Goal: Task Accomplishment & Management: Manage account settings

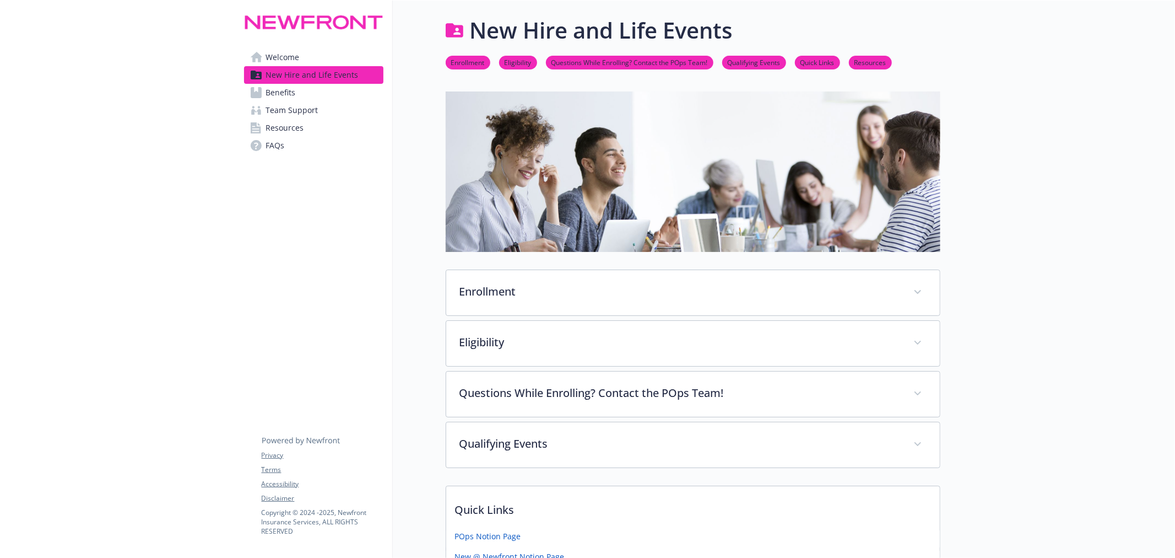
scroll to position [288, 0]
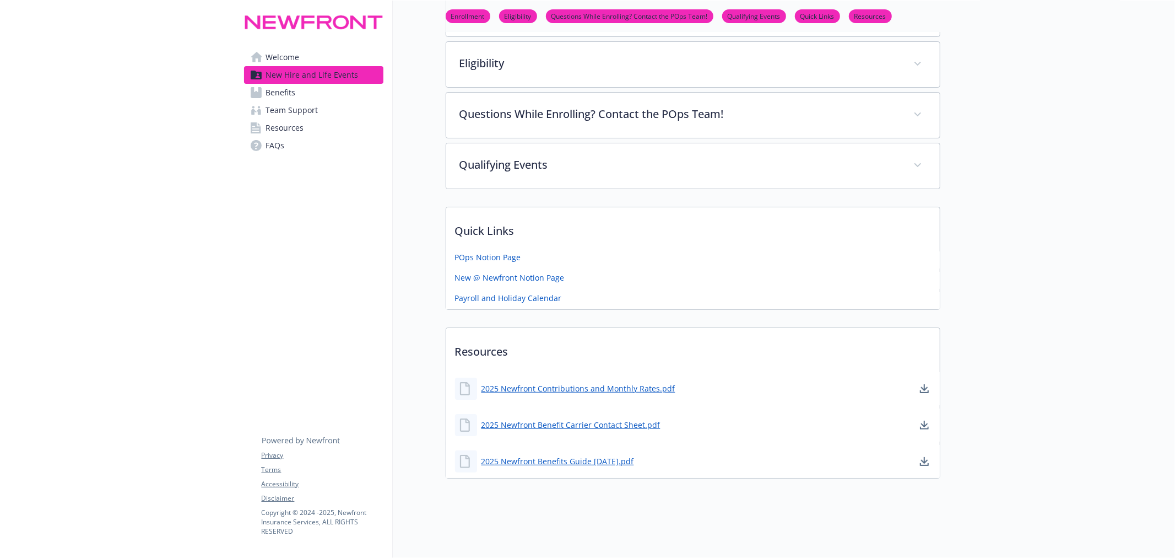
click at [544, 455] on link "2025 Newfront Benefits Guide 8.27.25.pdf" at bounding box center [558, 461] width 153 height 12
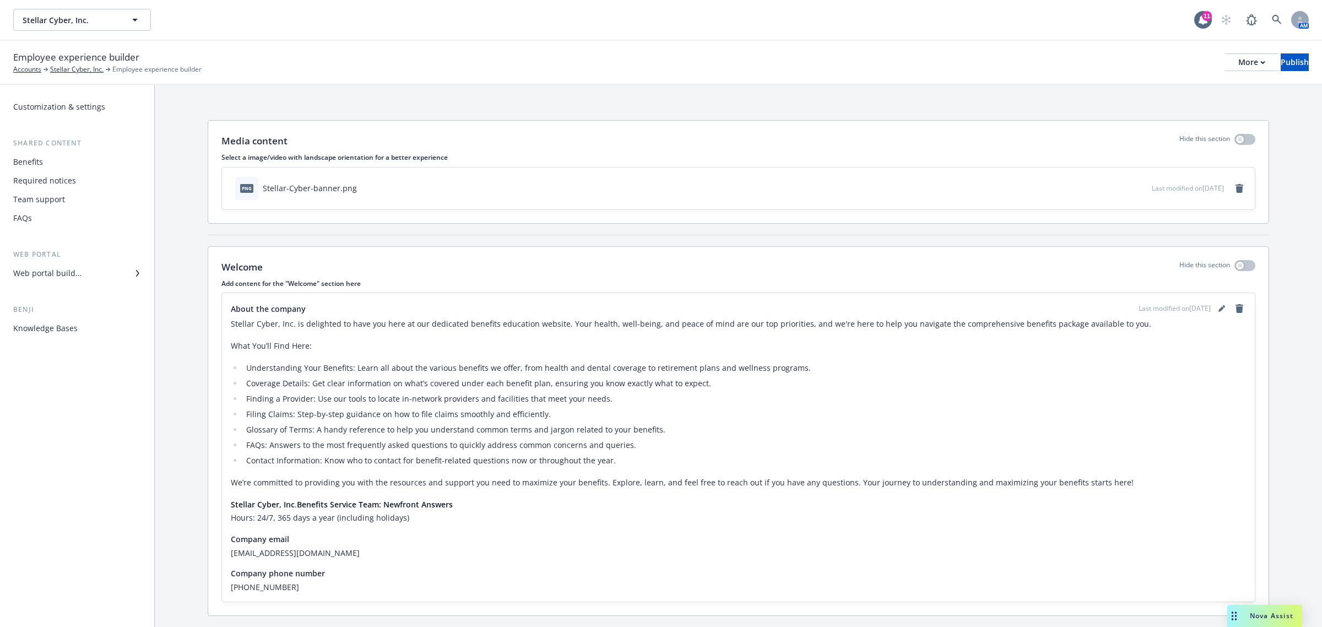
click at [44, 160] on div "Benefits" at bounding box center [77, 162] width 128 height 18
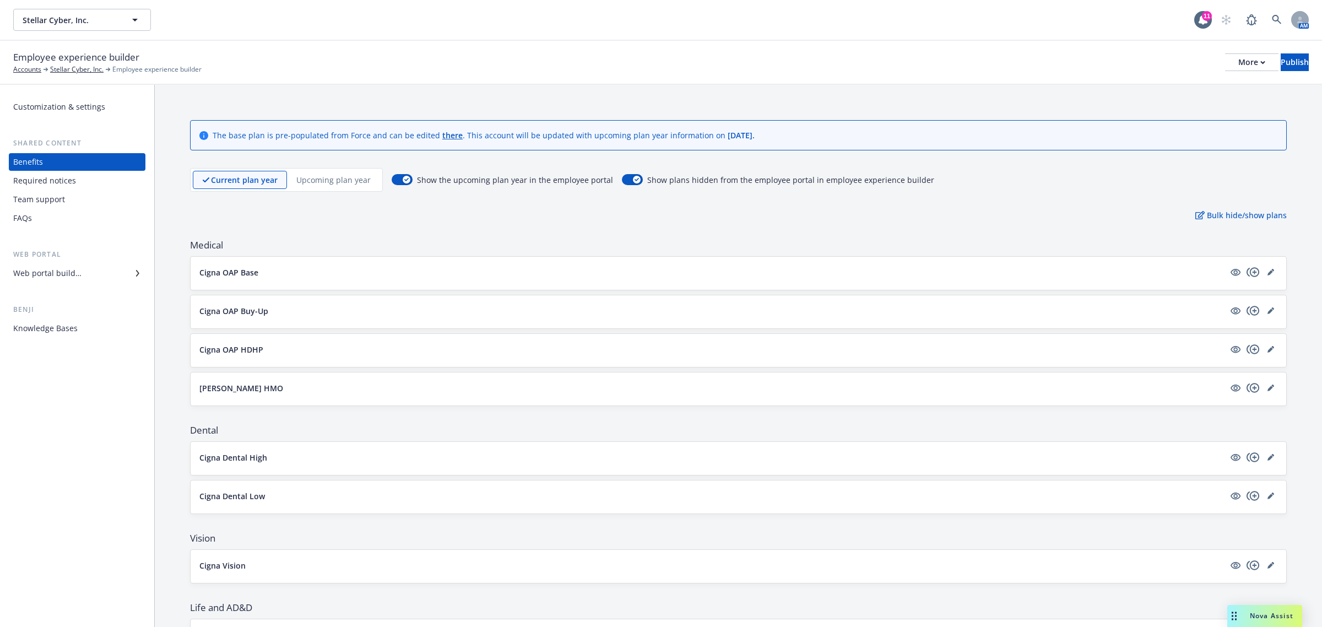
click at [345, 172] on div "Upcoming plan year" at bounding box center [333, 180] width 93 height 18
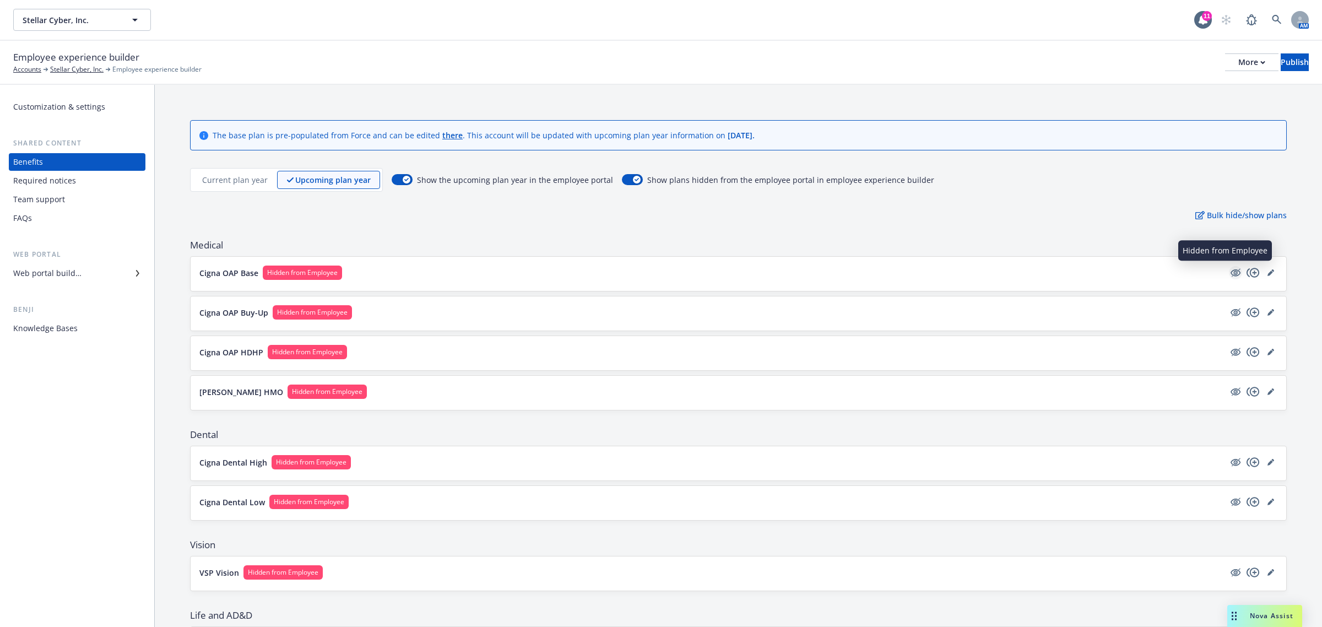
click at [1232, 274] on icon "hidden" at bounding box center [1236, 272] width 9 height 8
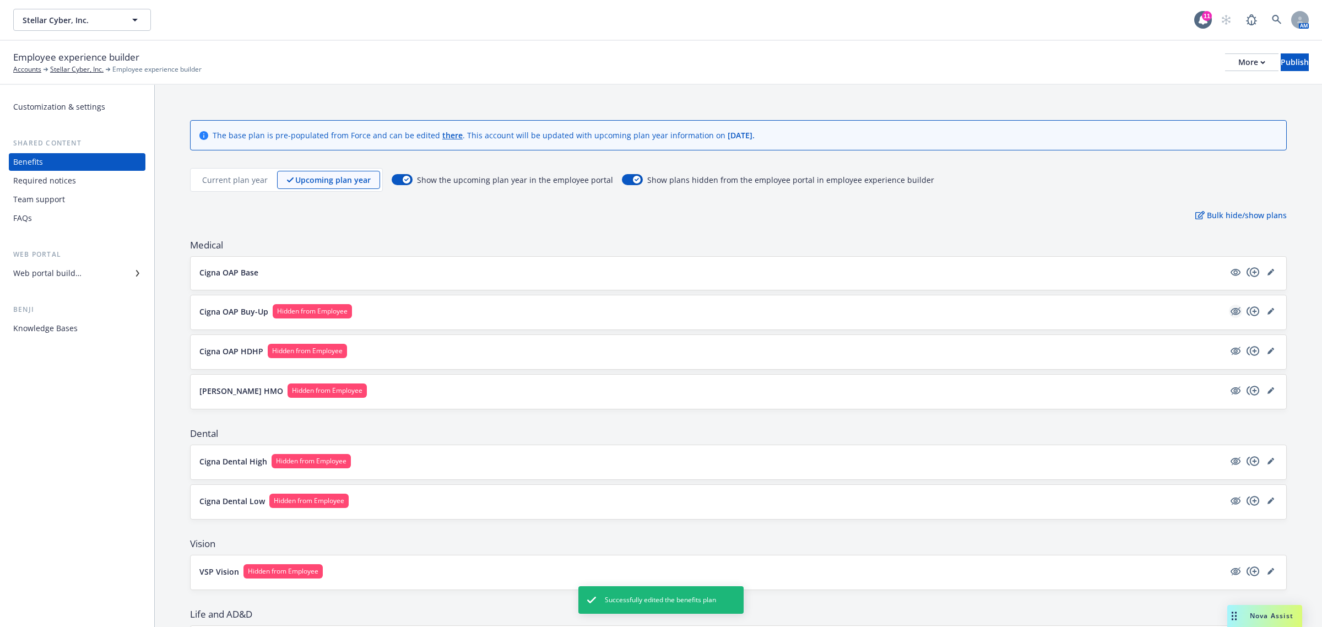
click at [1229, 312] on icon "hidden" at bounding box center [1235, 311] width 13 height 13
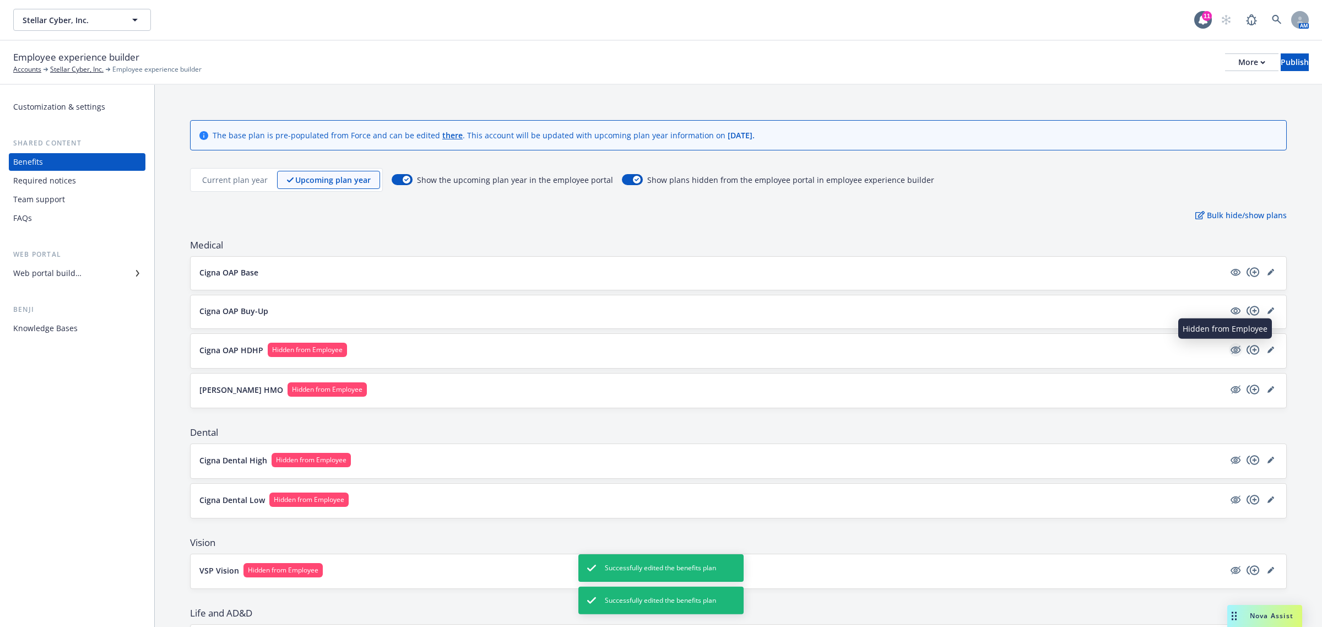
click at [1229, 355] on icon "hidden" at bounding box center [1235, 349] width 13 height 13
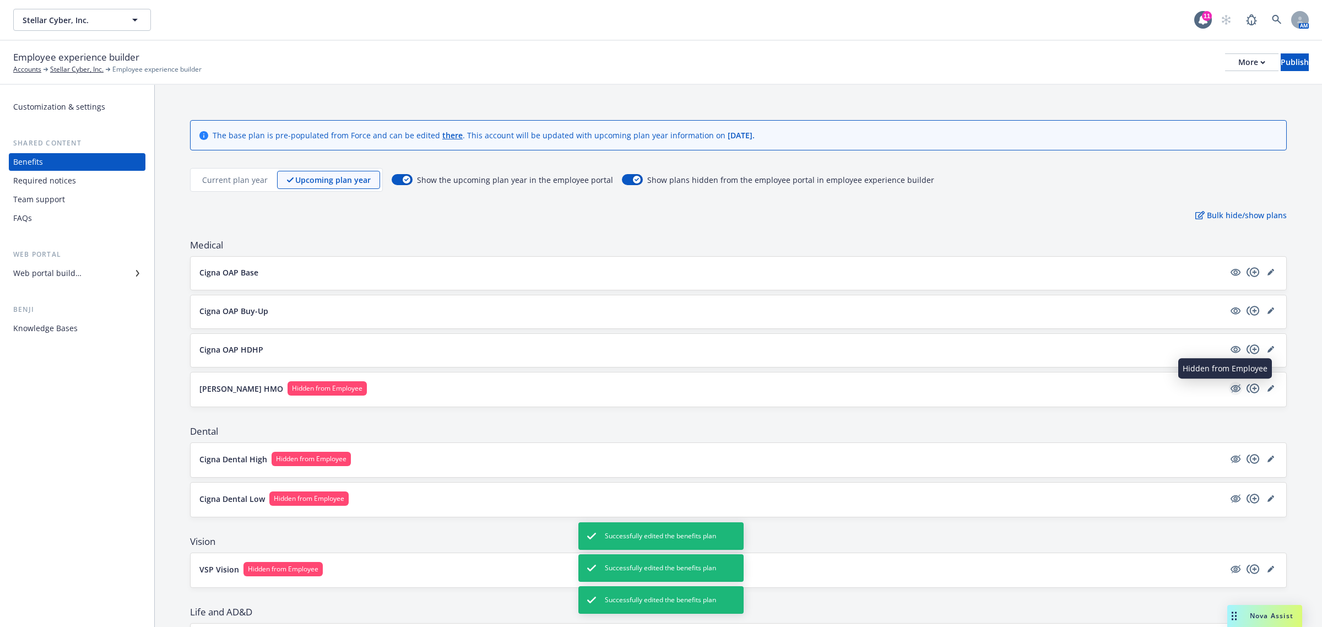
click at [1229, 389] on icon "hidden" at bounding box center [1235, 388] width 13 height 13
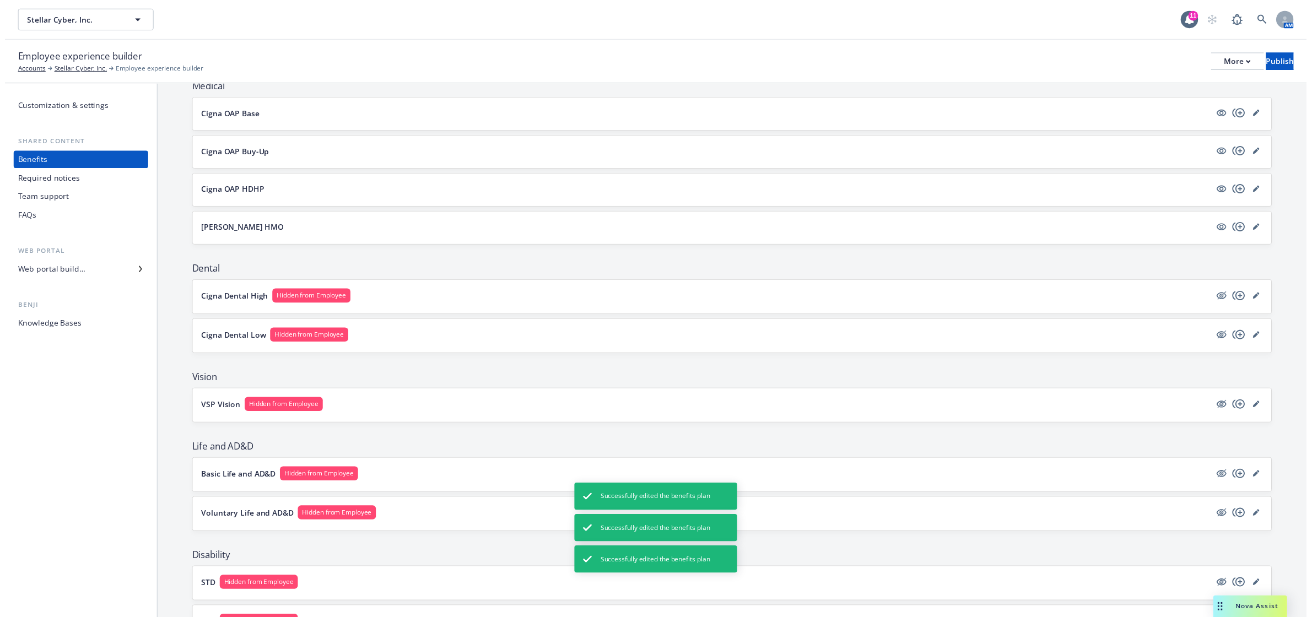
scroll to position [183, 0]
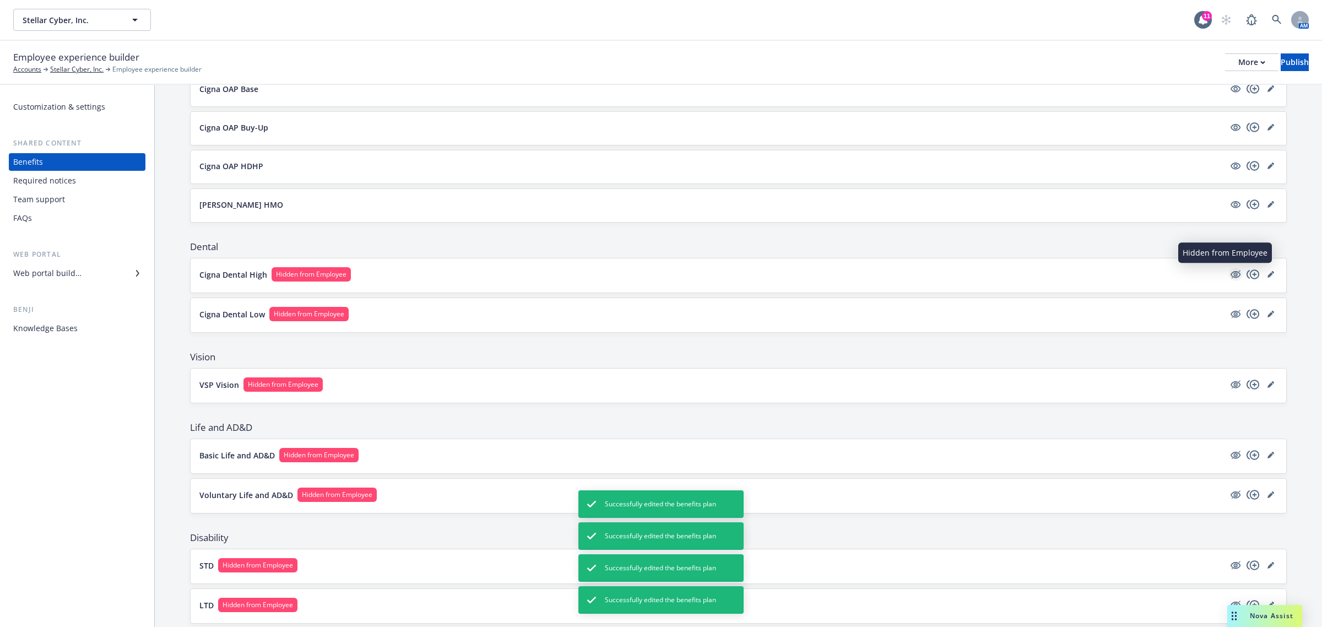
click at [1229, 277] on icon "hidden" at bounding box center [1235, 274] width 13 height 13
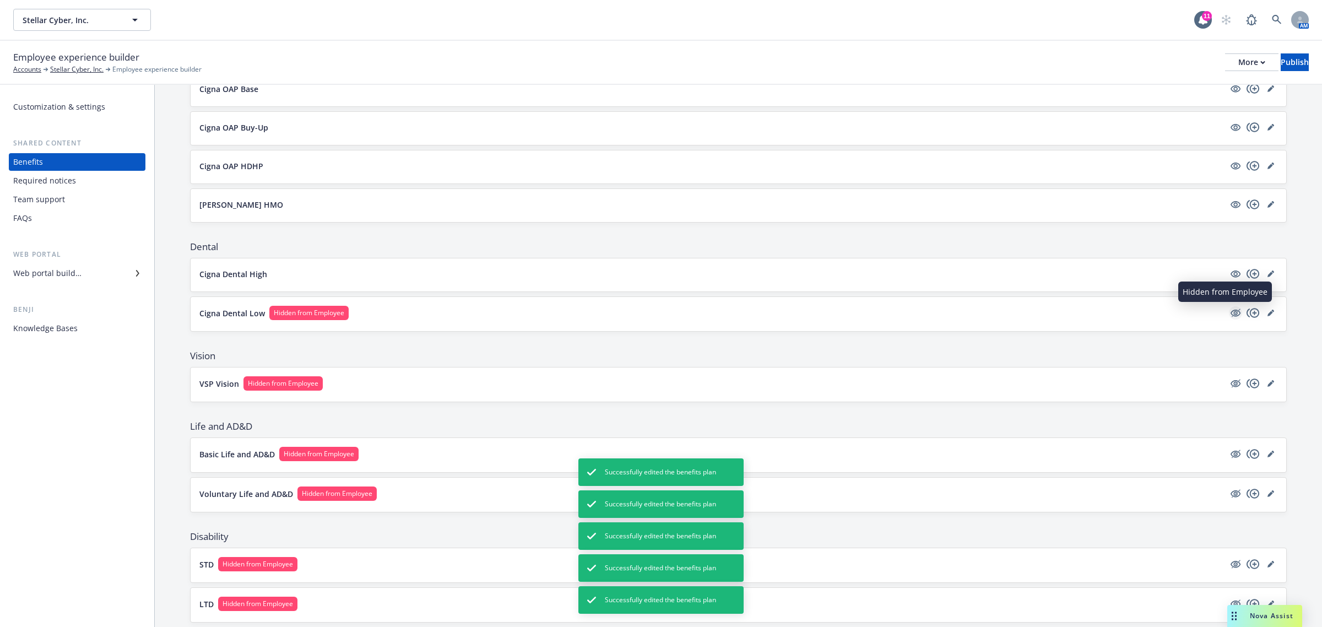
click at [1232, 315] on icon "hidden" at bounding box center [1236, 313] width 9 height 8
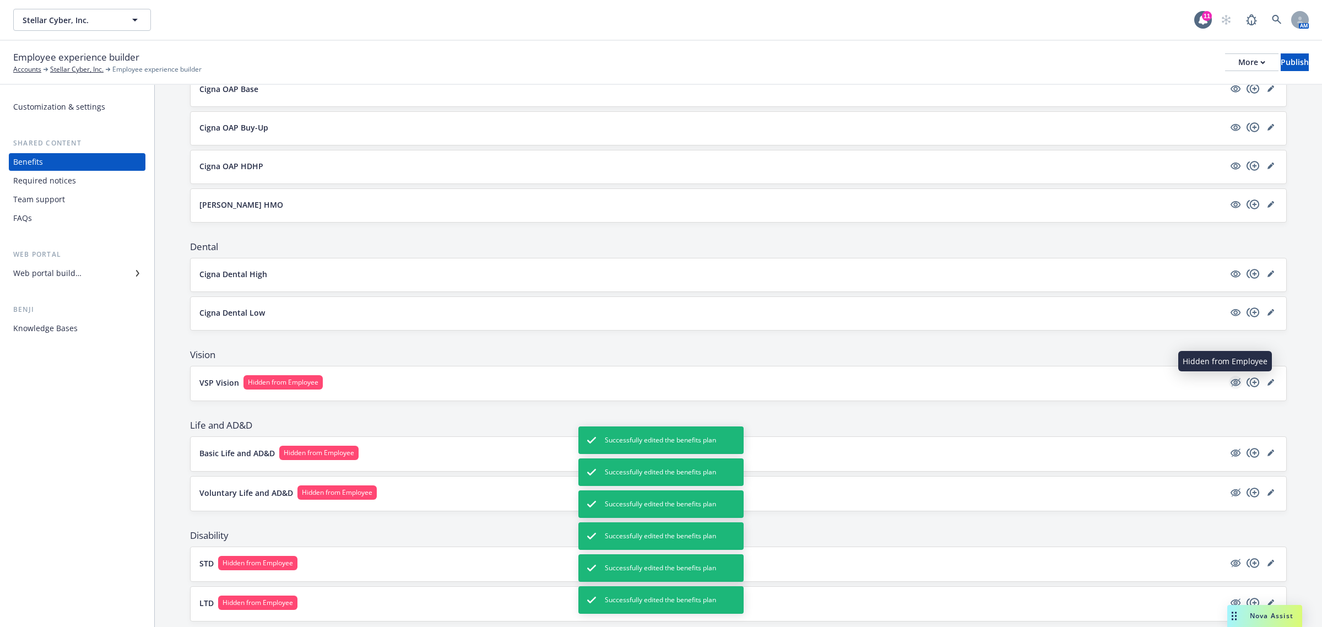
click at [1229, 383] on icon "hidden" at bounding box center [1235, 382] width 13 height 13
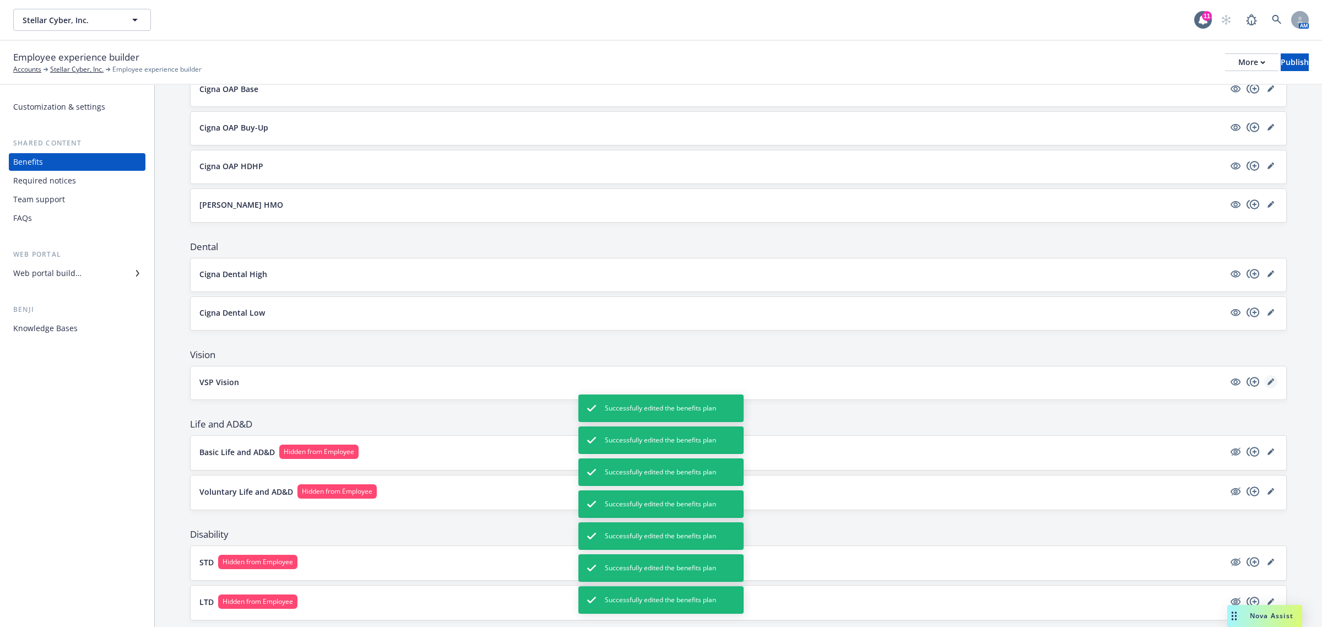
click at [1268, 385] on icon "editPencil" at bounding box center [1271, 381] width 7 height 7
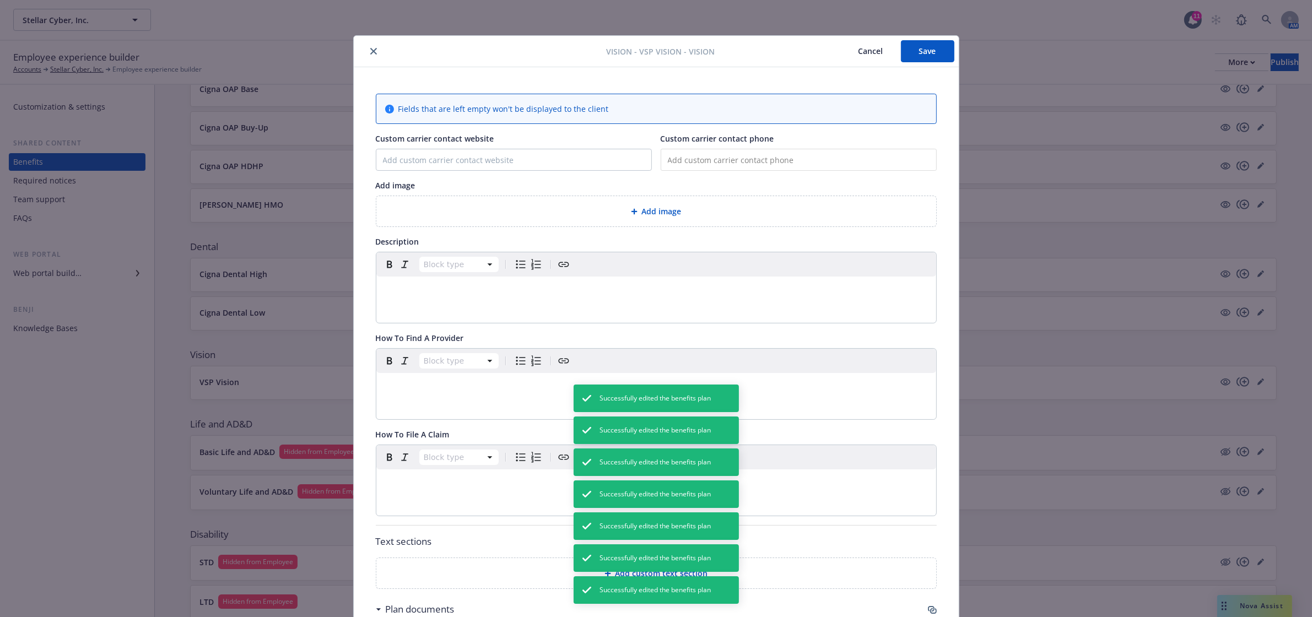
click at [690, 165] on input "tel" at bounding box center [799, 160] width 276 height 22
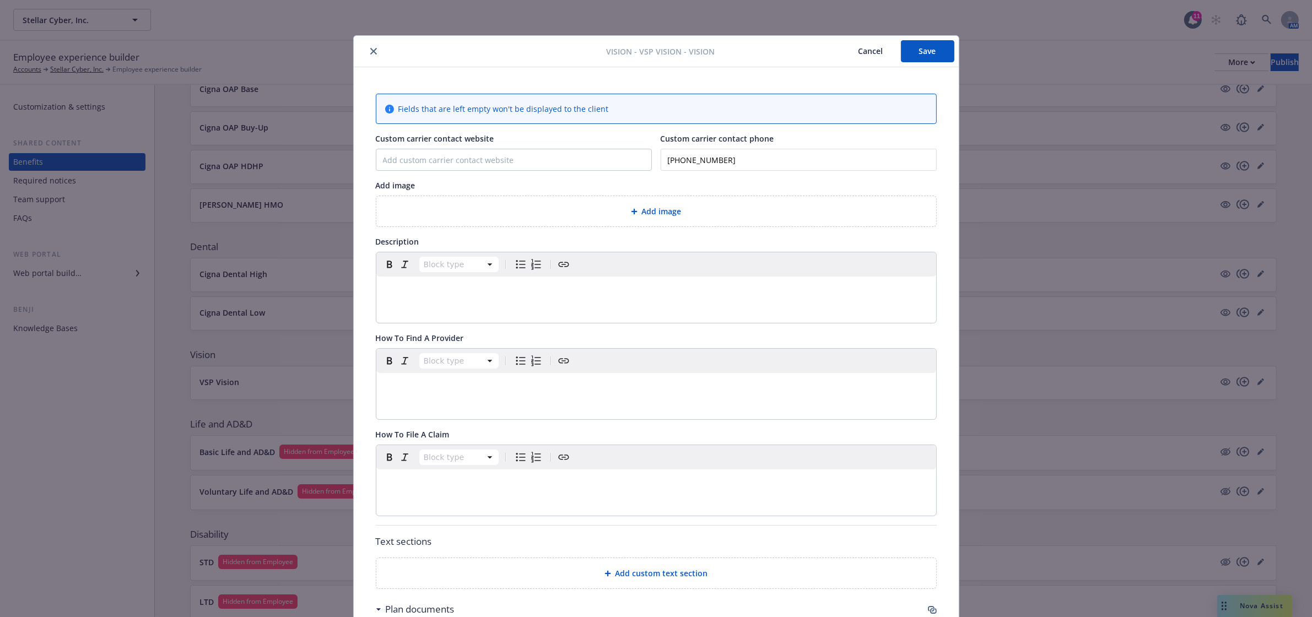
type input "(800) 877-7195"
click at [527, 154] on input "Custom carrier contact website" at bounding box center [513, 159] width 275 height 21
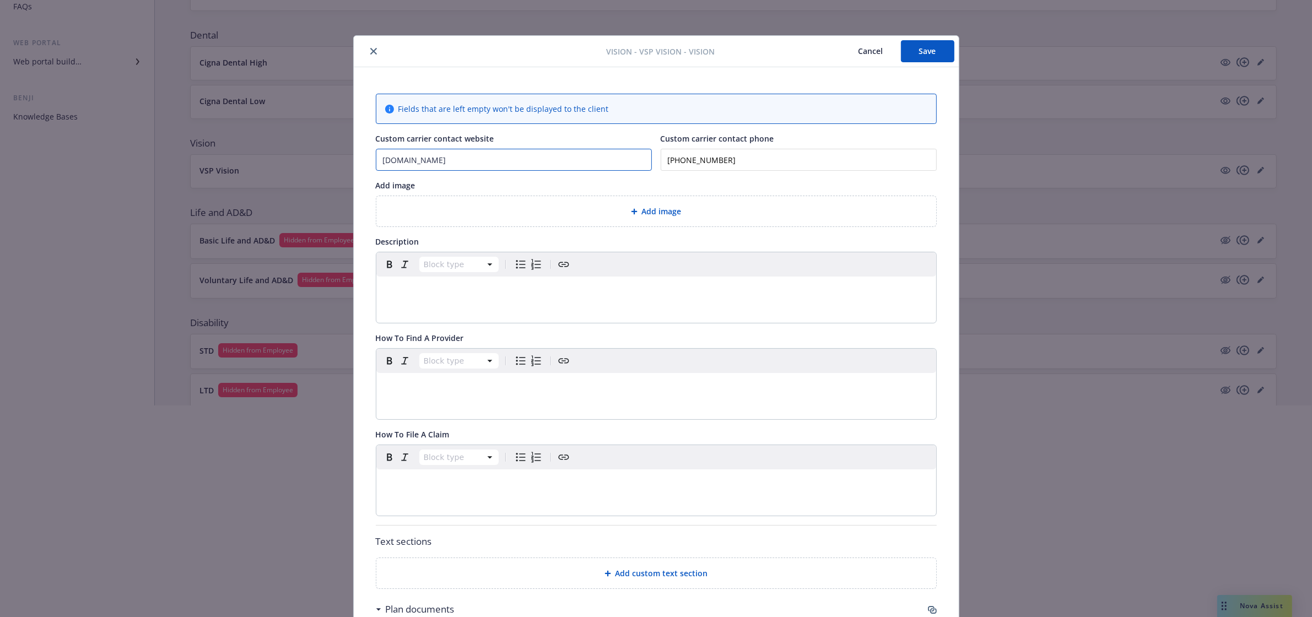
type input "www.vsp.com"
click at [907, 53] on button "Save" at bounding box center [927, 51] width 53 height 22
click at [370, 50] on icon "close" at bounding box center [373, 51] width 7 height 7
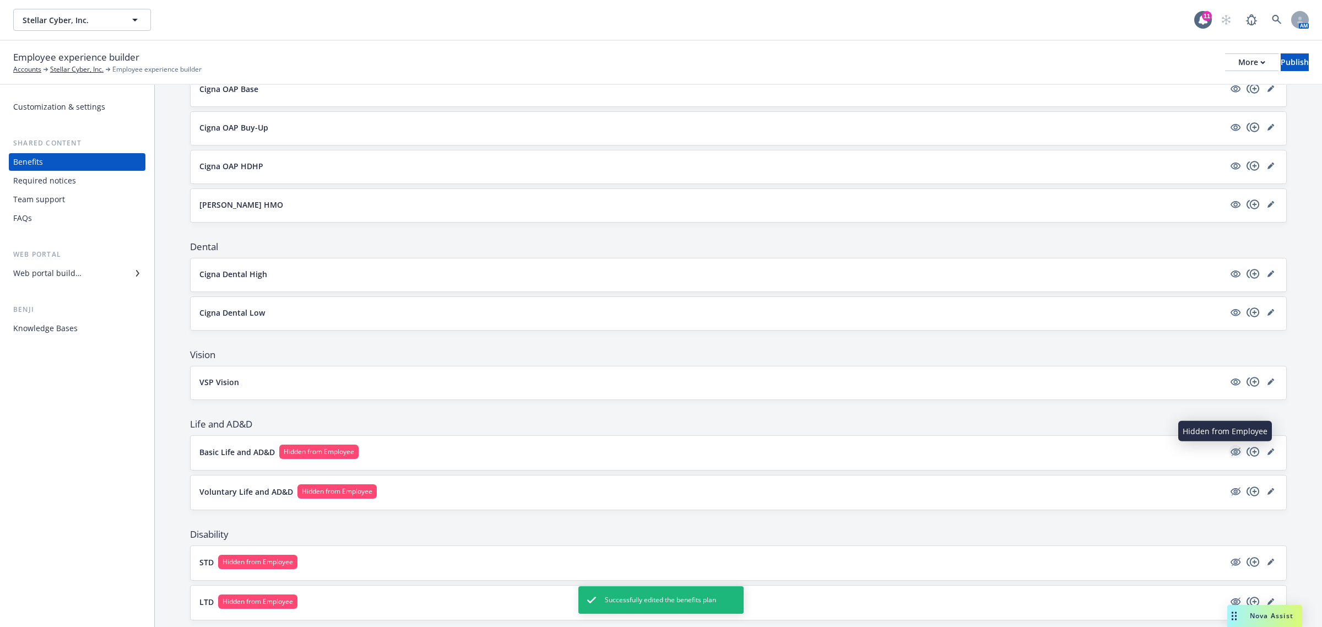
click at [1229, 455] on icon "hidden" at bounding box center [1235, 451] width 13 height 13
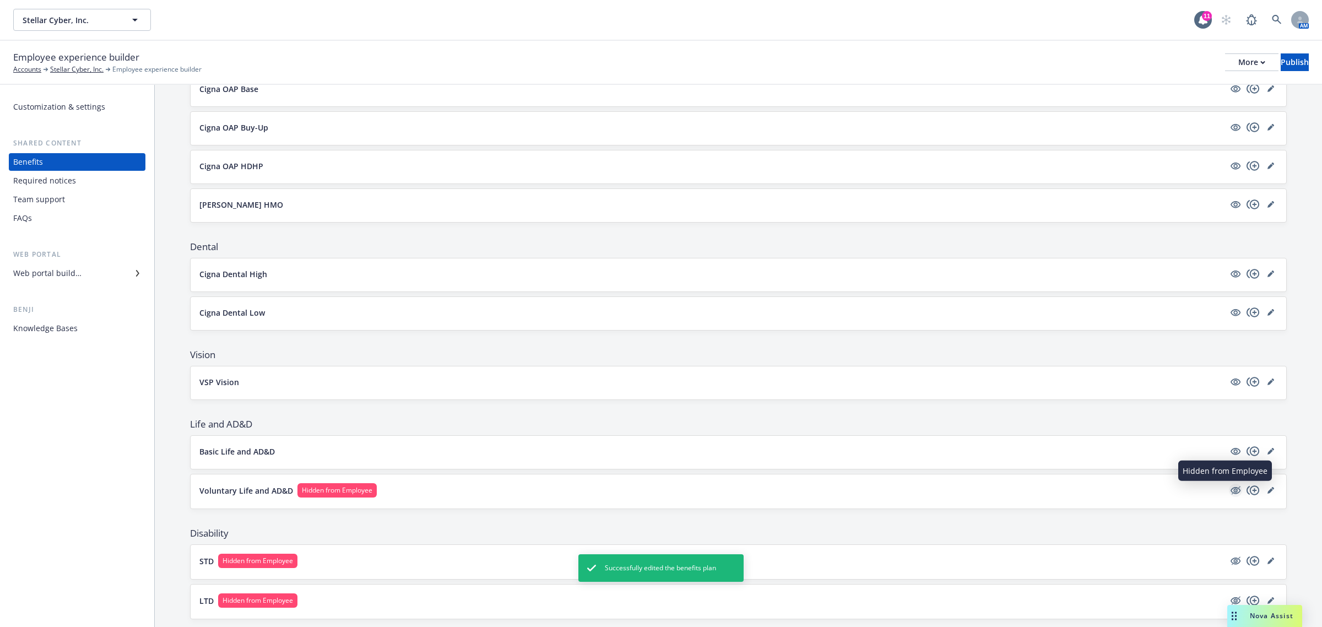
click at [1232, 491] on icon "hidden" at bounding box center [1236, 490] width 9 height 8
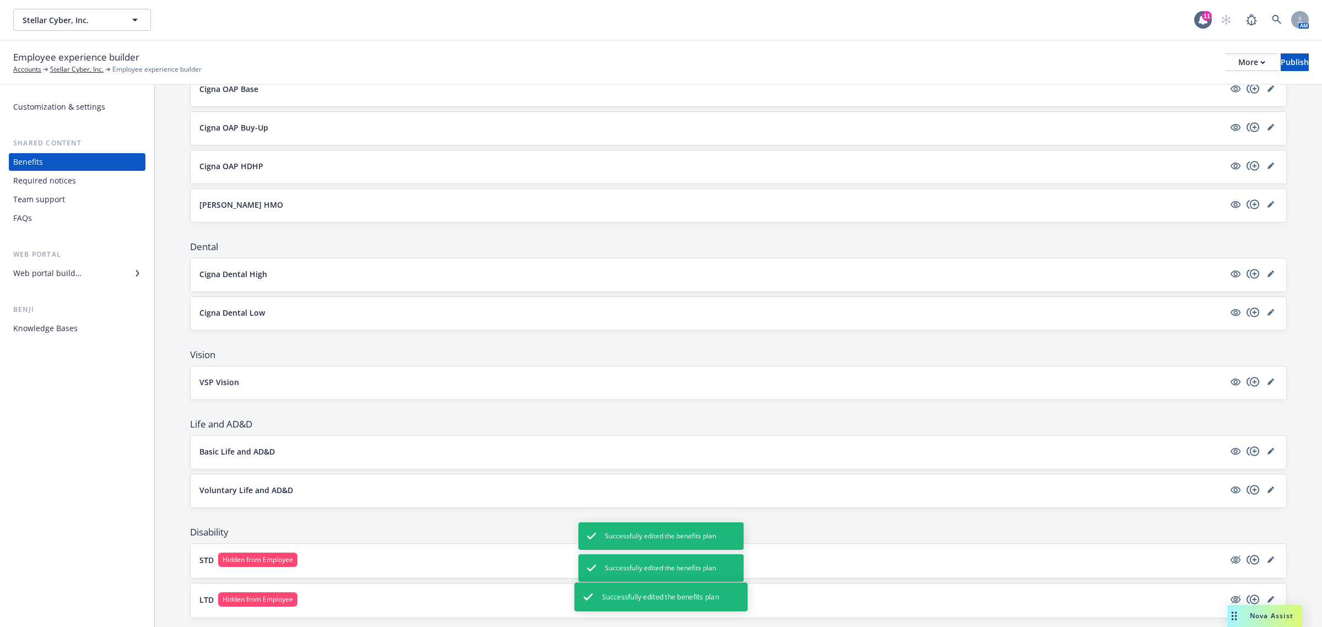
scroll to position [367, 0]
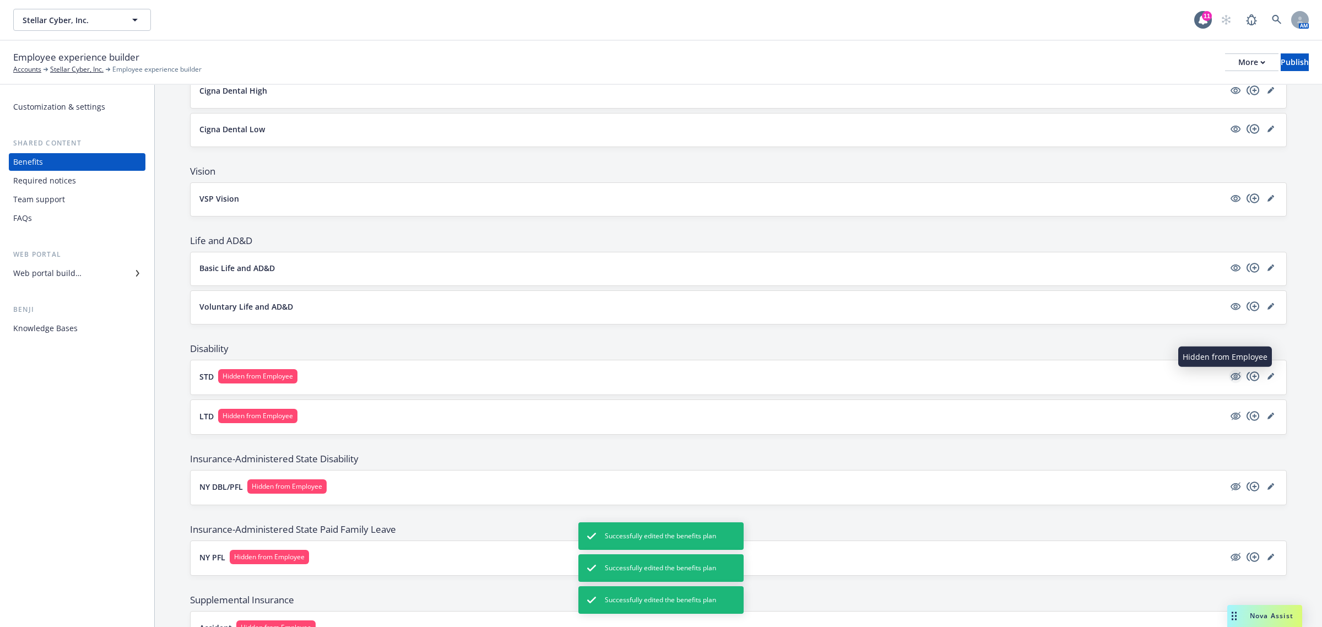
click at [1229, 378] on icon "hidden" at bounding box center [1235, 376] width 13 height 13
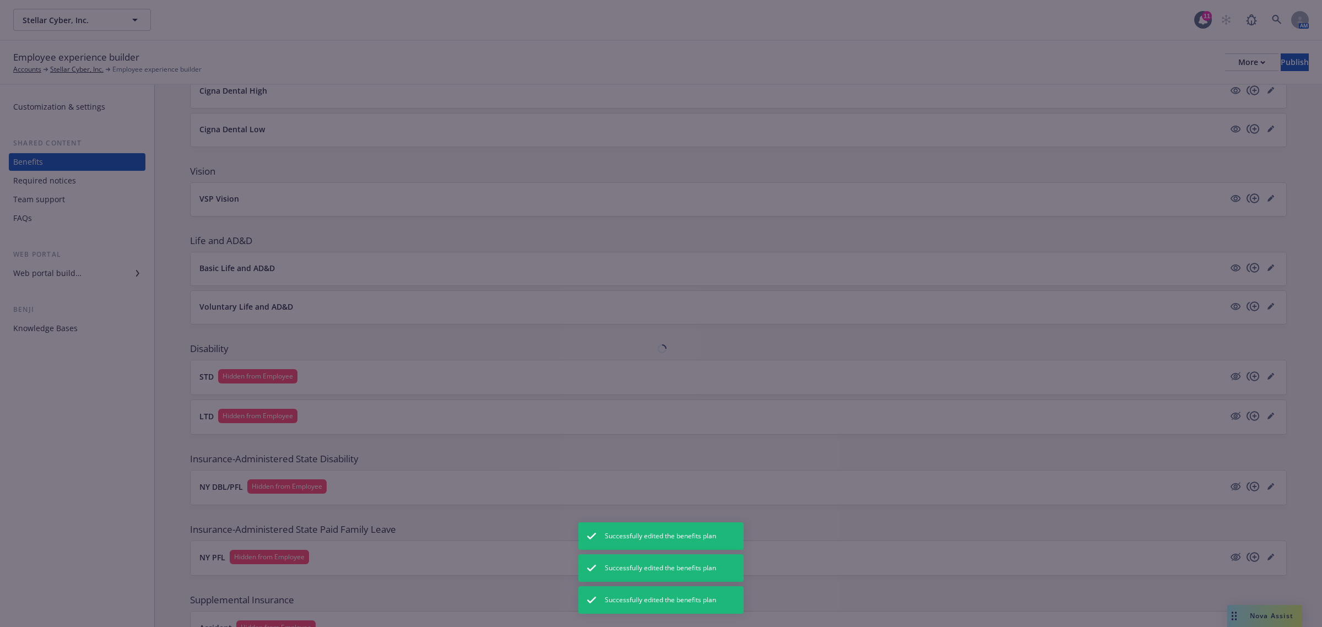
click at [1225, 420] on div at bounding box center [661, 313] width 1322 height 627
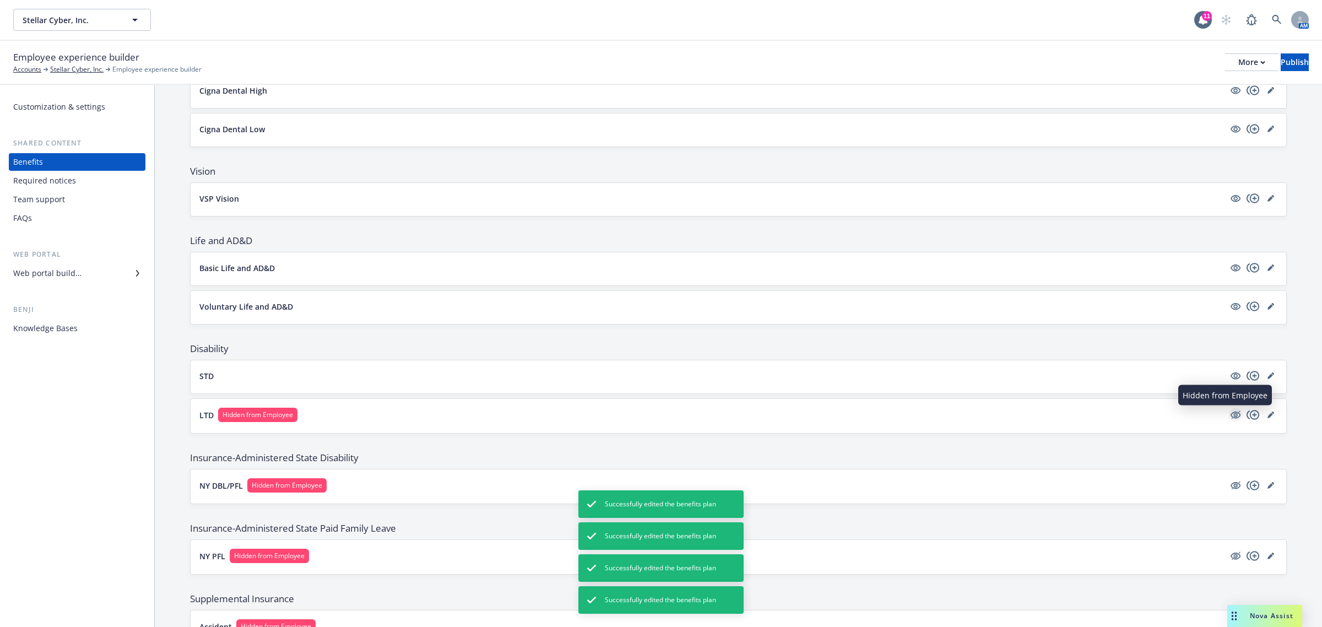
click at [1229, 417] on icon "hidden" at bounding box center [1235, 414] width 13 height 13
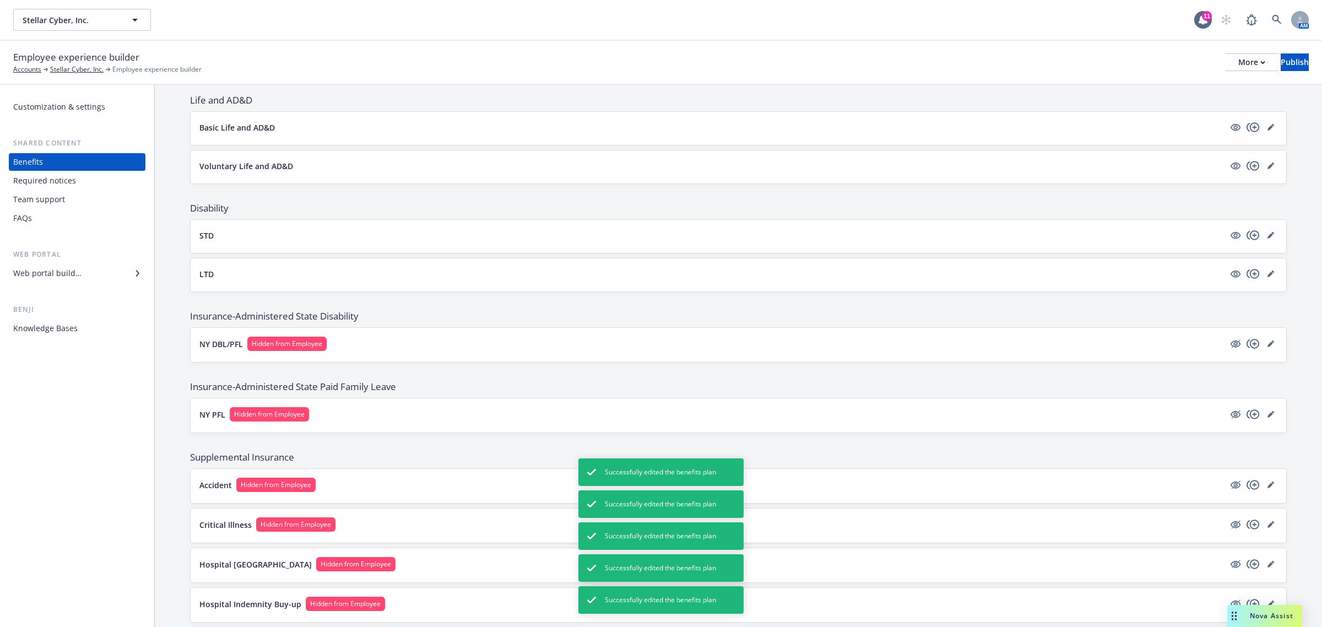
scroll to position [551, 0]
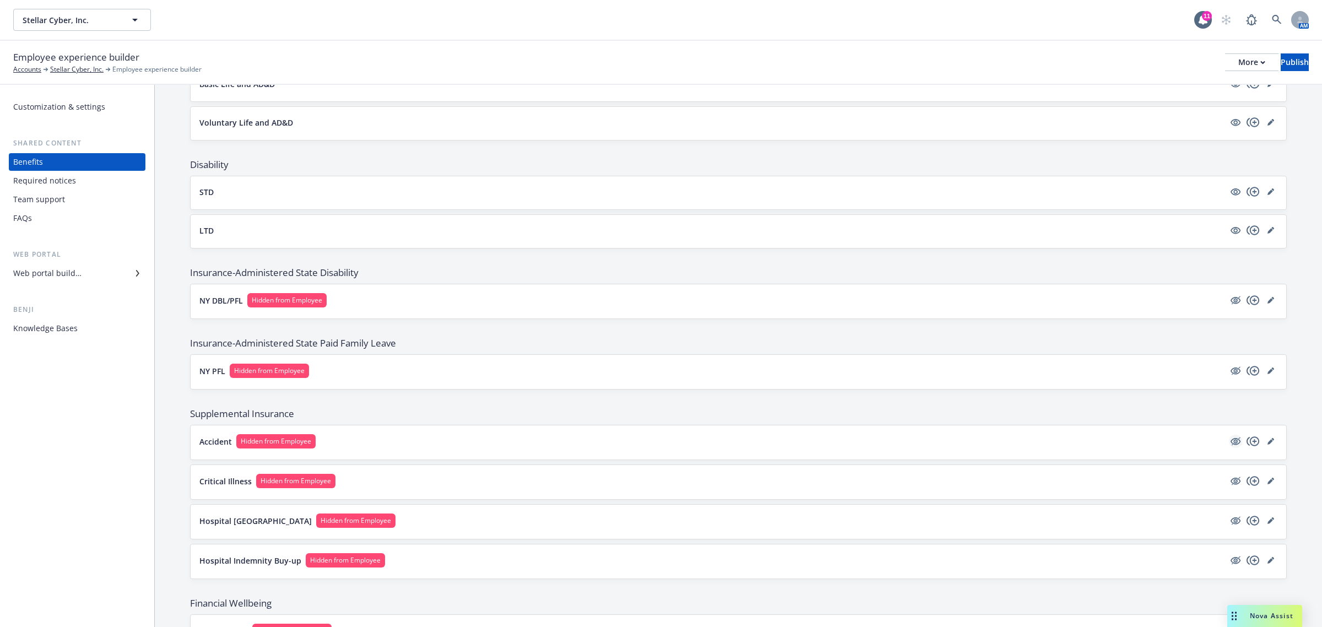
click at [1231, 444] on icon "hidden" at bounding box center [1236, 441] width 10 height 7
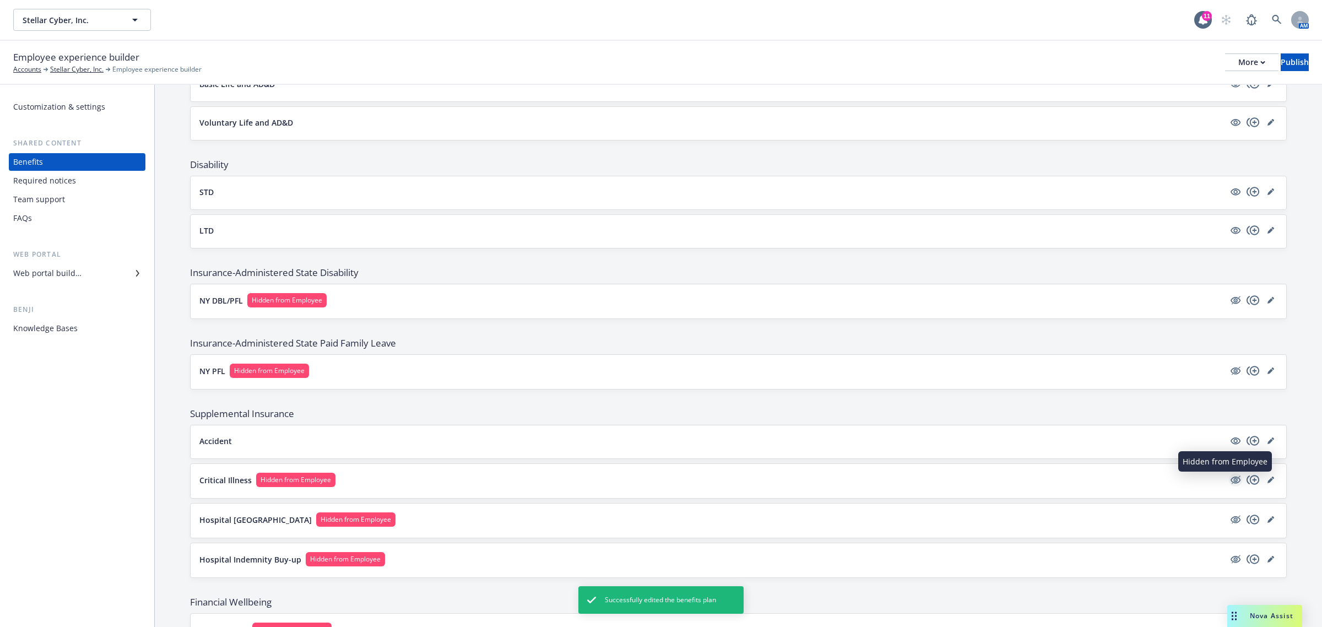
click at [1232, 484] on icon "hidden" at bounding box center [1236, 479] width 9 height 8
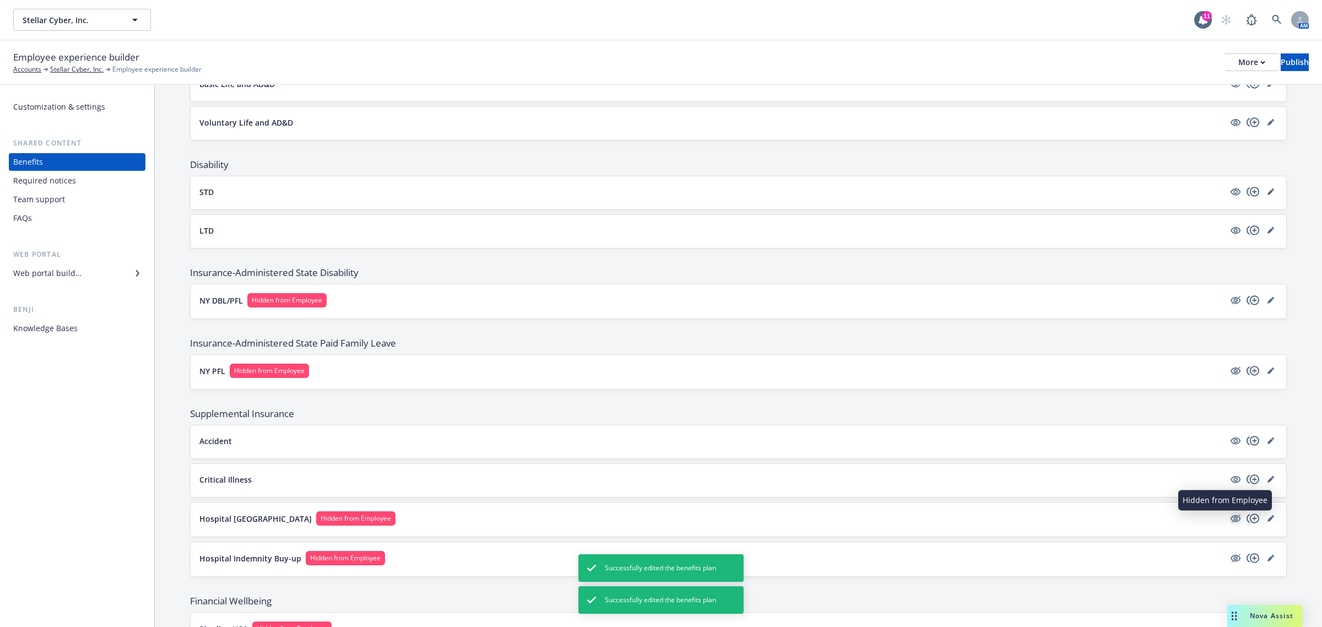
click at [1231, 522] on icon "hidden" at bounding box center [1236, 518] width 10 height 7
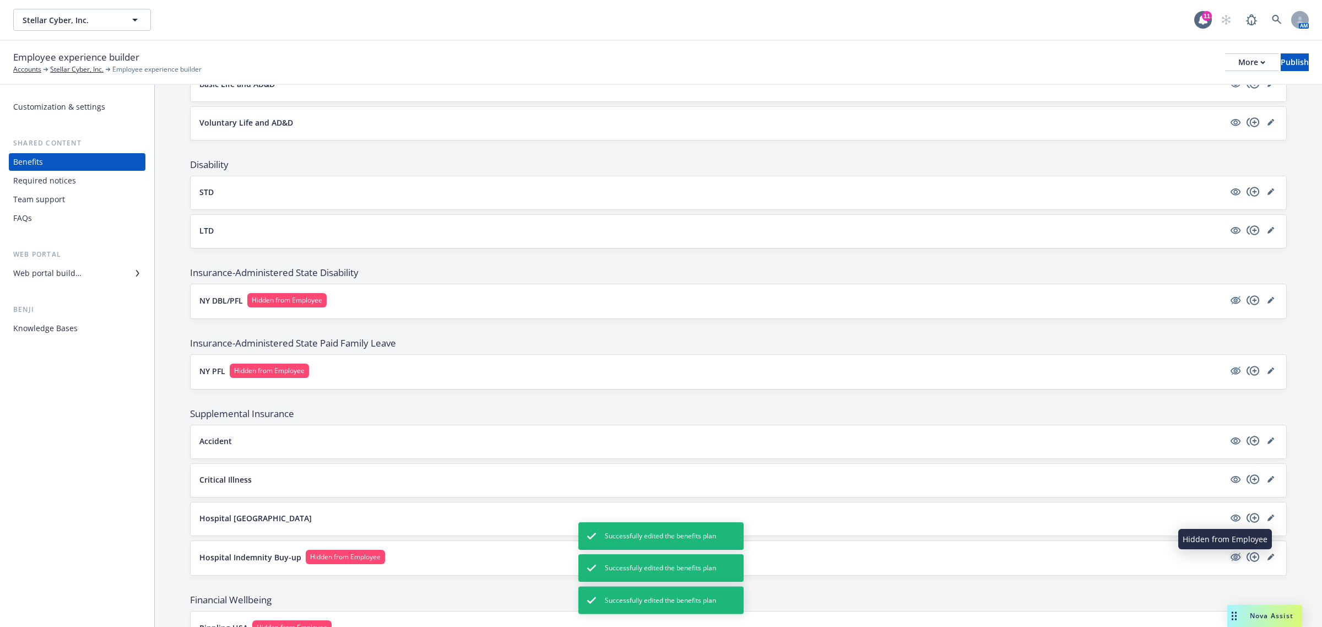
click at [1232, 561] on icon "hidden" at bounding box center [1236, 557] width 9 height 8
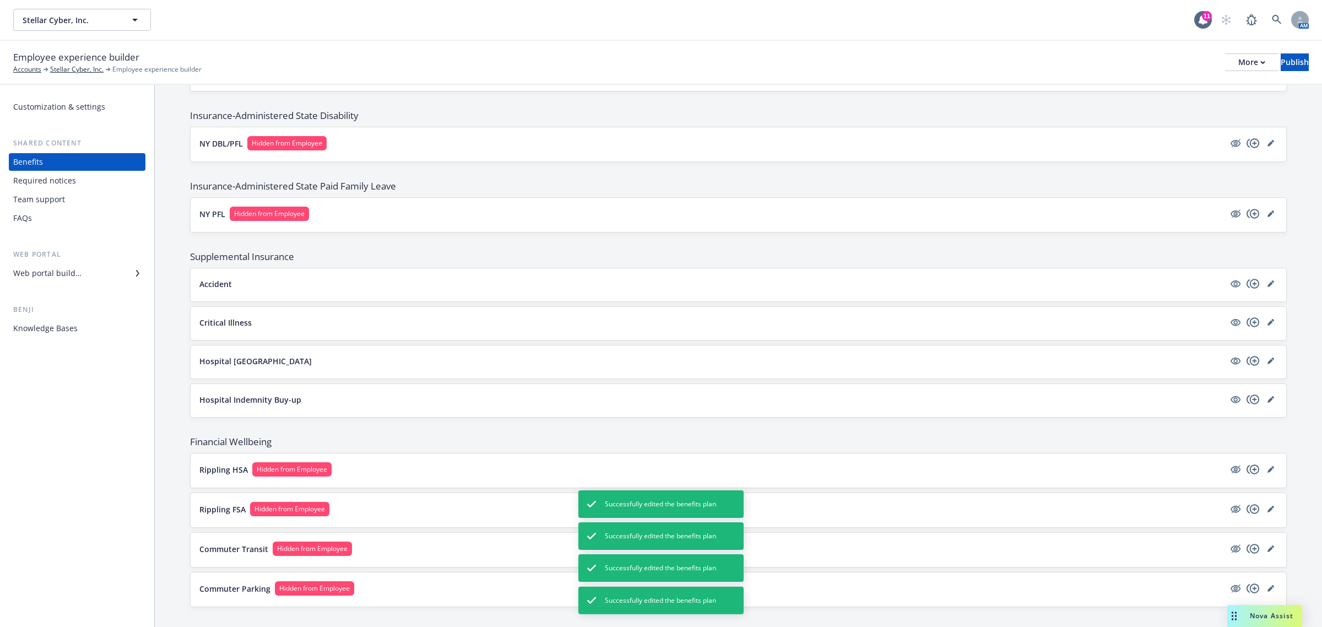
scroll to position [734, 0]
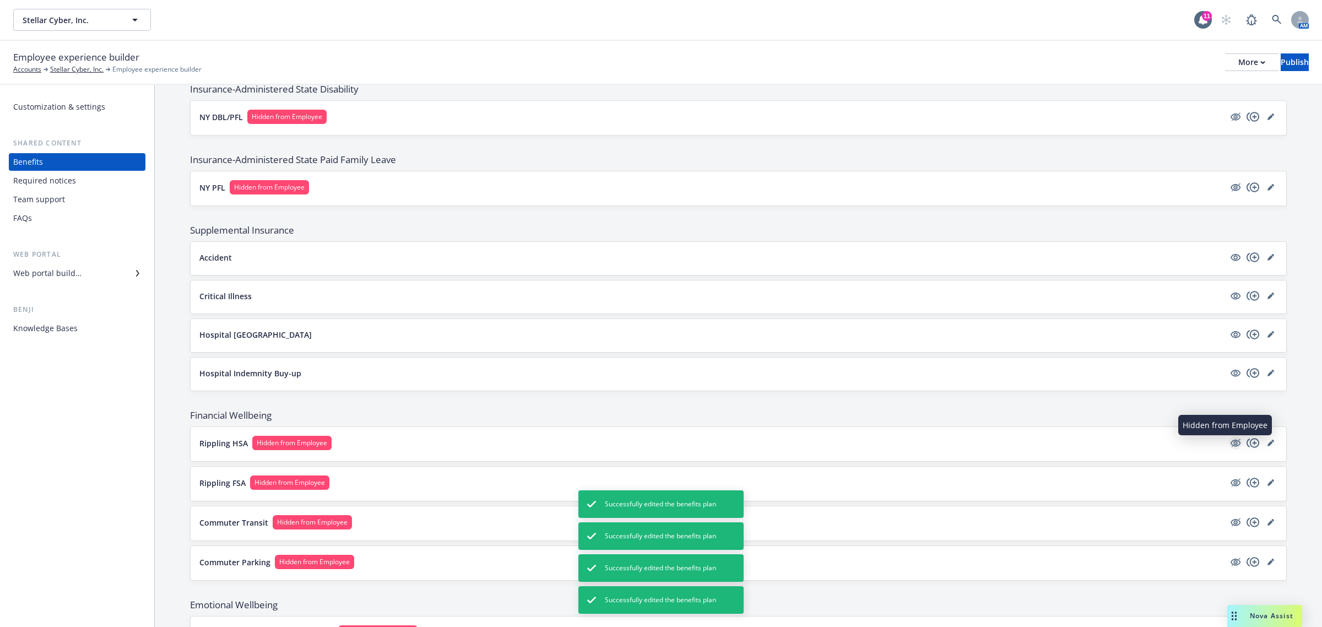
click at [1229, 443] on icon "hidden" at bounding box center [1235, 442] width 13 height 13
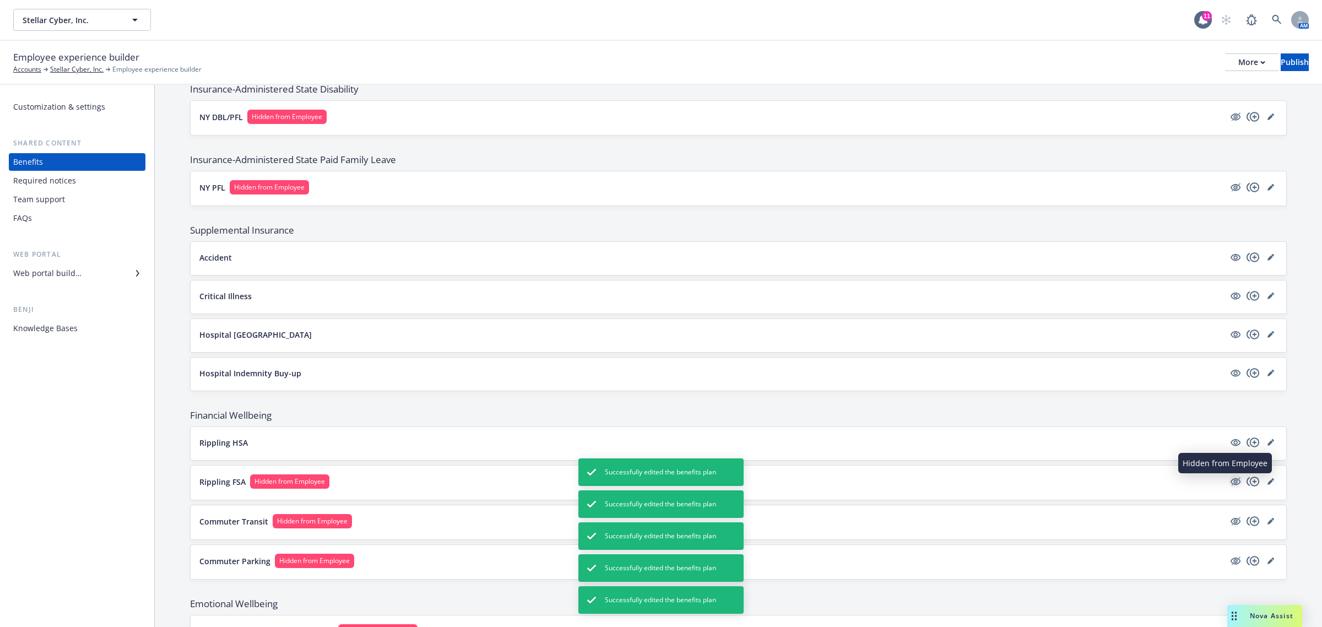
click at [1229, 488] on icon "hidden" at bounding box center [1235, 481] width 13 height 13
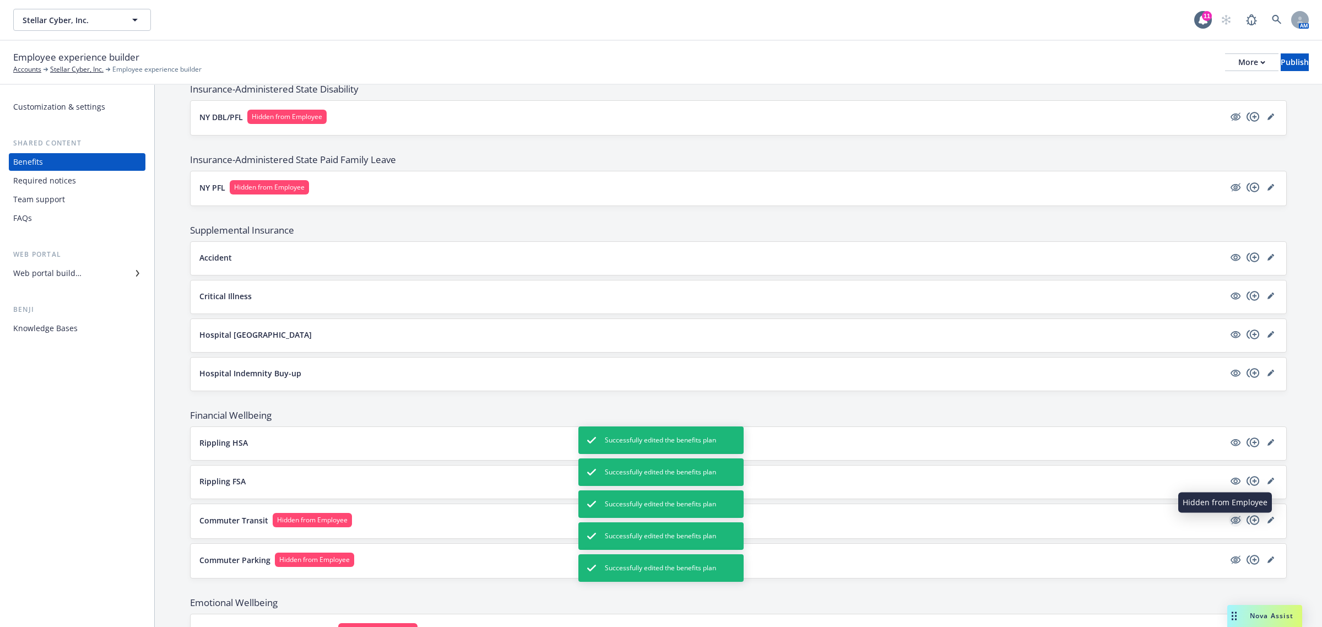
click at [1229, 521] on icon "hidden" at bounding box center [1235, 519] width 13 height 13
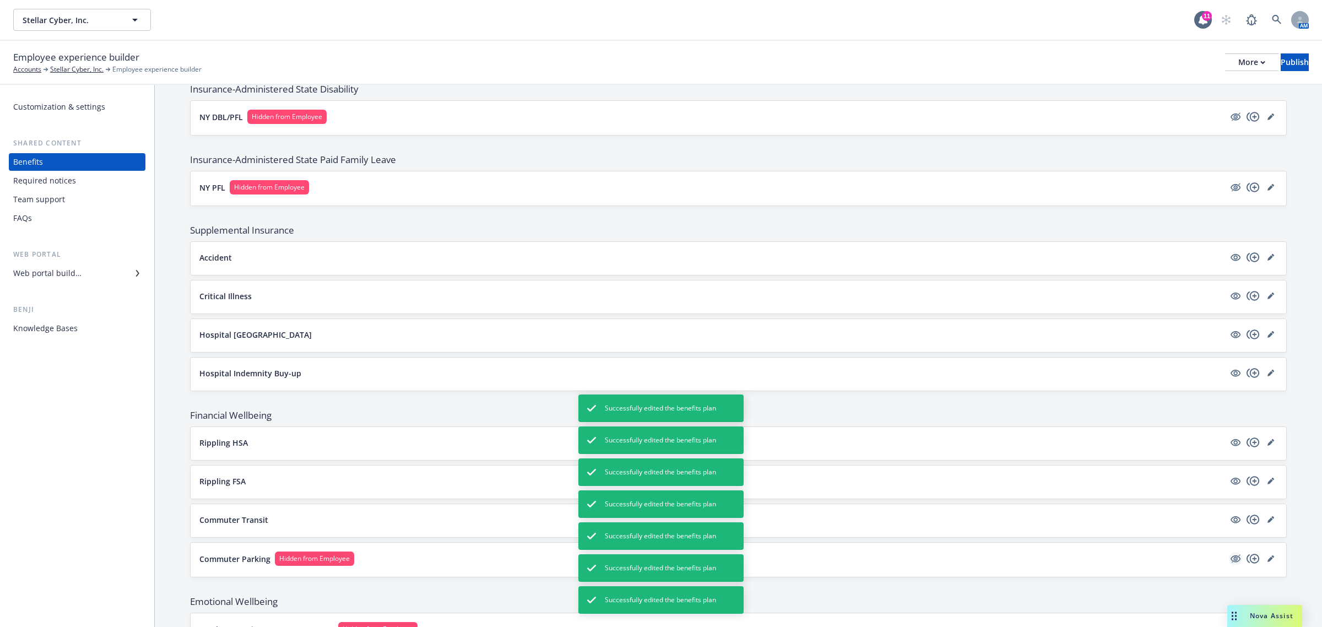
click at [1229, 564] on icon "hidden" at bounding box center [1235, 558] width 13 height 13
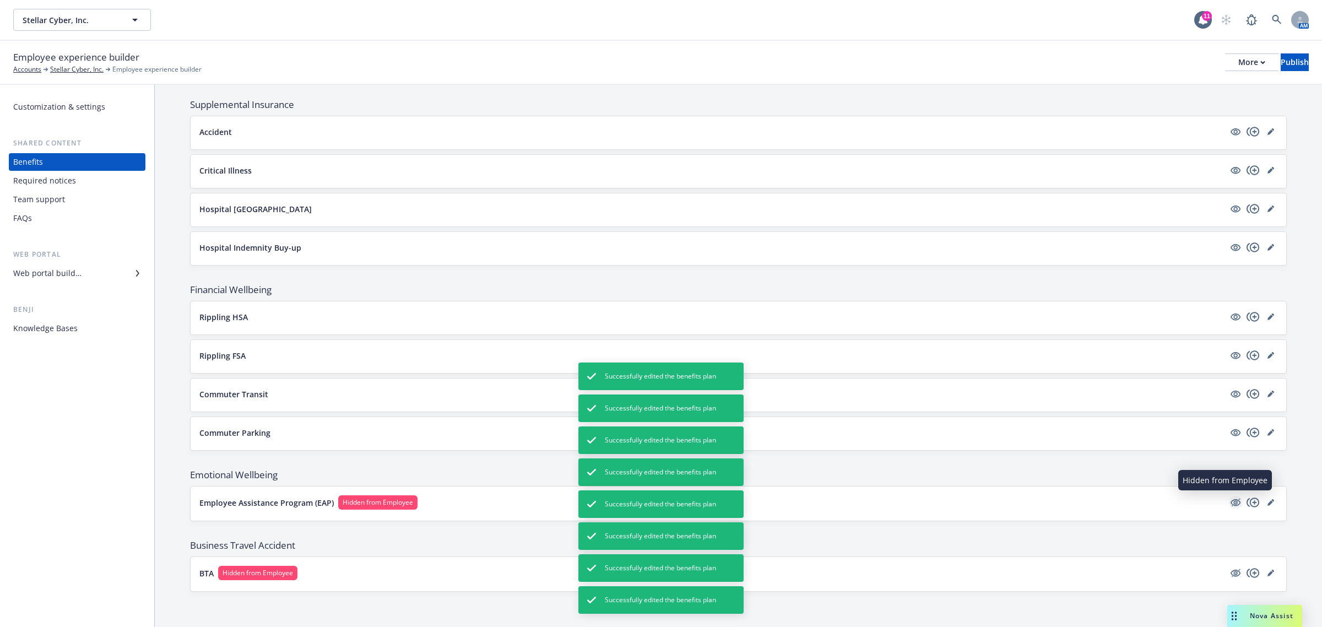
click at [1229, 504] on icon "hidden" at bounding box center [1235, 502] width 13 height 13
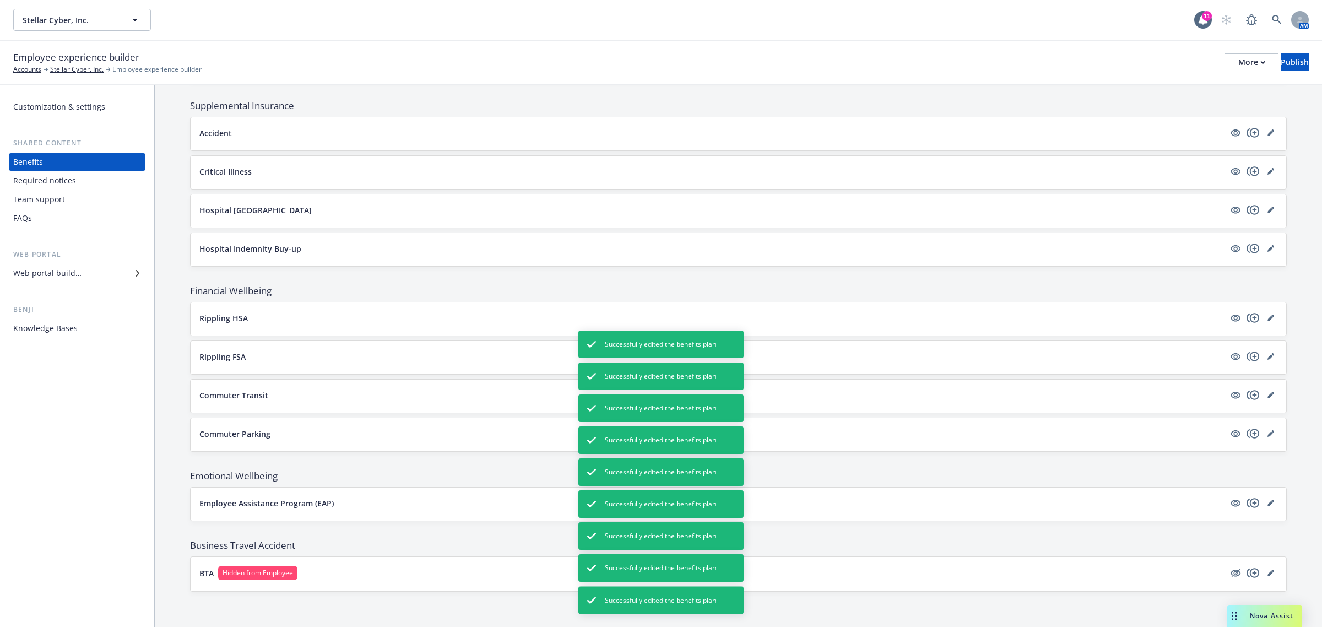
scroll to position [864, 0]
click at [1229, 571] on icon "hidden" at bounding box center [1235, 572] width 13 height 13
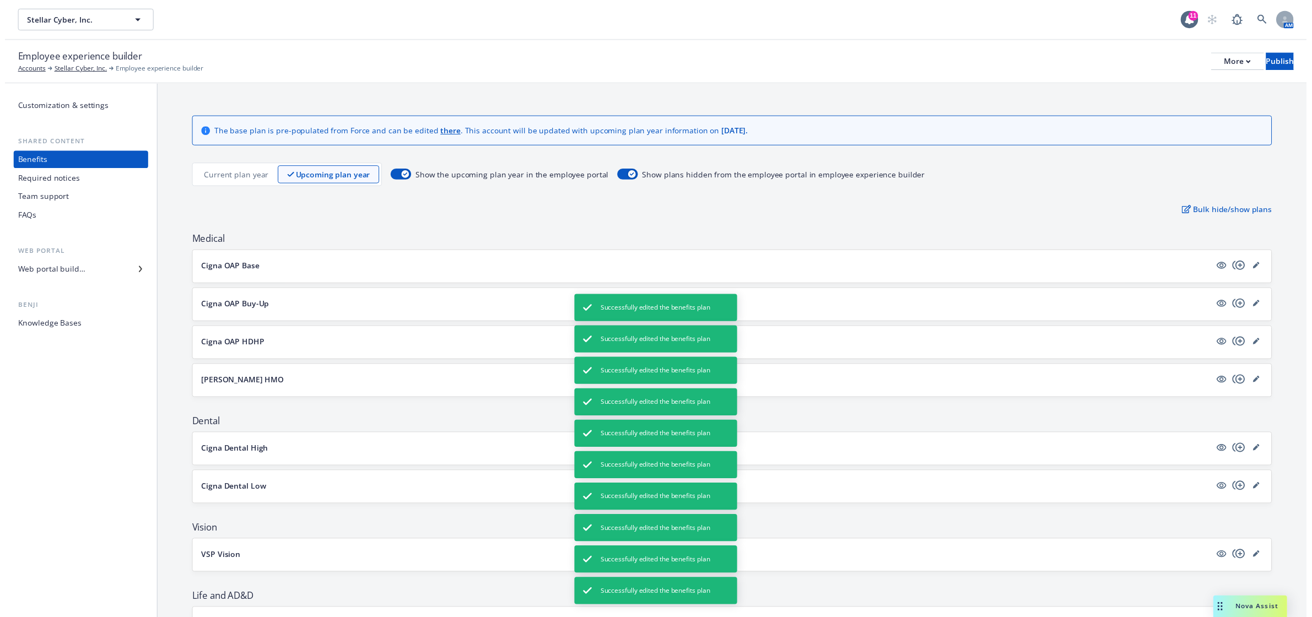
scroll to position [0, 0]
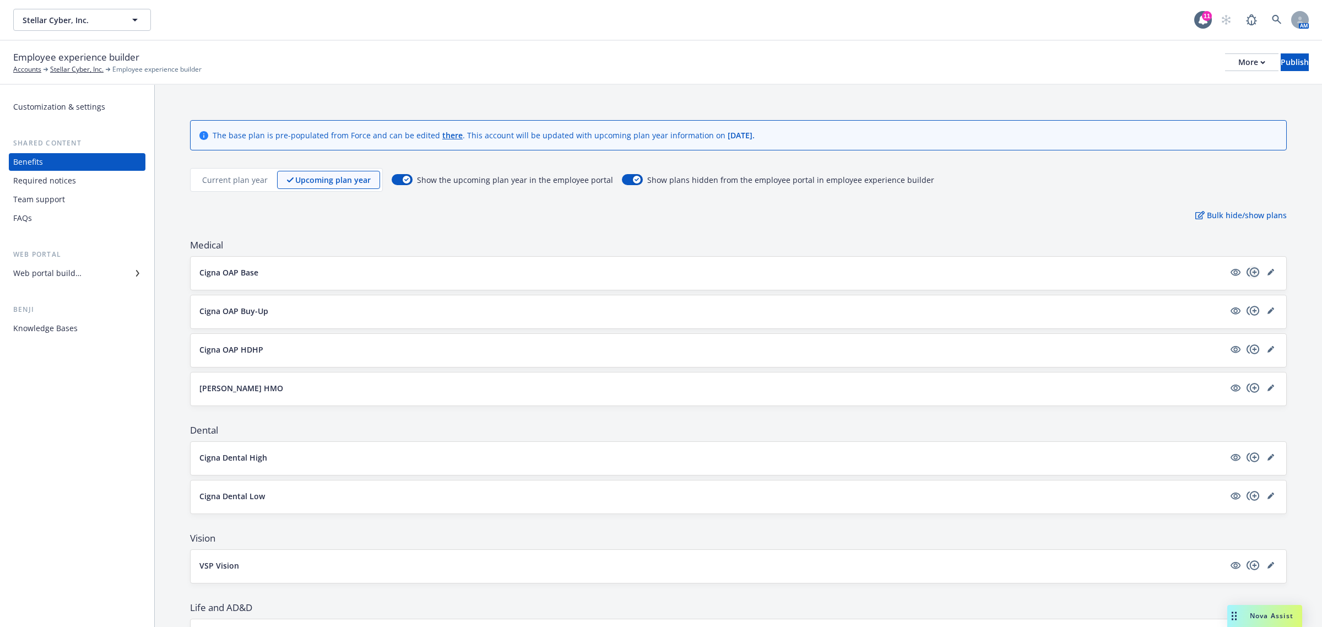
click at [1247, 272] on icon "copyPlus" at bounding box center [1253, 272] width 13 height 13
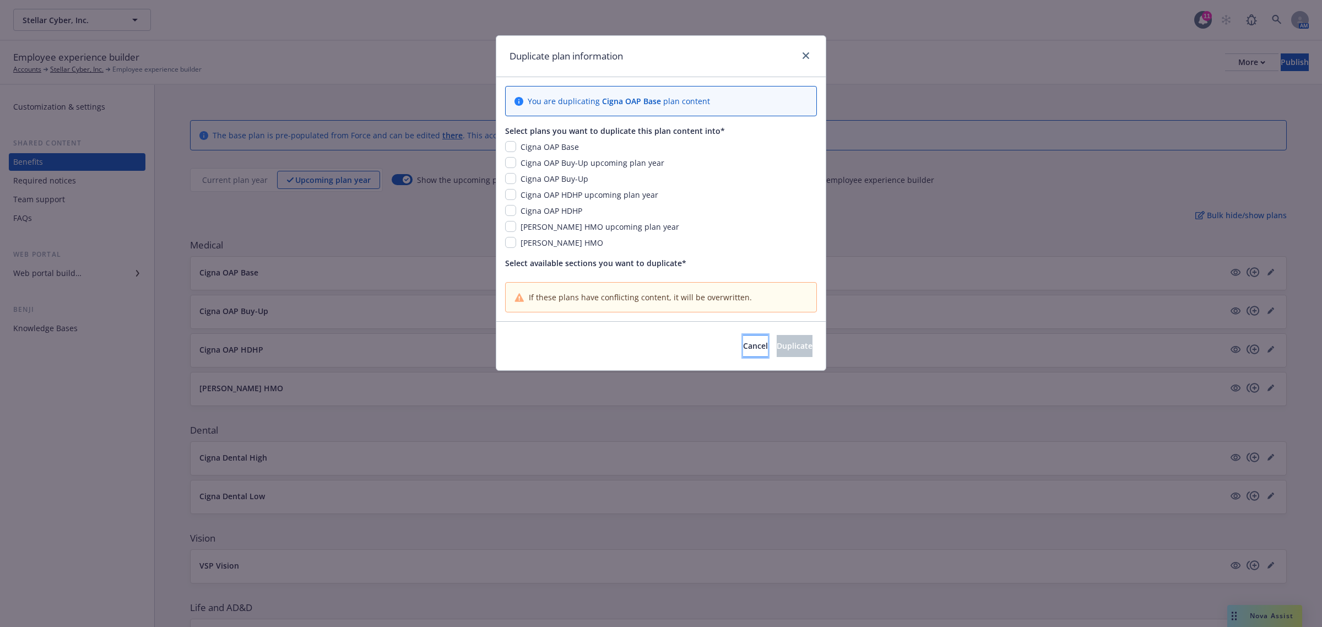
click at [743, 344] on span "Cancel" at bounding box center [755, 345] width 25 height 10
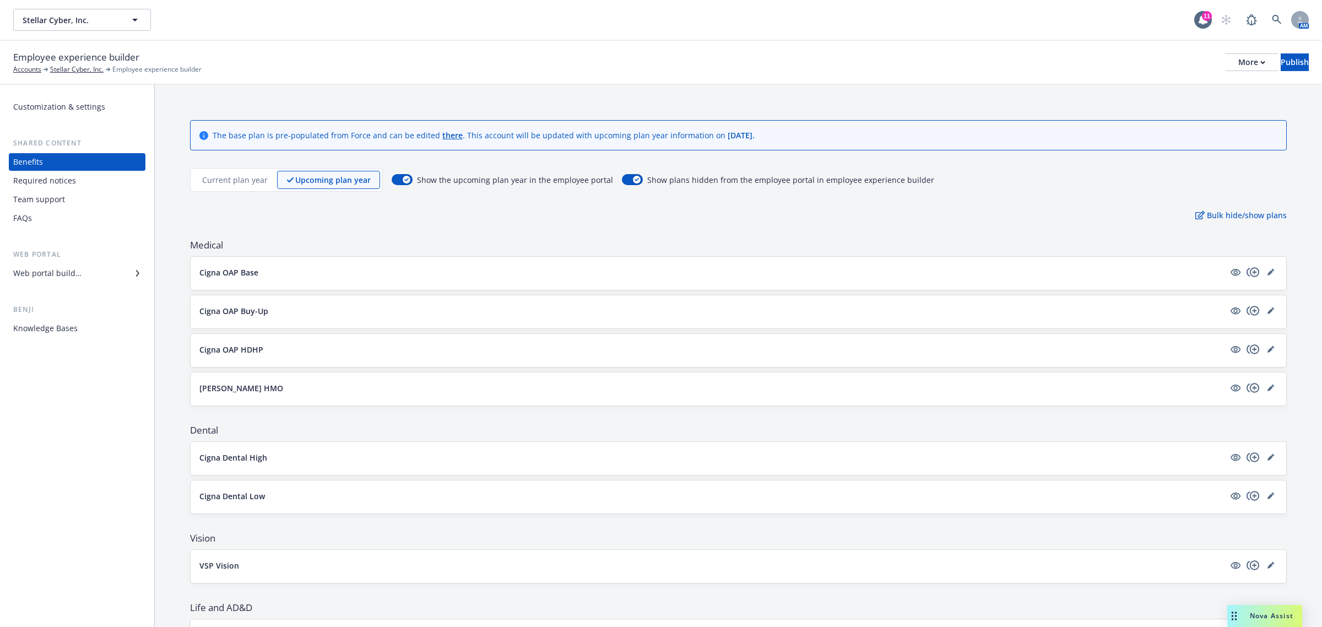
click at [207, 174] on p "Current plan year" at bounding box center [235, 180] width 66 height 12
click at [1264, 268] on link "editPencil" at bounding box center [1270, 272] width 13 height 13
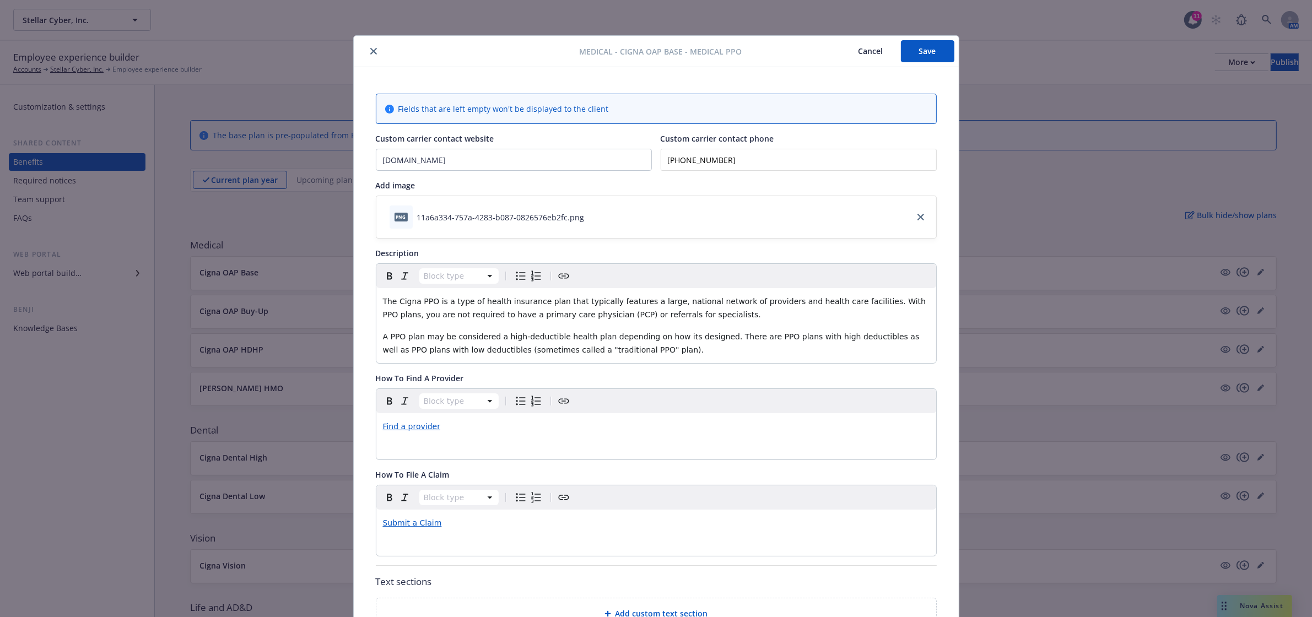
click at [370, 48] on icon "close" at bounding box center [373, 51] width 7 height 7
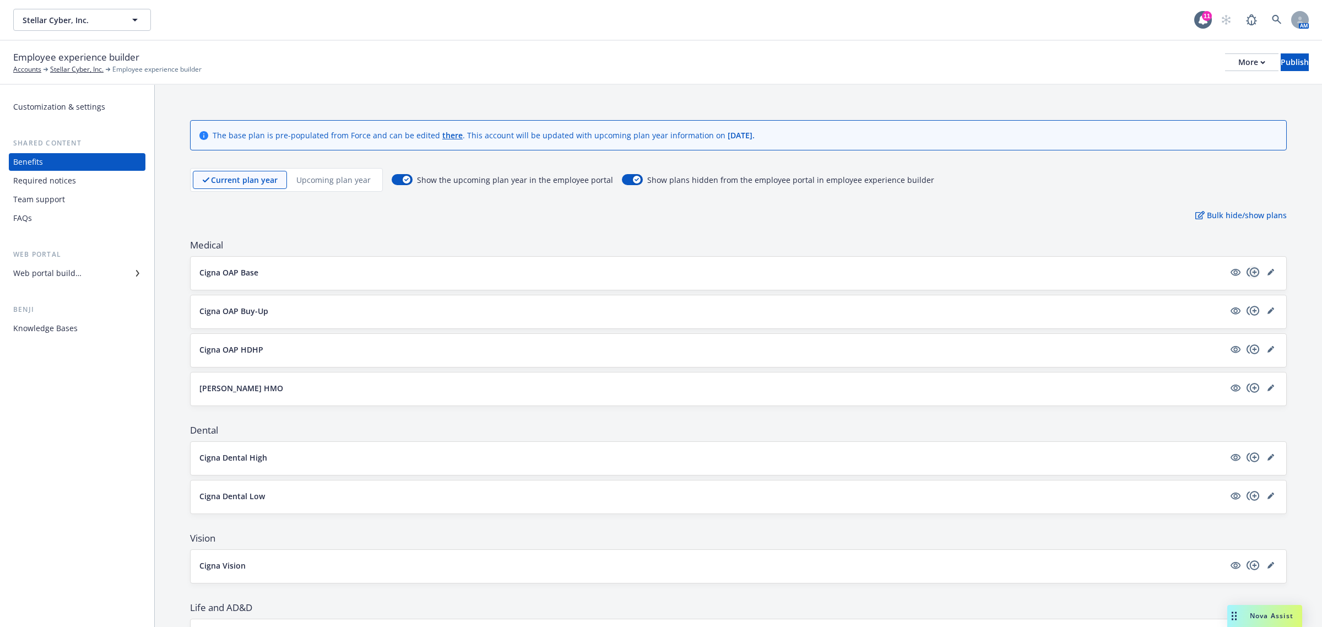
click at [1247, 274] on icon "copyPlus" at bounding box center [1253, 272] width 13 height 13
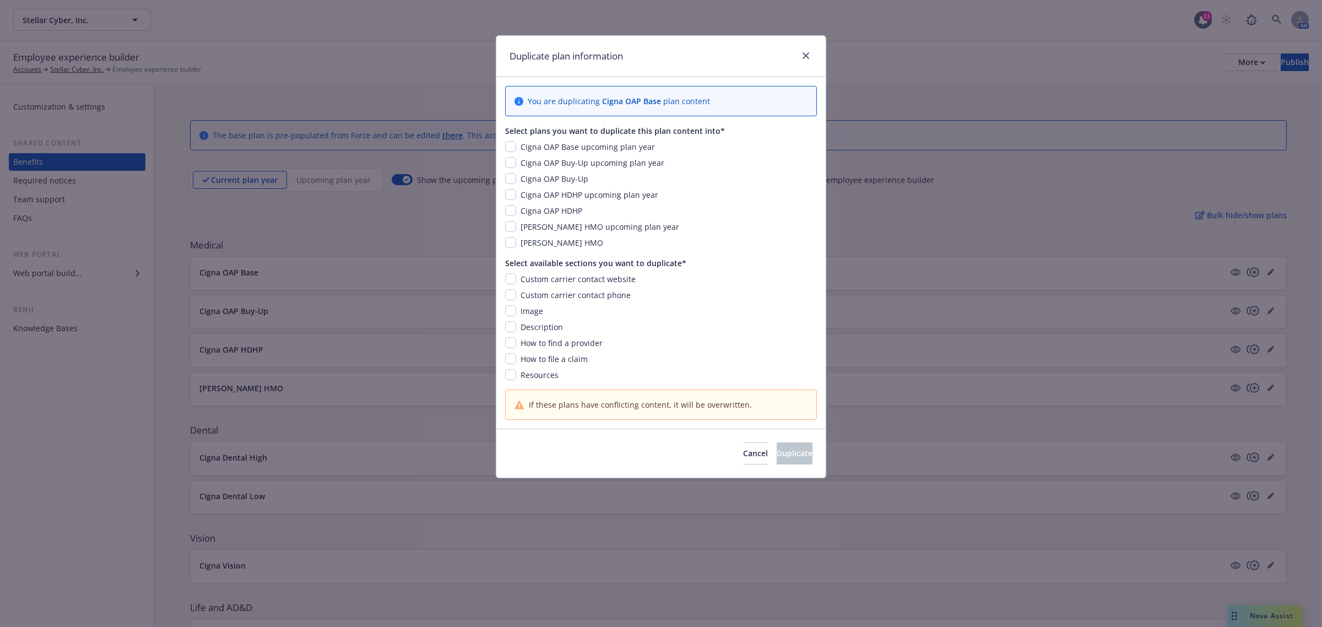
click at [559, 146] on span "Cigna OAP Base upcoming plan year" at bounding box center [588, 147] width 134 height 10
click at [511, 147] on input "checkbox" at bounding box center [510, 146] width 11 height 11
checkbox input "true"
click at [507, 277] on input "checkbox" at bounding box center [510, 278] width 11 height 11
checkbox input "true"
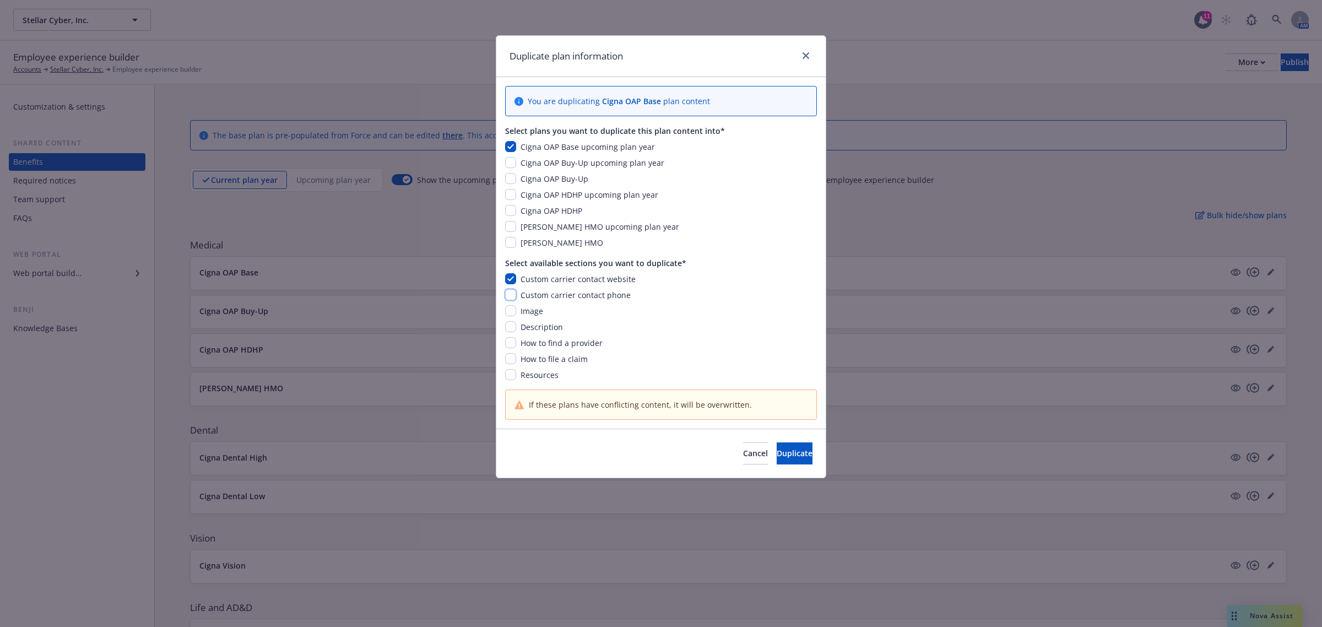
click at [511, 290] on input "checkbox" at bounding box center [510, 294] width 11 height 11
checkbox input "true"
click at [512, 311] on input "checkbox" at bounding box center [510, 310] width 11 height 11
checkbox input "true"
click at [511, 321] on input "checkbox" at bounding box center [510, 326] width 11 height 11
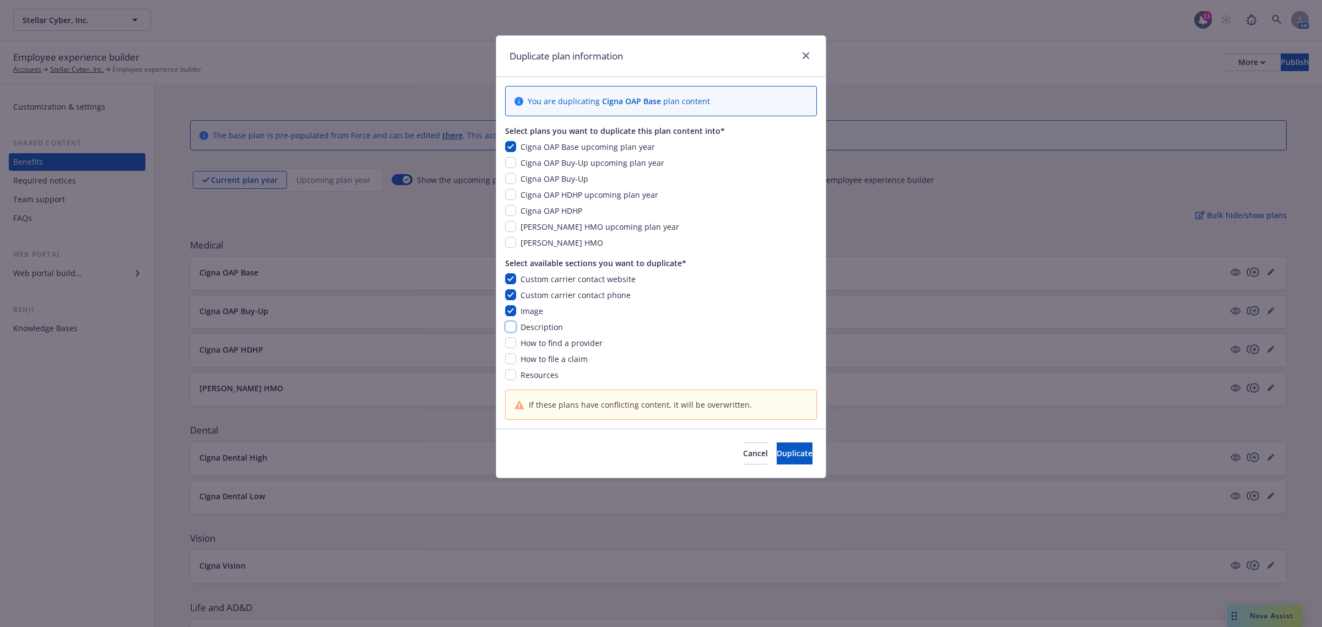
checkbox input "true"
click at [511, 344] on input "checkbox" at bounding box center [510, 342] width 11 height 11
checkbox input "true"
click at [510, 361] on input "checkbox" at bounding box center [510, 358] width 11 height 11
checkbox input "true"
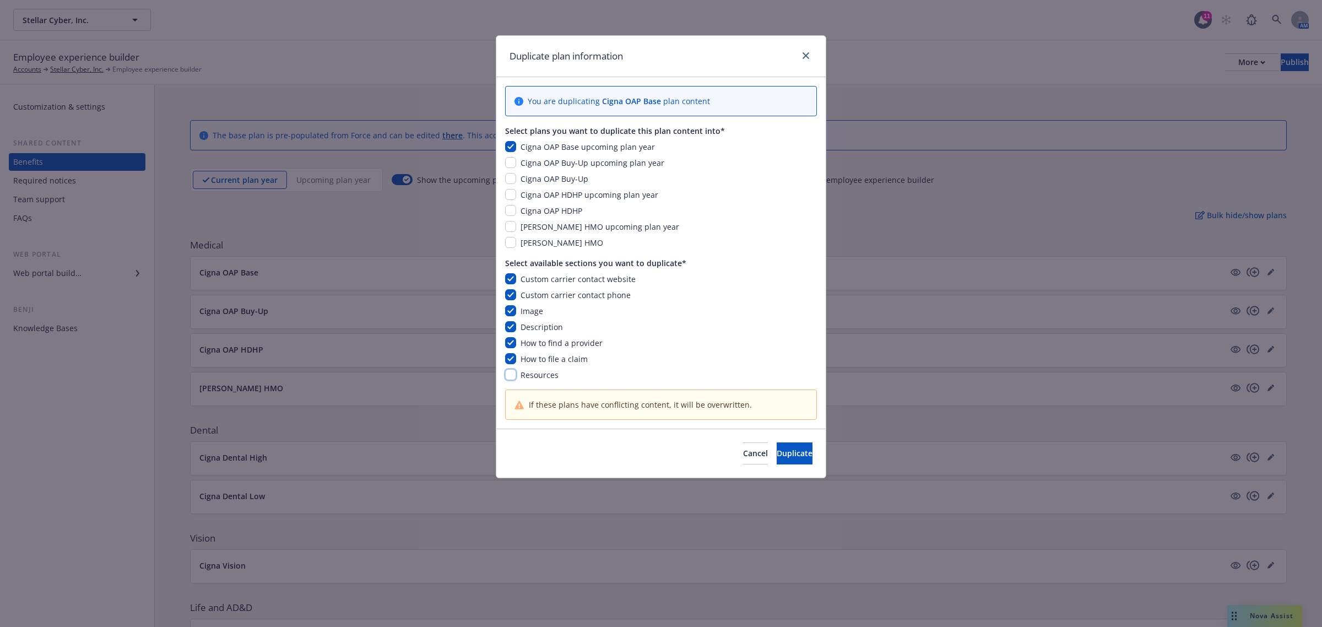
click at [510, 372] on input "checkbox" at bounding box center [510, 374] width 11 height 11
checkbox input "true"
click at [791, 458] on span "Duplicate" at bounding box center [795, 453] width 36 height 10
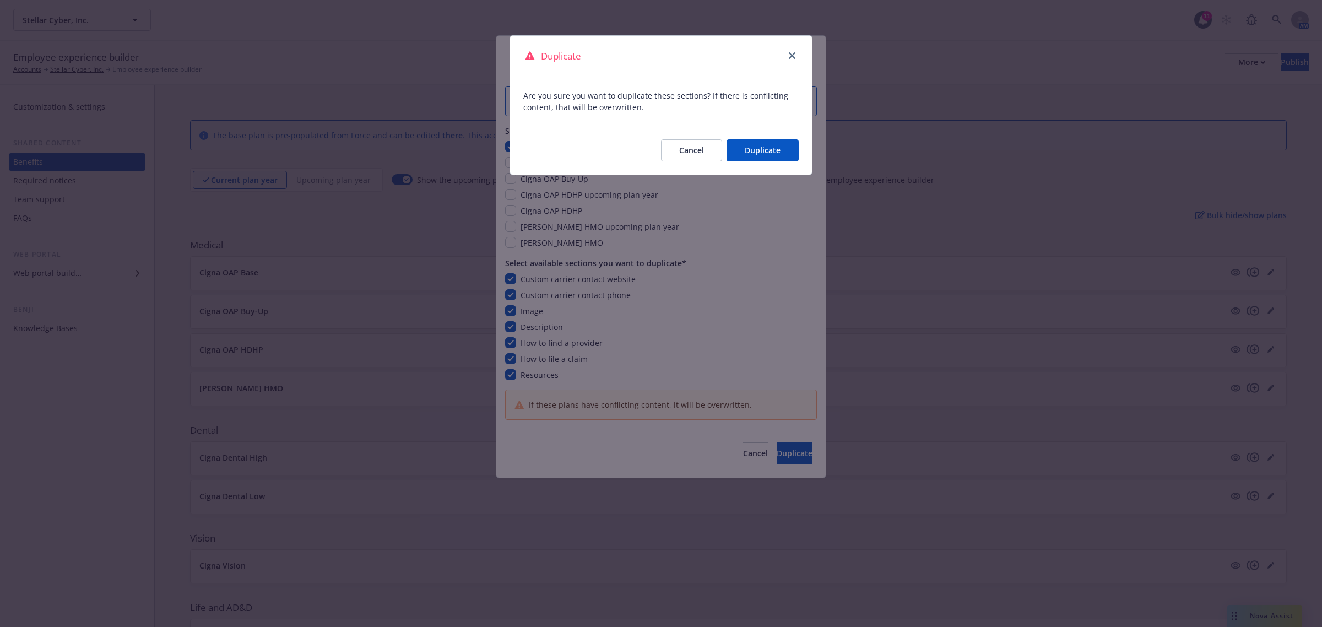
click at [766, 155] on button "Duplicate" at bounding box center [763, 150] width 72 height 22
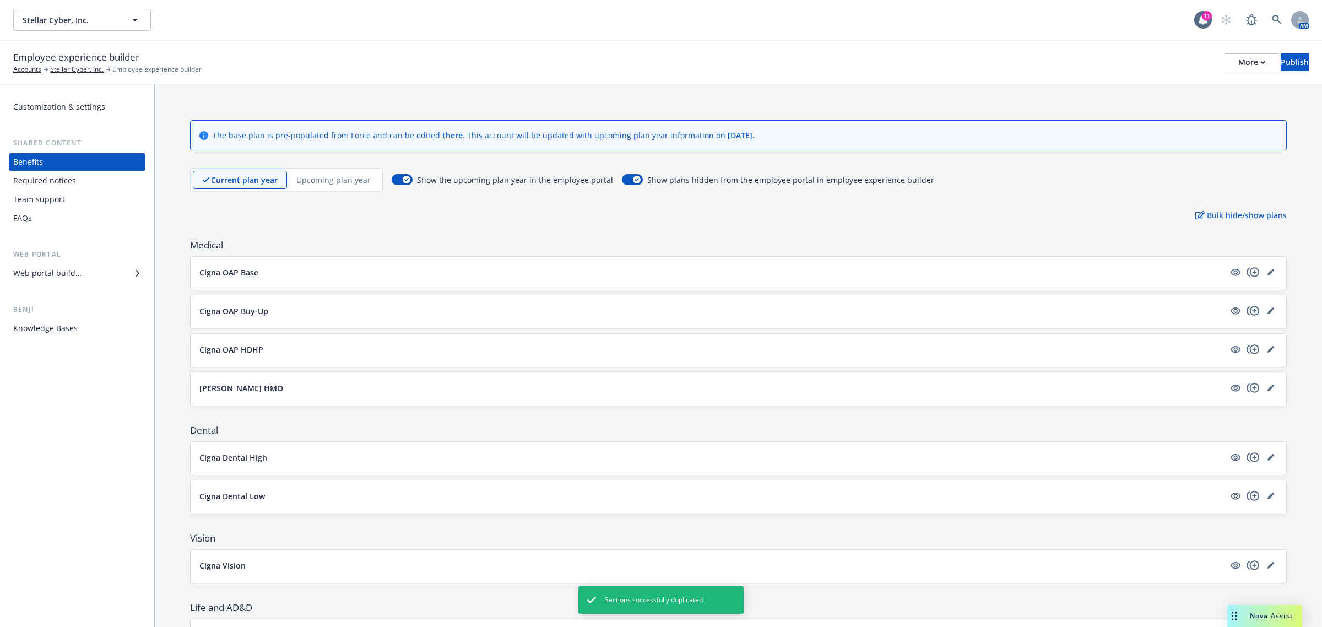
click at [1247, 313] on icon "copyPlus" at bounding box center [1253, 310] width 13 height 13
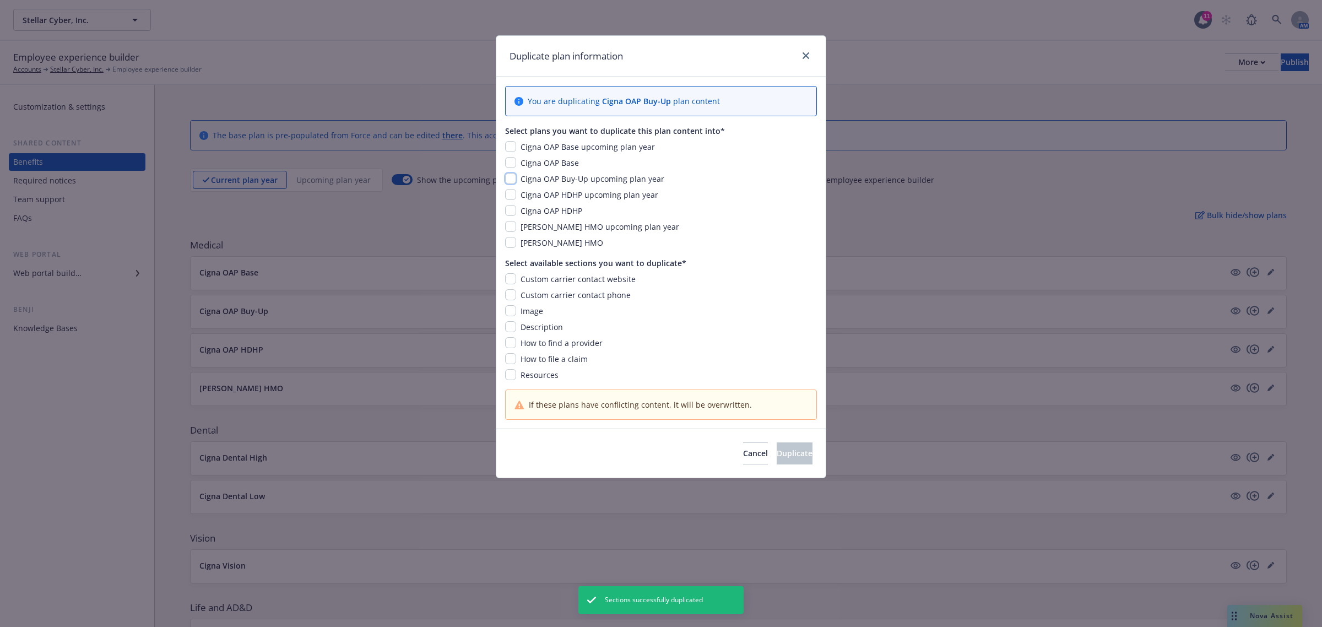
click at [513, 177] on input "checkbox" at bounding box center [510, 178] width 11 height 11
checkbox input "true"
click at [508, 277] on input "checkbox" at bounding box center [510, 278] width 11 height 11
checkbox input "true"
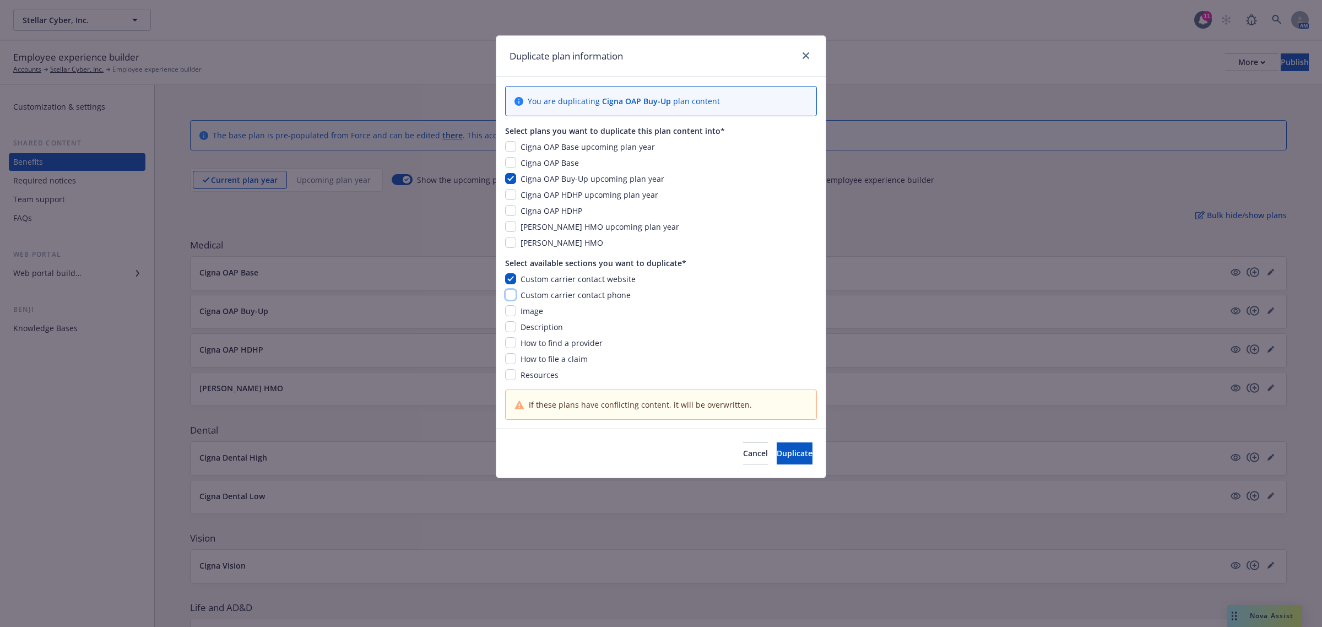
click at [510, 293] on input "checkbox" at bounding box center [510, 294] width 11 height 11
checkbox input "true"
click at [510, 309] on input "checkbox" at bounding box center [510, 310] width 11 height 11
checkbox input "true"
click at [511, 326] on input "checkbox" at bounding box center [510, 326] width 11 height 11
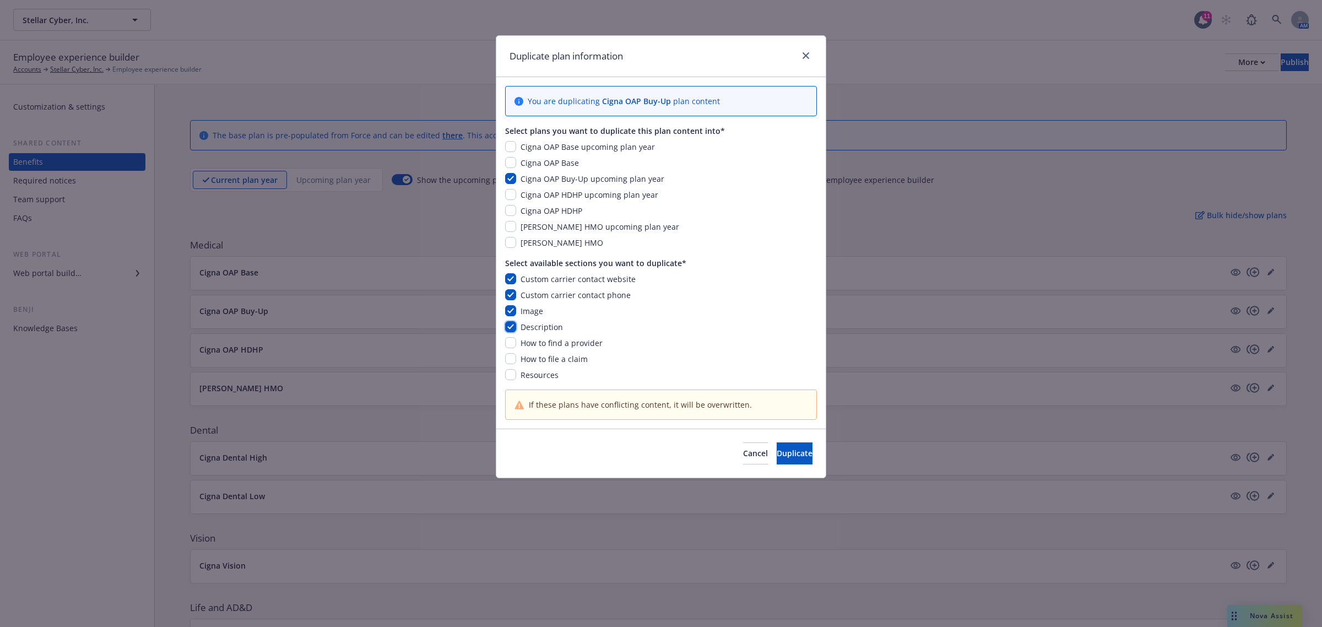
checkbox input "true"
click at [511, 334] on div "Custom carrier contact website Custom carrier contact phone Image Description H…" at bounding box center [661, 326] width 312 height 107
click at [512, 343] on input "checkbox" at bounding box center [510, 342] width 11 height 11
checkbox input "true"
click at [510, 360] on input "checkbox" at bounding box center [510, 358] width 11 height 11
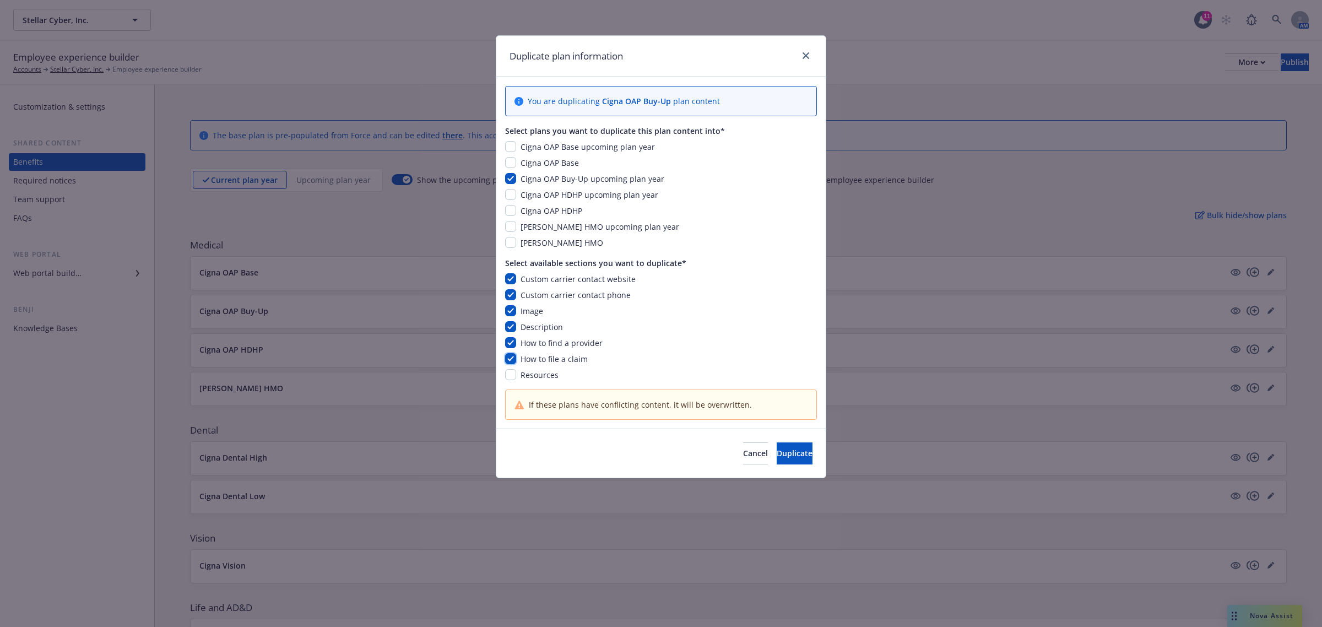
checkbox input "true"
click at [510, 375] on input "checkbox" at bounding box center [510, 374] width 11 height 11
checkbox input "true"
click at [783, 449] on span "Duplicate" at bounding box center [795, 453] width 36 height 10
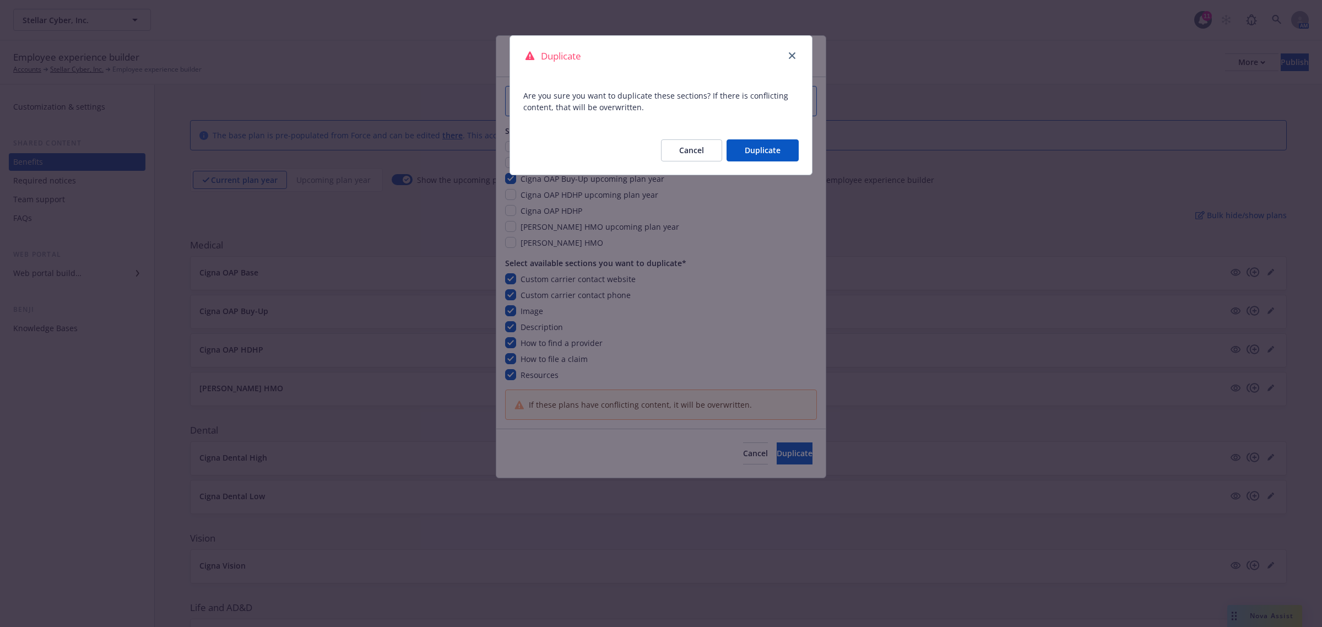
click at [769, 153] on button "Duplicate" at bounding box center [763, 150] width 72 height 22
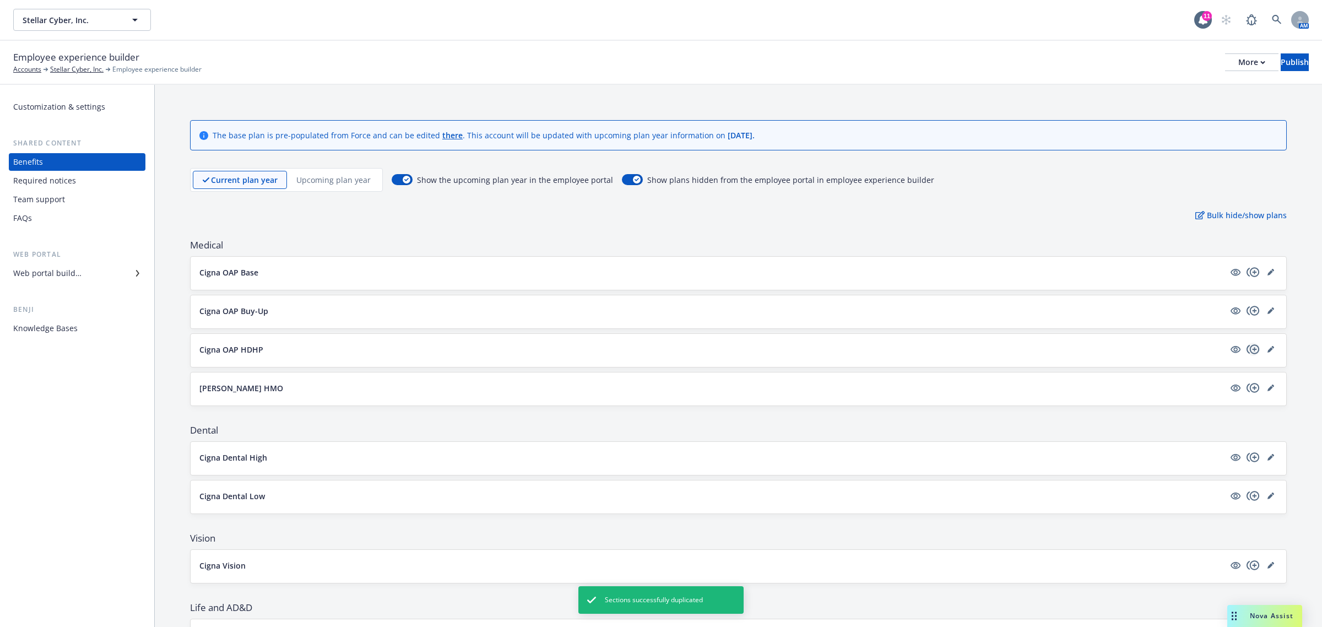
click at [1247, 351] on icon "copyPlus" at bounding box center [1253, 349] width 13 height 13
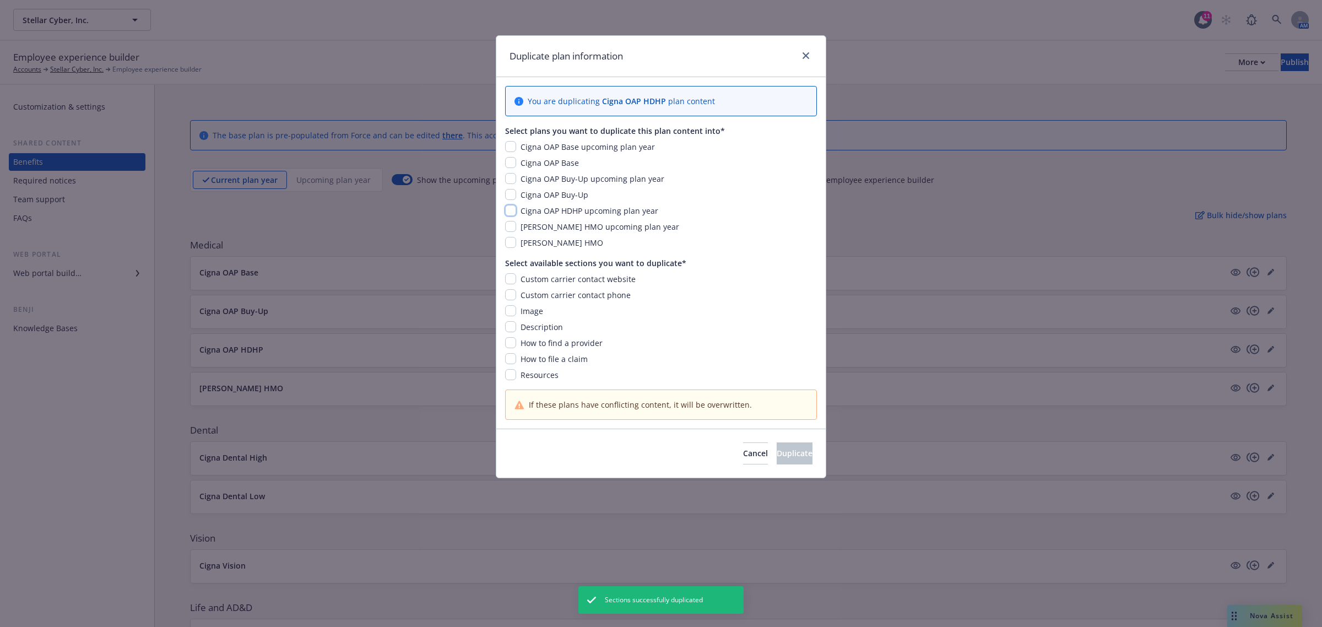
click at [510, 210] on input "checkbox" at bounding box center [510, 210] width 11 height 11
checkbox input "true"
click at [512, 279] on input "checkbox" at bounding box center [510, 278] width 11 height 11
checkbox input "true"
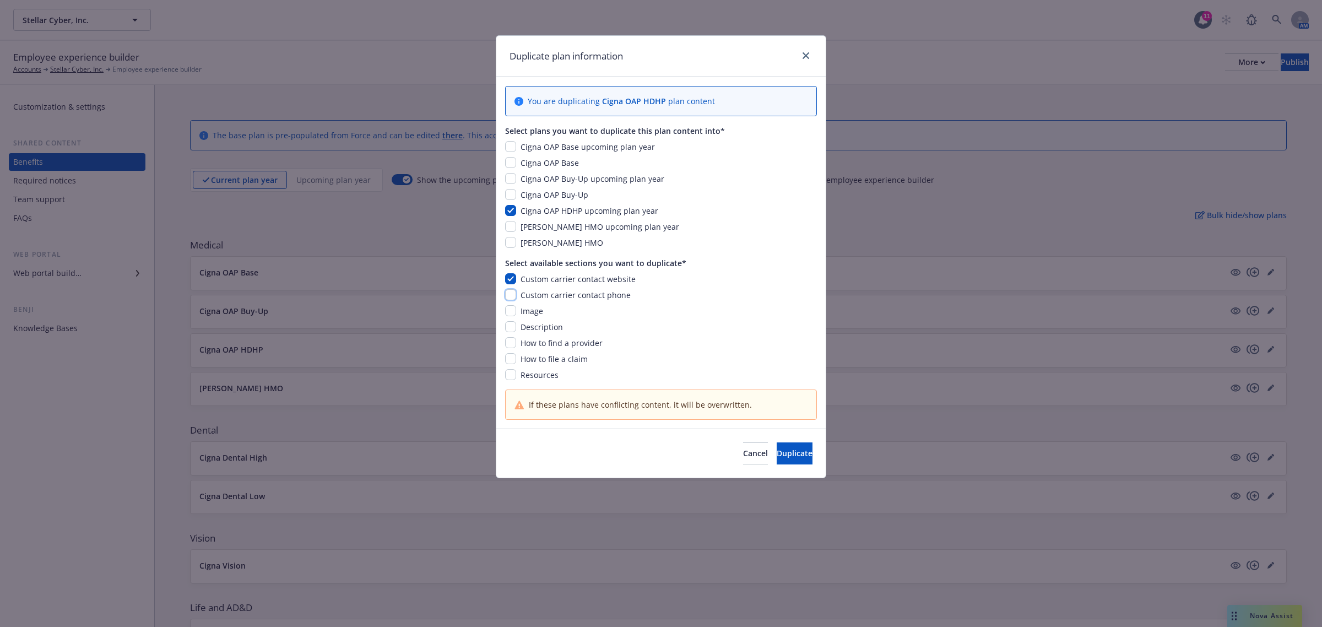
click at [508, 300] on input "checkbox" at bounding box center [510, 294] width 11 height 11
checkbox input "true"
click at [508, 314] on input "checkbox" at bounding box center [510, 310] width 11 height 11
checkbox input "true"
click at [510, 324] on input "checkbox" at bounding box center [510, 326] width 11 height 11
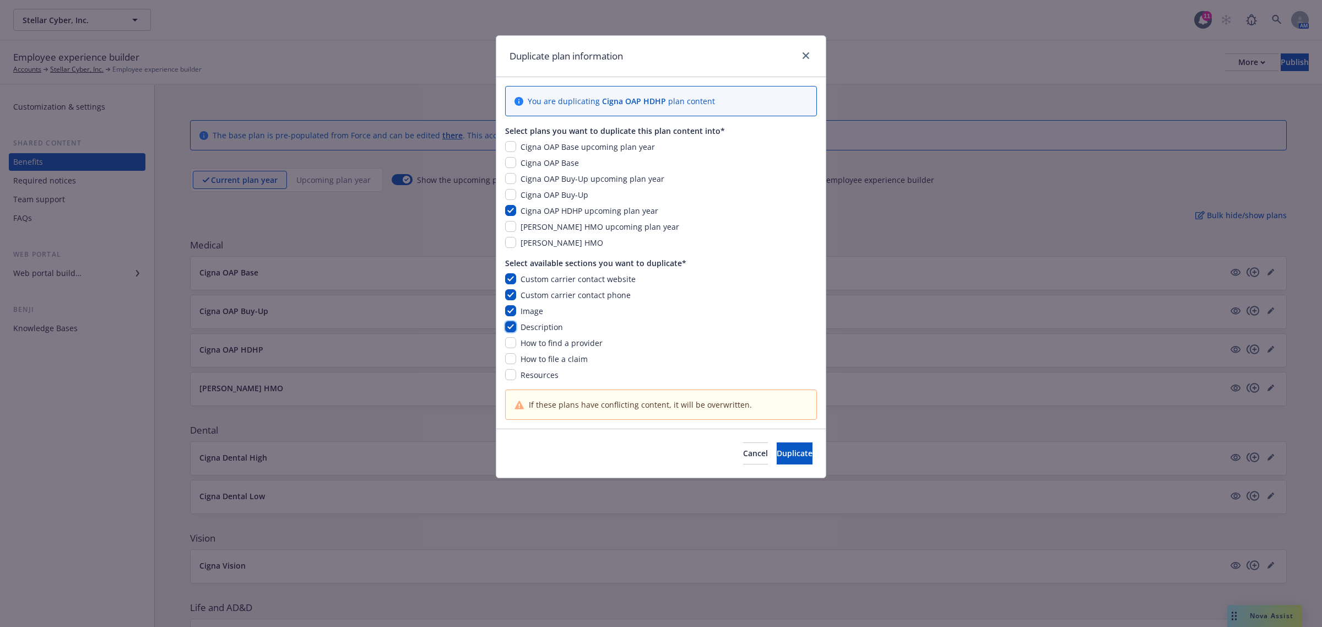
checkbox input "true"
click at [511, 345] on input "checkbox" at bounding box center [510, 342] width 11 height 11
checkbox input "true"
click at [510, 359] on input "checkbox" at bounding box center [510, 358] width 11 height 11
checkbox input "true"
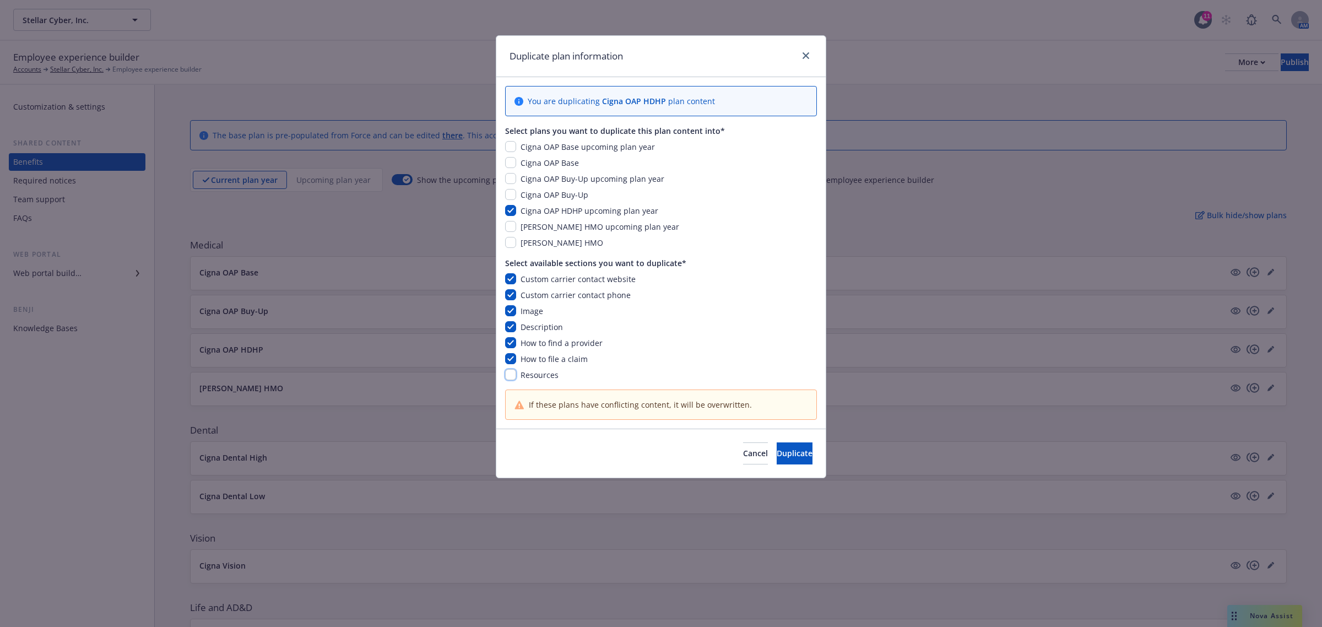
click at [510, 371] on input "checkbox" at bounding box center [510, 374] width 11 height 11
checkbox input "true"
click at [777, 453] on span "Duplicate" at bounding box center [795, 453] width 36 height 10
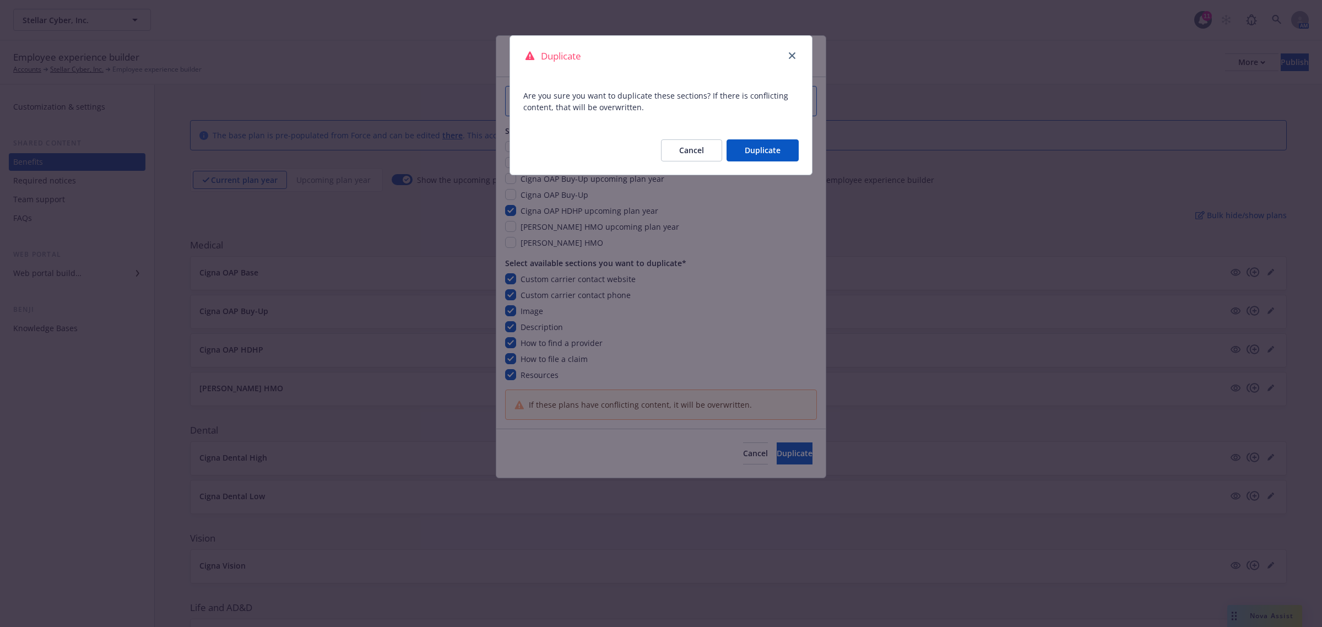
click at [775, 150] on button "Duplicate" at bounding box center [763, 150] width 72 height 22
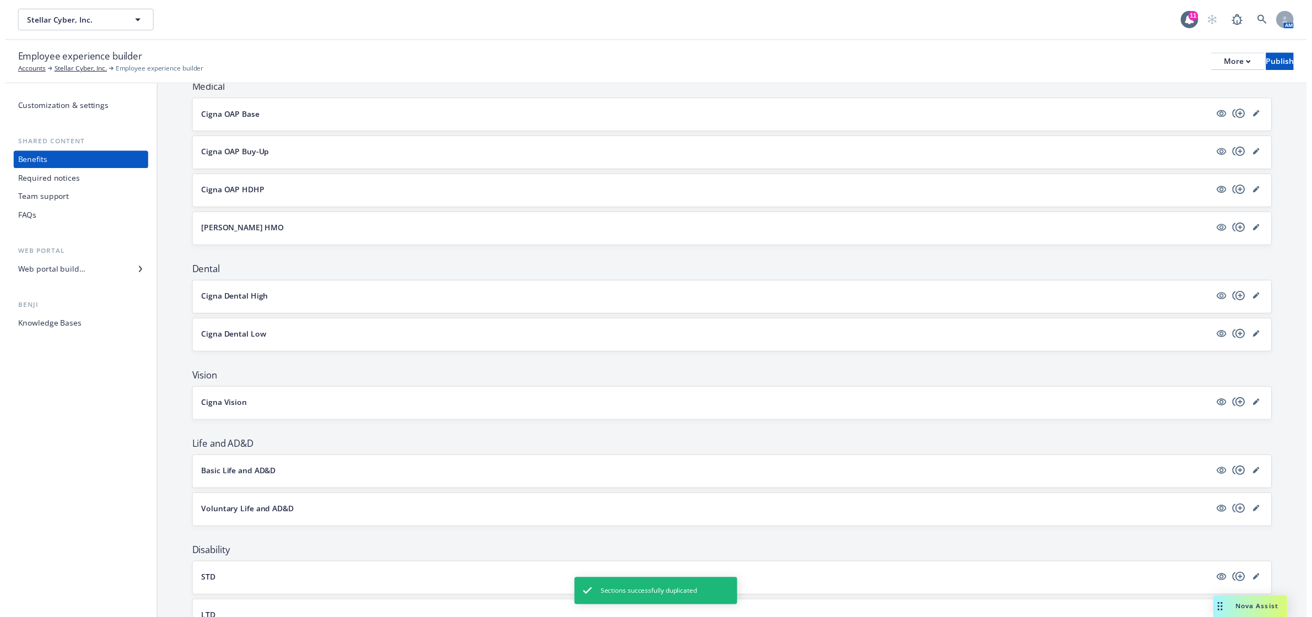
scroll to position [183, 0]
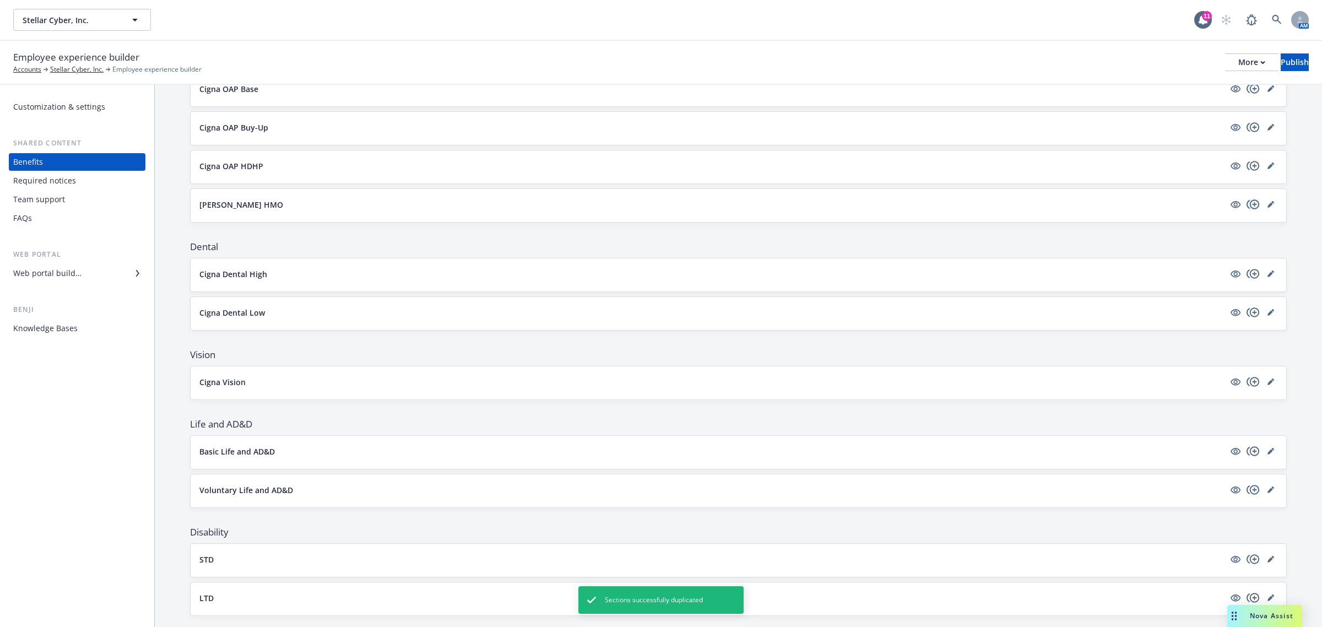
click at [1247, 202] on icon "copyPlus" at bounding box center [1253, 204] width 13 height 13
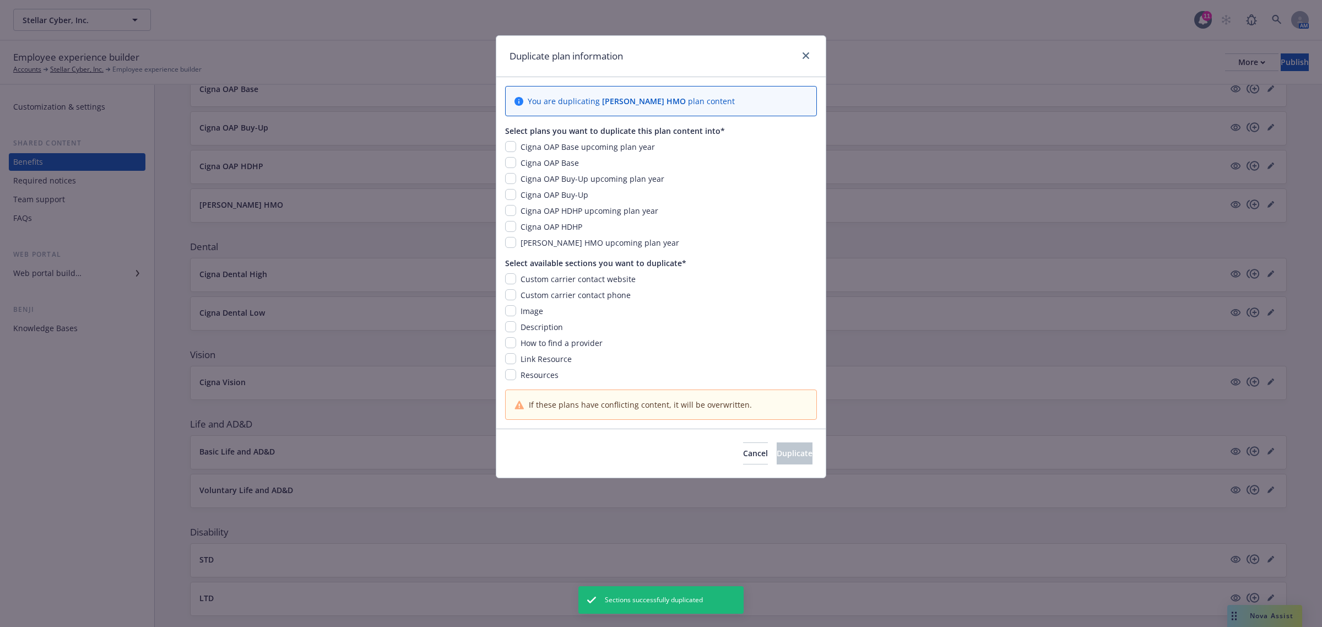
click at [505, 239] on div "Kaiser HMO upcoming plan year" at bounding box center [661, 243] width 312 height 12
click at [511, 247] on input "checkbox" at bounding box center [510, 242] width 11 height 11
checkbox input "true"
click at [512, 276] on input "checkbox" at bounding box center [510, 278] width 11 height 11
checkbox input "true"
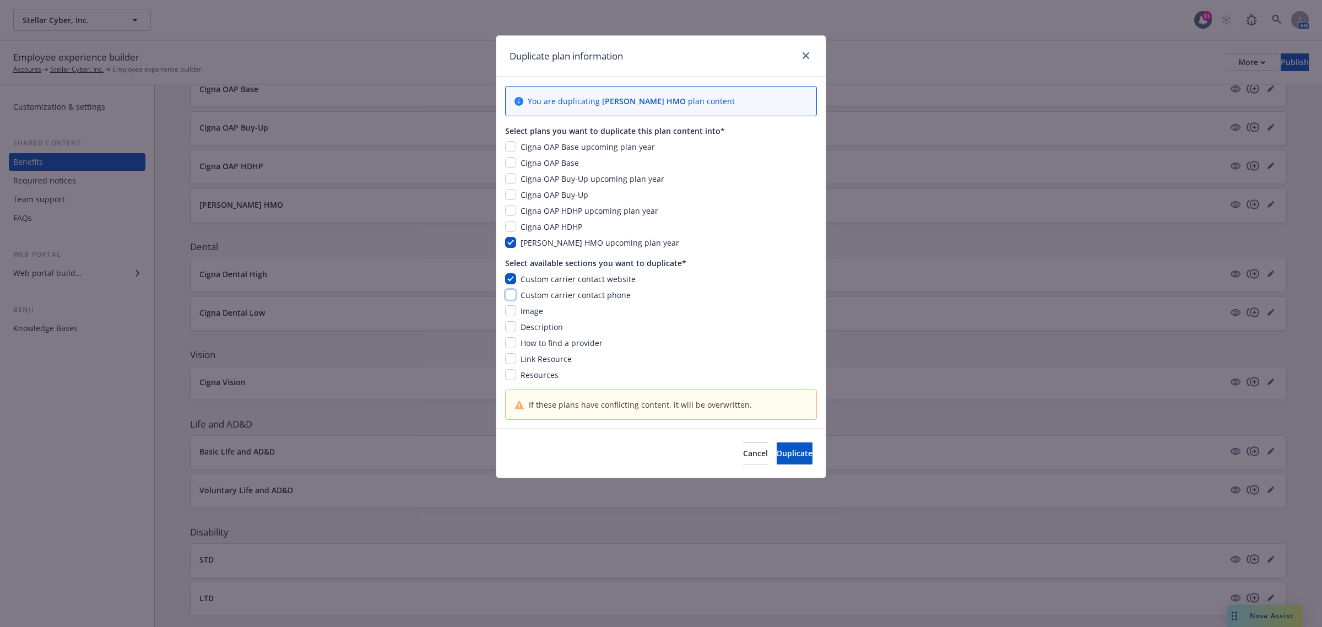
click at [515, 295] on input "checkbox" at bounding box center [510, 294] width 11 height 11
checkbox input "true"
click at [510, 311] on input "checkbox" at bounding box center [510, 310] width 11 height 11
checkbox input "true"
click at [510, 338] on input "checkbox" at bounding box center [510, 342] width 11 height 11
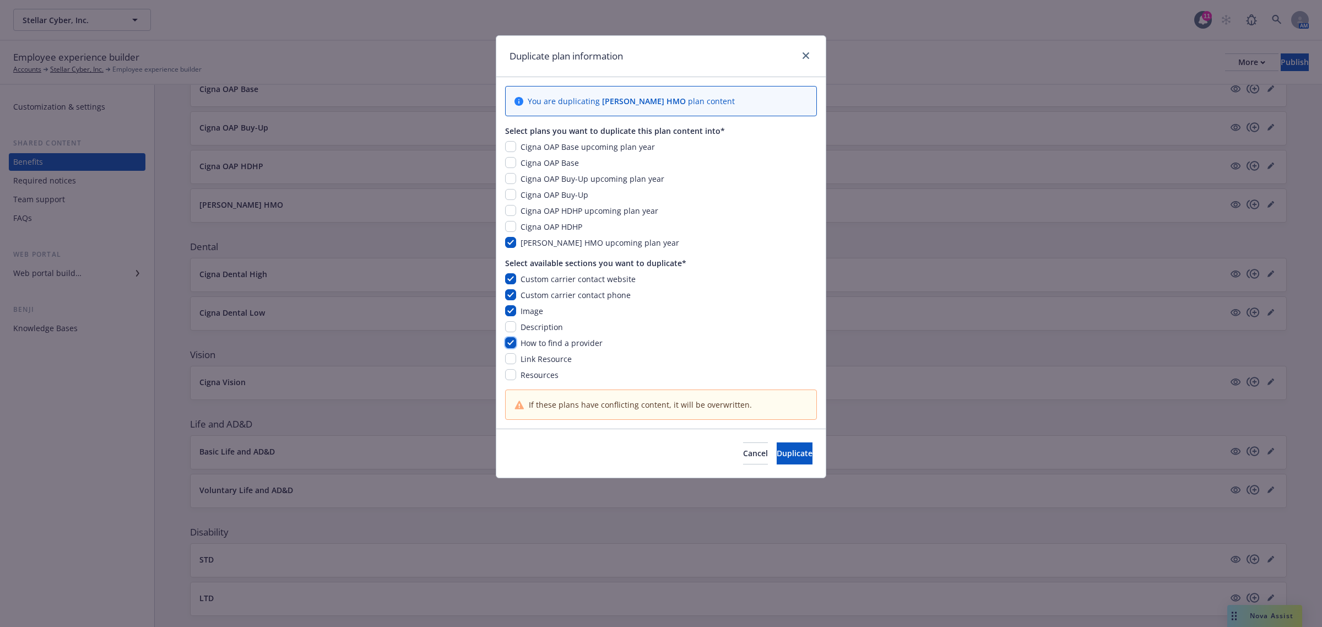
checkbox input "true"
click at [508, 328] on input "checkbox" at bounding box center [510, 326] width 11 height 11
checkbox input "true"
click at [511, 359] on input "checkbox" at bounding box center [510, 358] width 11 height 11
checkbox input "true"
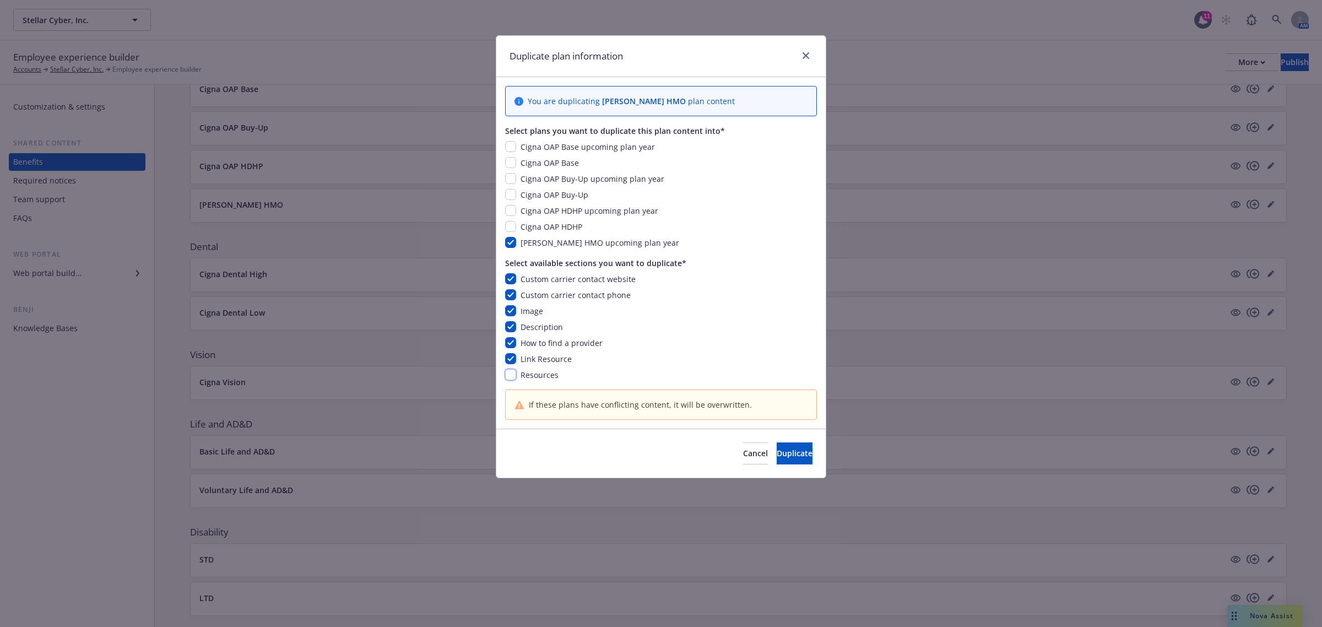
click at [513, 372] on input "checkbox" at bounding box center [510, 374] width 11 height 11
checkbox input "true"
click at [777, 456] on span "Duplicate" at bounding box center [795, 453] width 36 height 10
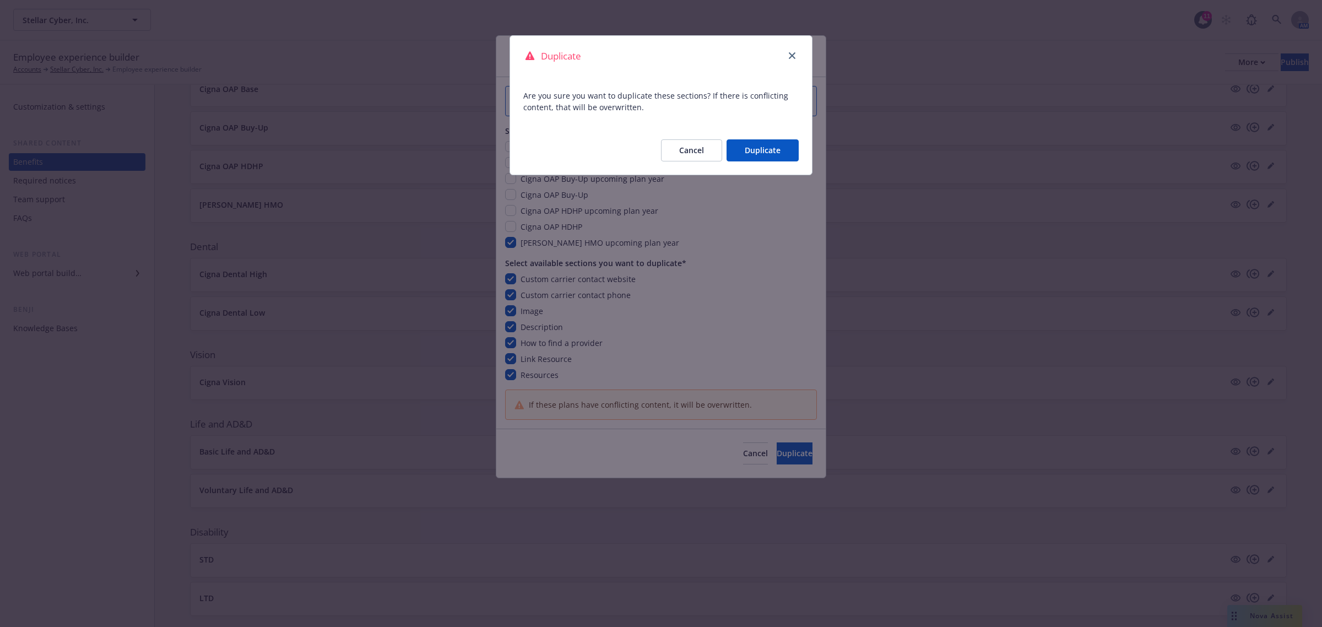
click at [761, 147] on button "Duplicate" at bounding box center [763, 150] width 72 height 22
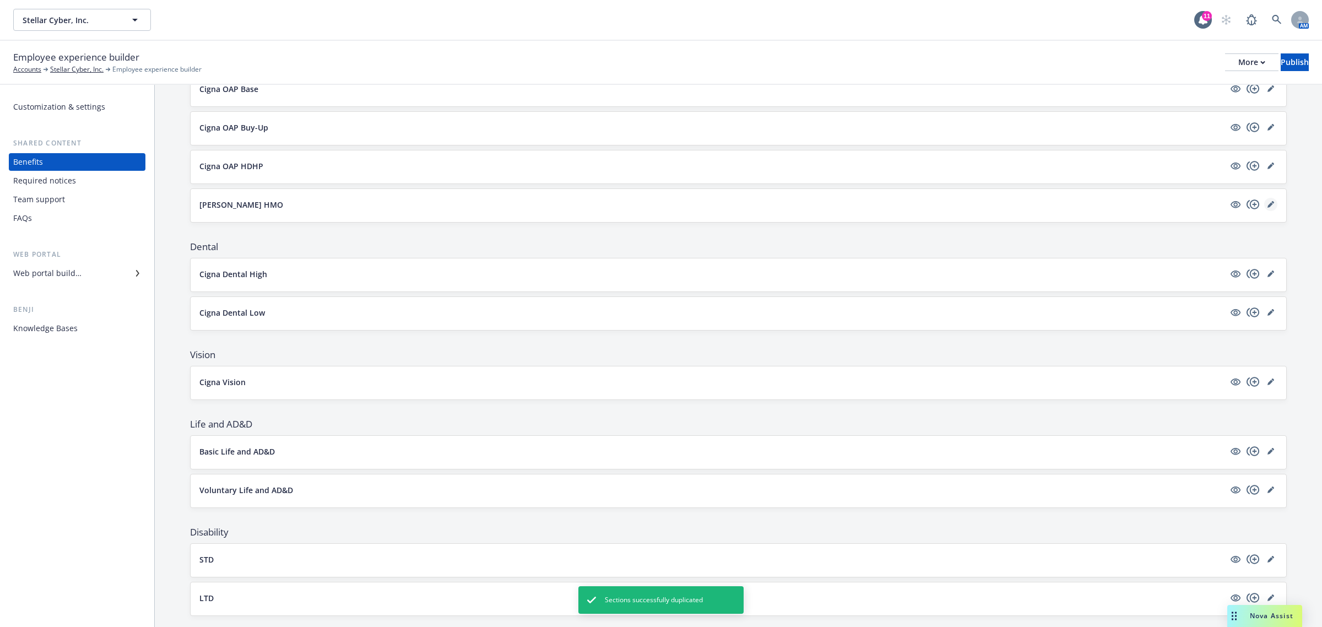
click at [1268, 208] on icon "editPencil" at bounding box center [1271, 204] width 7 height 7
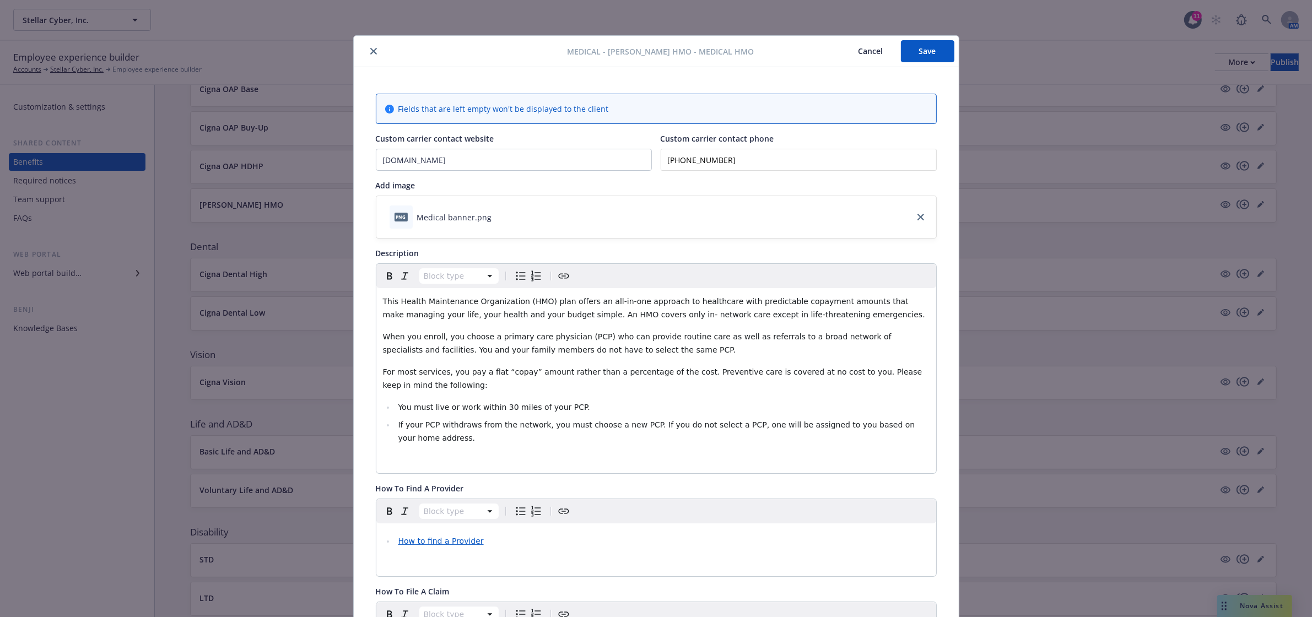
click at [370, 53] on icon "close" at bounding box center [373, 51] width 7 height 7
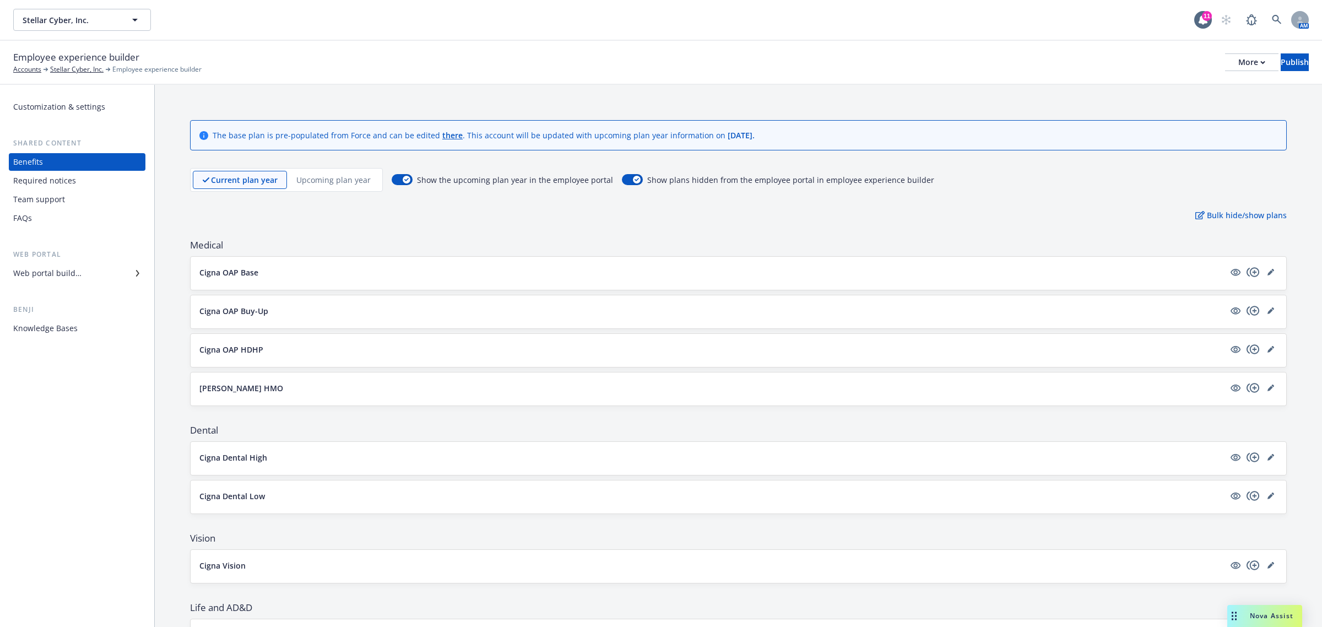
click at [324, 178] on p "Upcoming plan year" at bounding box center [333, 180] width 74 height 12
click at [1268, 274] on icon "editPencil" at bounding box center [1271, 272] width 7 height 7
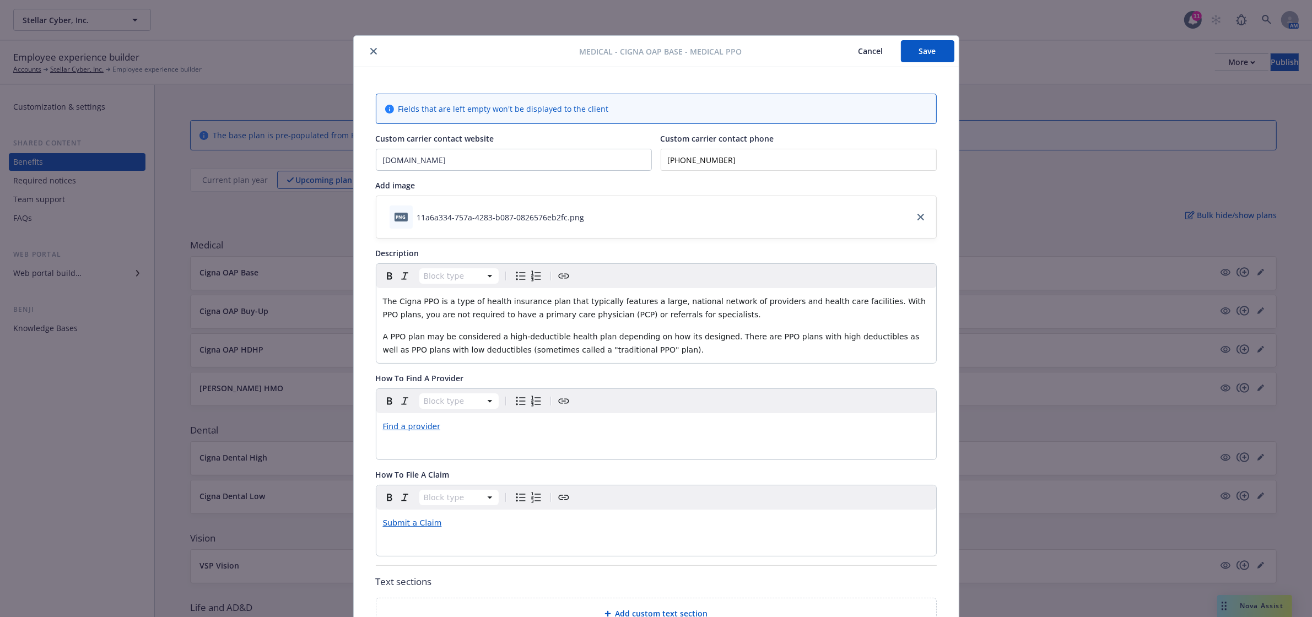
click at [367, 46] on button "close" at bounding box center [373, 51] width 13 height 13
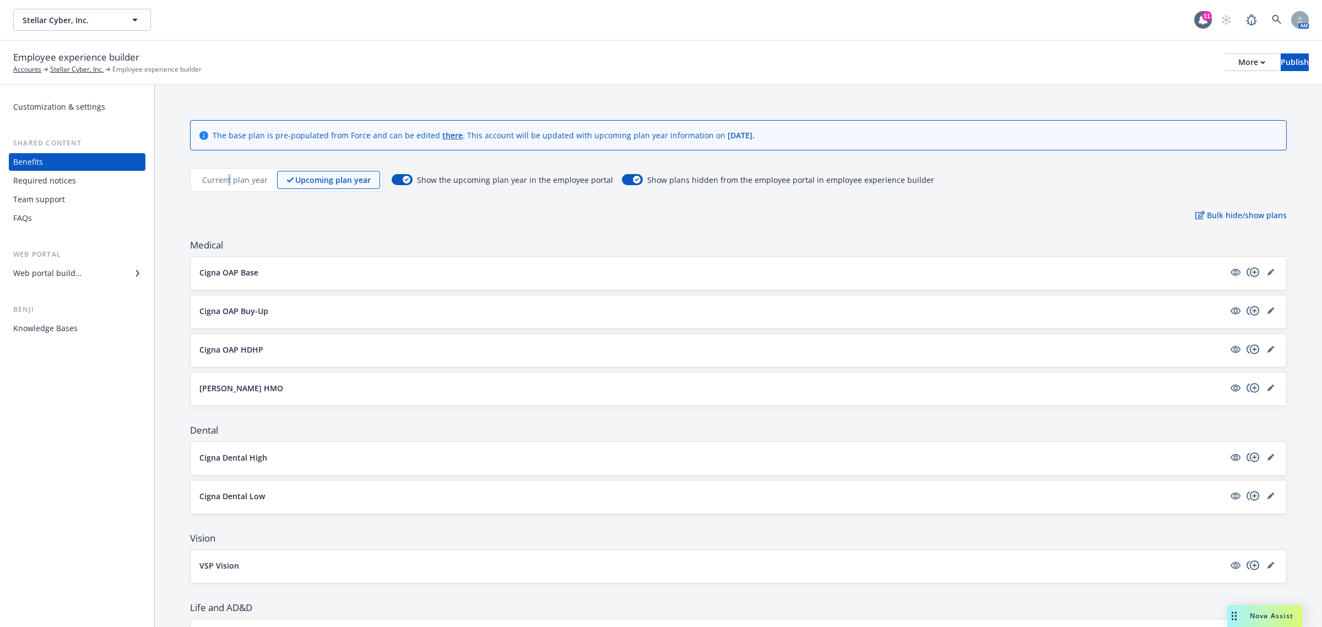
click at [228, 179] on p "Current plan year" at bounding box center [235, 180] width 66 height 12
click at [1247, 457] on icon "copyPlus" at bounding box center [1253, 457] width 13 height 13
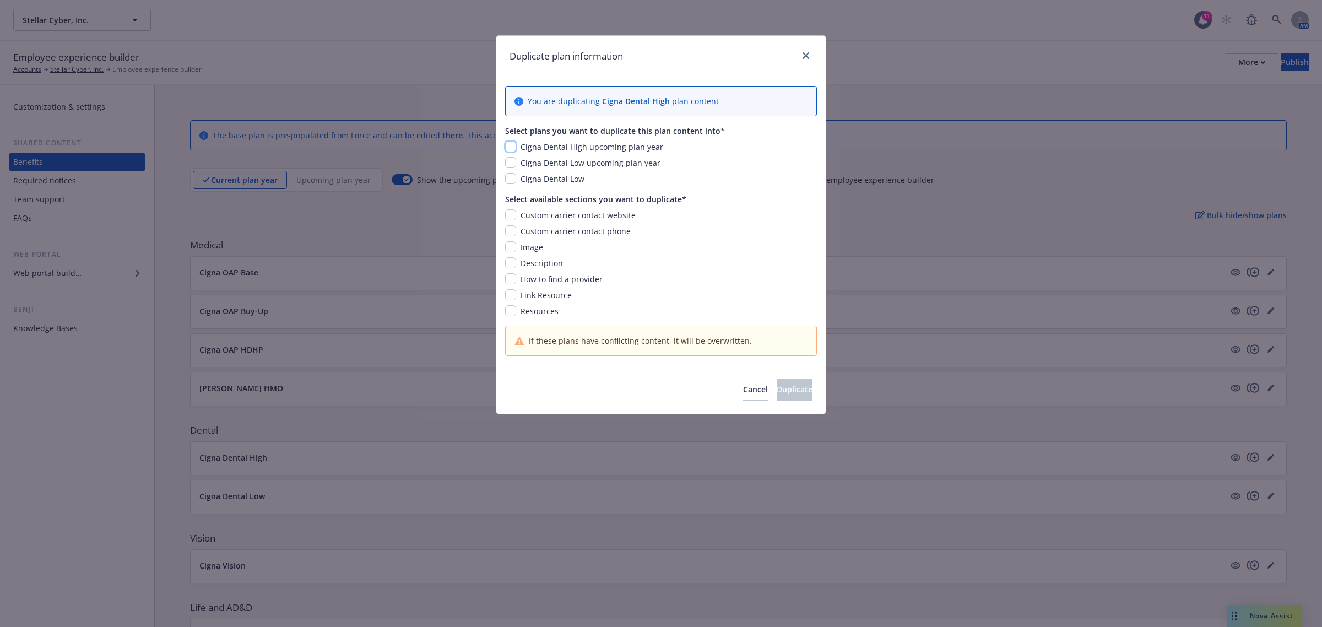
click at [516, 147] on input "checkbox" at bounding box center [510, 146] width 11 height 11
checkbox input "true"
click at [511, 210] on input "checkbox" at bounding box center [510, 214] width 11 height 11
checkbox input "true"
click at [508, 232] on input "checkbox" at bounding box center [510, 230] width 11 height 11
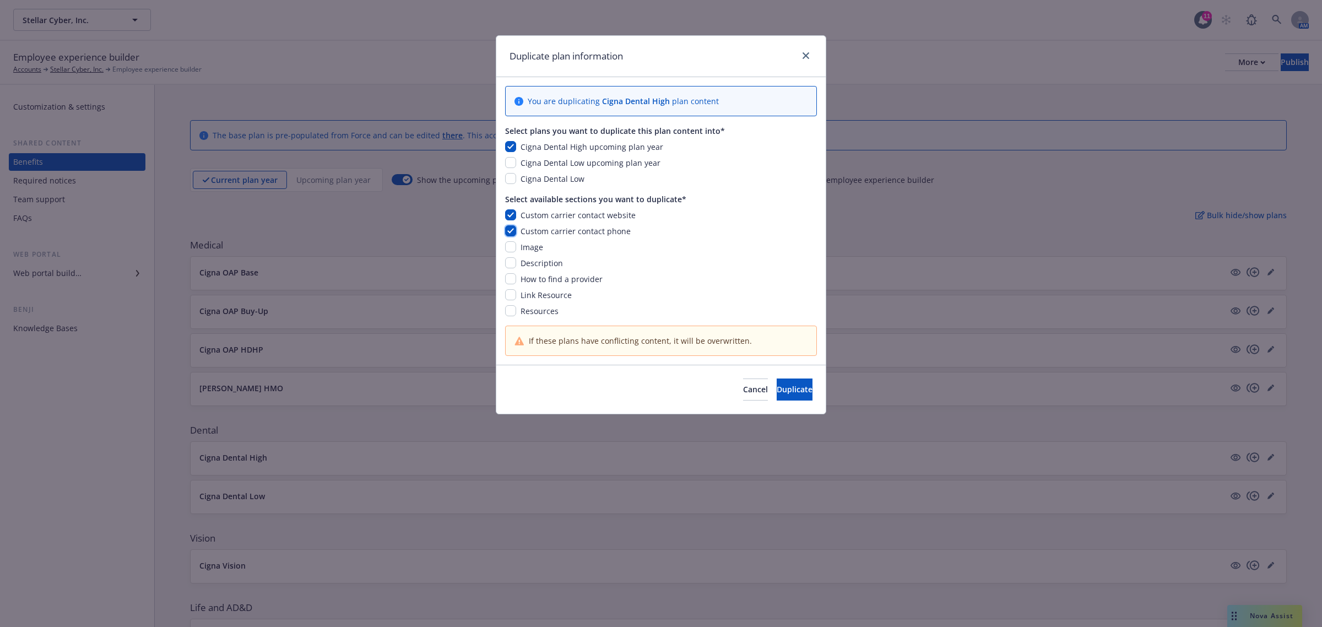
checkbox input "true"
click at [510, 248] on input "checkbox" at bounding box center [510, 246] width 11 height 11
checkbox input "true"
click at [511, 255] on div "Custom carrier contact website Custom carrier contact phone Image Description H…" at bounding box center [661, 262] width 312 height 107
click at [513, 265] on input "checkbox" at bounding box center [510, 262] width 11 height 11
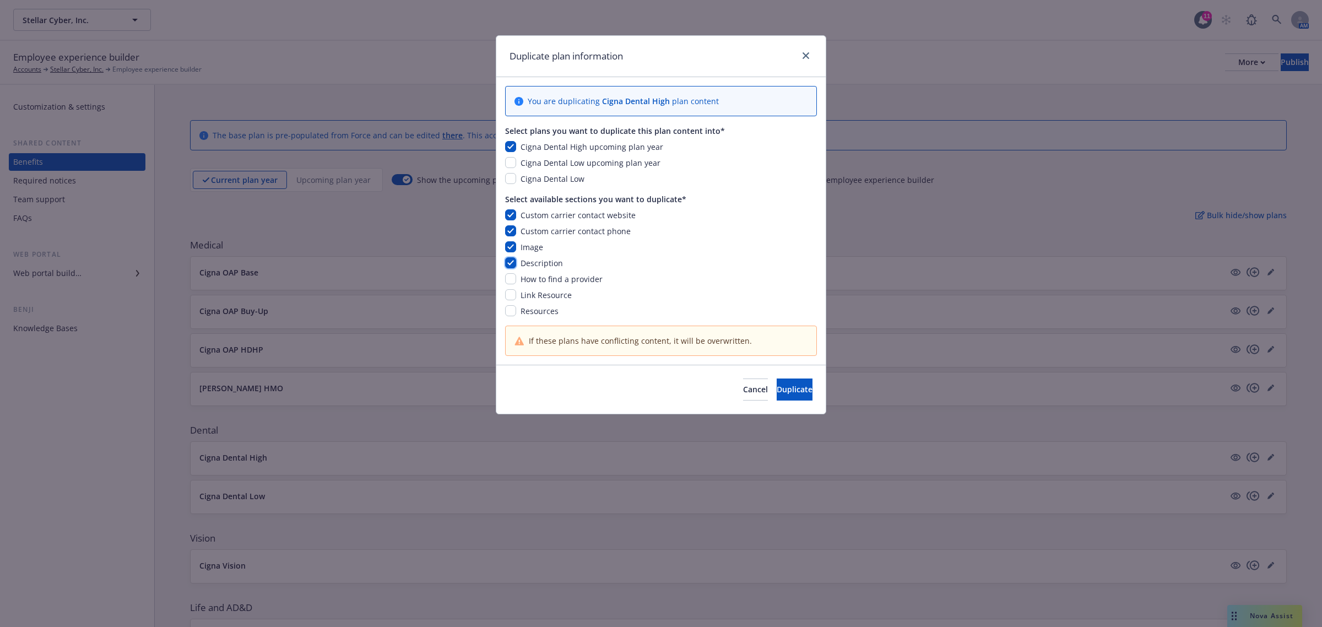
checkbox input "true"
click at [513, 279] on input "checkbox" at bounding box center [510, 278] width 11 height 11
checkbox input "true"
click at [512, 296] on input "checkbox" at bounding box center [510, 294] width 11 height 11
checkbox input "true"
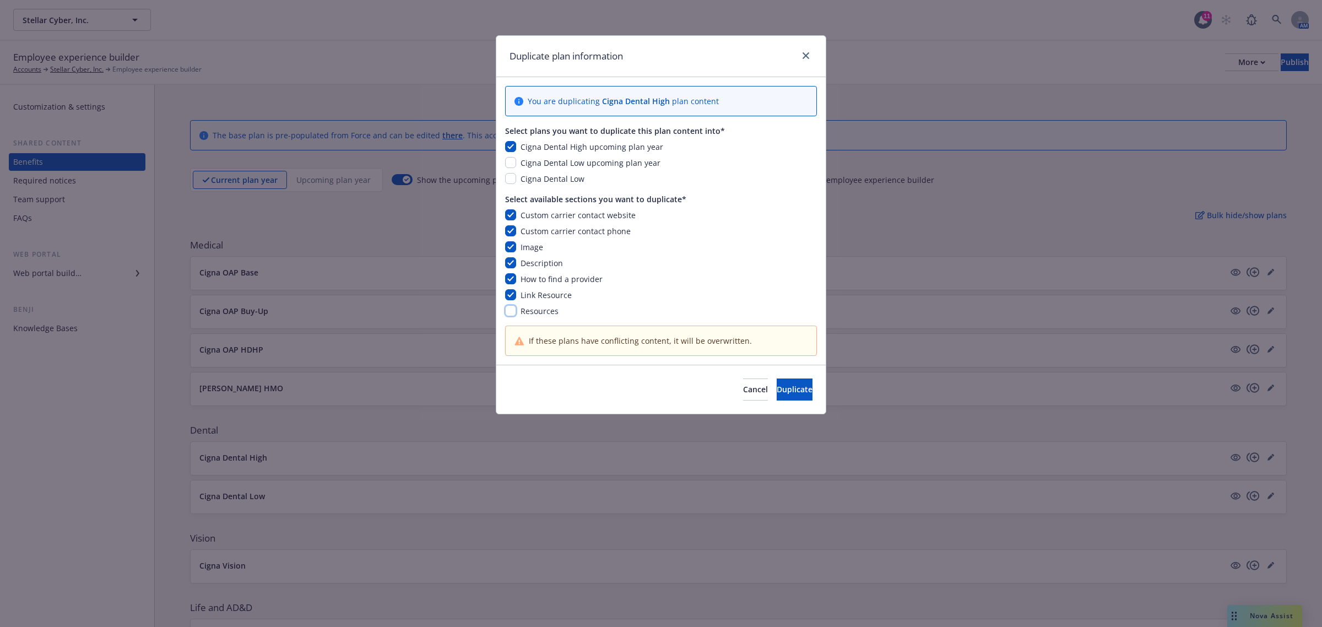
click at [511, 313] on input "checkbox" at bounding box center [510, 310] width 11 height 11
checkbox input "true"
click at [777, 389] on span "Duplicate" at bounding box center [795, 389] width 36 height 10
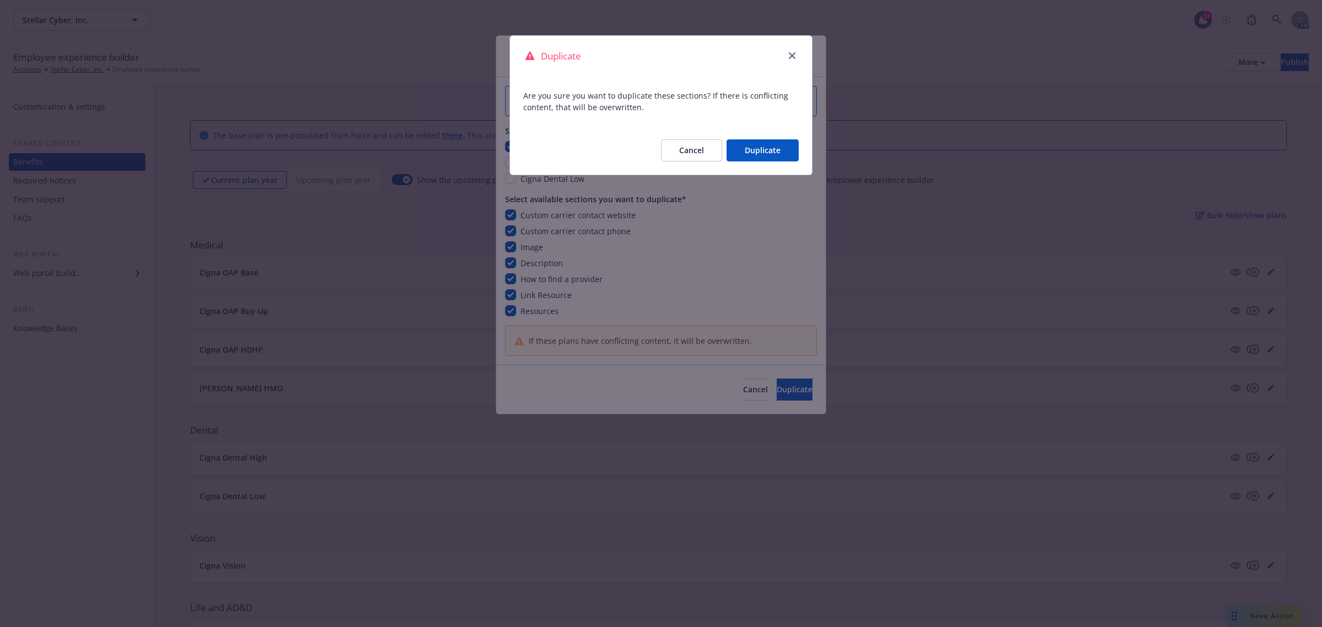
click at [770, 150] on button "Duplicate" at bounding box center [763, 150] width 72 height 22
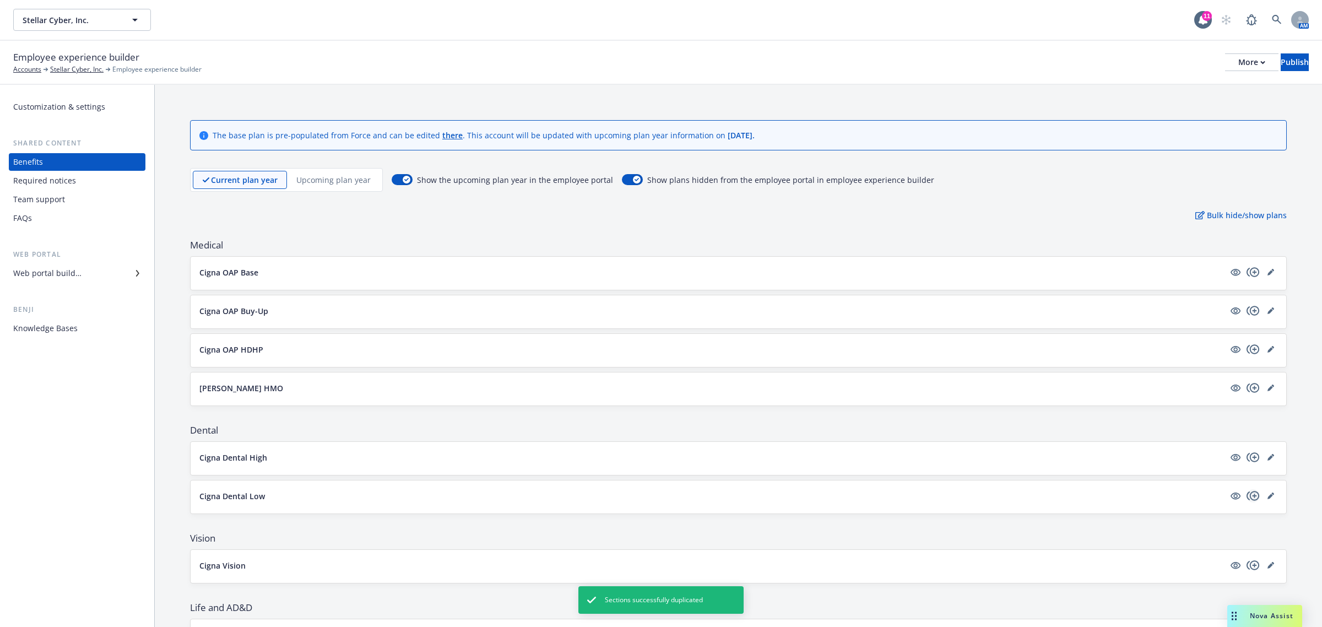
click at [1247, 496] on icon "copyPlus" at bounding box center [1253, 495] width 13 height 13
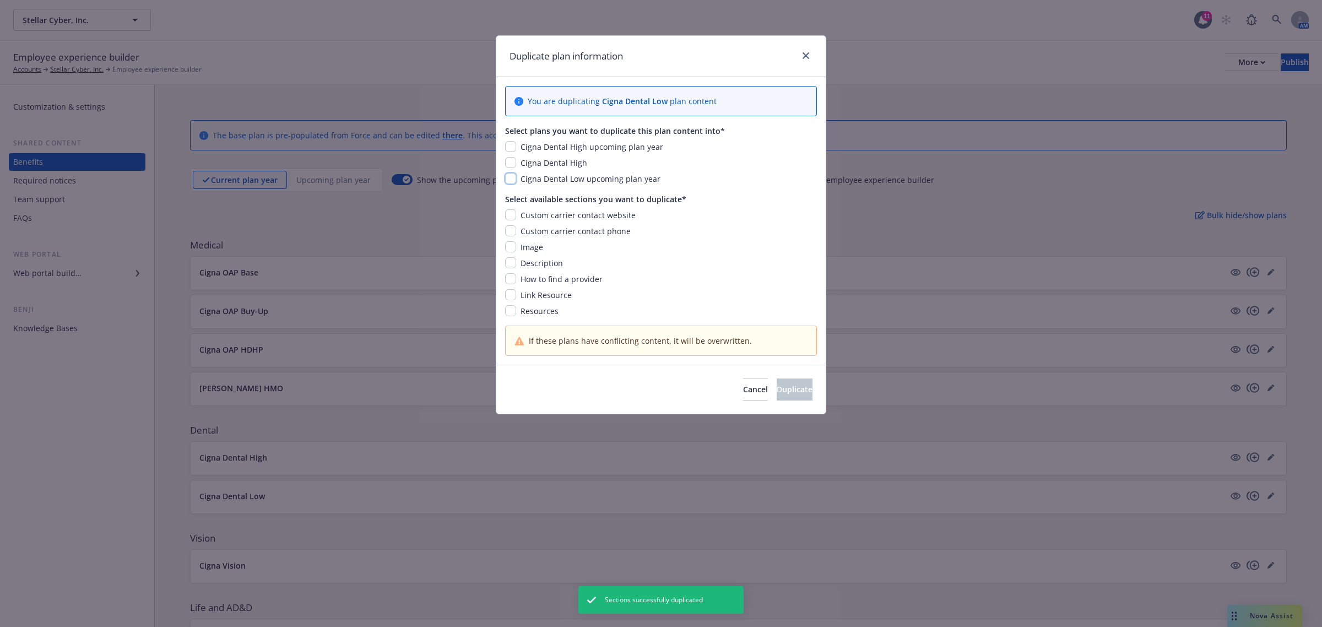
click at [510, 180] on input "checkbox" at bounding box center [510, 178] width 11 height 11
checkbox input "true"
click at [510, 215] on input "checkbox" at bounding box center [510, 214] width 11 height 11
checkbox input "true"
click at [508, 228] on input "checkbox" at bounding box center [510, 230] width 11 height 11
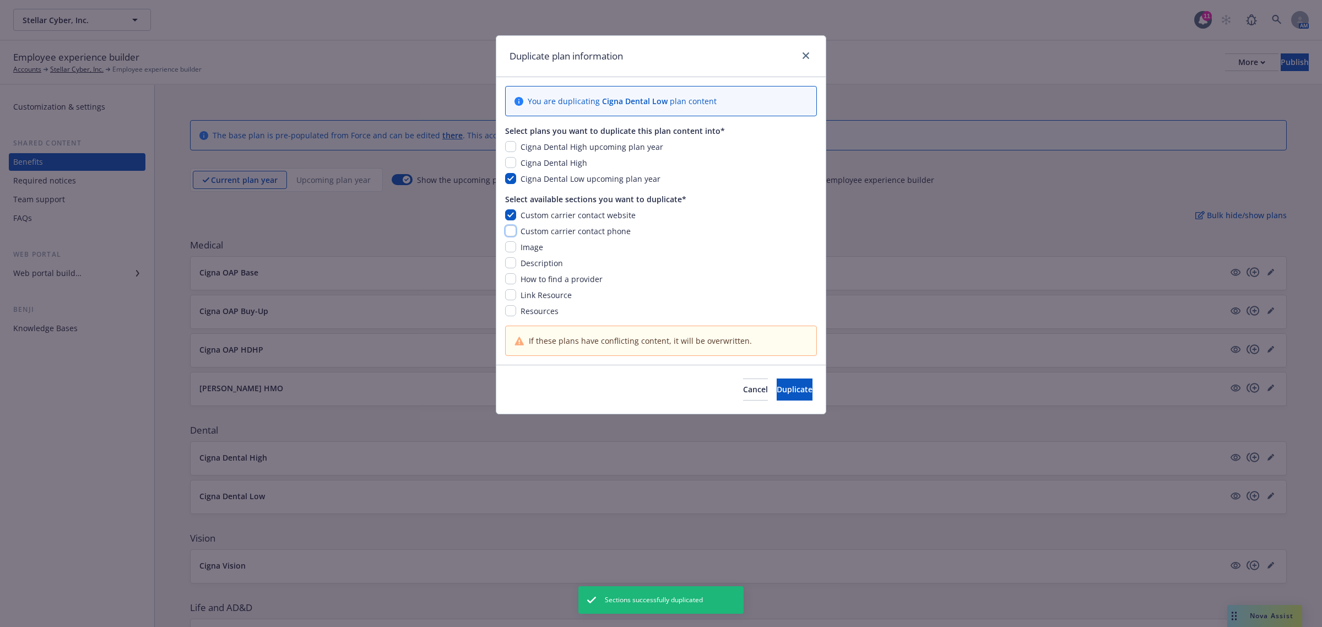
checkbox input "true"
click at [513, 246] on input "checkbox" at bounding box center [510, 246] width 11 height 11
checkbox input "true"
click at [510, 263] on input "checkbox" at bounding box center [510, 262] width 11 height 11
checkbox input "true"
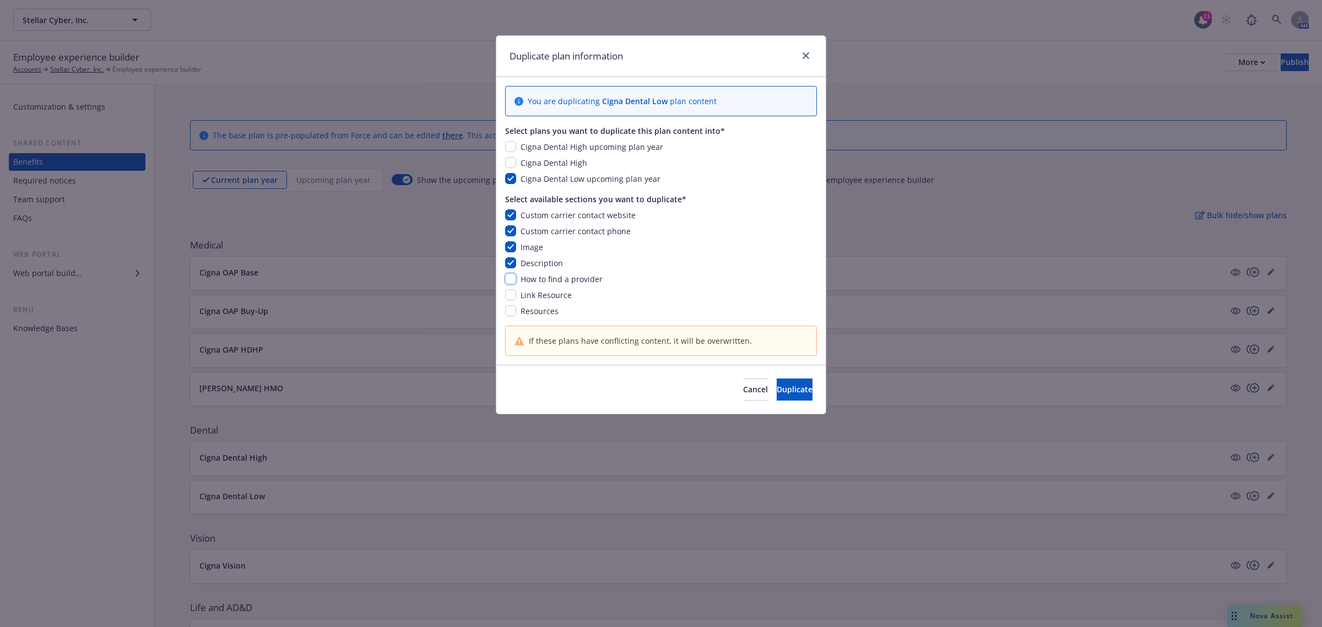
click at [510, 283] on input "checkbox" at bounding box center [510, 278] width 11 height 11
checkbox input "true"
click at [512, 296] on input "checkbox" at bounding box center [510, 294] width 11 height 11
checkbox input "true"
click at [511, 311] on input "checkbox" at bounding box center [510, 310] width 11 height 11
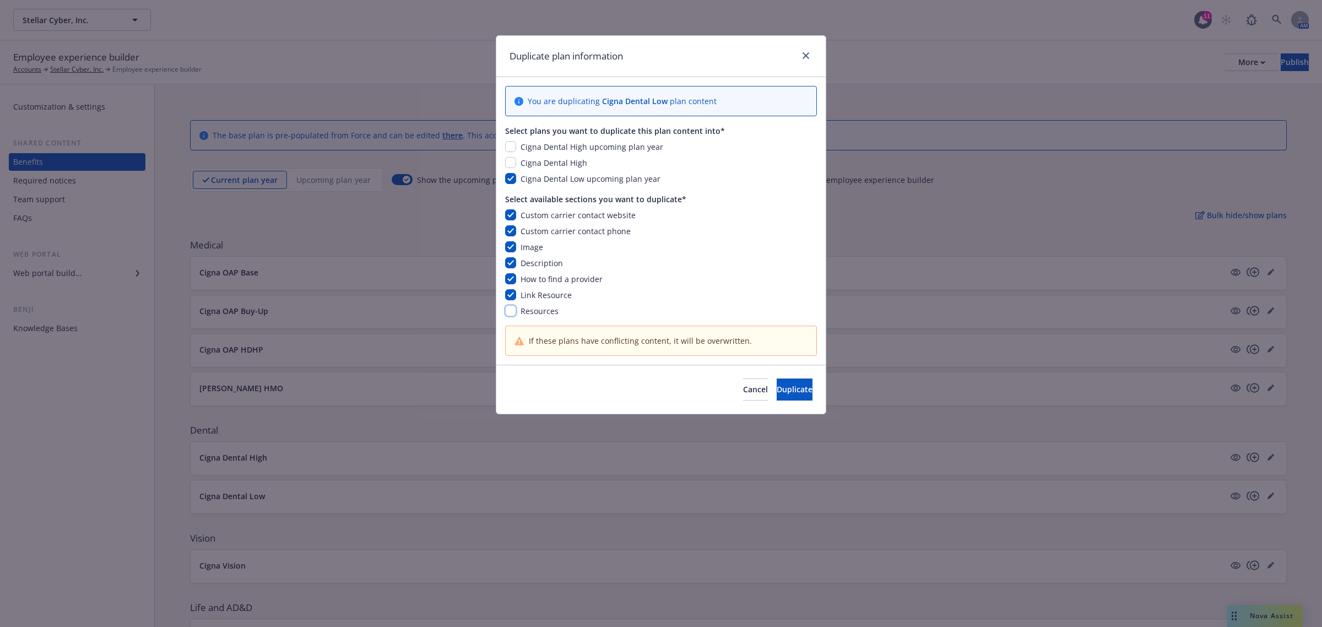
checkbox input "true"
click at [777, 394] on span "Duplicate" at bounding box center [795, 389] width 36 height 10
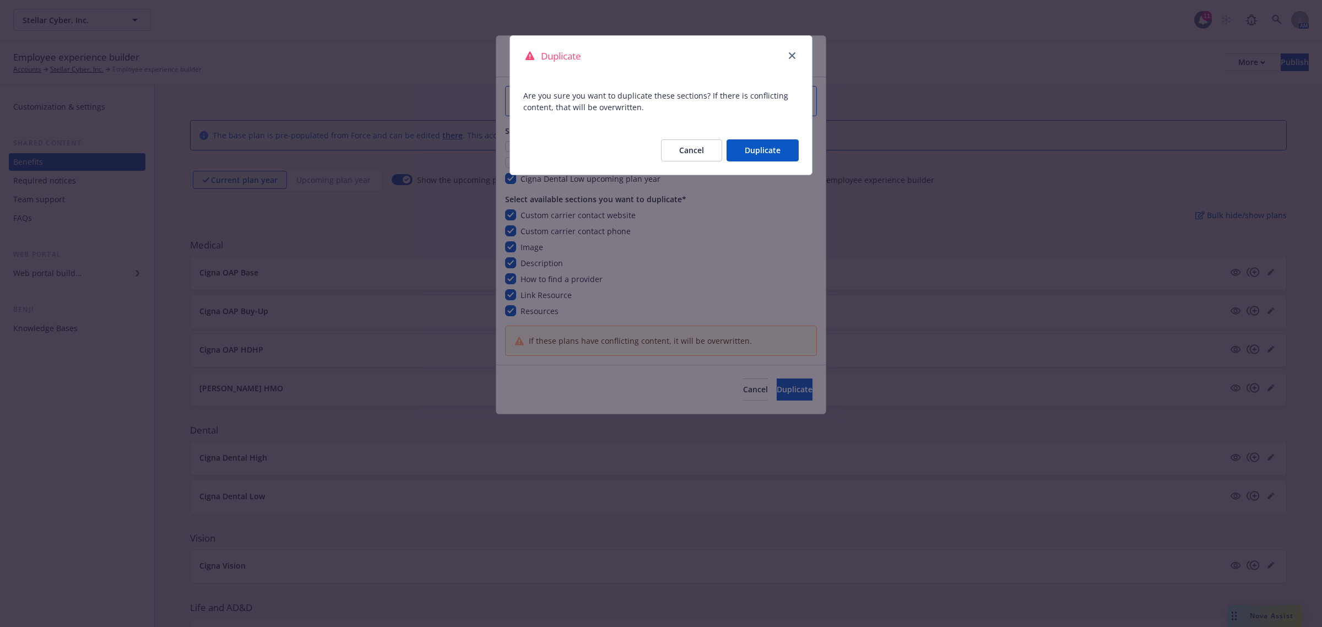
click at [769, 150] on button "Duplicate" at bounding box center [763, 150] width 72 height 22
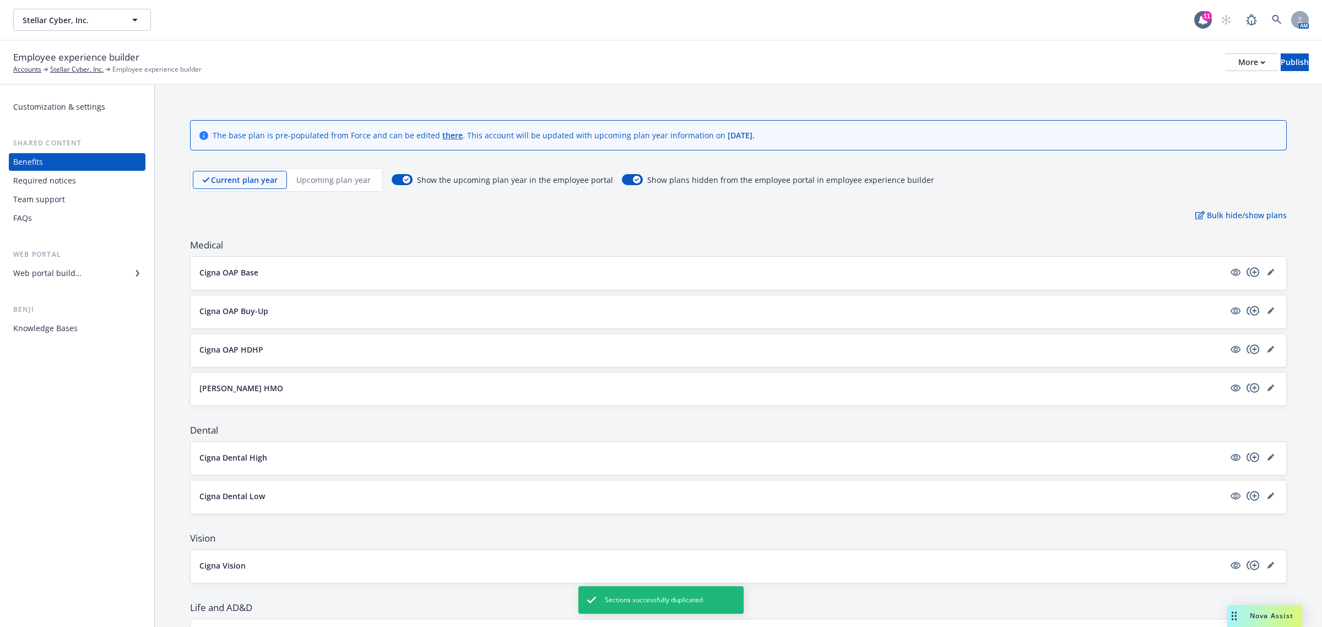
scroll to position [183, 0]
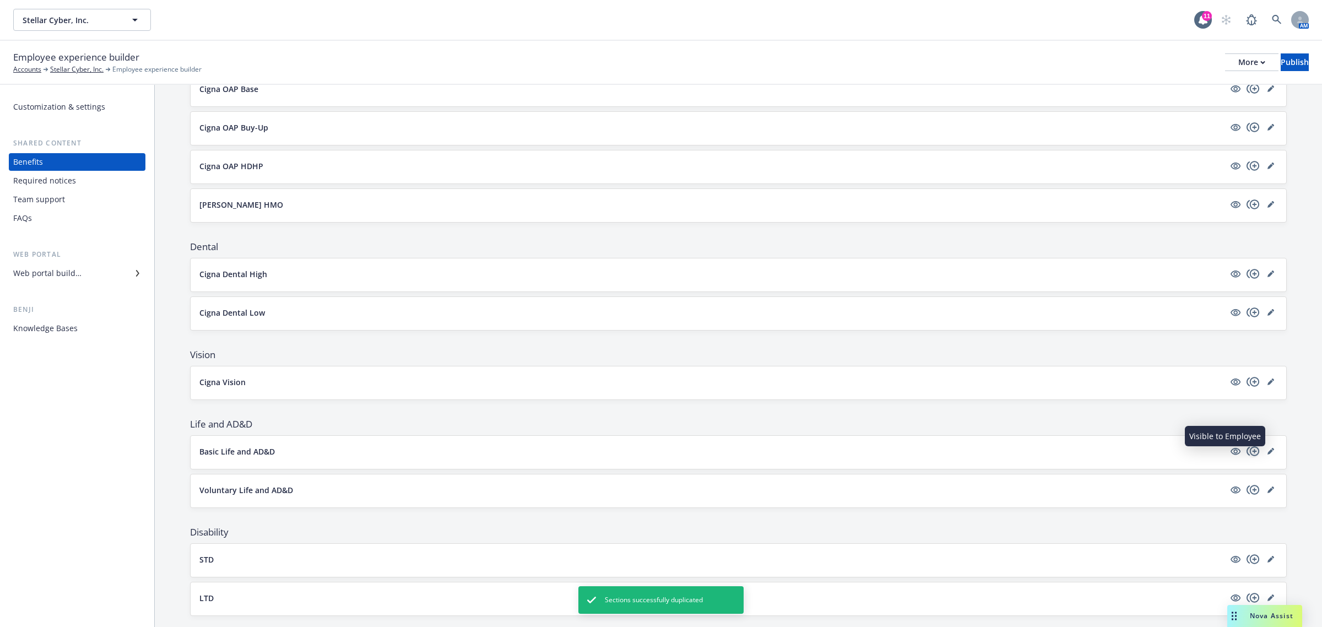
click at [1247, 451] on icon "copyPlus" at bounding box center [1253, 451] width 13 height 13
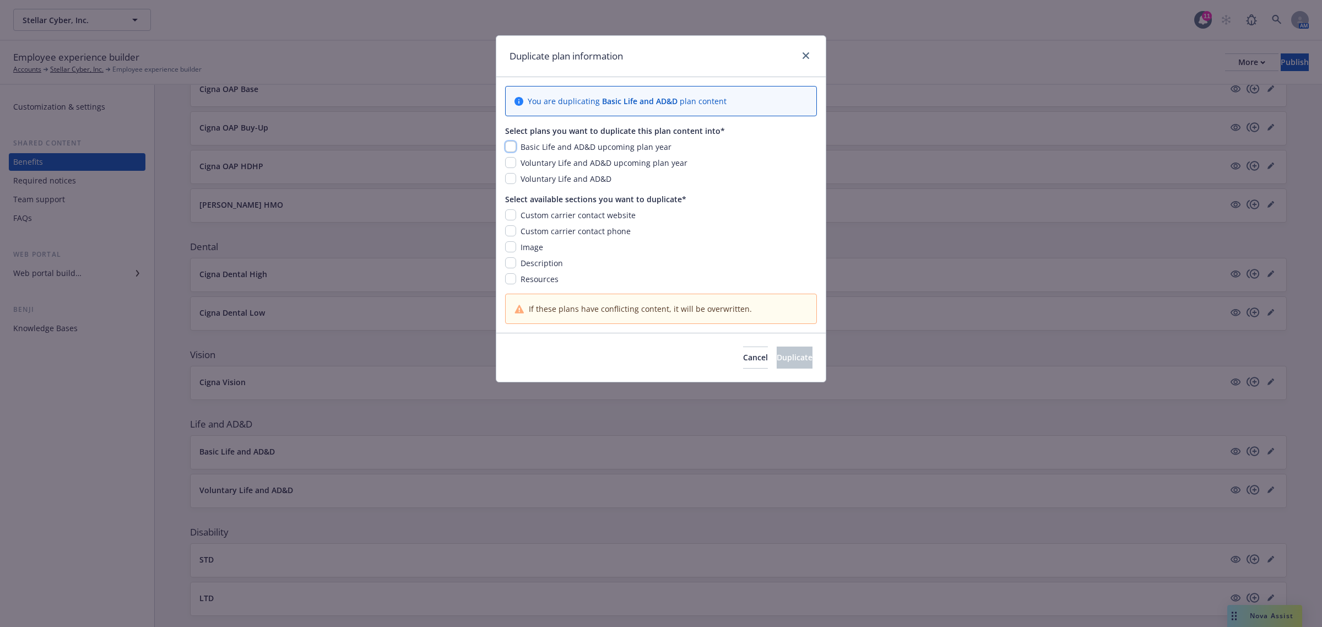
click at [512, 145] on input "checkbox" at bounding box center [510, 146] width 11 height 11
checkbox input "true"
click at [511, 214] on input "checkbox" at bounding box center [510, 214] width 11 height 11
checkbox input "true"
click at [510, 233] on input "checkbox" at bounding box center [510, 230] width 11 height 11
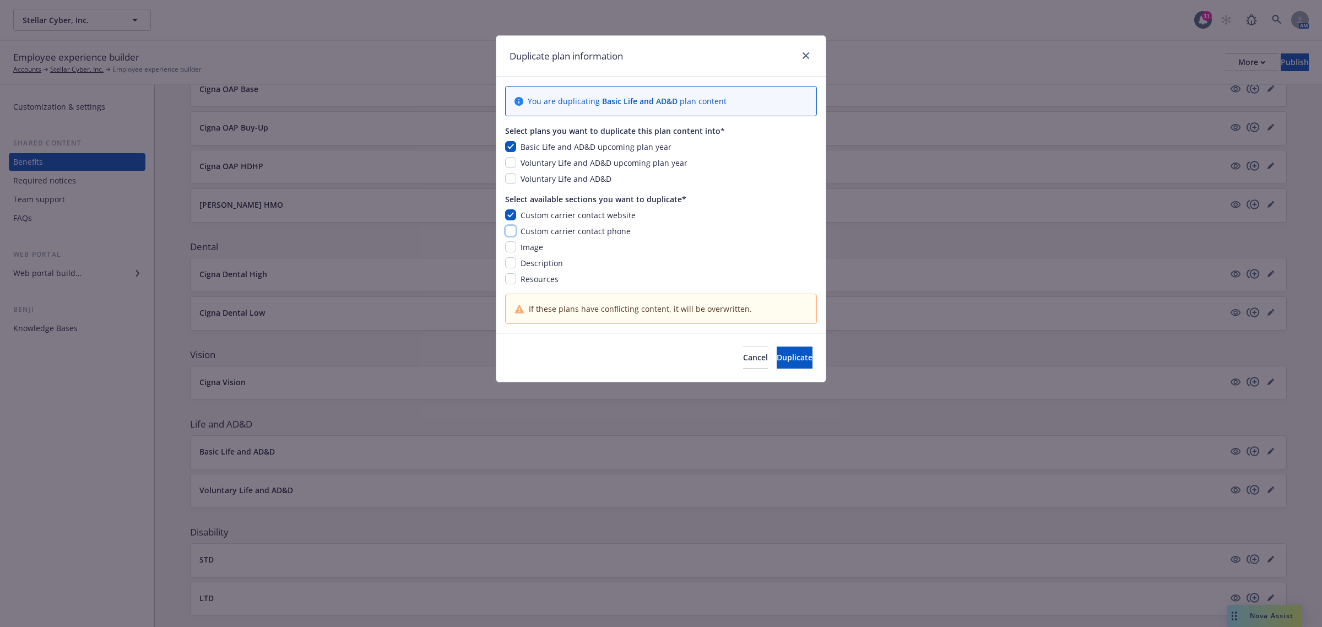
checkbox input "true"
click at [510, 250] on input "checkbox" at bounding box center [510, 246] width 11 height 11
checkbox input "true"
click at [506, 268] on input "checkbox" at bounding box center [510, 262] width 11 height 11
checkbox input "true"
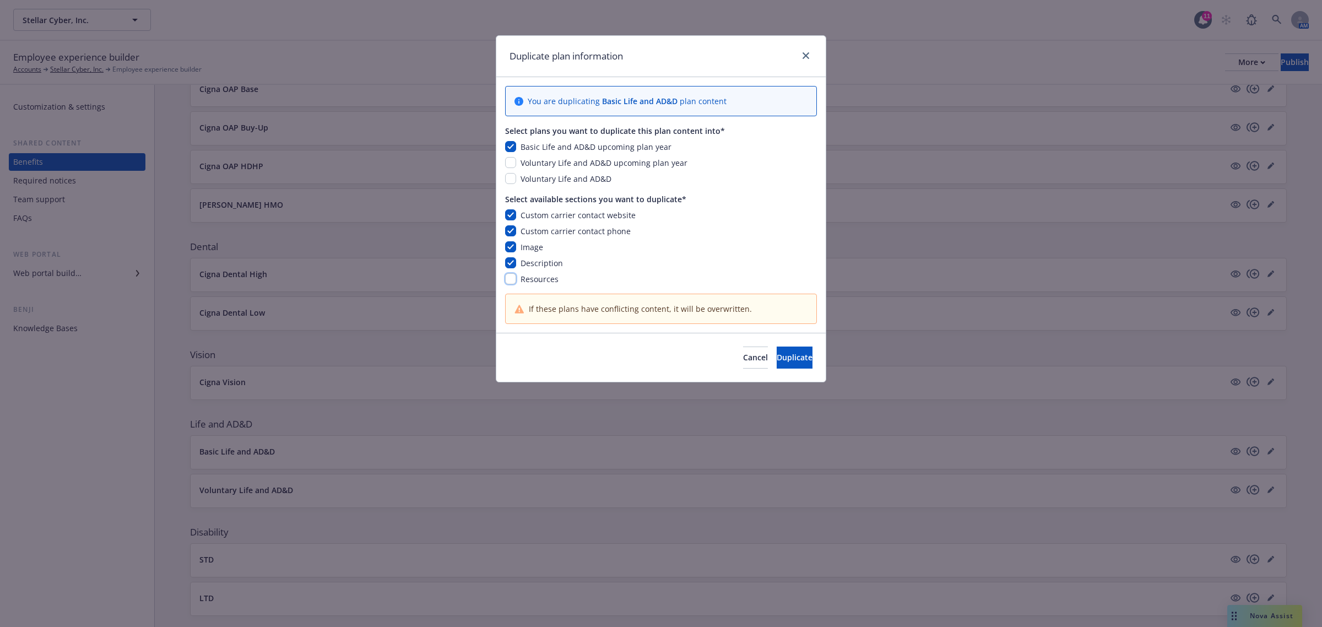
click at [510, 279] on input "checkbox" at bounding box center [510, 278] width 11 height 11
checkbox input "true"
click at [794, 361] on button "Duplicate" at bounding box center [795, 358] width 36 height 22
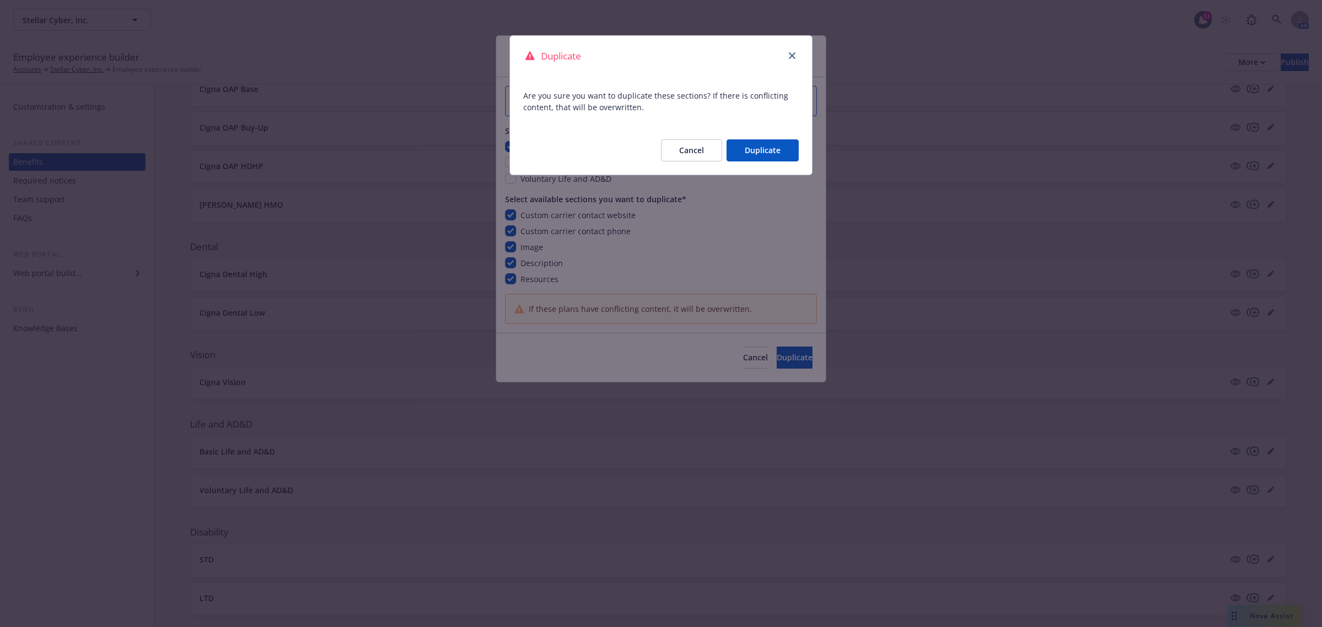
click at [759, 143] on button "Duplicate" at bounding box center [763, 150] width 72 height 22
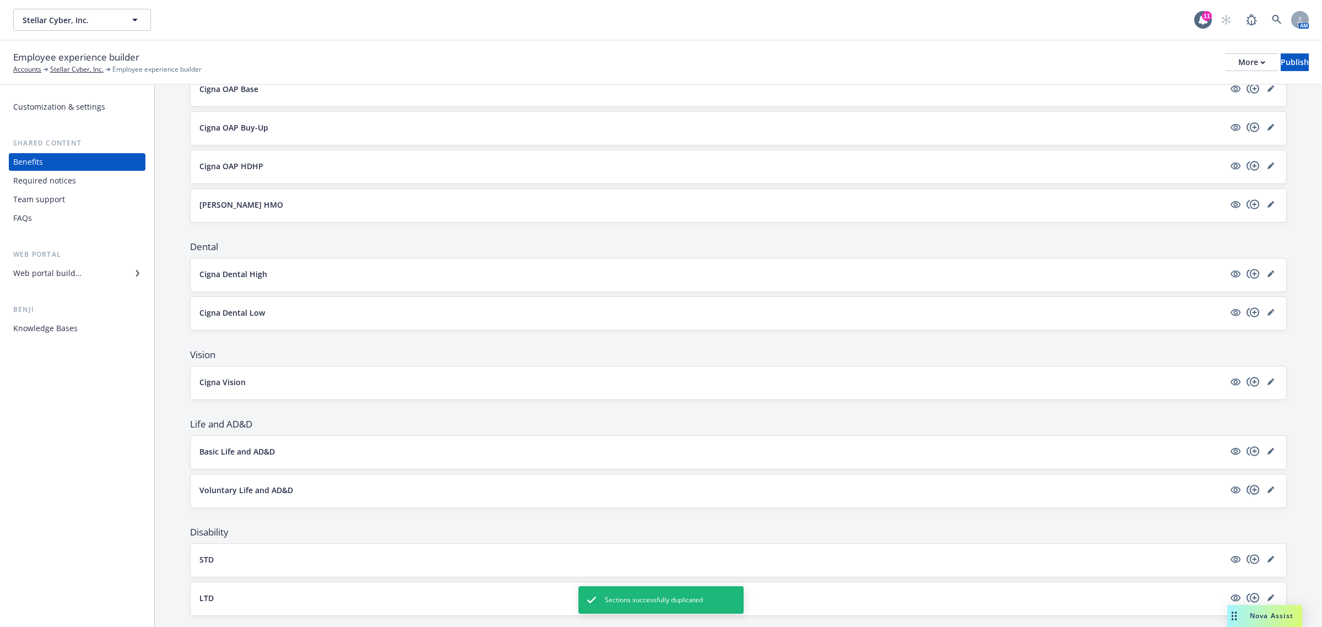
click at [1247, 490] on icon "copyPlus" at bounding box center [1253, 489] width 13 height 13
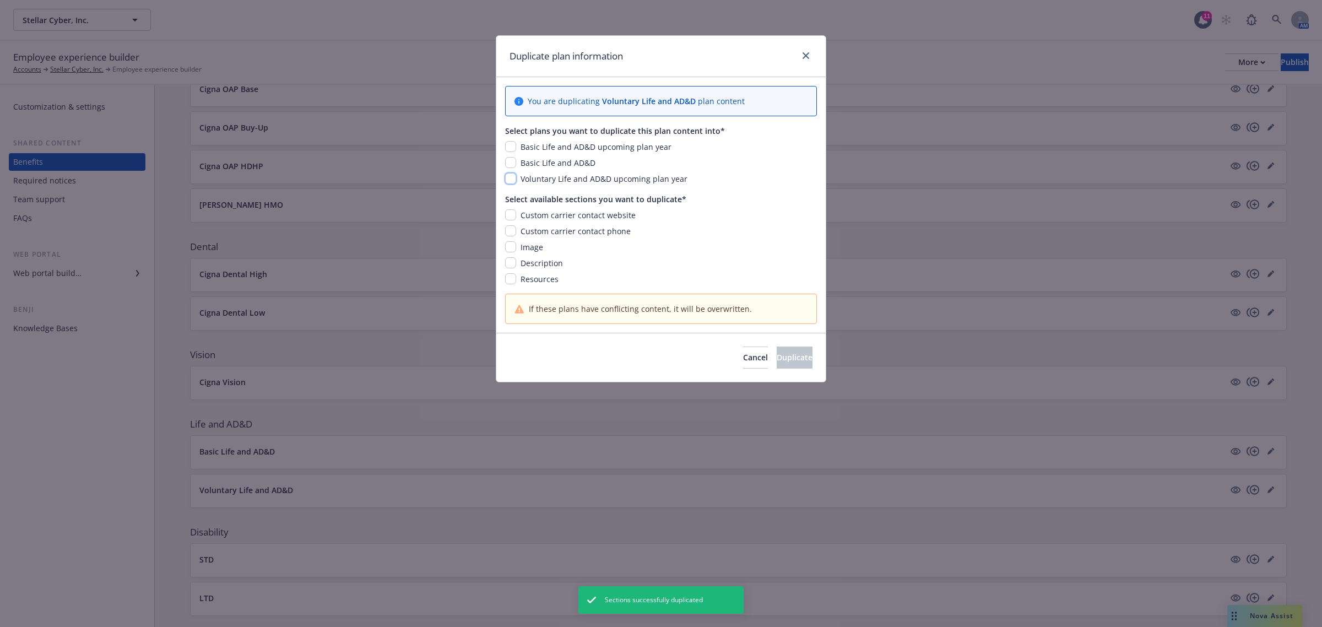
click at [511, 177] on input "checkbox" at bounding box center [510, 178] width 11 height 11
checkbox input "true"
click at [508, 214] on input "checkbox" at bounding box center [510, 214] width 11 height 11
checkbox input "true"
click at [514, 234] on input "checkbox" at bounding box center [510, 230] width 11 height 11
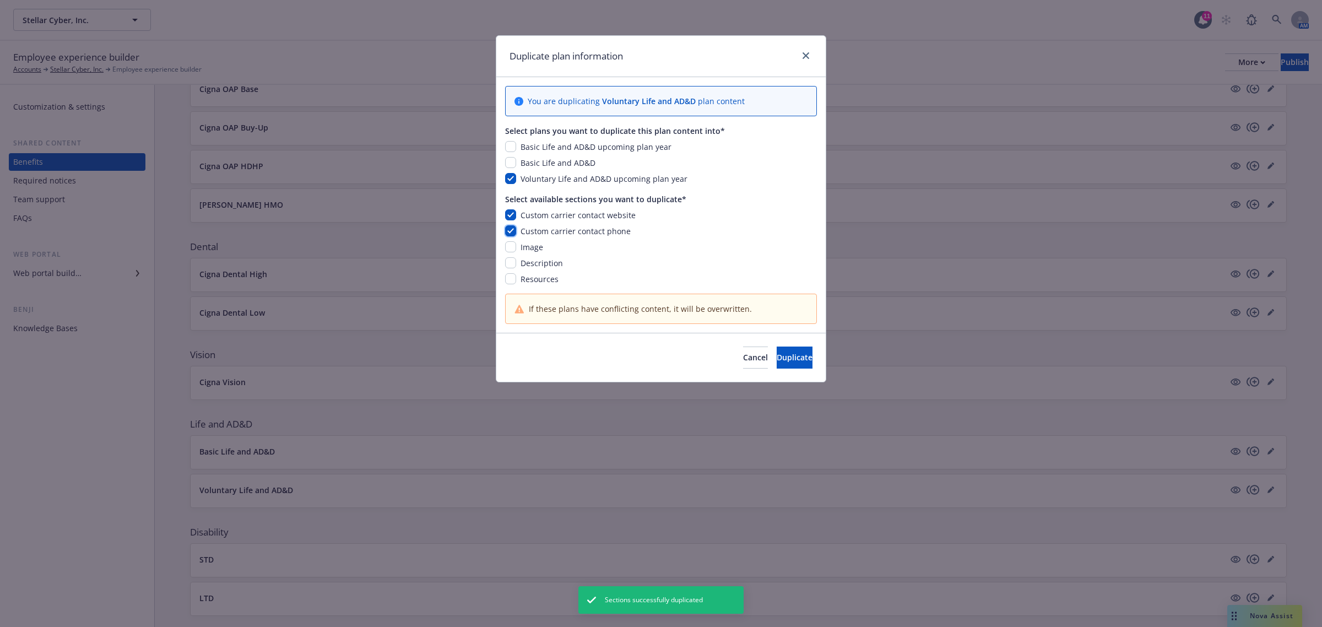
checkbox input "true"
click at [513, 249] on input "checkbox" at bounding box center [510, 246] width 11 height 11
checkbox input "true"
click at [513, 269] on div "Description" at bounding box center [661, 263] width 312 height 12
click at [514, 263] on input "checkbox" at bounding box center [510, 262] width 11 height 11
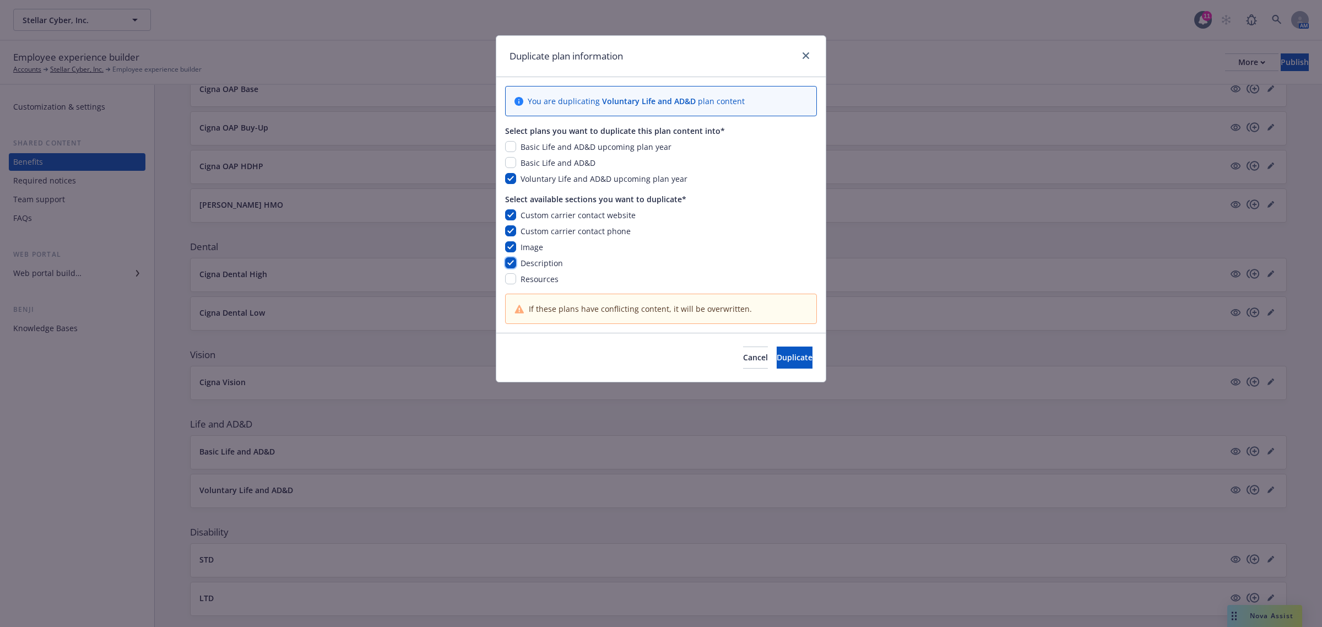
checkbox input "true"
click at [511, 276] on input "checkbox" at bounding box center [510, 278] width 11 height 11
checkbox input "true"
click at [783, 353] on span "Duplicate" at bounding box center [795, 357] width 36 height 10
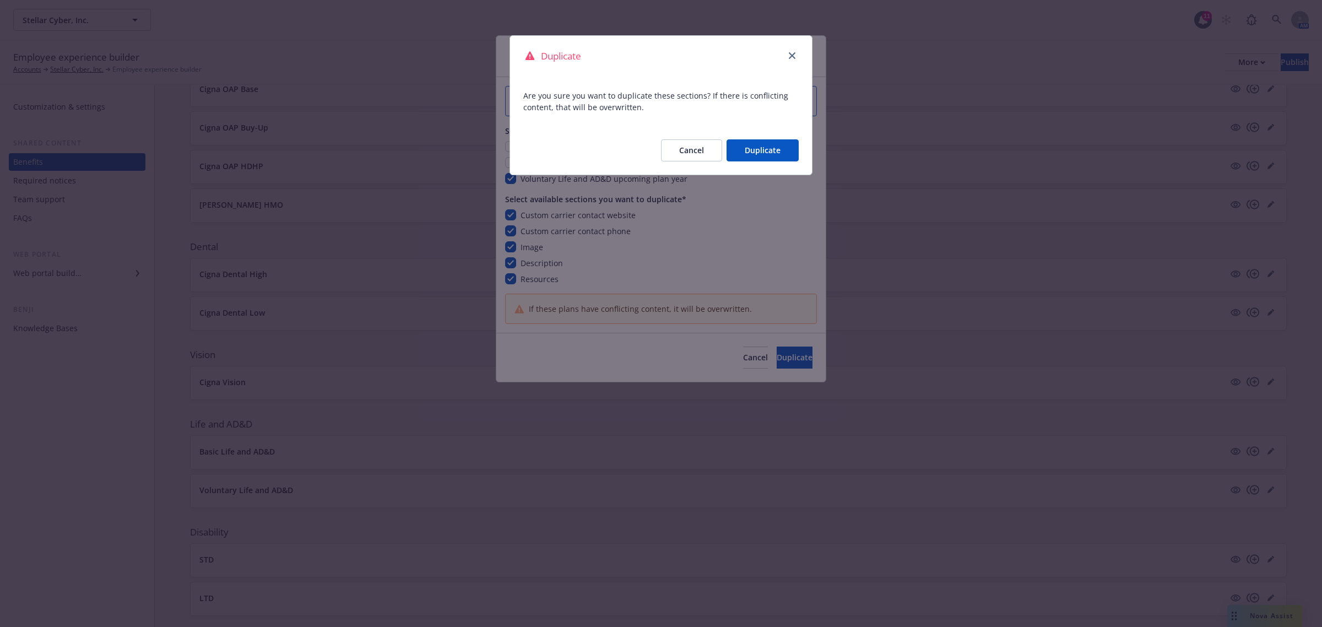
click at [762, 152] on button "Duplicate" at bounding box center [763, 150] width 72 height 22
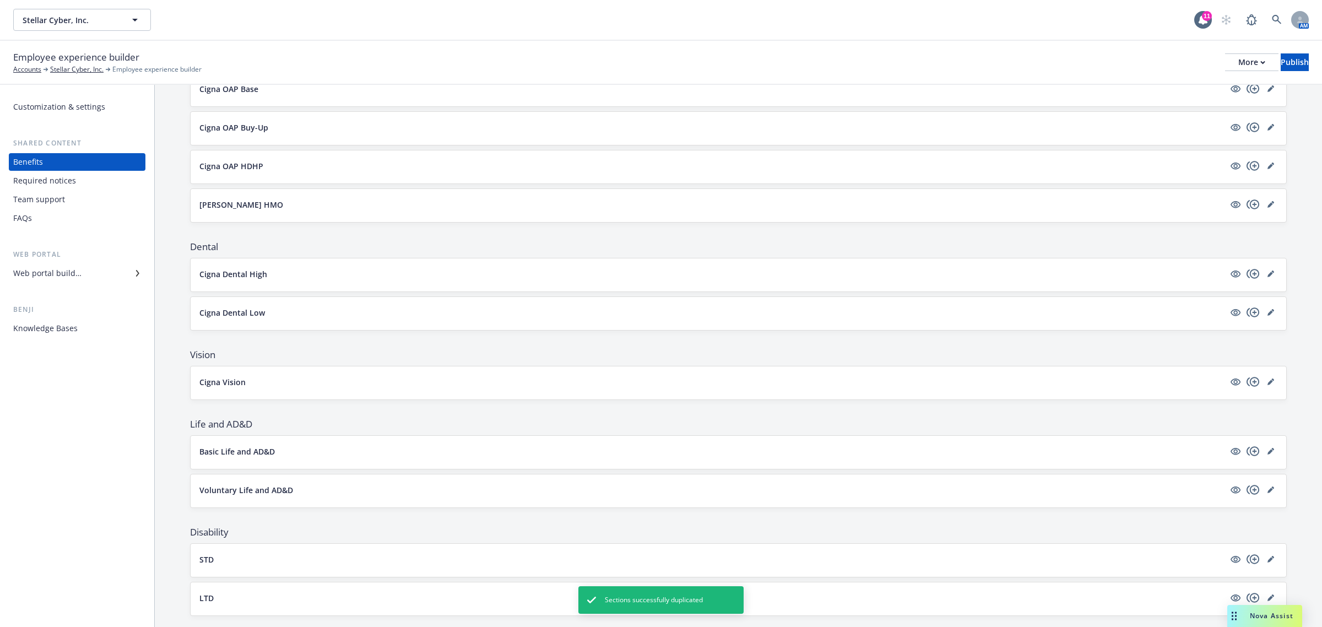
scroll to position [367, 0]
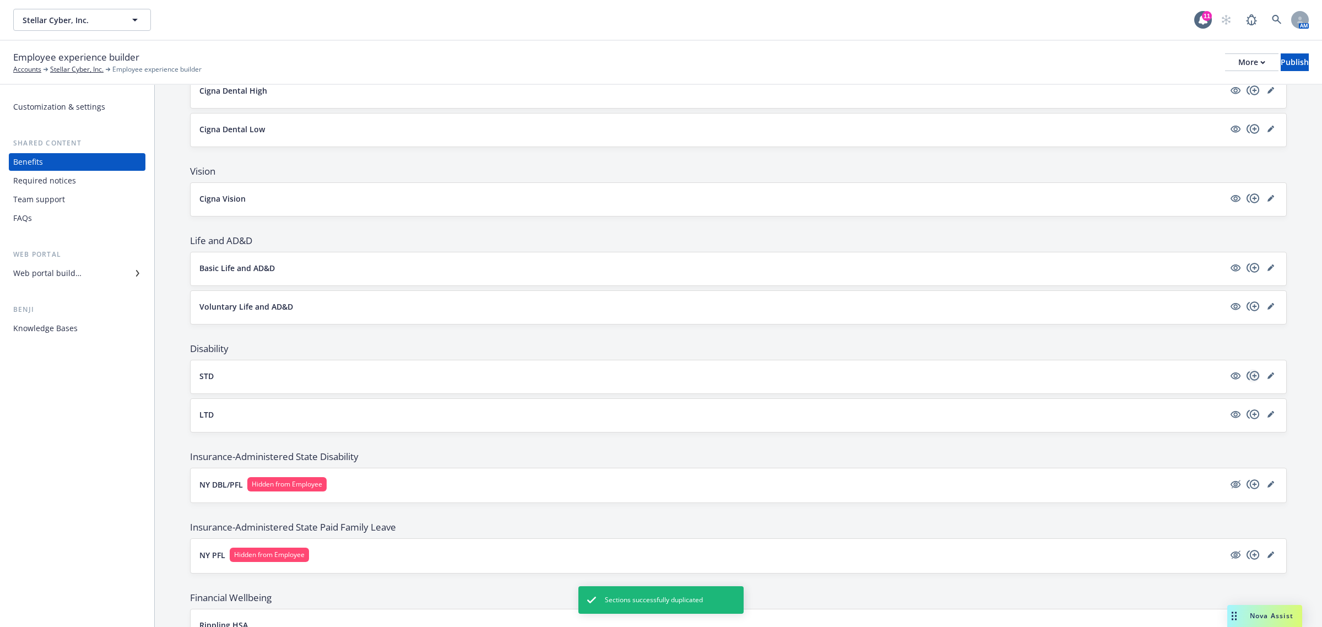
click at [1247, 378] on icon "copyPlus" at bounding box center [1253, 375] width 13 height 9
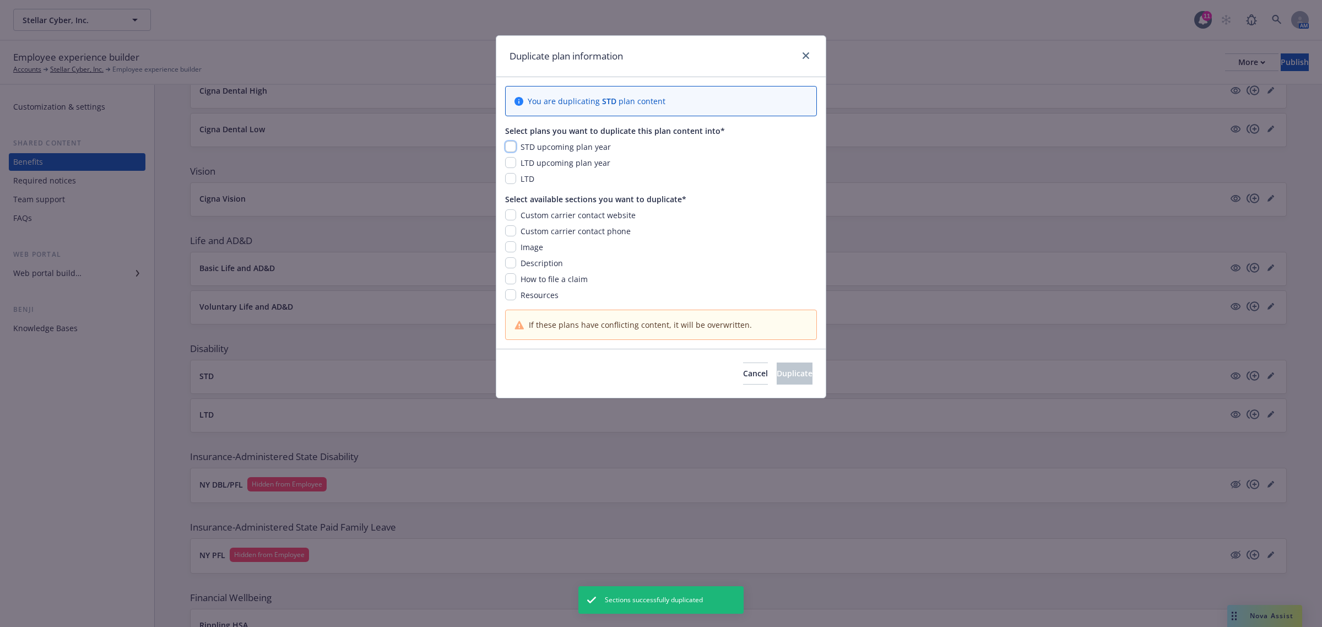
click at [514, 147] on input "checkbox" at bounding box center [510, 146] width 11 height 11
checkbox input "true"
click at [514, 217] on input "checkbox" at bounding box center [510, 214] width 11 height 11
checkbox input "true"
click at [511, 235] on input "checkbox" at bounding box center [510, 230] width 11 height 11
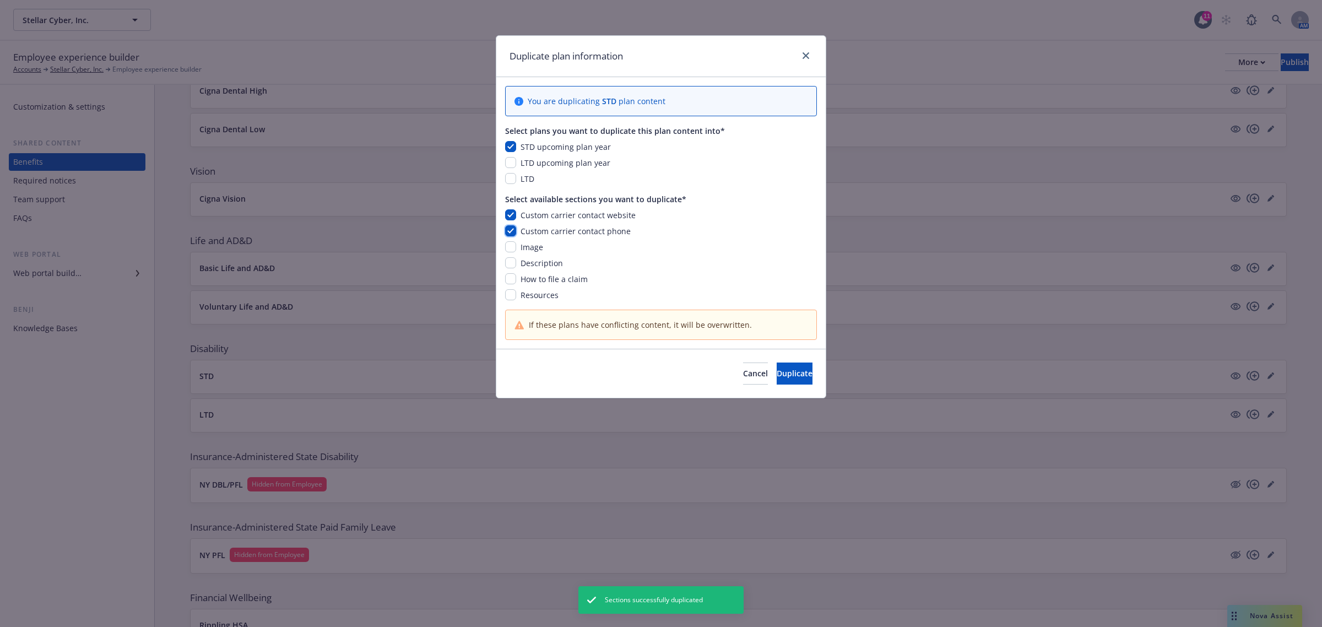
checkbox input "true"
click at [511, 250] on input "checkbox" at bounding box center [510, 246] width 11 height 11
checkbox input "true"
click at [511, 264] on input "checkbox" at bounding box center [510, 262] width 11 height 11
checkbox input "true"
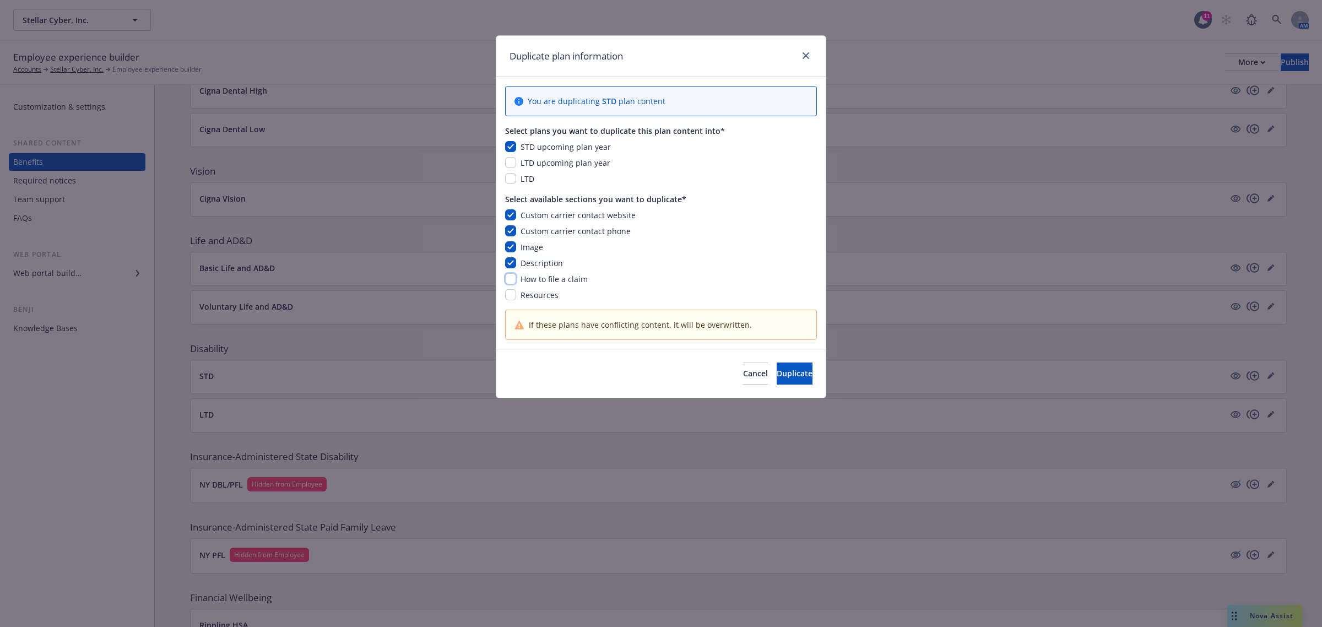
click at [511, 280] on input "checkbox" at bounding box center [510, 278] width 11 height 11
checkbox input "true"
click at [511, 293] on input "checkbox" at bounding box center [510, 294] width 11 height 11
checkbox input "true"
click at [777, 372] on span "Duplicate" at bounding box center [795, 373] width 36 height 10
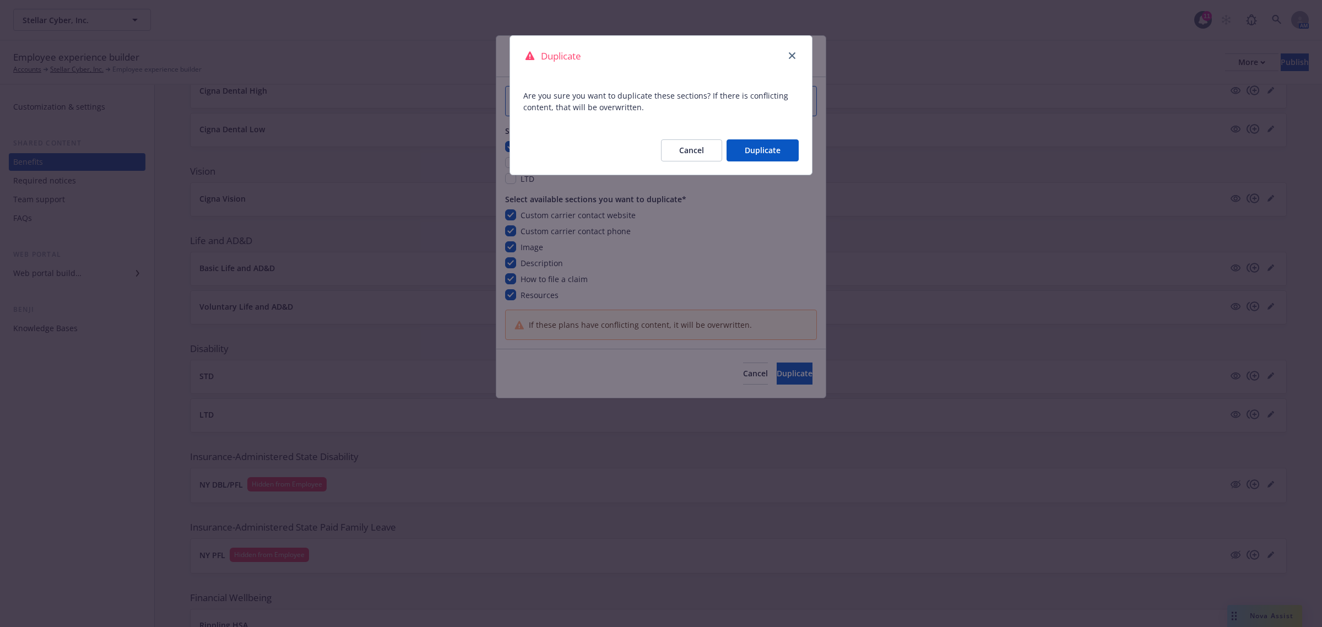
click at [766, 149] on button "Duplicate" at bounding box center [763, 150] width 72 height 22
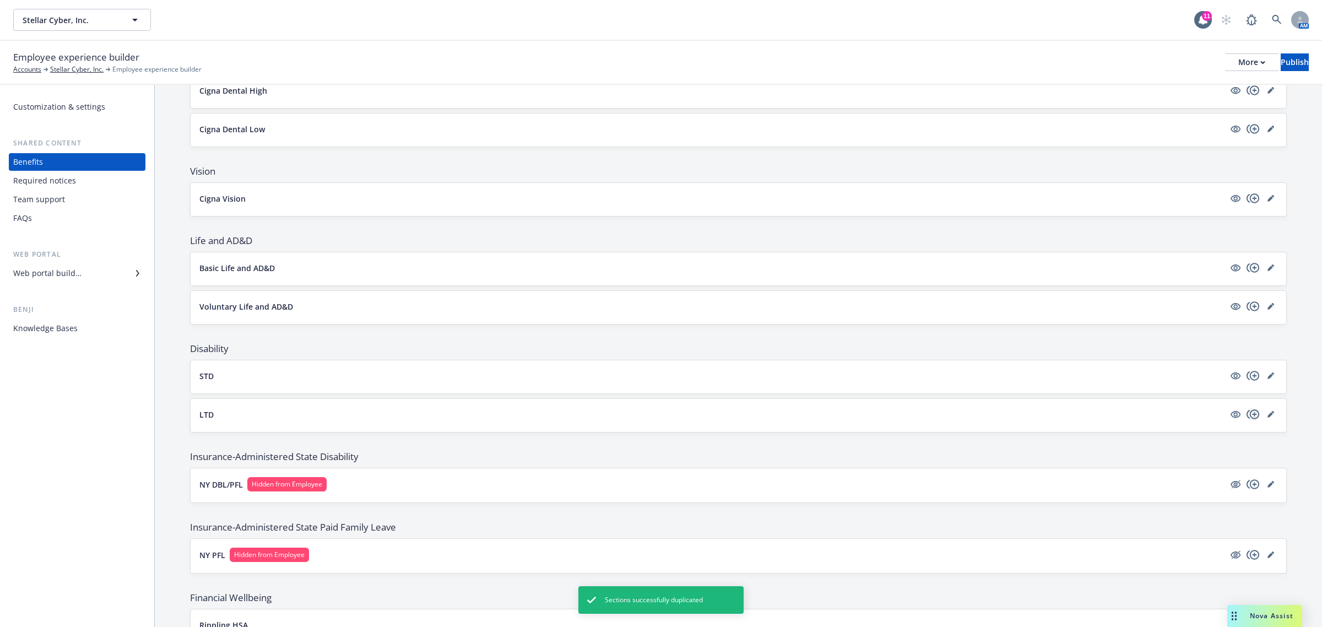
click at [1247, 416] on icon "copyPlus" at bounding box center [1253, 414] width 13 height 13
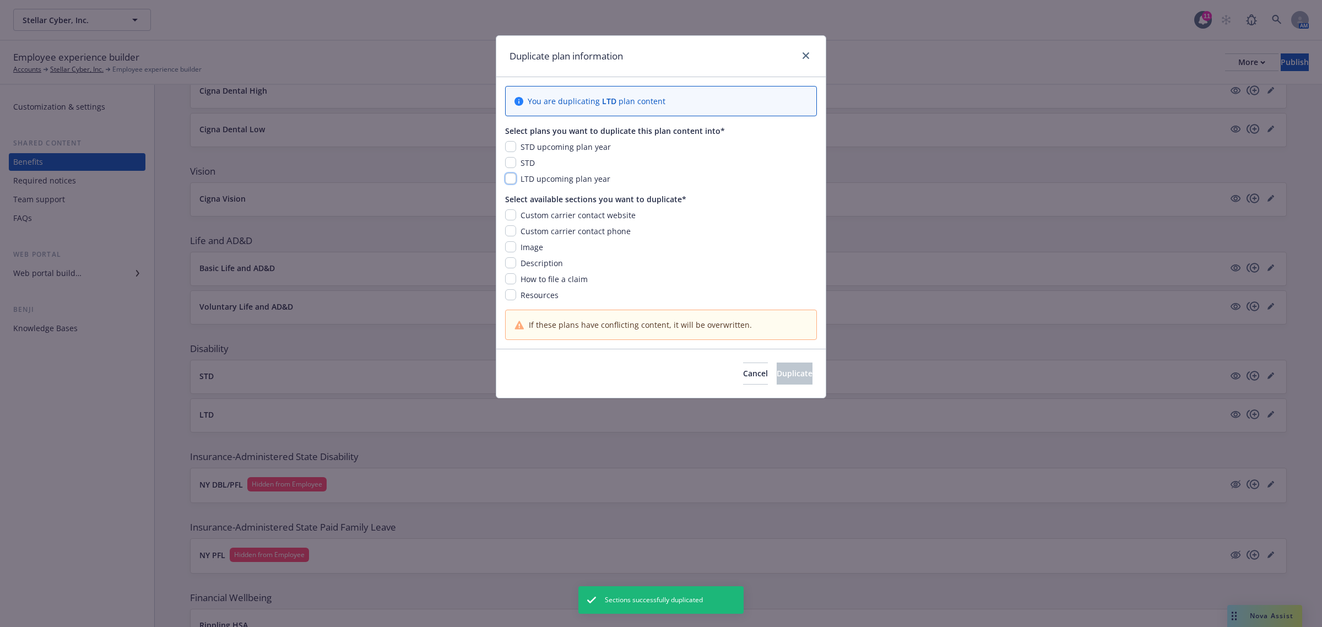
click at [510, 180] on input "checkbox" at bounding box center [510, 178] width 11 height 11
checkbox input "true"
click at [510, 218] on input "checkbox" at bounding box center [510, 214] width 11 height 11
checkbox input "true"
click at [510, 233] on input "checkbox" at bounding box center [510, 230] width 11 height 11
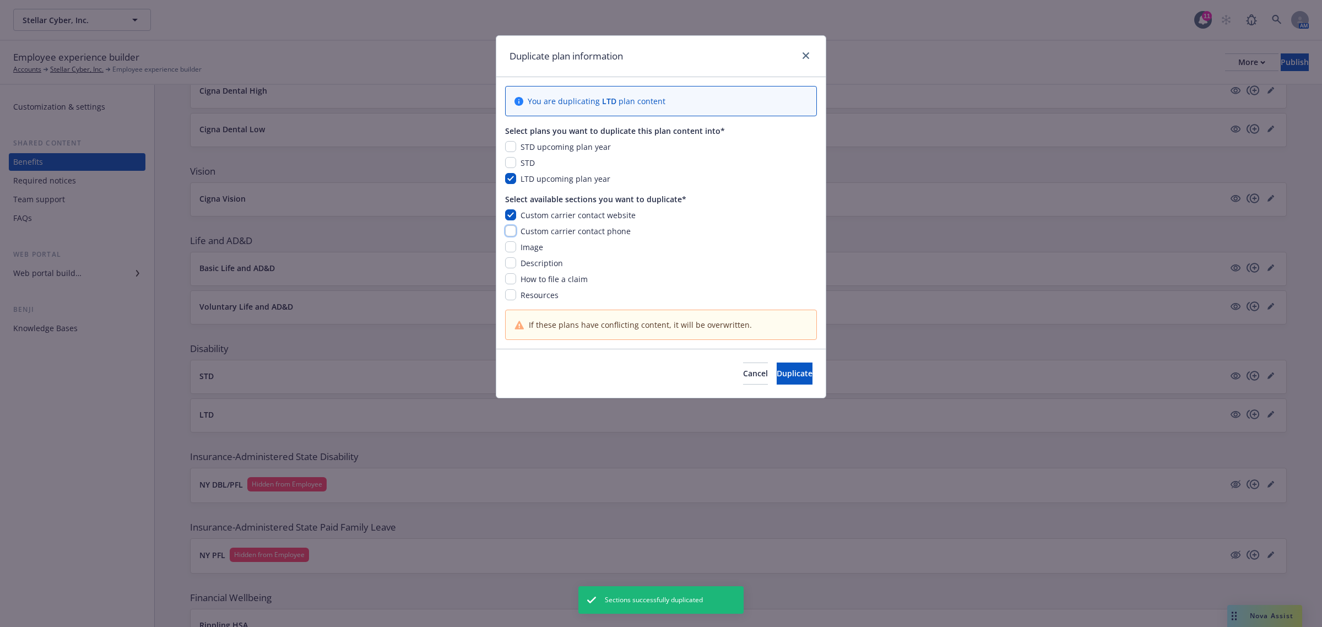
checkbox input "true"
click at [510, 247] on input "checkbox" at bounding box center [510, 246] width 11 height 11
checkbox input "true"
click at [511, 261] on input "checkbox" at bounding box center [510, 262] width 11 height 11
checkbox input "true"
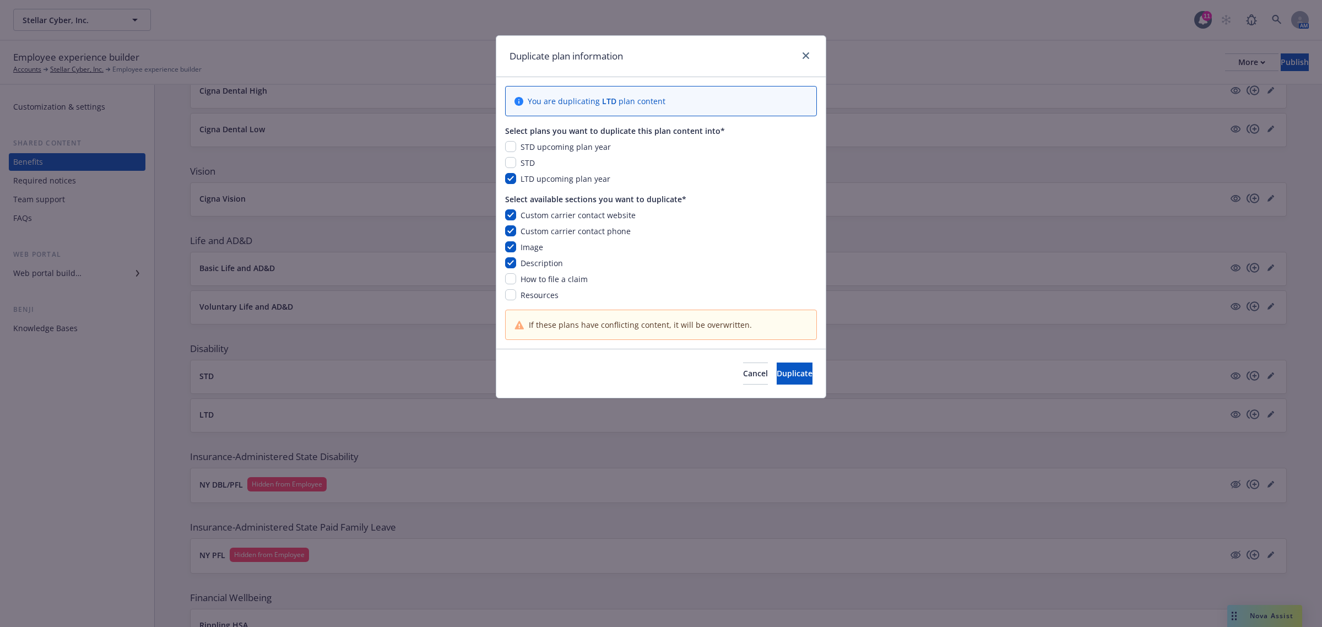
click at [513, 285] on div "Custom carrier contact website Custom carrier contact phone Image Description H…" at bounding box center [661, 254] width 312 height 91
click at [512, 285] on div "How to file a claim" at bounding box center [661, 279] width 312 height 12
click at [512, 296] on input "checkbox" at bounding box center [510, 294] width 11 height 11
checkbox input "true"
click at [514, 277] on input "checkbox" at bounding box center [510, 278] width 11 height 11
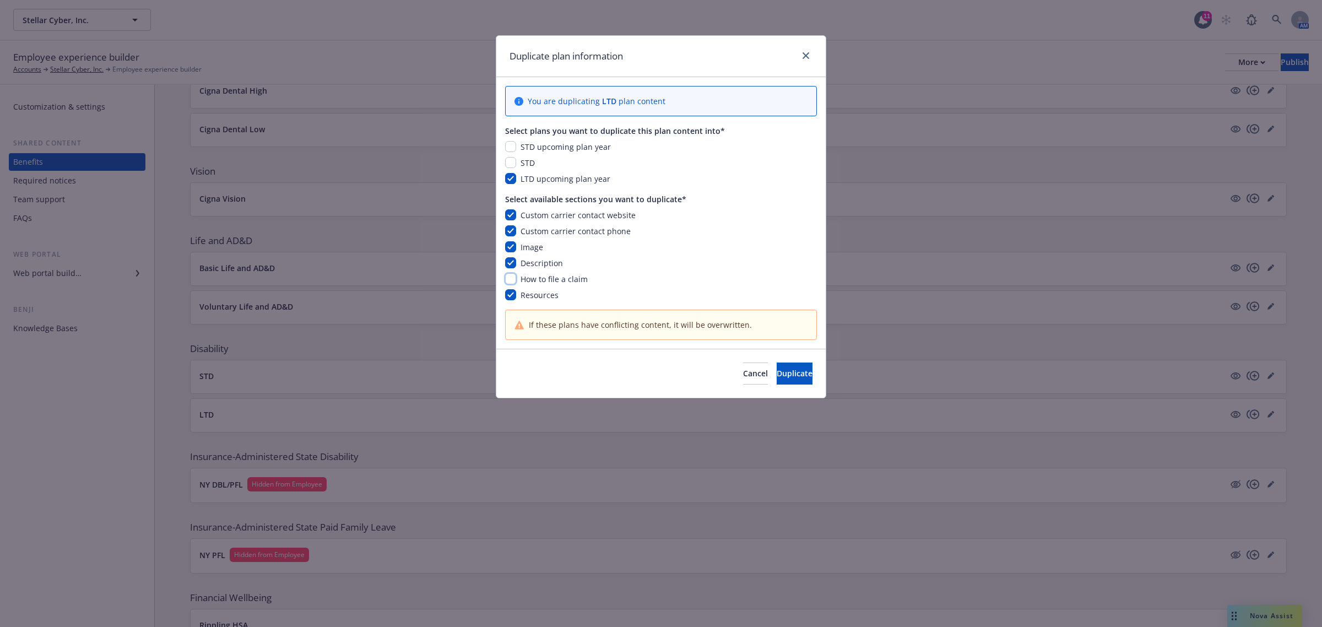
checkbox input "true"
click at [777, 379] on button "Duplicate" at bounding box center [795, 374] width 36 height 22
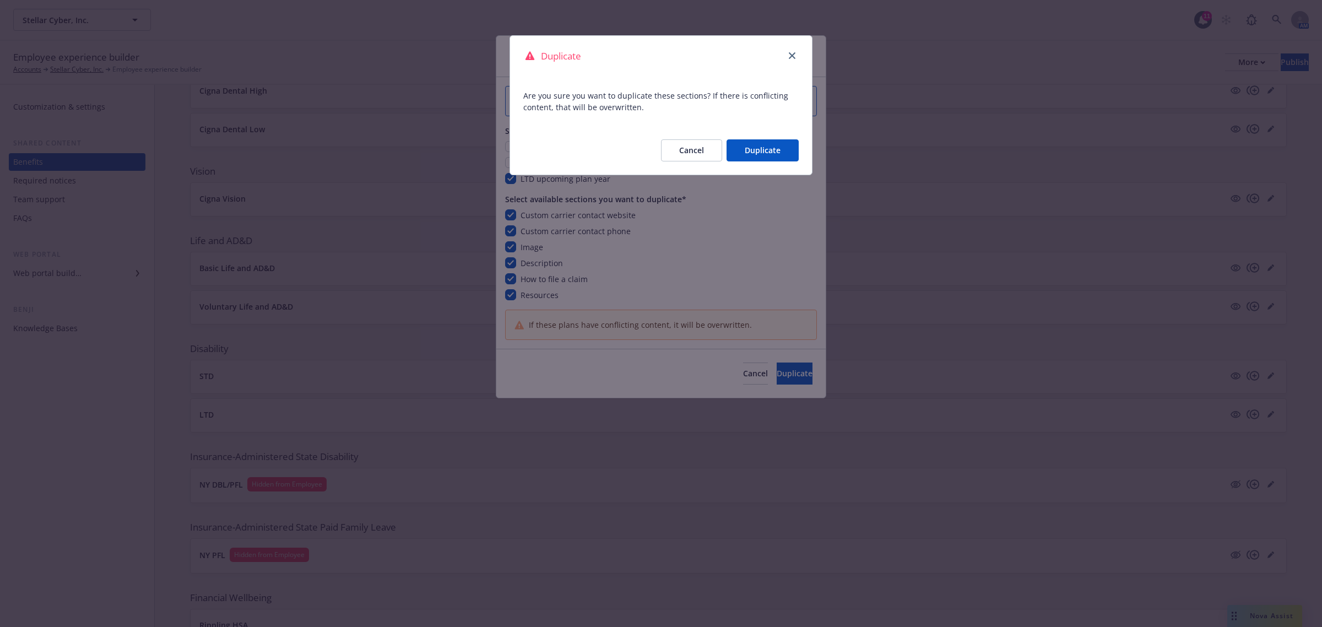
click at [772, 154] on button "Duplicate" at bounding box center [763, 150] width 72 height 22
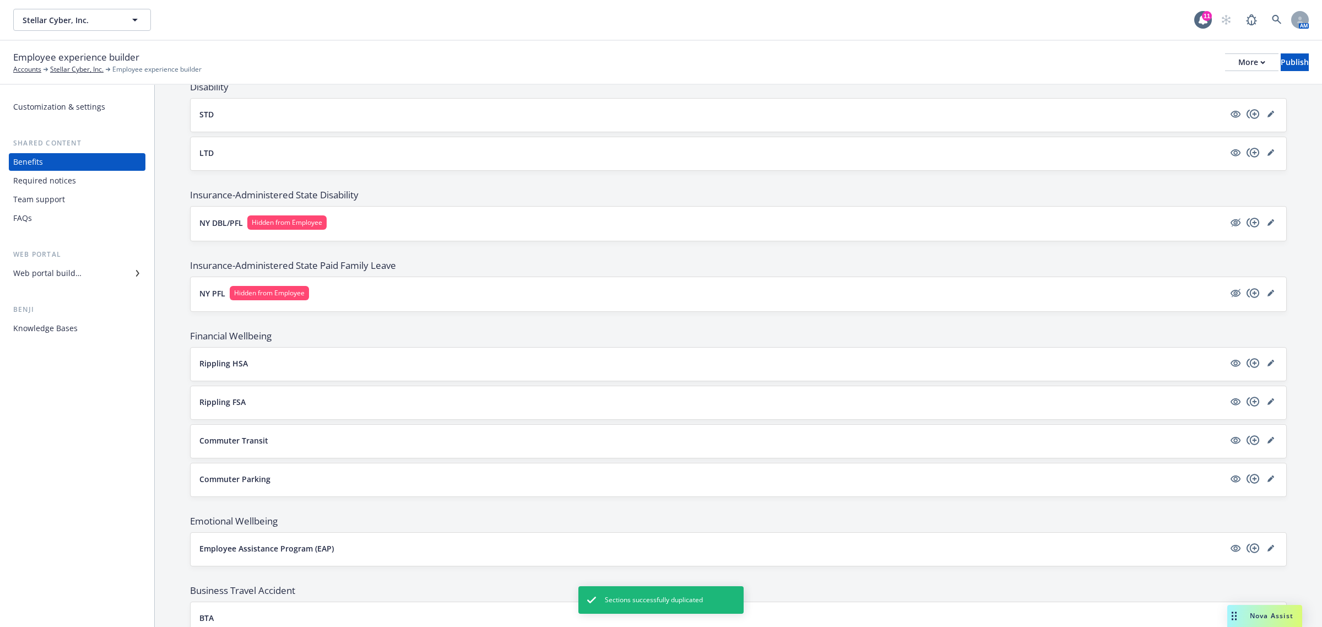
scroll to position [678, 0]
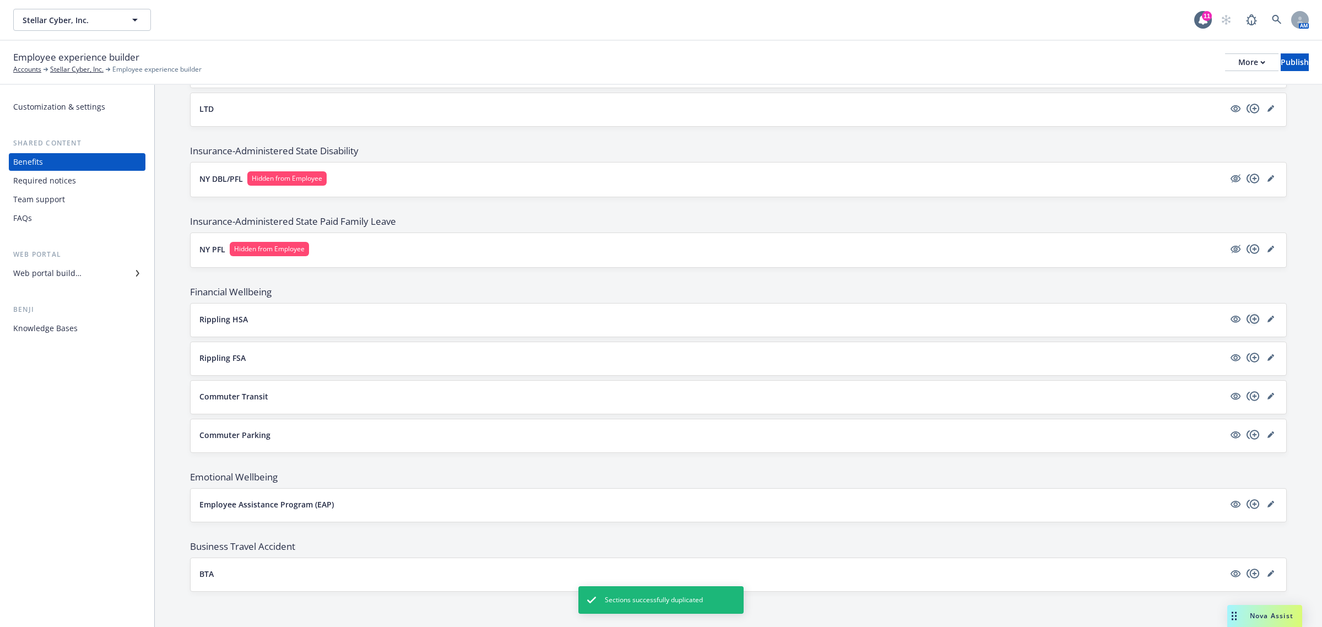
click at [1247, 317] on icon "copyPlus" at bounding box center [1253, 318] width 13 height 13
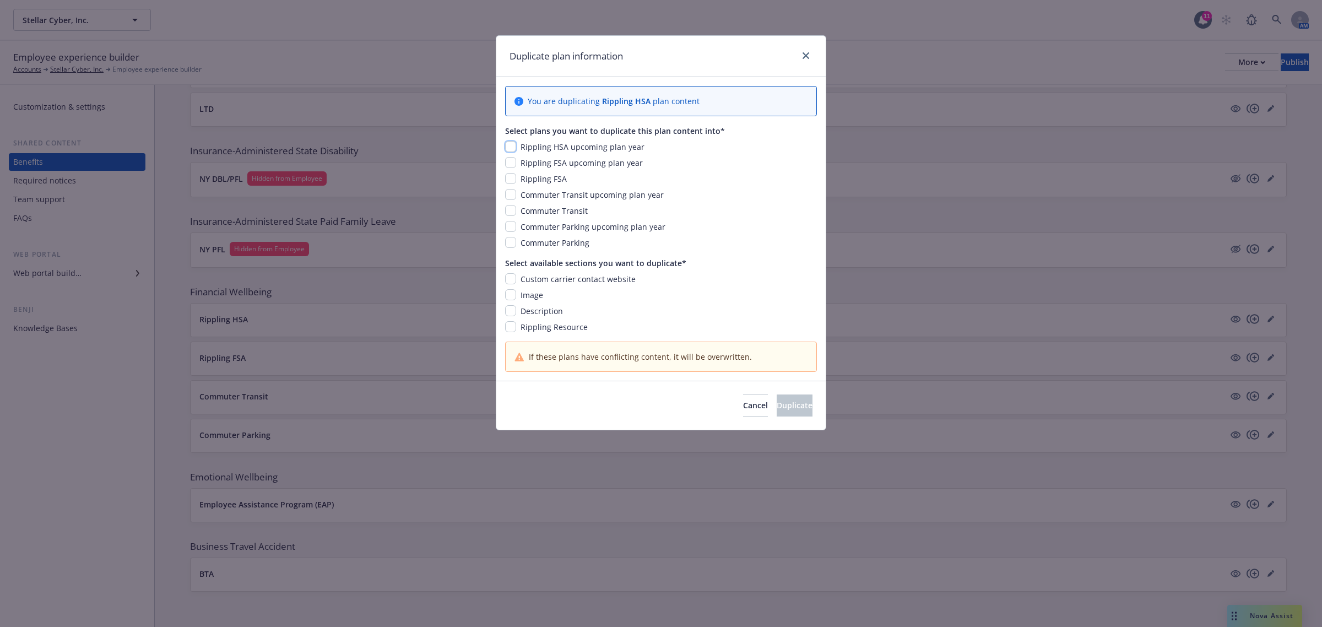
click at [513, 144] on input "checkbox" at bounding box center [510, 146] width 11 height 11
checkbox input "true"
click at [510, 283] on input "checkbox" at bounding box center [510, 278] width 11 height 11
checkbox input "true"
click at [508, 302] on div "Custom carrier contact website Image Description Rippling Resource" at bounding box center [661, 302] width 312 height 59
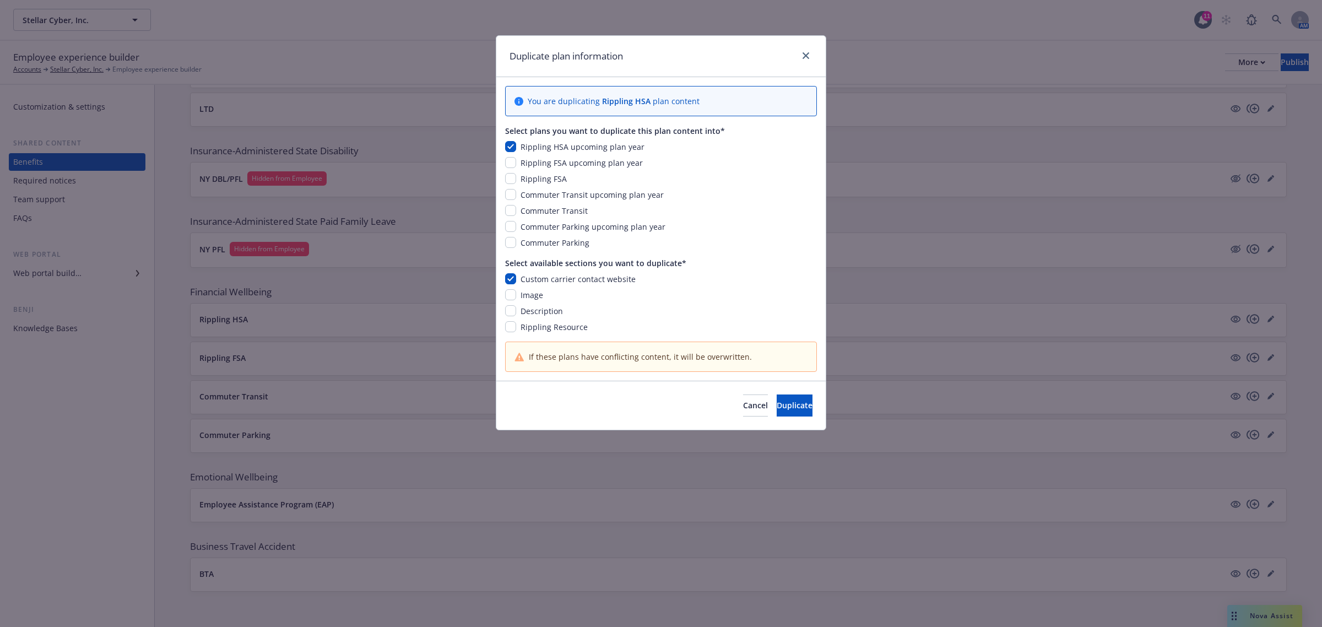
click at [516, 292] on div "Image" at bounding box center [530, 295] width 29 height 12
click at [515, 296] on input "checkbox" at bounding box center [510, 294] width 11 height 11
checkbox input "true"
click at [511, 314] on input "checkbox" at bounding box center [510, 310] width 11 height 11
checkbox input "true"
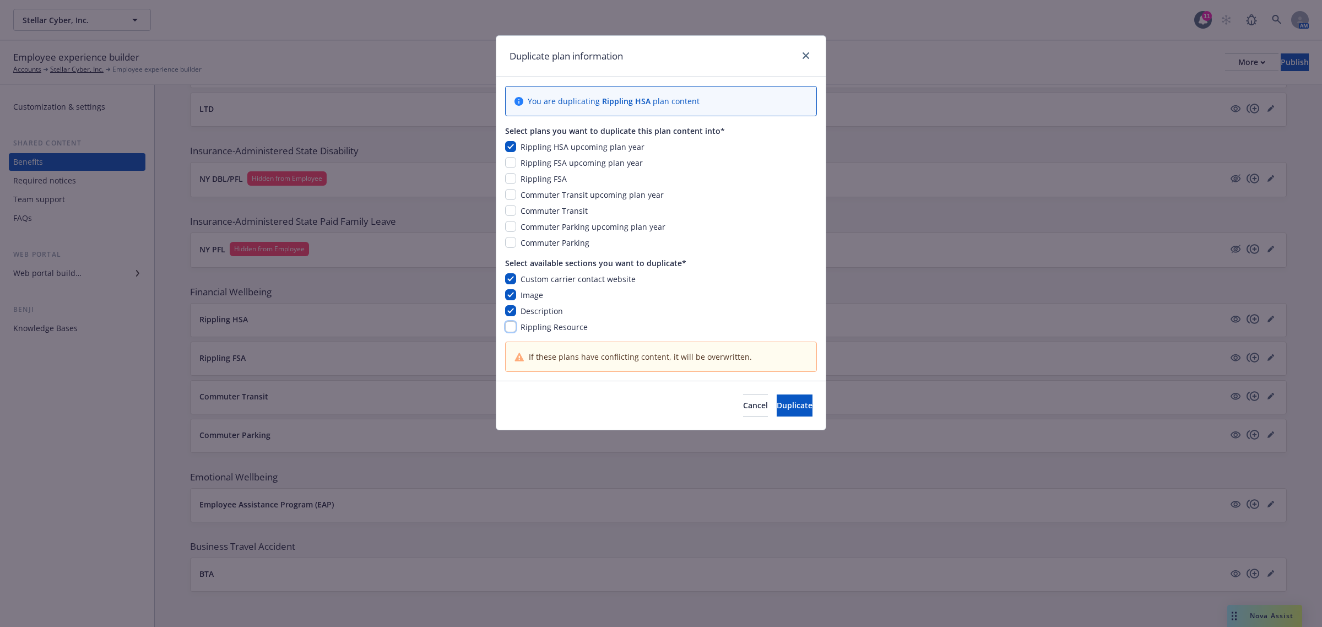
click at [511, 328] on input "checkbox" at bounding box center [510, 326] width 11 height 11
checkbox input "true"
click at [787, 405] on span "Duplicate" at bounding box center [795, 405] width 36 height 10
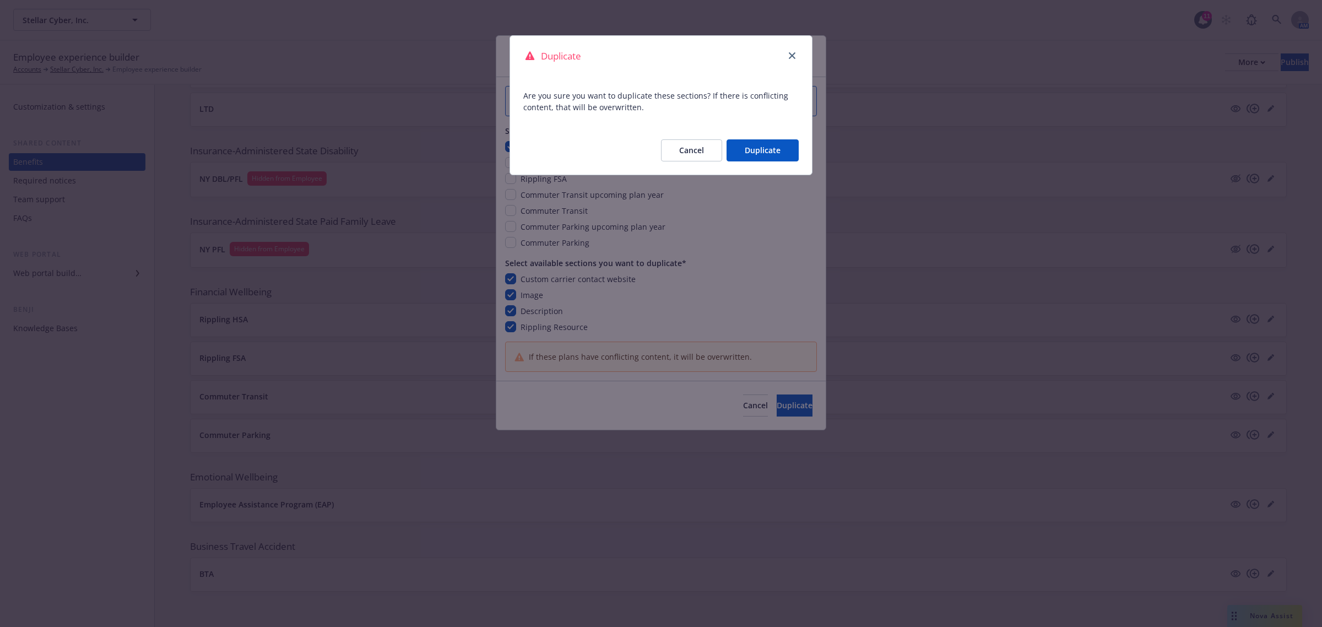
click at [749, 142] on button "Duplicate" at bounding box center [763, 150] width 72 height 22
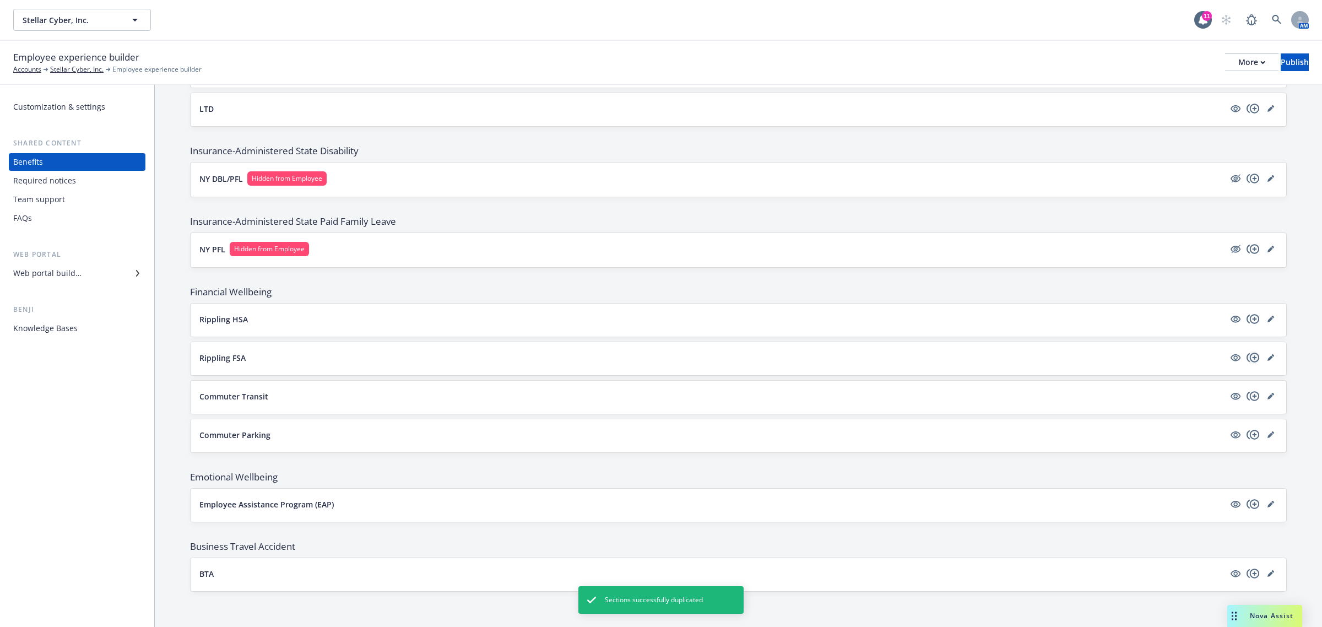
click at [1247, 355] on icon "copyPlus" at bounding box center [1253, 357] width 13 height 13
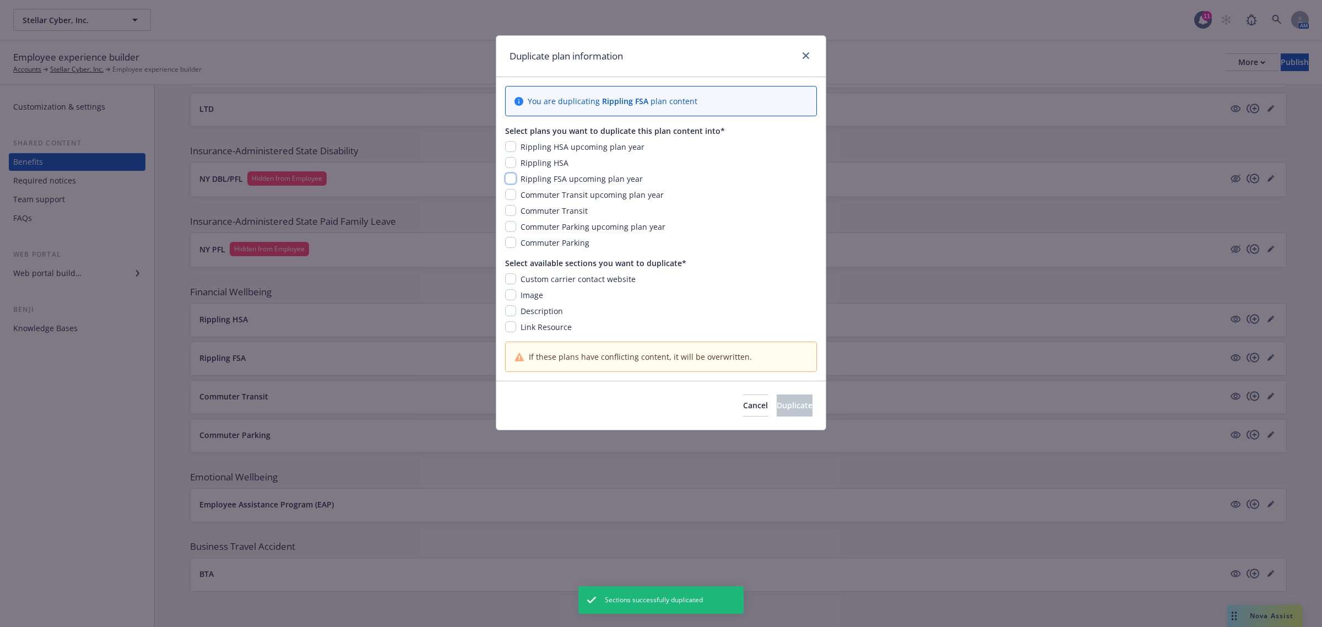
click at [516, 178] on input "checkbox" at bounding box center [510, 178] width 11 height 11
checkbox input "true"
click at [514, 196] on input "checkbox" at bounding box center [510, 194] width 11 height 11
checkbox input "false"
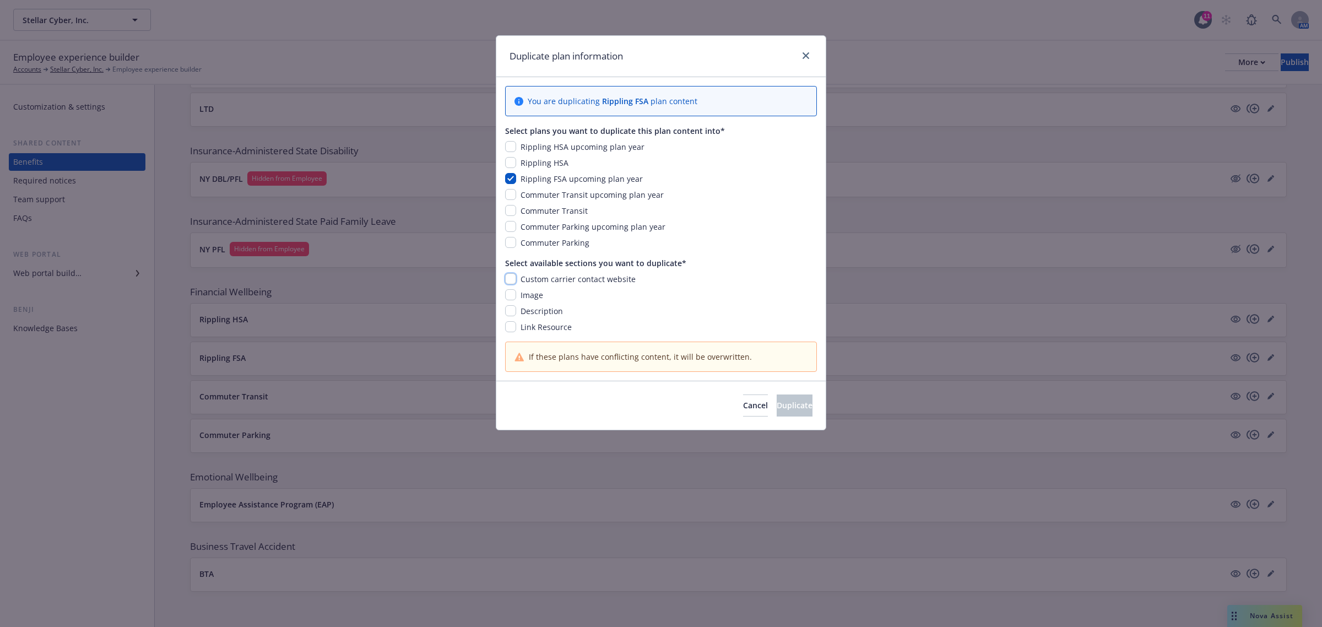
click at [508, 277] on input "checkbox" at bounding box center [510, 278] width 11 height 11
checkbox input "true"
click at [510, 299] on input "checkbox" at bounding box center [510, 294] width 11 height 11
checkbox input "true"
click at [510, 317] on div "Custom carrier contact website Image Description Link Resource" at bounding box center [661, 302] width 312 height 59
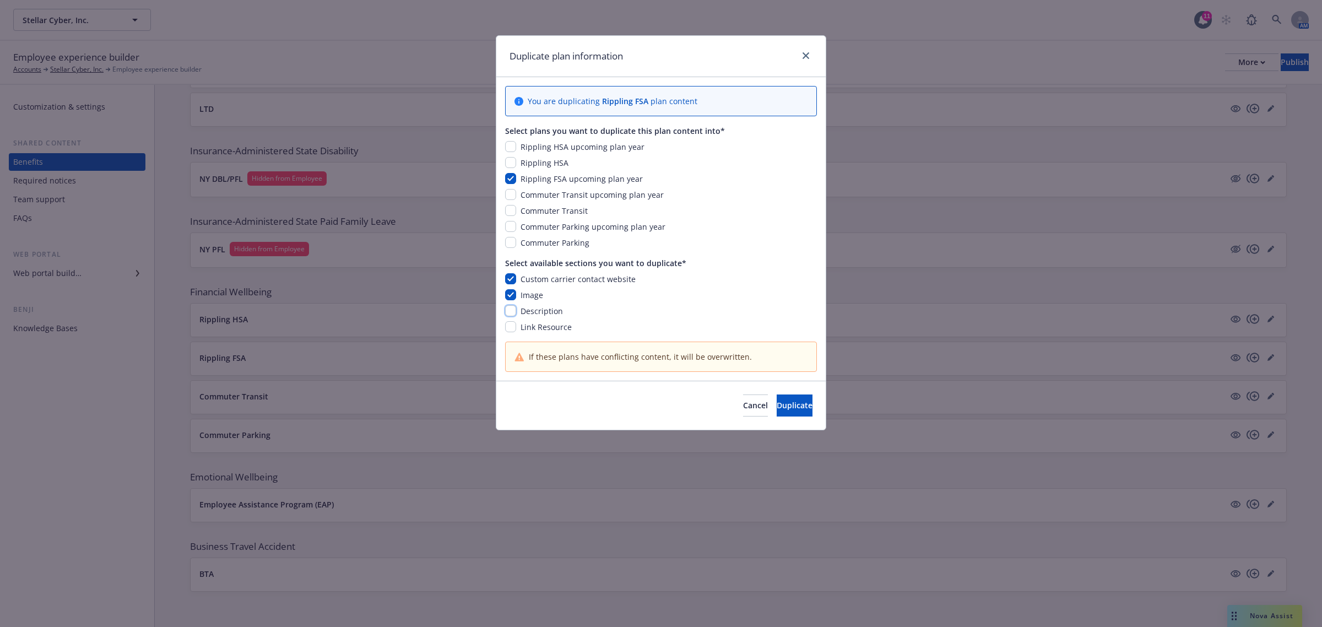
click at [513, 306] on input "checkbox" at bounding box center [510, 310] width 11 height 11
checkbox input "true"
click at [512, 326] on input "checkbox" at bounding box center [510, 326] width 11 height 11
checkbox input "true"
click at [777, 408] on button "Duplicate" at bounding box center [795, 405] width 36 height 22
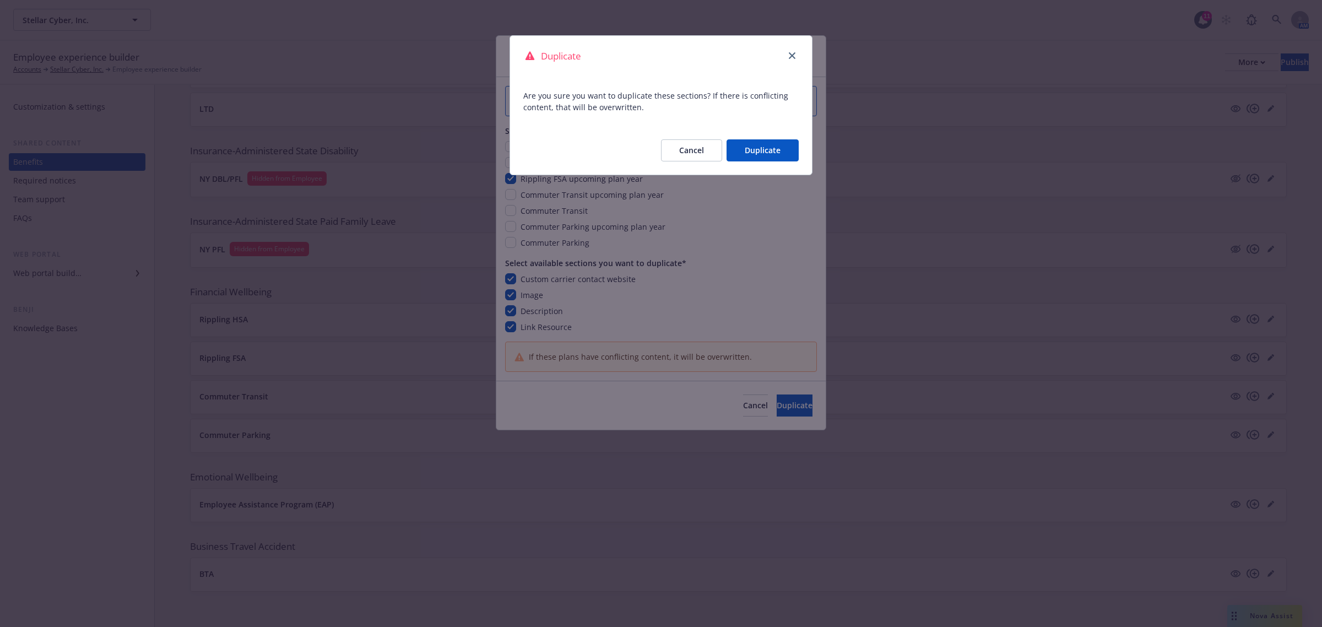
click at [759, 145] on button "Duplicate" at bounding box center [763, 150] width 72 height 22
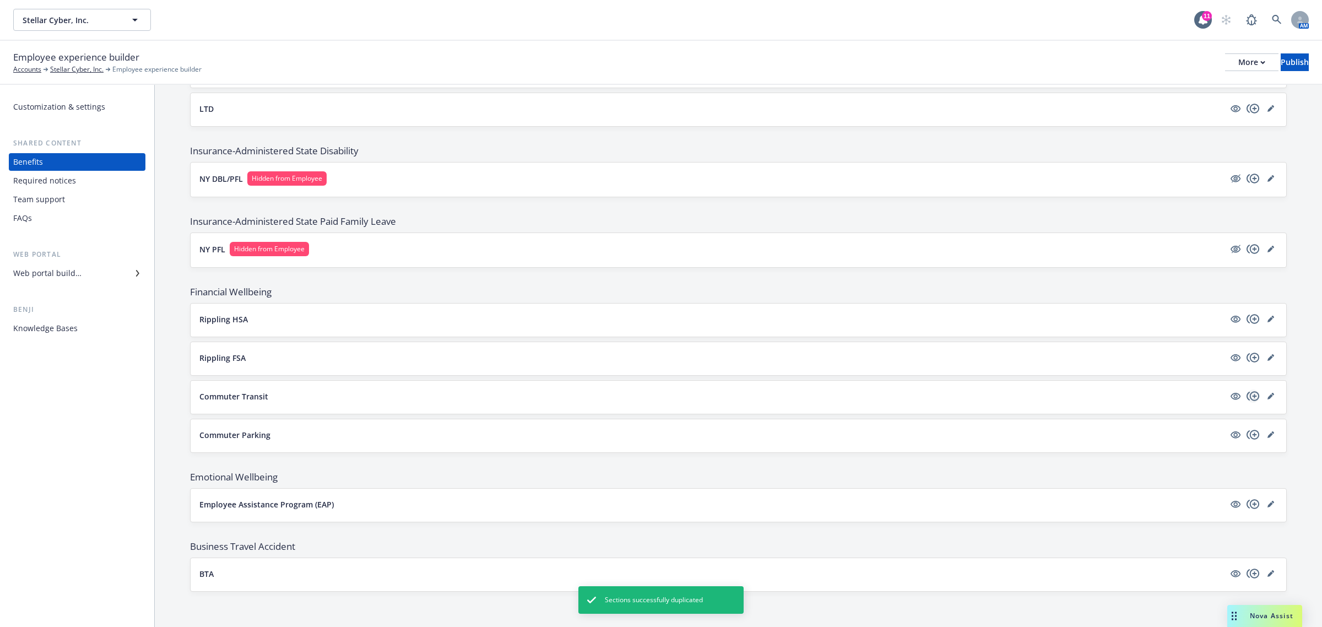
click at [1247, 395] on icon "copyPlus" at bounding box center [1253, 395] width 13 height 13
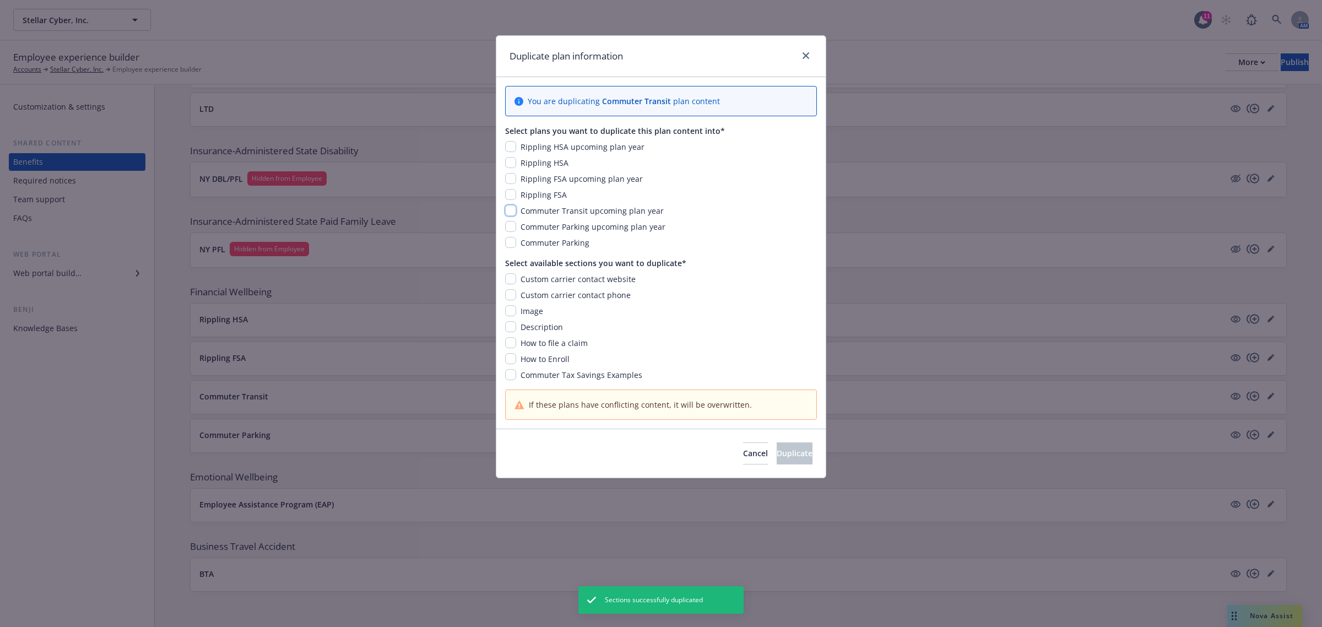
click at [510, 211] on input "checkbox" at bounding box center [510, 210] width 11 height 11
checkbox input "true"
click at [510, 279] on input "checkbox" at bounding box center [510, 278] width 11 height 11
checkbox input "true"
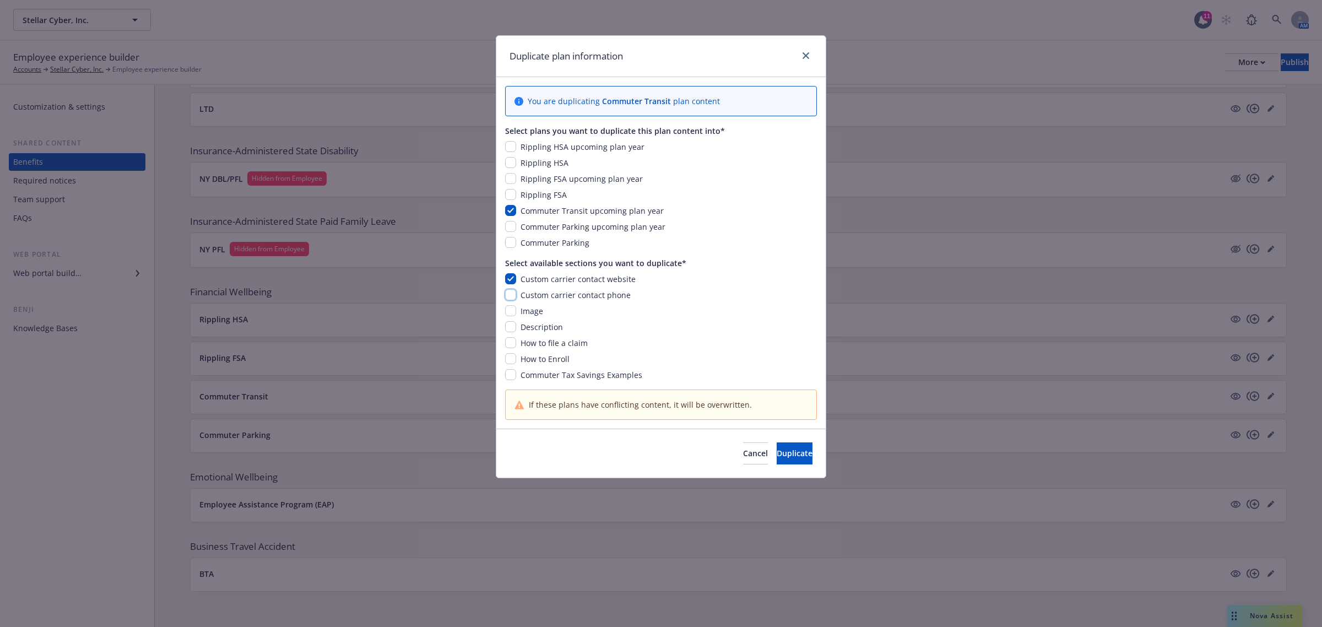
click at [508, 295] on input "checkbox" at bounding box center [510, 294] width 11 height 11
checkbox input "true"
click at [511, 316] on input "checkbox" at bounding box center [510, 310] width 11 height 11
checkbox input "true"
click at [508, 331] on input "checkbox" at bounding box center [510, 326] width 11 height 11
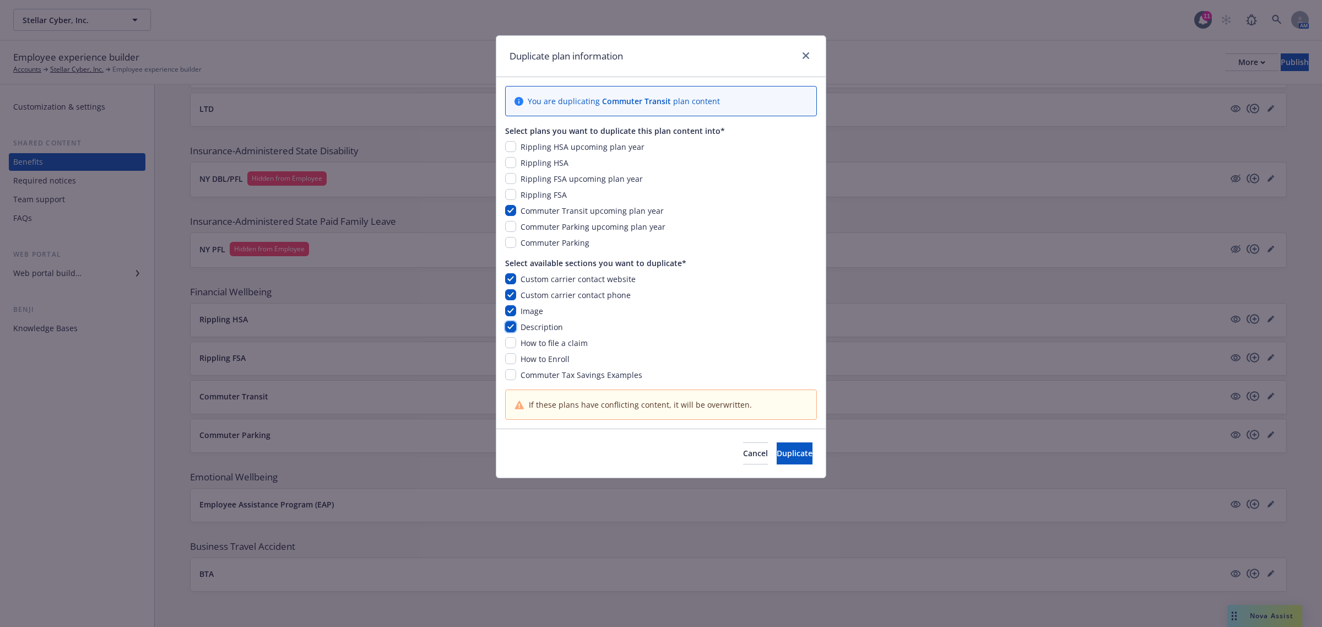
checkbox input "true"
click at [508, 346] on input "checkbox" at bounding box center [510, 342] width 11 height 11
checkbox input "true"
click at [508, 359] on input "checkbox" at bounding box center [510, 358] width 11 height 11
checkbox input "true"
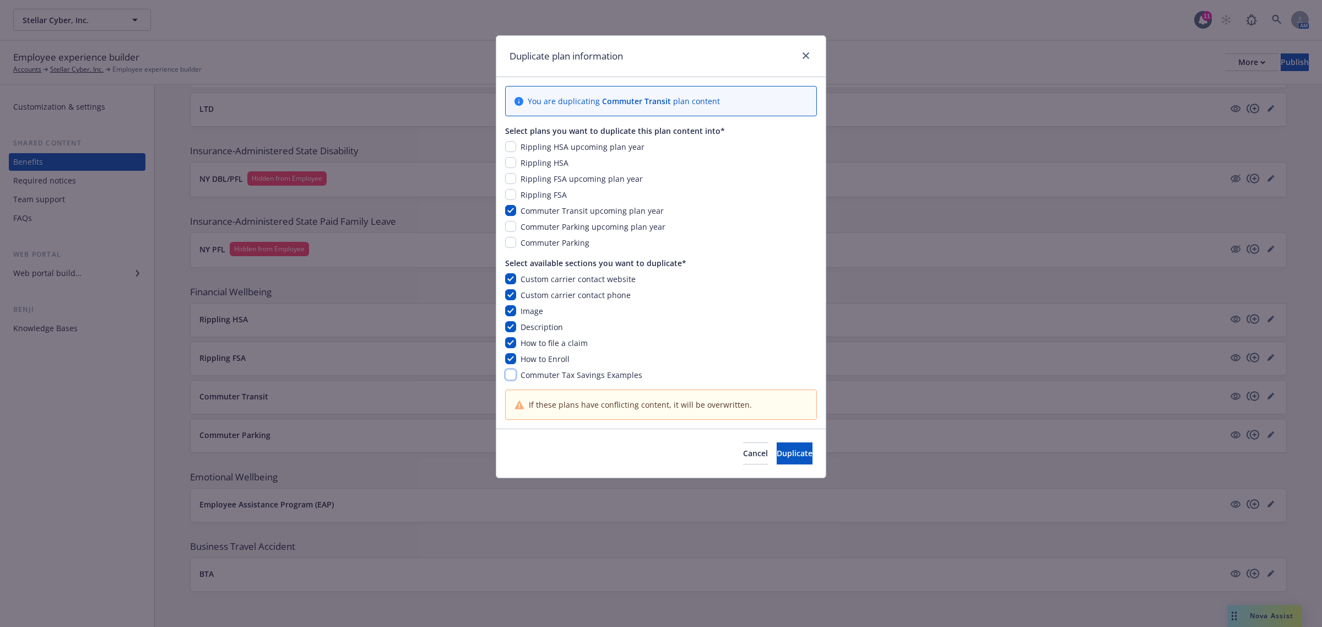
click at [516, 376] on input "checkbox" at bounding box center [510, 374] width 11 height 11
checkbox input "true"
click at [803, 456] on button "Duplicate" at bounding box center [795, 453] width 36 height 22
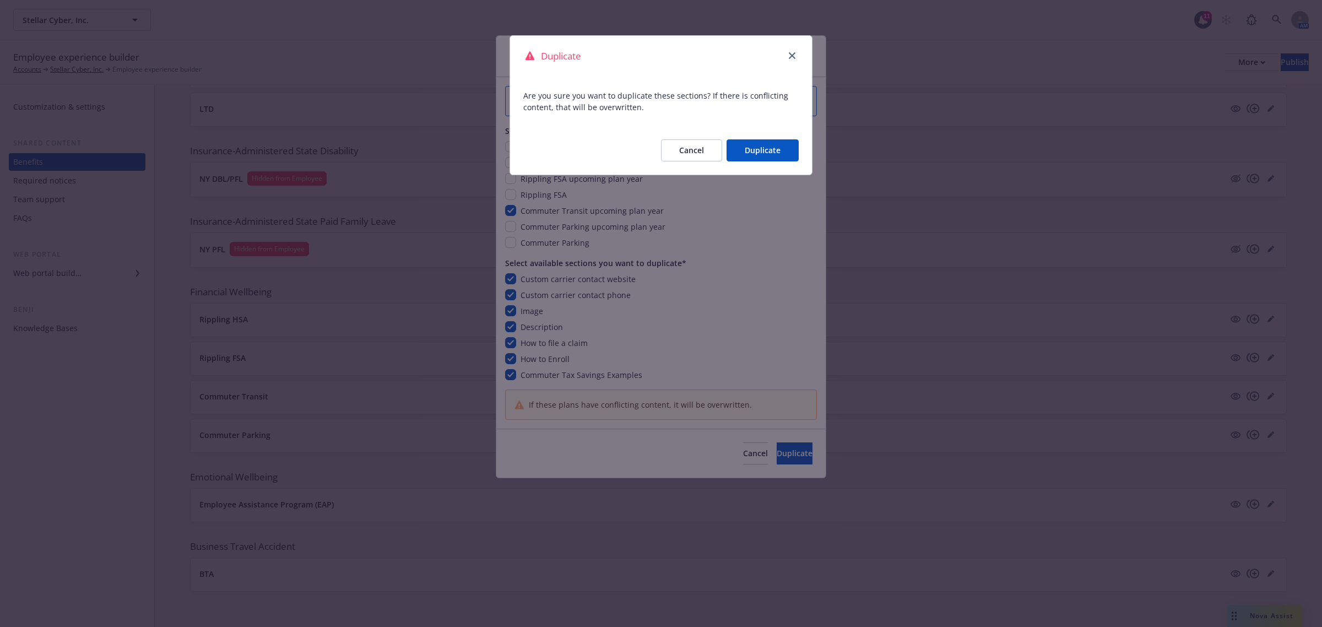
click at [770, 157] on button "Duplicate" at bounding box center [763, 150] width 72 height 22
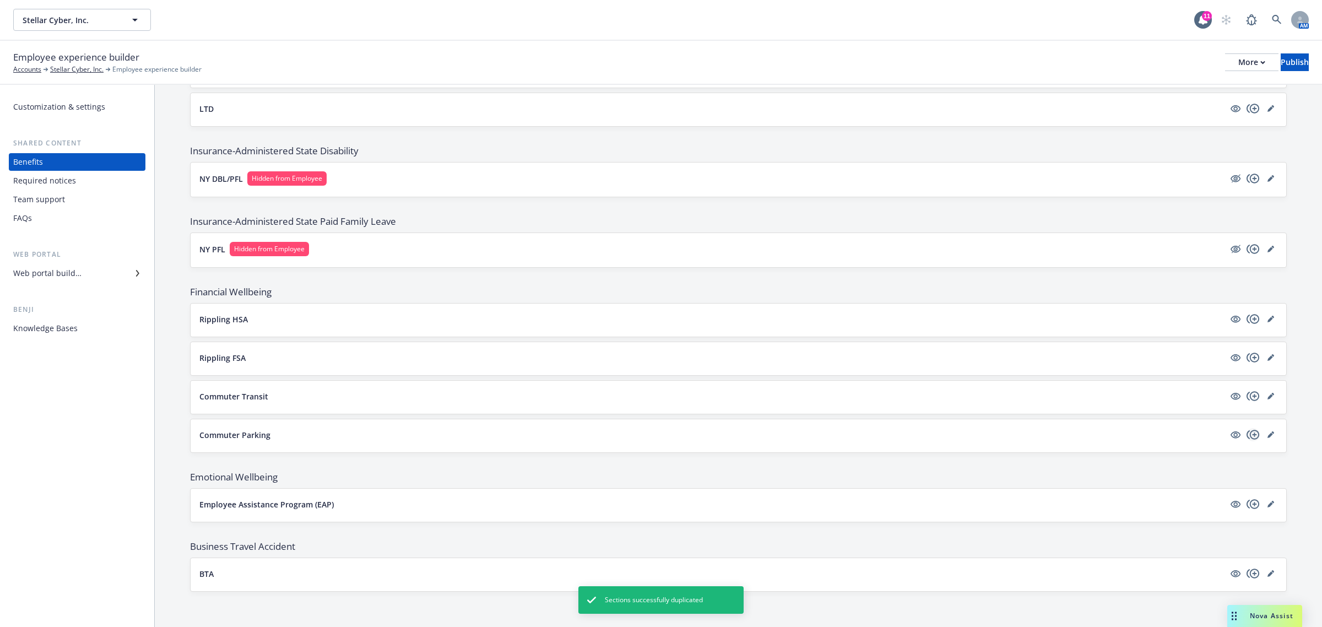
click at [1247, 437] on icon "copyPlus" at bounding box center [1253, 434] width 13 height 13
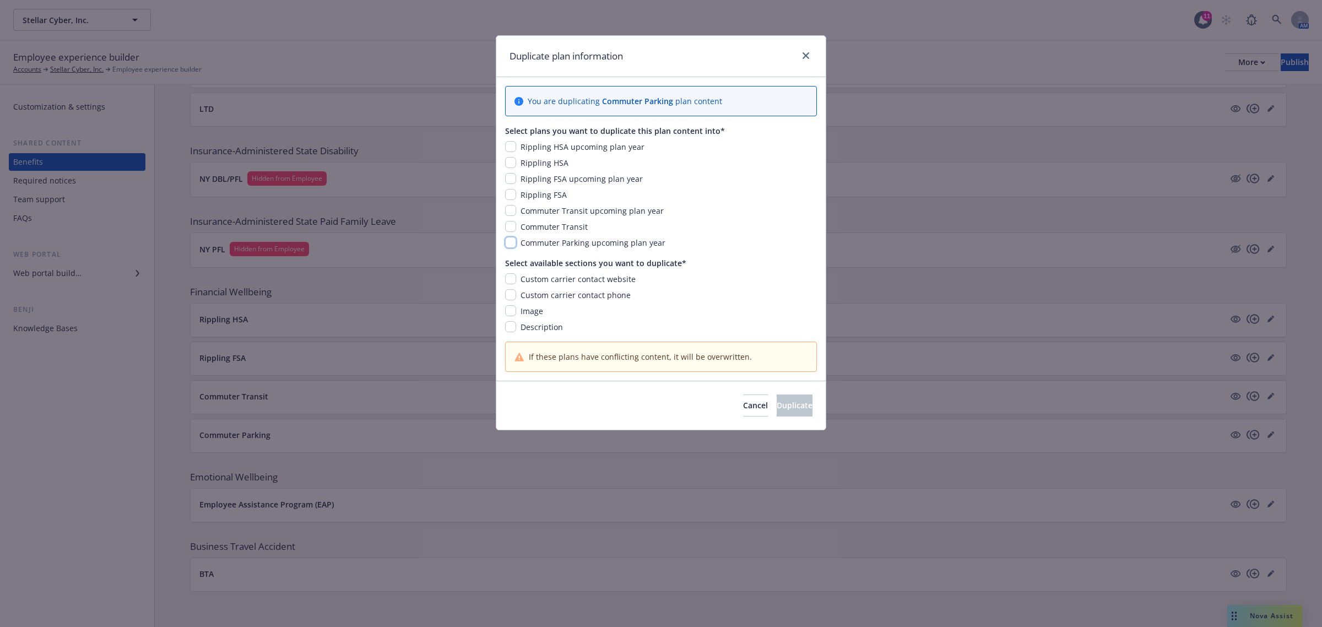
click at [513, 242] on input "checkbox" at bounding box center [510, 242] width 11 height 11
checkbox input "true"
click at [508, 279] on input "checkbox" at bounding box center [510, 278] width 11 height 11
checkbox input "true"
click at [508, 301] on div "Custom carrier contact website Custom carrier contact phone Image Description" at bounding box center [661, 302] width 312 height 59
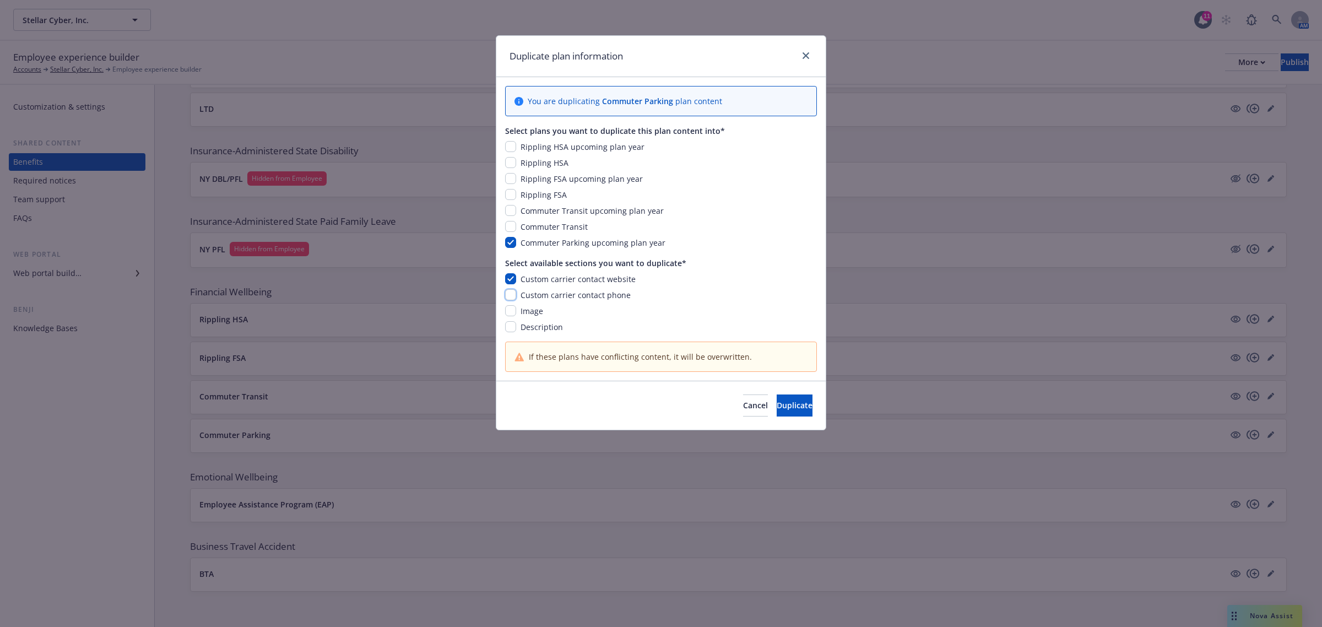
click at [508, 296] on input "checkbox" at bounding box center [510, 294] width 11 height 11
checkbox input "true"
drag, startPoint x: 508, startPoint y: 313, endPoint x: 508, endPoint y: 326, distance: 12.7
click at [508, 314] on input "checkbox" at bounding box center [510, 310] width 11 height 11
checkbox input "true"
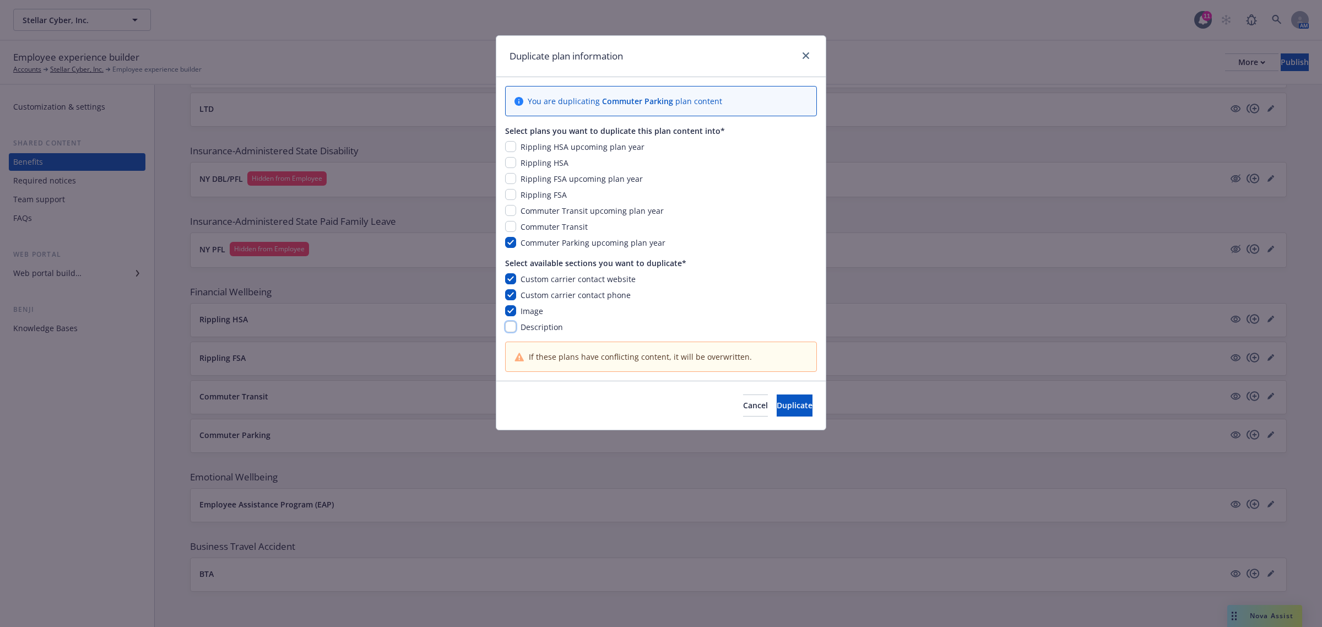
click at [508, 331] on input "checkbox" at bounding box center [510, 326] width 11 height 11
checkbox input "true"
click at [777, 407] on span "Duplicate" at bounding box center [795, 405] width 36 height 10
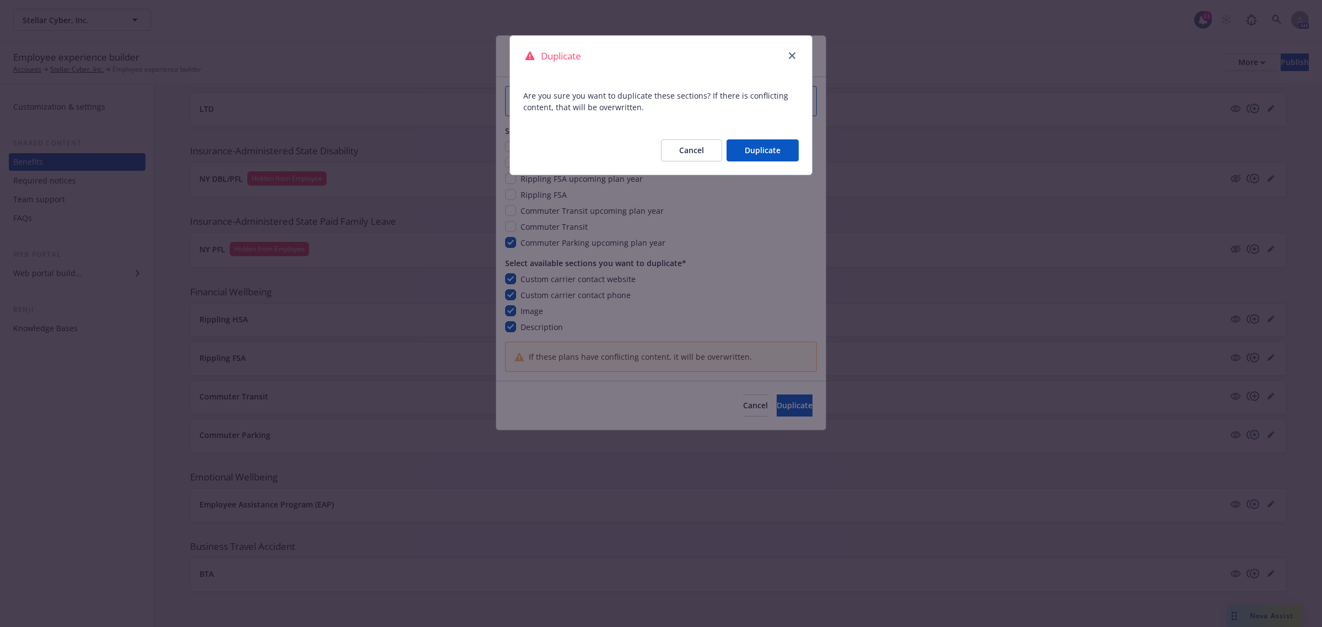
click at [791, 150] on button "Duplicate" at bounding box center [763, 150] width 72 height 22
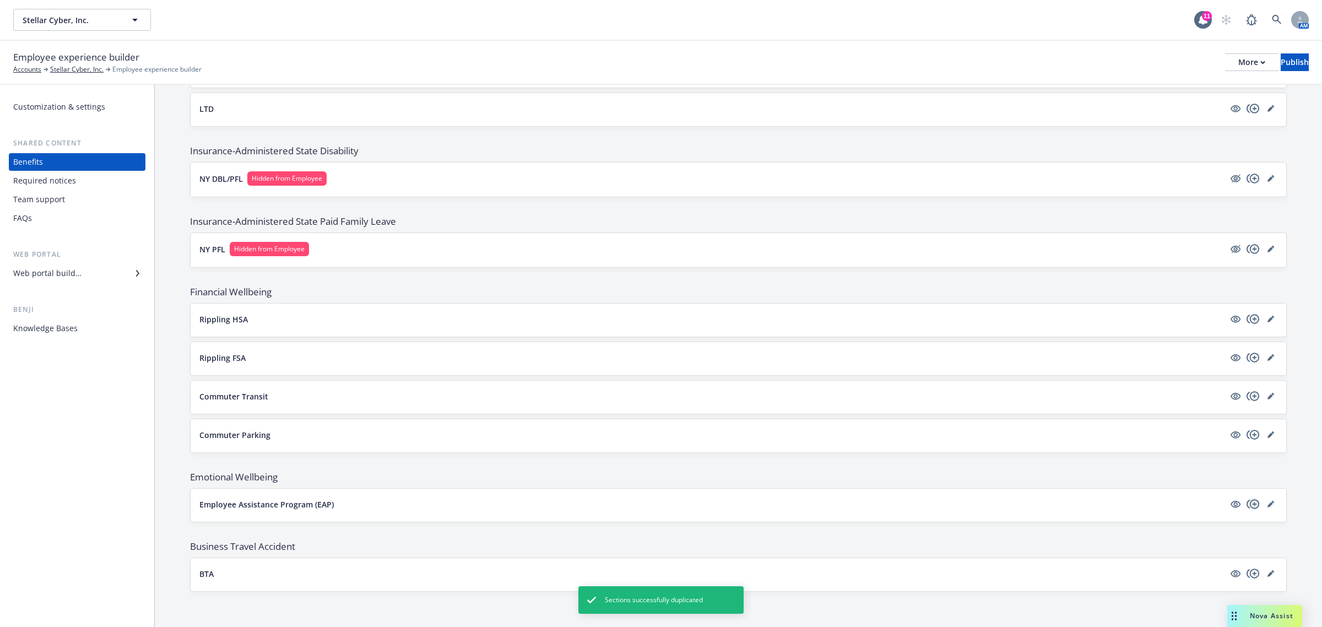
click at [1247, 506] on icon "copyPlus" at bounding box center [1253, 503] width 13 height 13
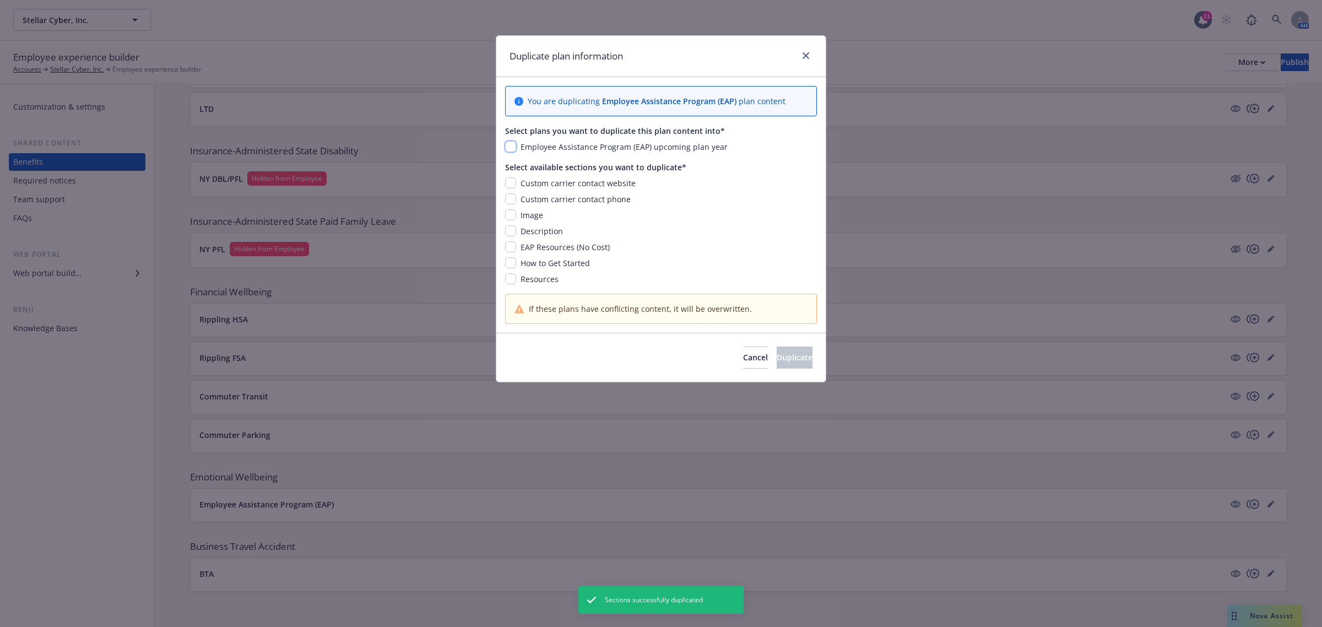
click at [513, 148] on input "checkbox" at bounding box center [510, 146] width 11 height 11
checkbox input "true"
click at [513, 186] on input "checkbox" at bounding box center [510, 182] width 11 height 11
checkbox input "true"
click at [506, 196] on input "checkbox" at bounding box center [510, 198] width 11 height 11
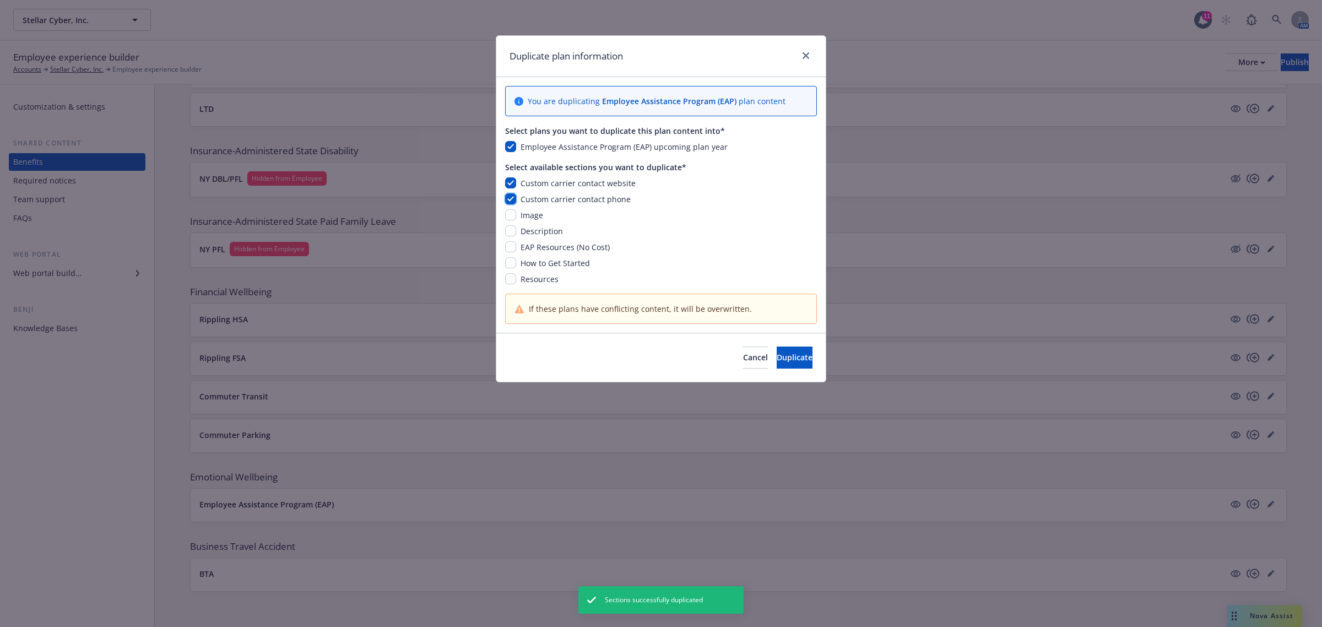
checkbox input "true"
click at [508, 218] on input "checkbox" at bounding box center [510, 214] width 11 height 11
checkbox input "true"
click at [508, 238] on div "Custom carrier contact website Custom carrier contact phone Image Description E…" at bounding box center [661, 230] width 312 height 107
click at [513, 231] on input "checkbox" at bounding box center [510, 230] width 11 height 11
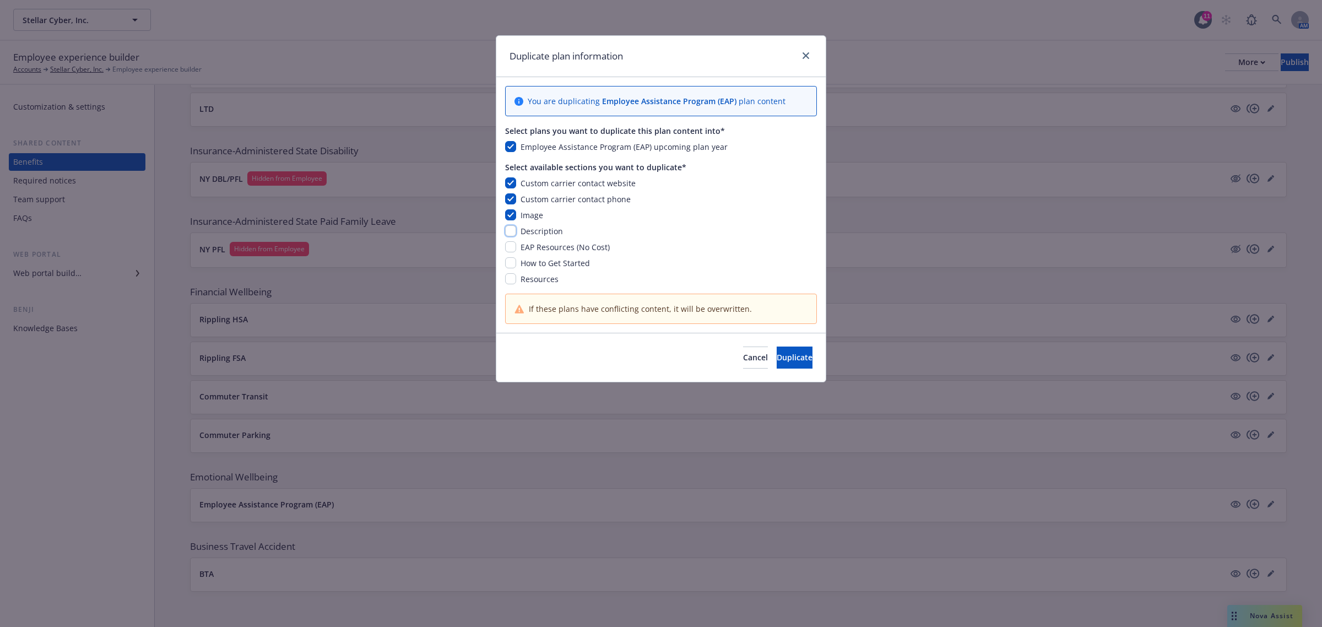
checkbox input "true"
click at [513, 246] on input "checkbox" at bounding box center [510, 246] width 11 height 11
checkbox input "true"
click at [511, 265] on input "checkbox" at bounding box center [510, 262] width 11 height 11
checkbox input "true"
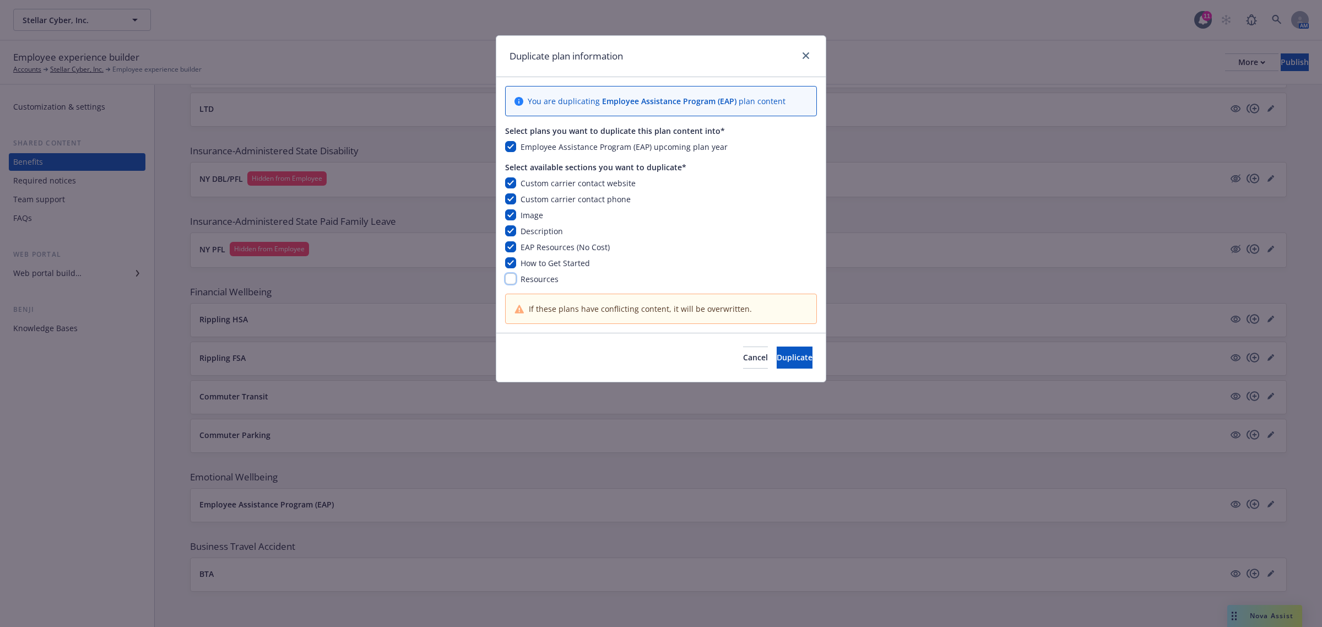
click at [511, 280] on input "checkbox" at bounding box center [510, 278] width 11 height 11
checkbox input "true"
click at [777, 359] on span "Duplicate" at bounding box center [795, 357] width 36 height 10
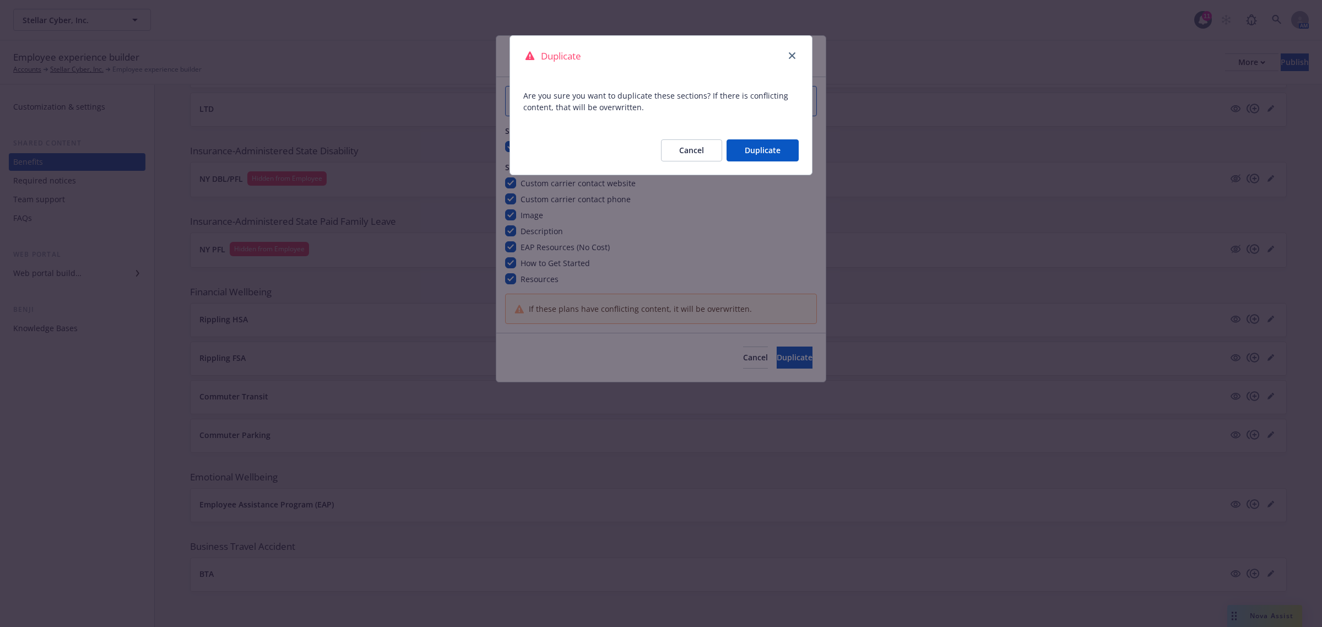
click at [758, 153] on button "Duplicate" at bounding box center [763, 150] width 72 height 22
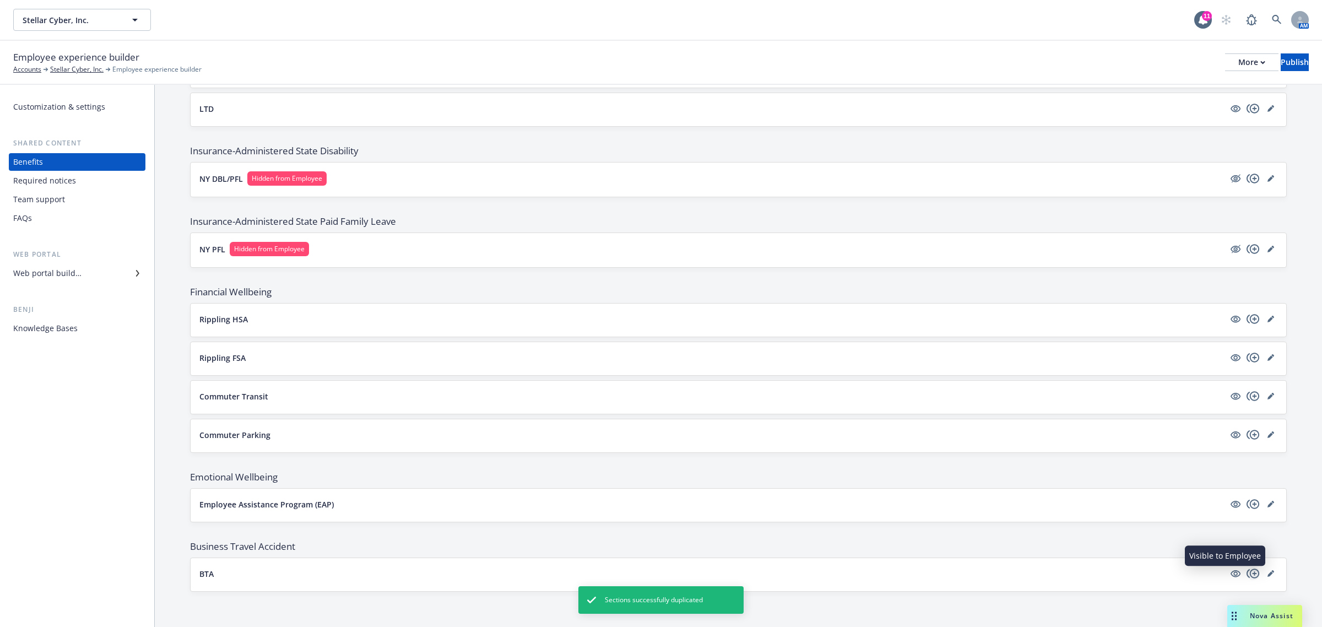
click at [1247, 572] on icon "copyPlus" at bounding box center [1253, 573] width 13 height 9
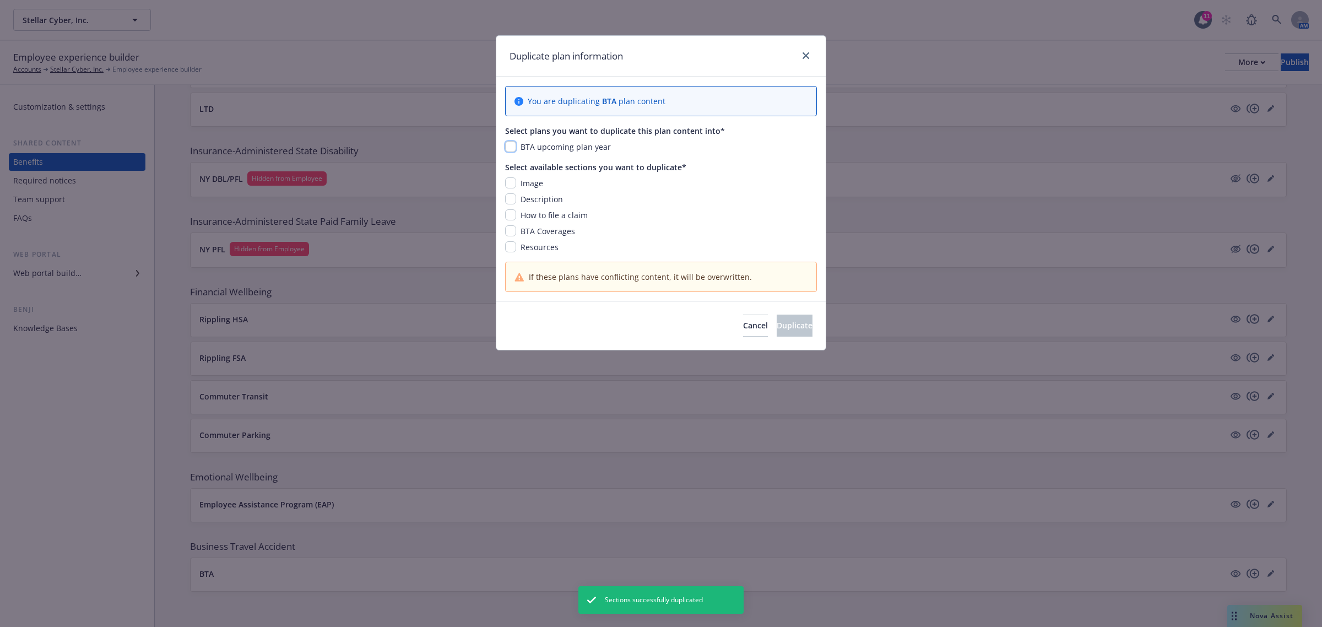
click at [508, 146] on input "checkbox" at bounding box center [510, 146] width 11 height 11
checkbox input "true"
click at [510, 183] on input "checkbox" at bounding box center [510, 182] width 11 height 11
checkbox input "true"
click at [513, 203] on input "checkbox" at bounding box center [510, 198] width 11 height 11
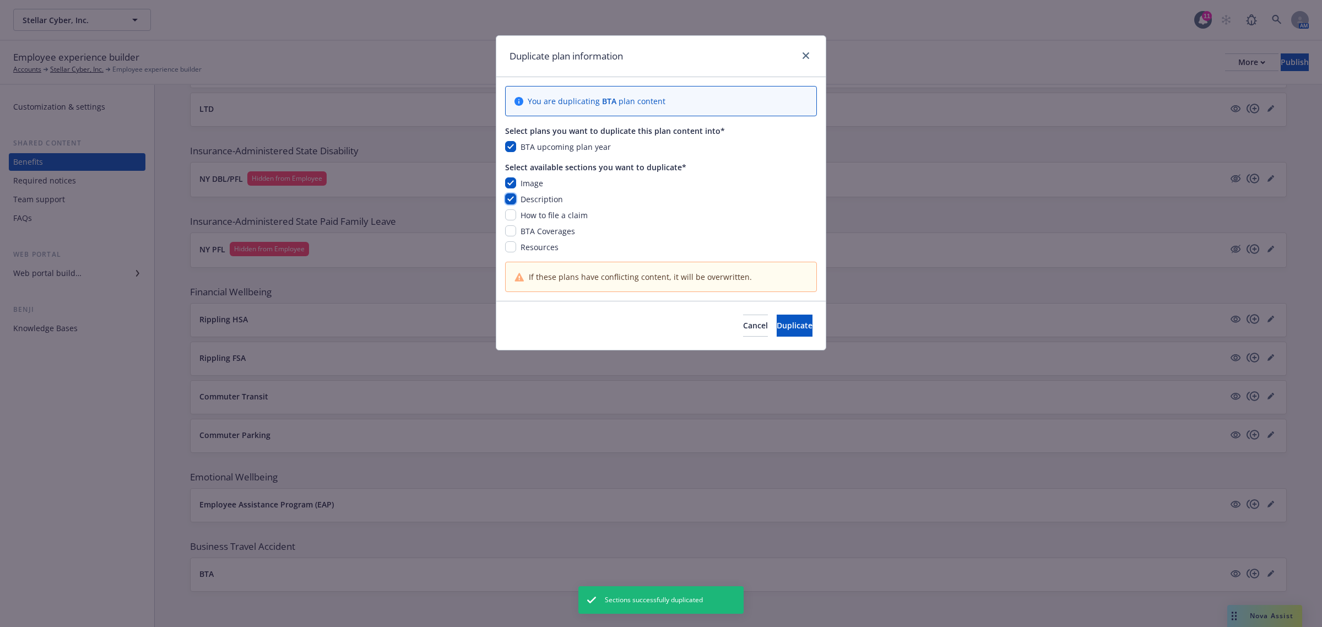
checkbox input "true"
click at [507, 218] on input "checkbox" at bounding box center [510, 214] width 11 height 11
checkbox input "true"
click at [508, 231] on input "checkbox" at bounding box center [510, 230] width 11 height 11
checkbox input "true"
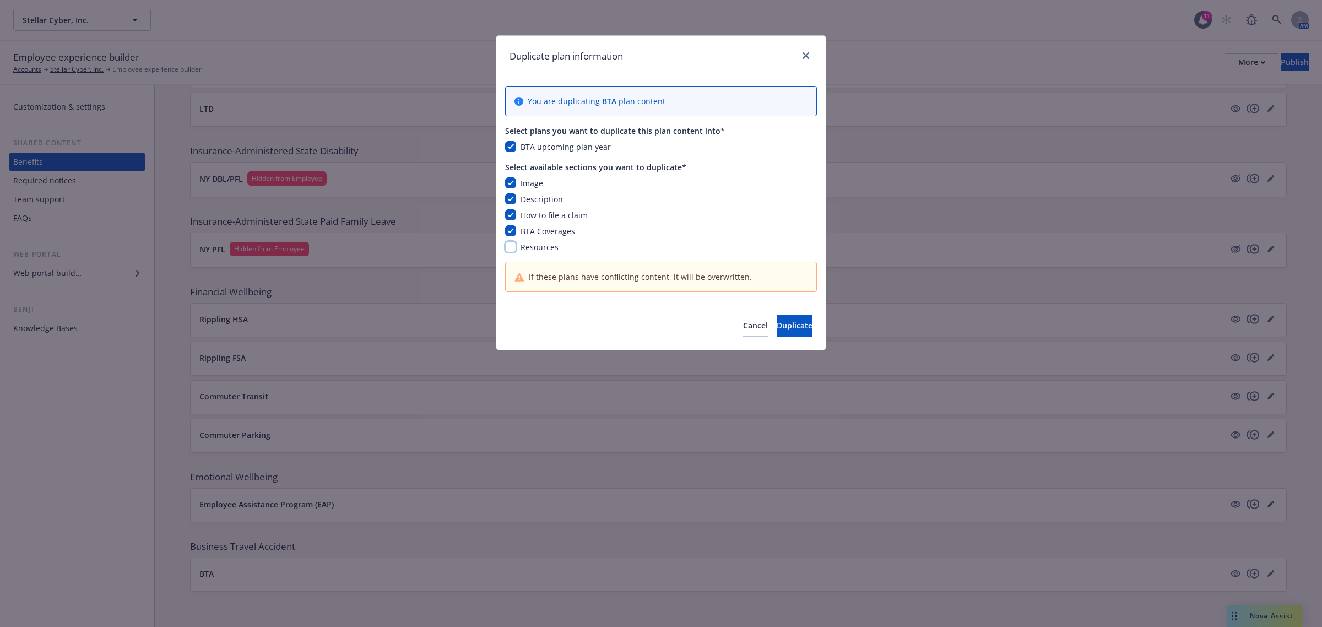
click at [510, 247] on input "checkbox" at bounding box center [510, 246] width 11 height 11
checkbox input "true"
click at [777, 323] on span "Duplicate" at bounding box center [795, 325] width 36 height 10
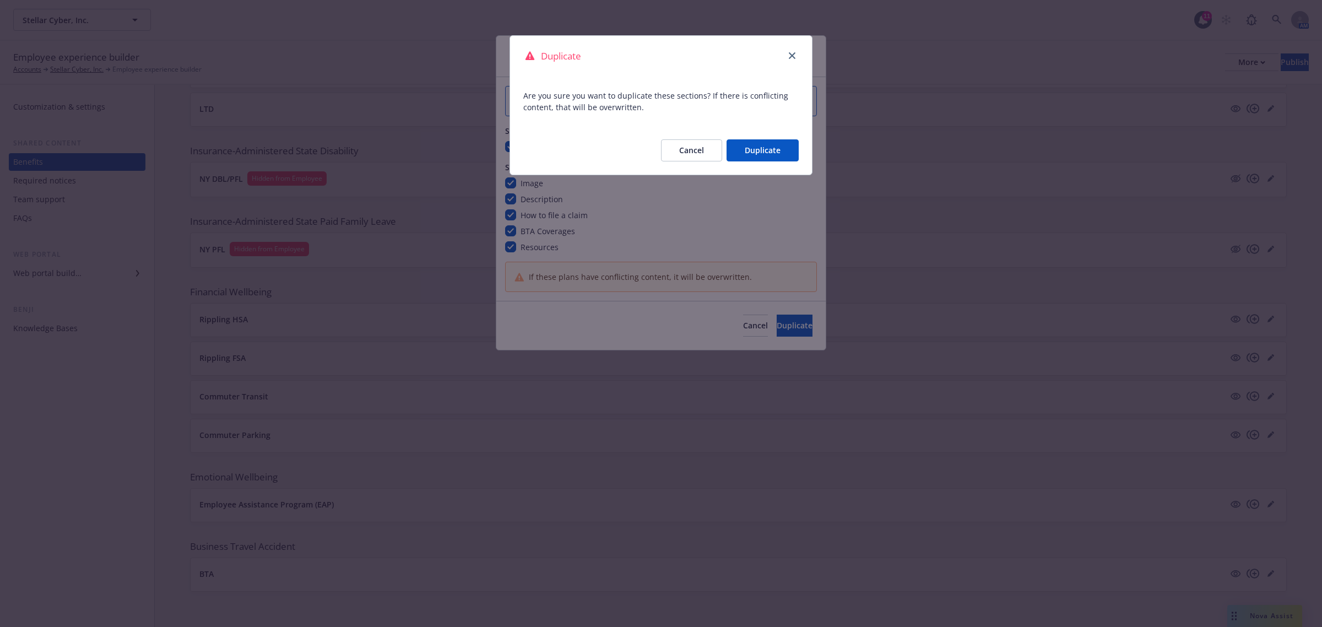
click at [776, 144] on button "Duplicate" at bounding box center [763, 150] width 72 height 22
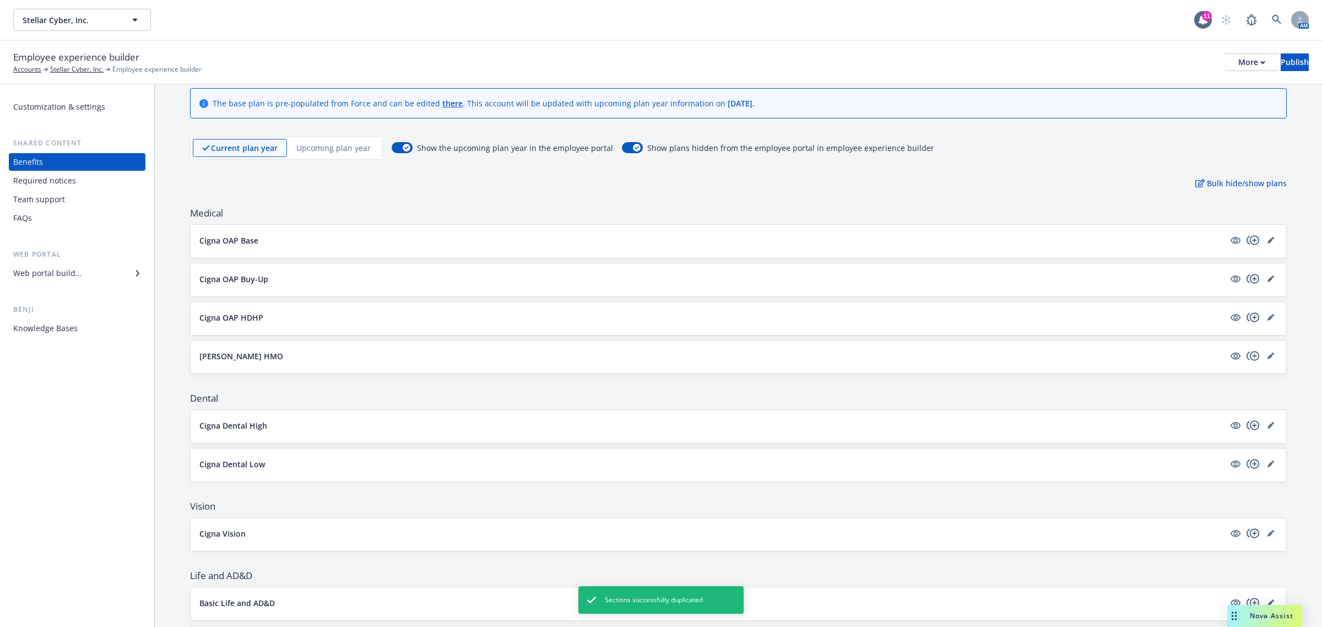
scroll to position [0, 0]
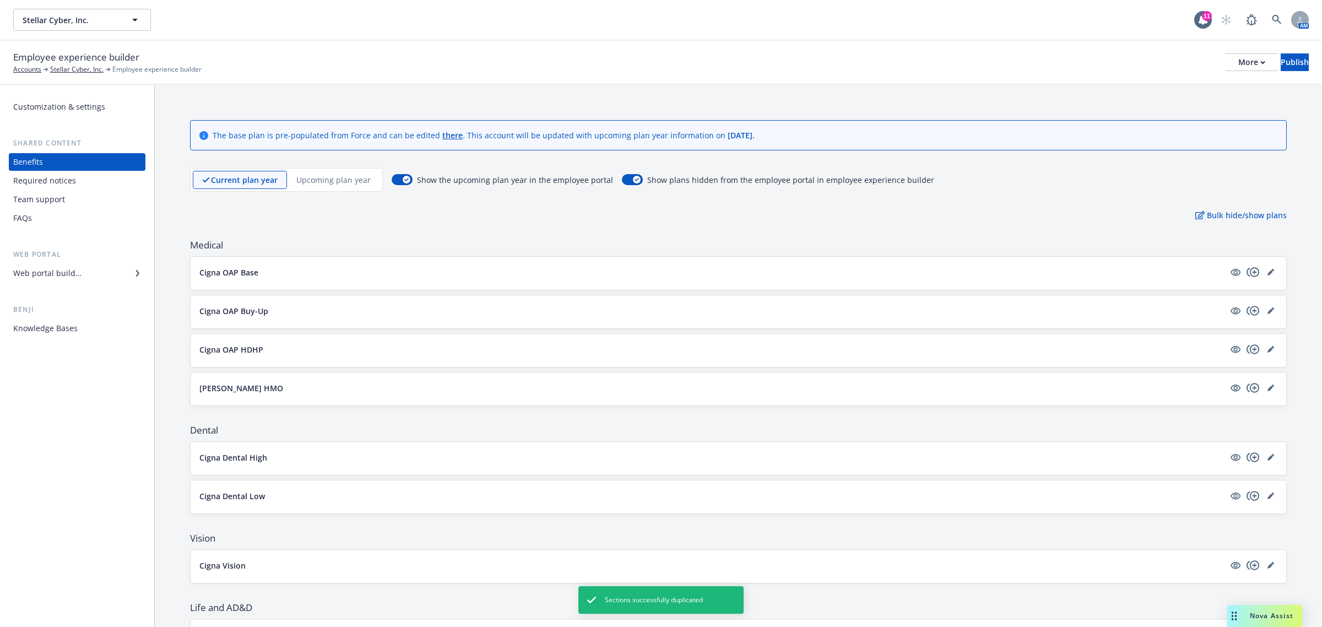
click at [355, 176] on p "Upcoming plan year" at bounding box center [333, 180] width 74 height 12
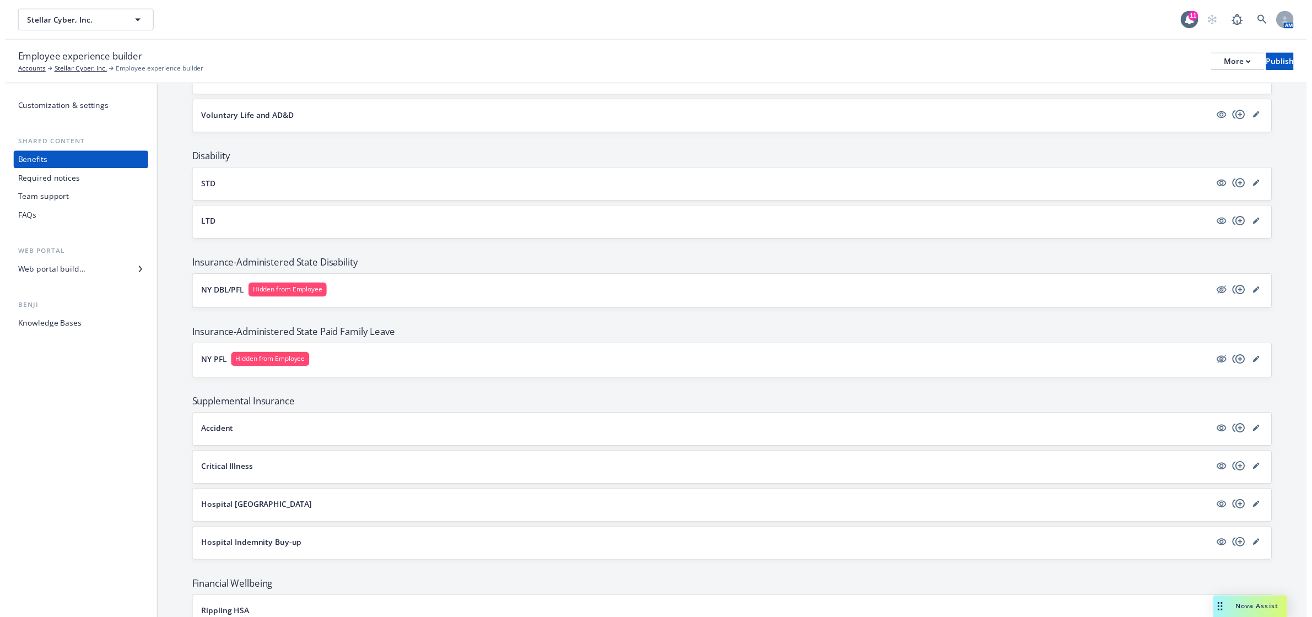
scroll to position [734, 0]
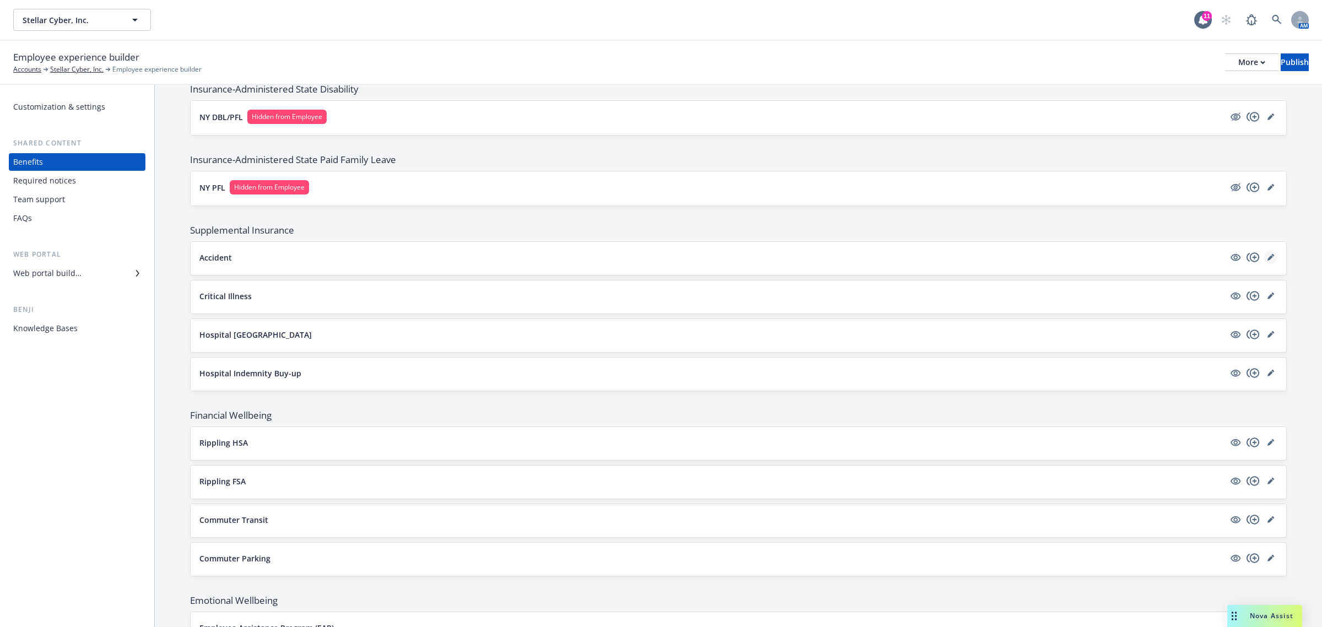
click at [1268, 261] on icon "editPencil" at bounding box center [1271, 257] width 7 height 7
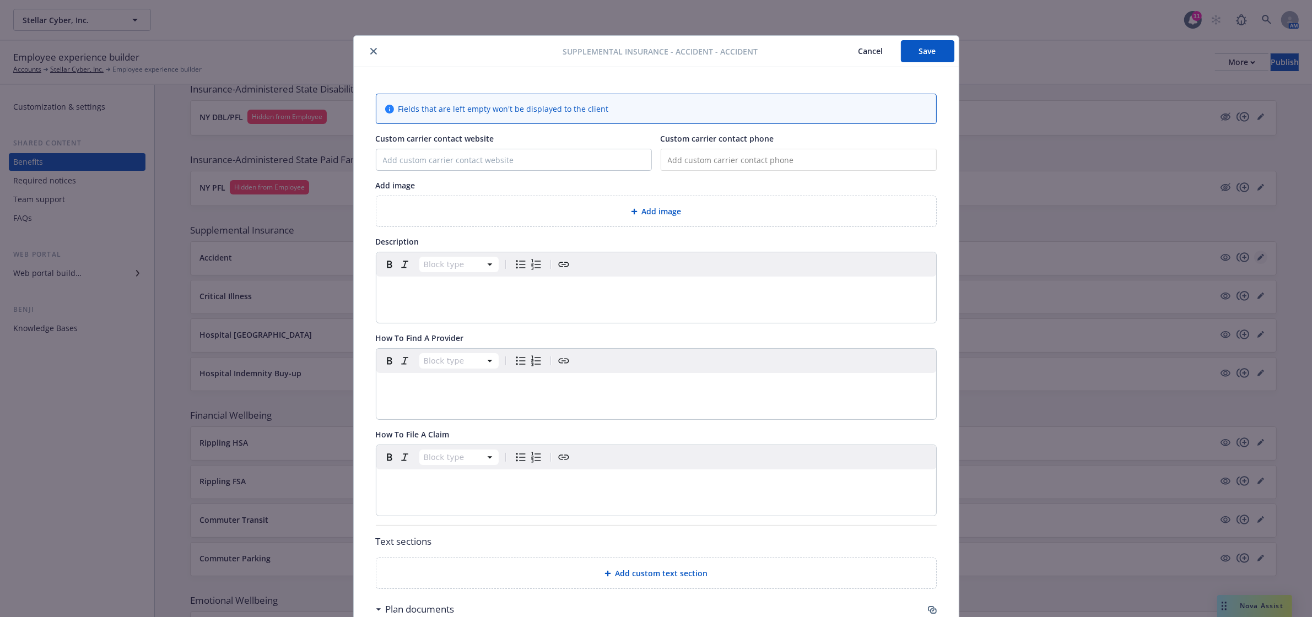
scroll to position [33, 0]
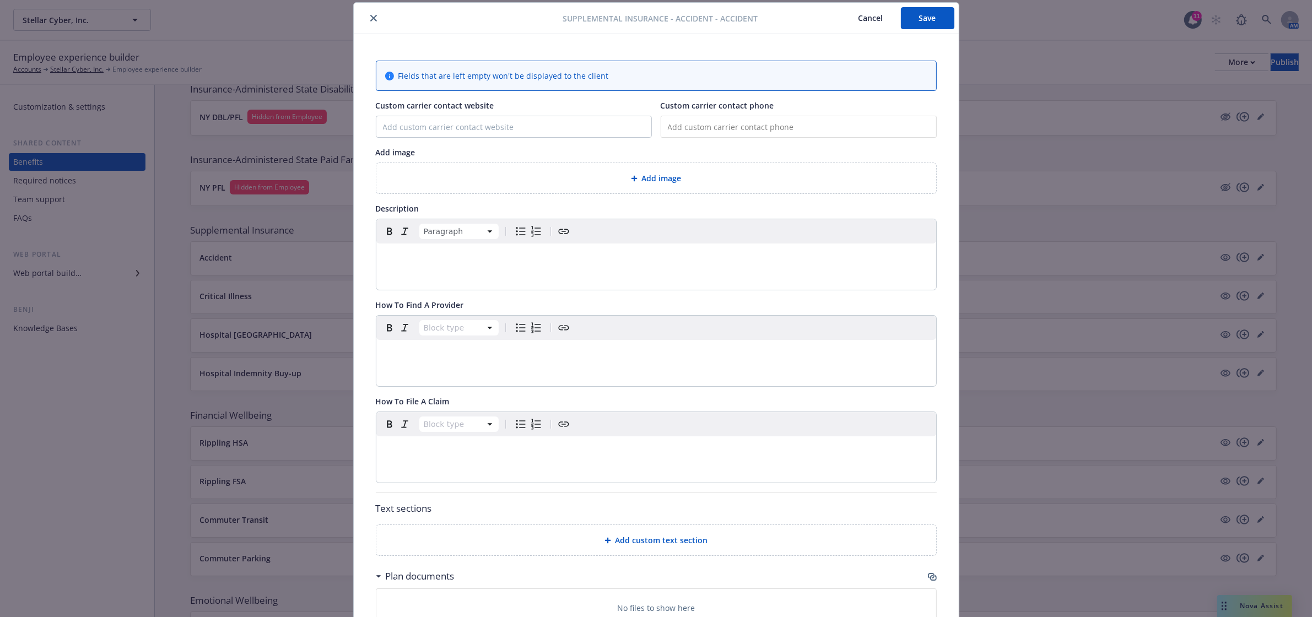
click at [419, 248] on div "editable markdown" at bounding box center [656, 257] width 560 height 26
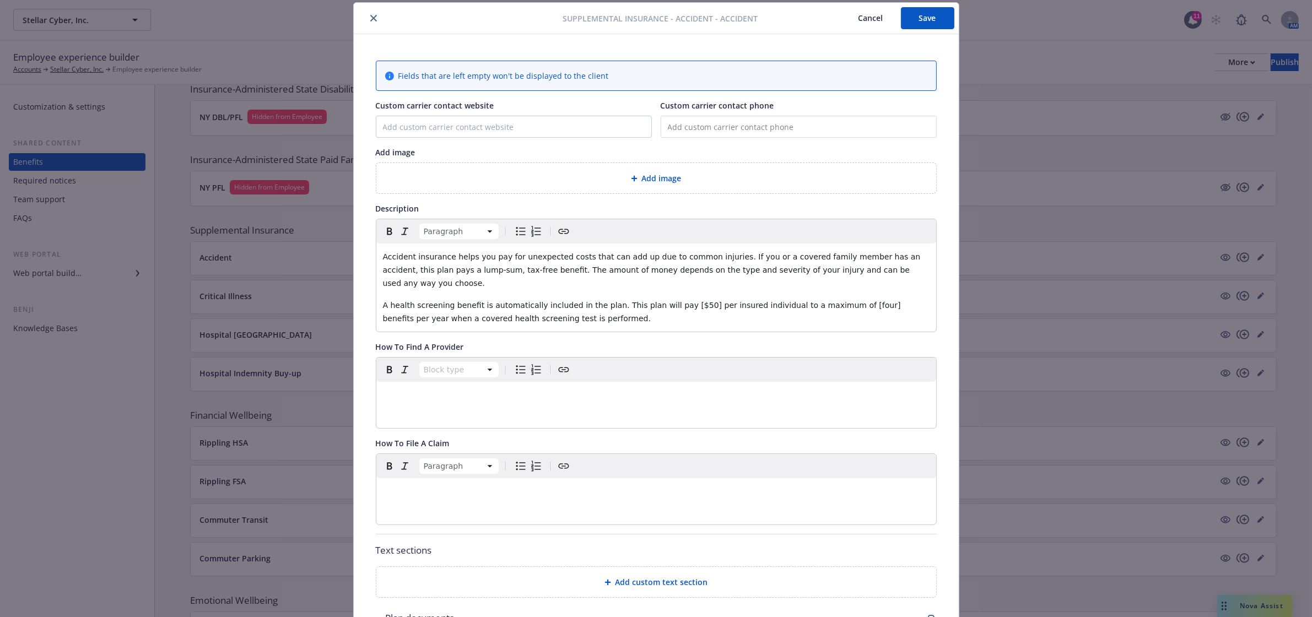
click at [472, 485] on p "editable markdown" at bounding box center [656, 491] width 547 height 13
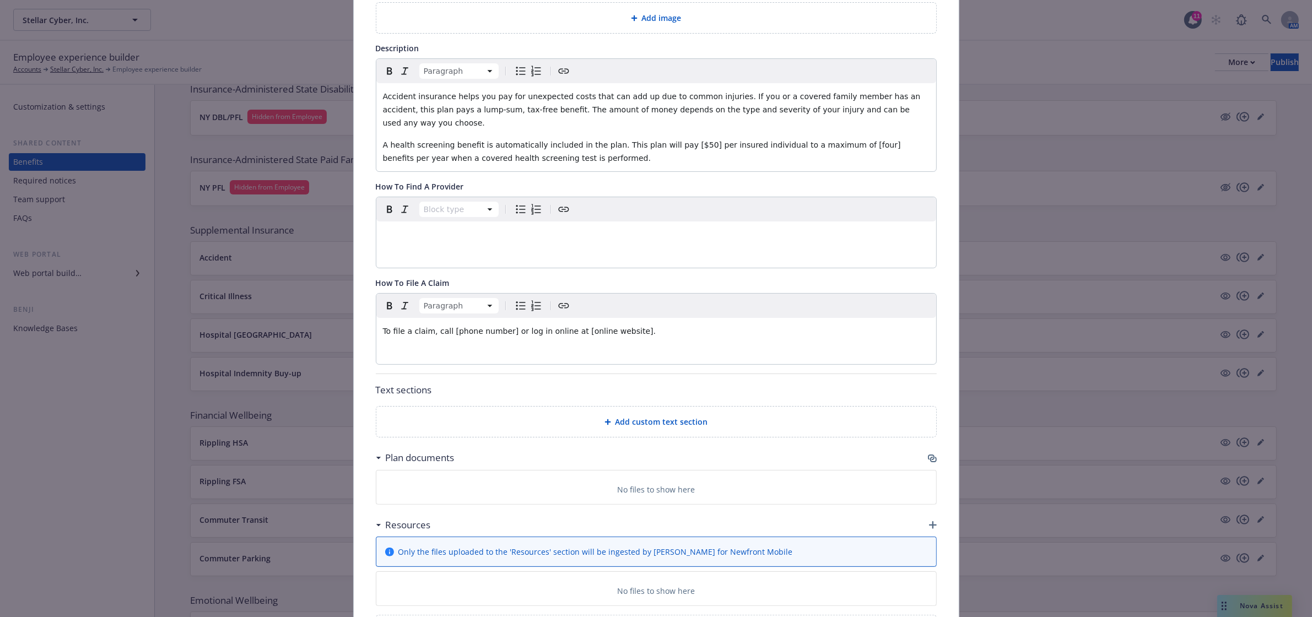
scroll to position [274, 0]
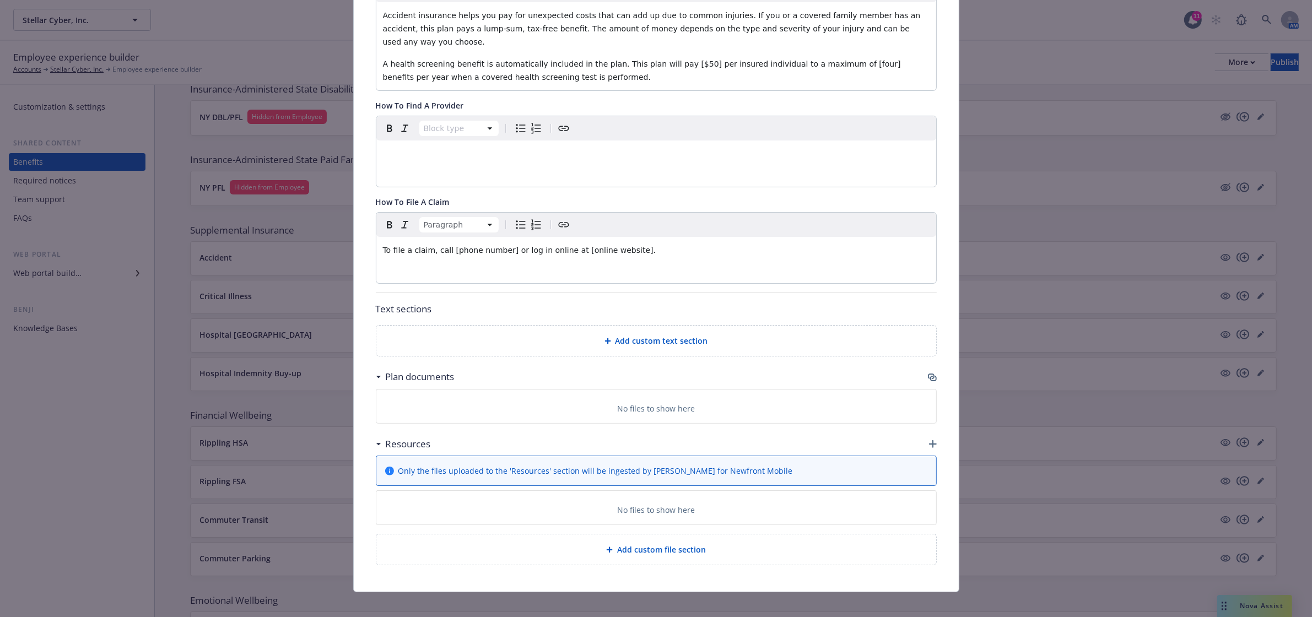
click at [635, 335] on span "Add custom text section" at bounding box center [661, 341] width 93 height 12
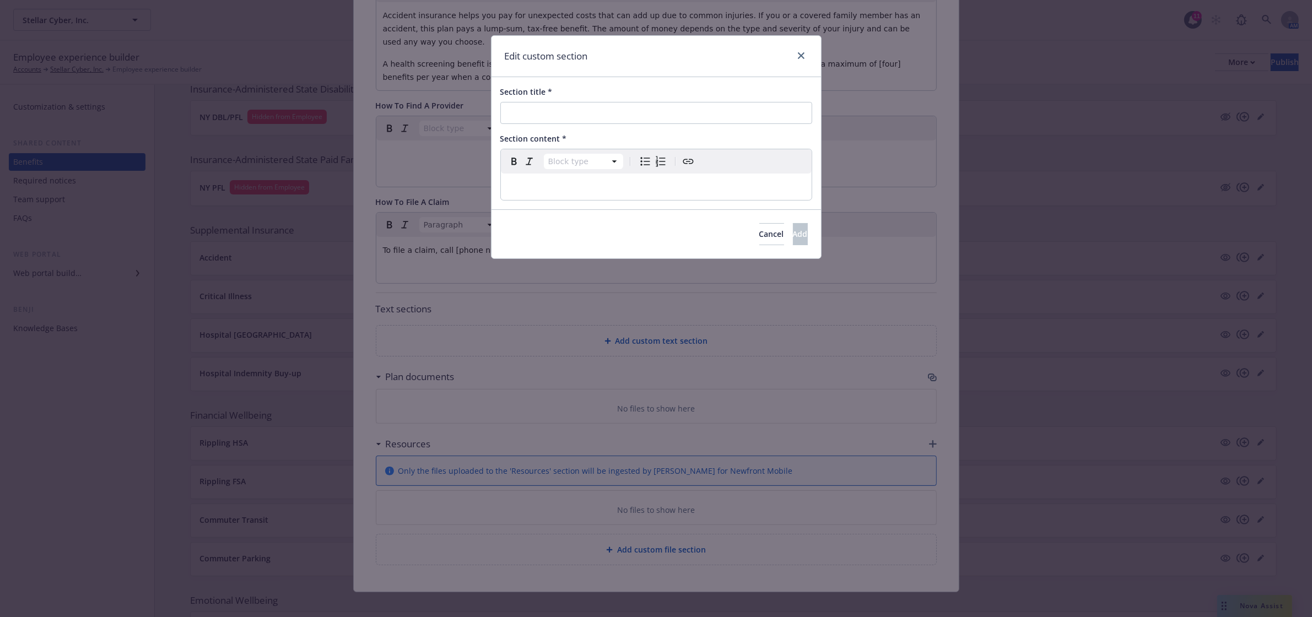
scroll to position [264, 0]
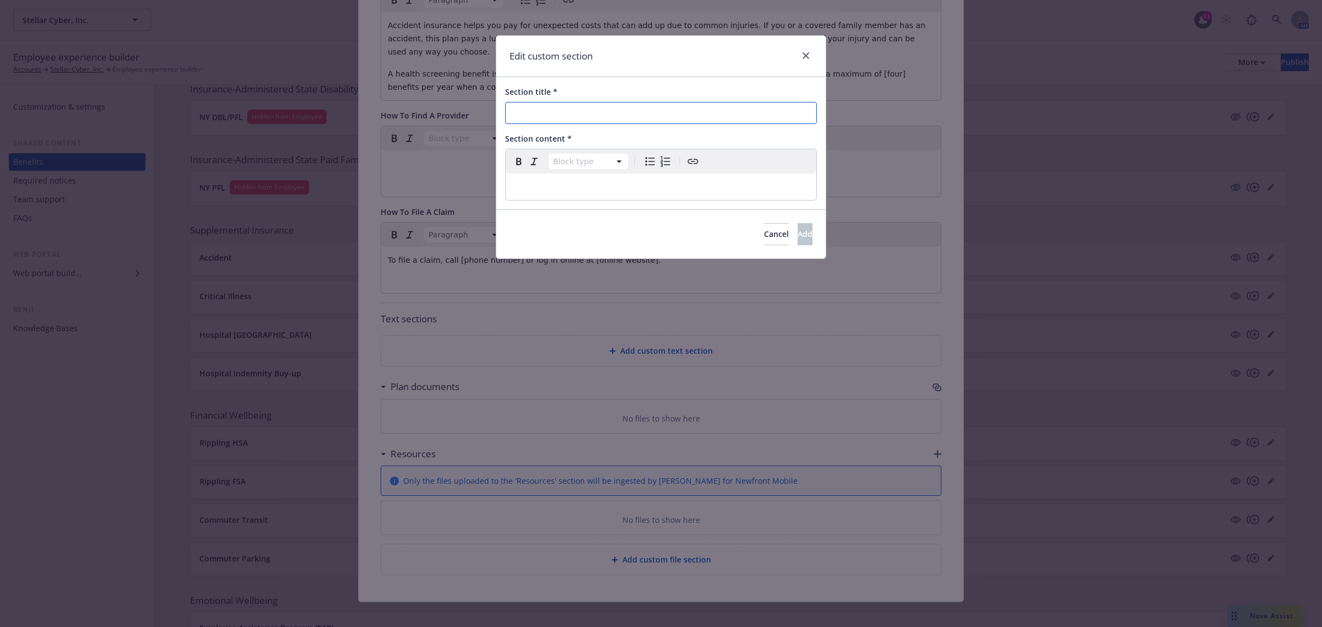
click at [524, 116] on input "Section title *" at bounding box center [661, 113] width 312 height 22
click at [535, 119] on input "Thinkgs to Consider" at bounding box center [661, 113] width 312 height 22
type input "Things to Consider"
click at [584, 186] on p "editable markdown" at bounding box center [660, 186] width 297 height 13
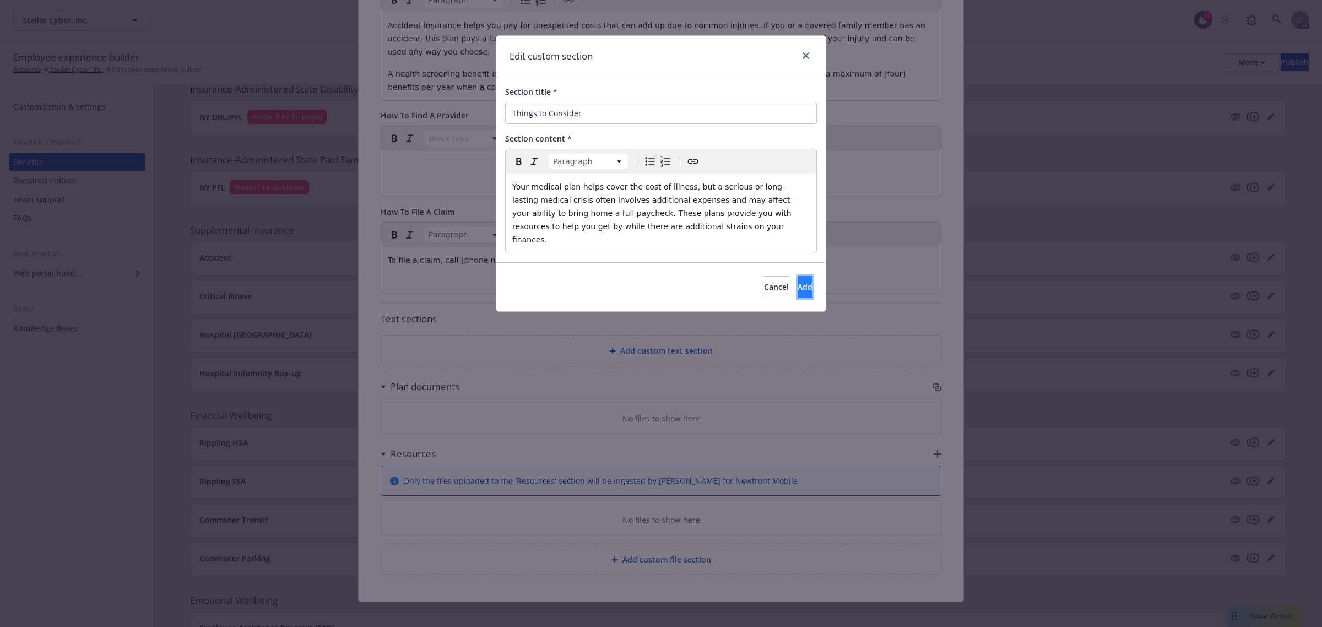
click at [798, 282] on span "Add" at bounding box center [805, 287] width 15 height 10
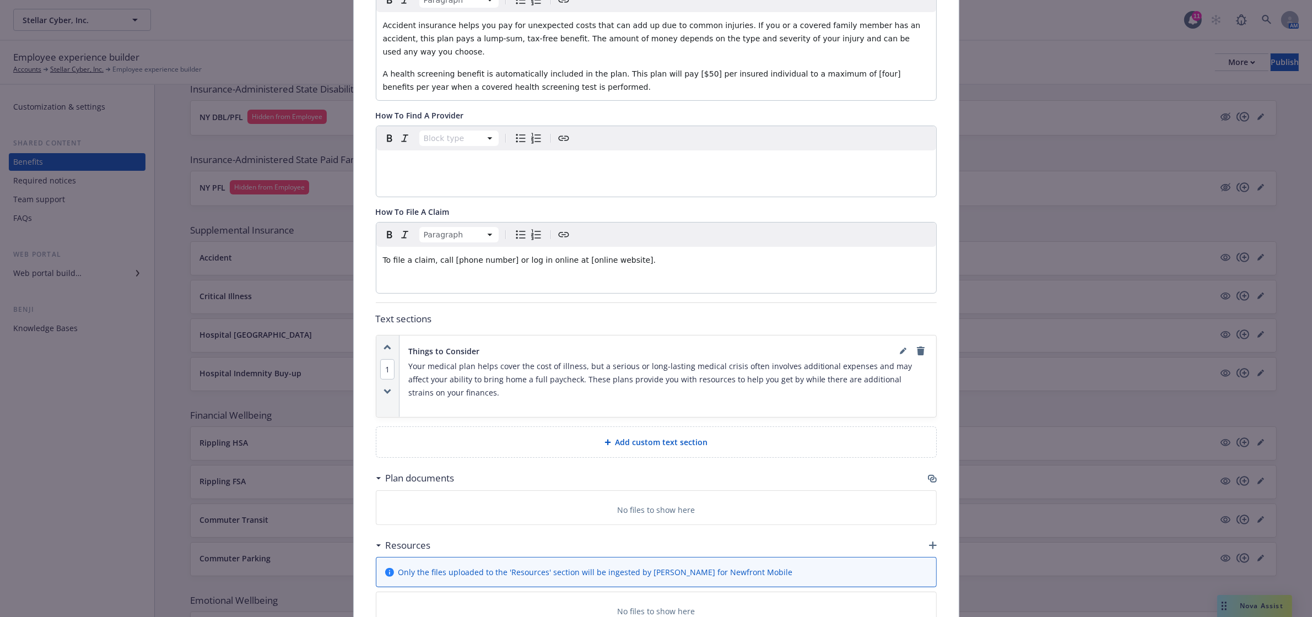
scroll to position [366, 0]
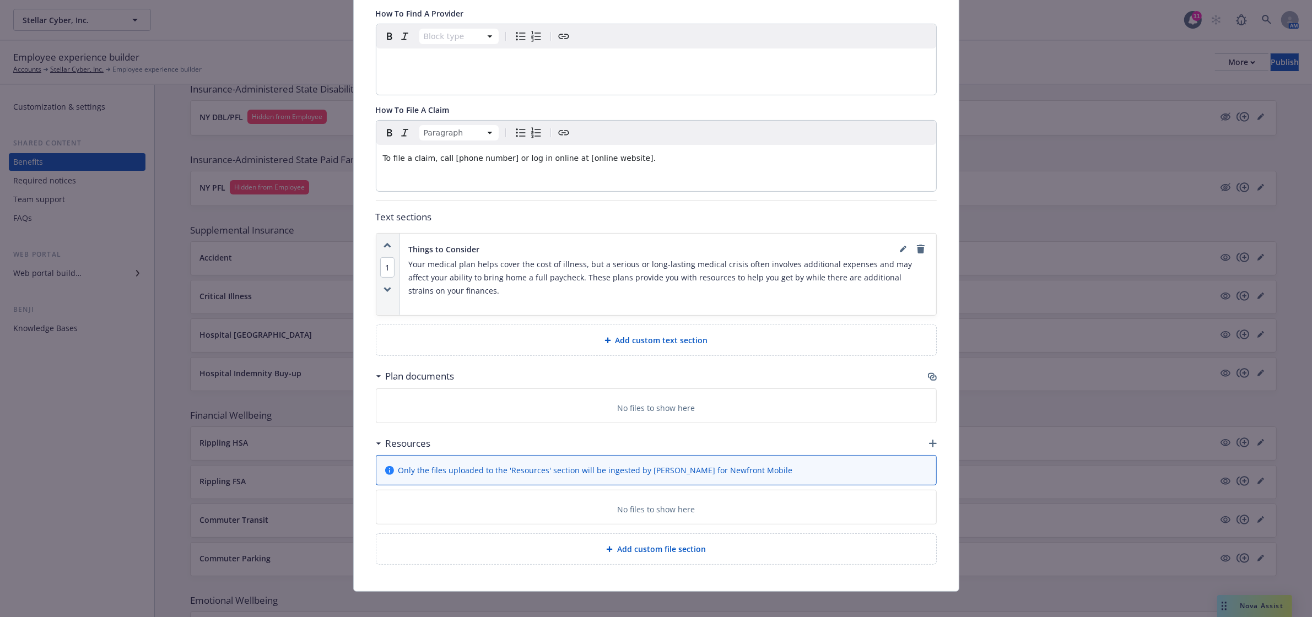
click at [646, 334] on span "Add custom text section" at bounding box center [661, 340] width 93 height 12
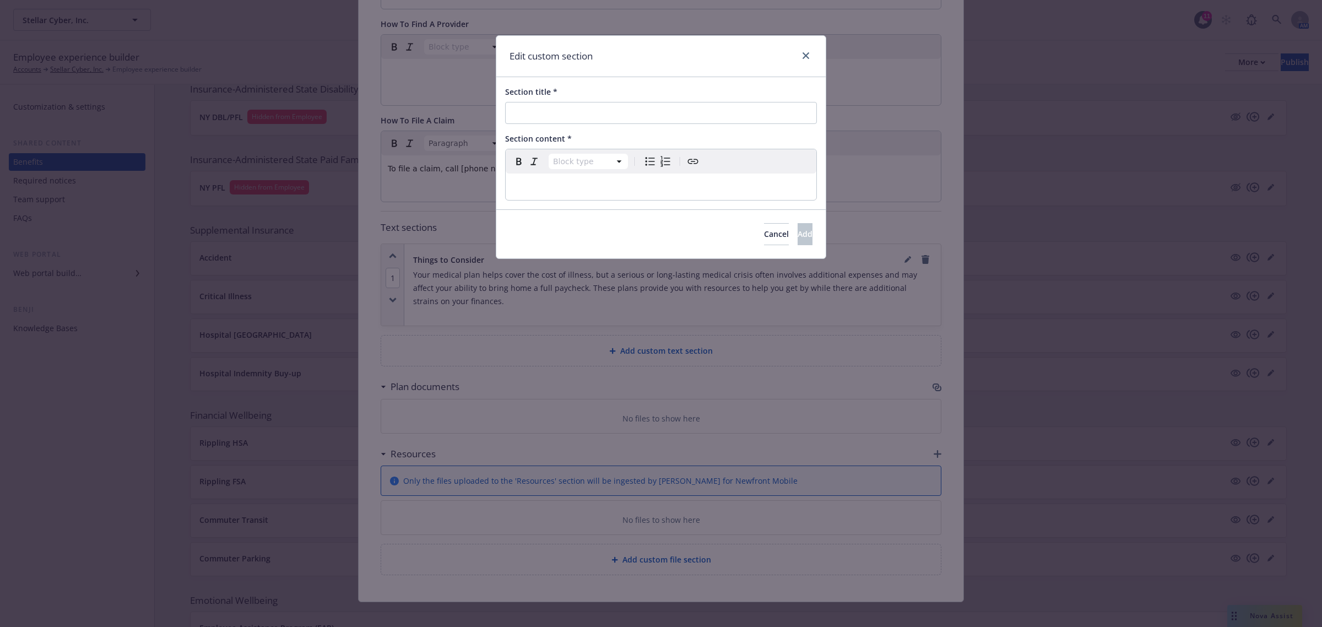
click at [521, 183] on p "editable markdown" at bounding box center [660, 186] width 297 height 13
select select
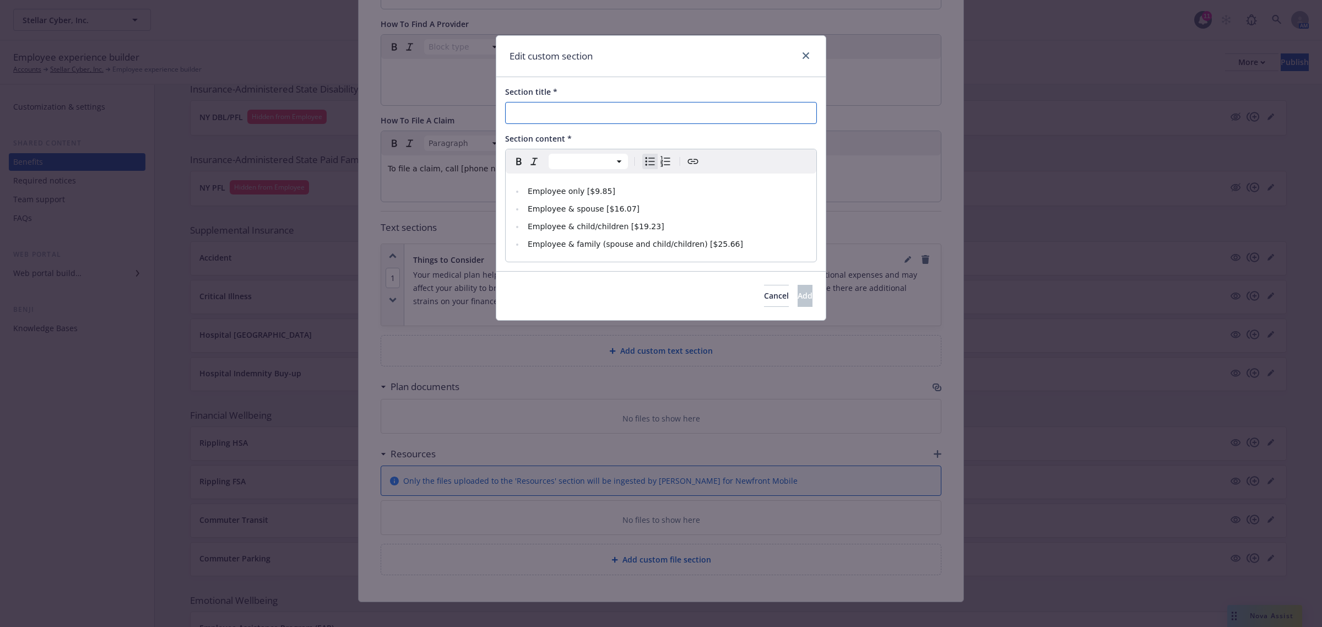
click at [541, 113] on input "Section title *" at bounding box center [661, 113] width 312 height 22
type input "Calculate Your Cost"
click at [798, 298] on button "Add" at bounding box center [805, 296] width 15 height 22
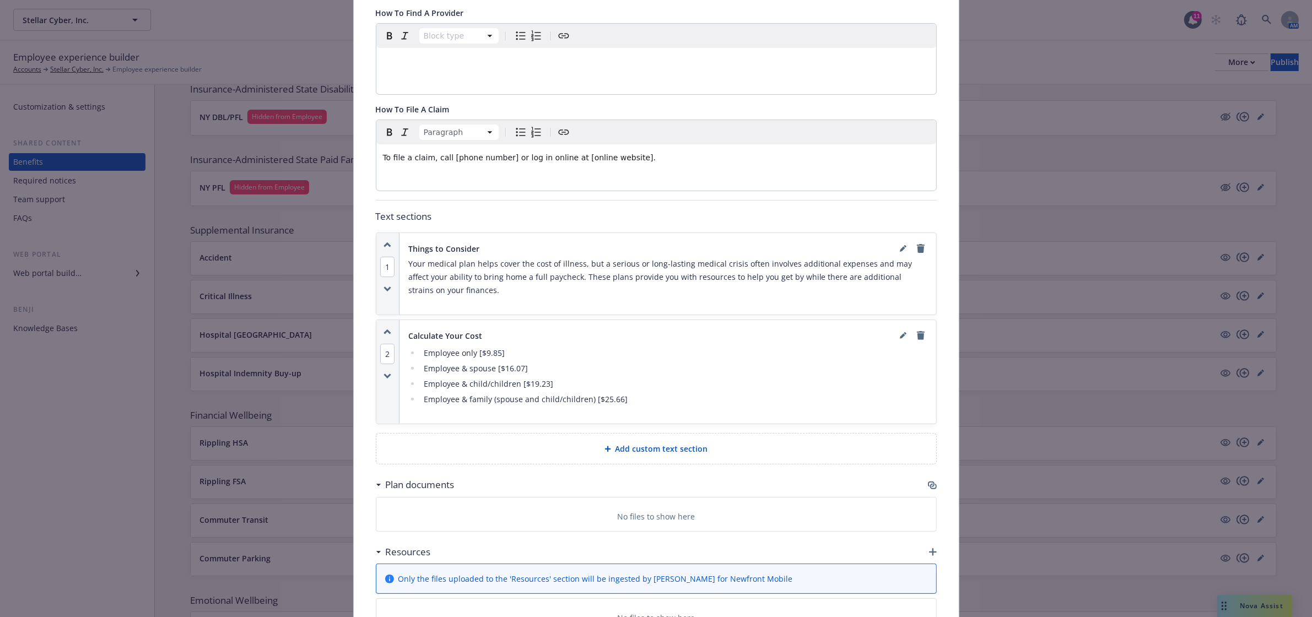
scroll to position [0, 0]
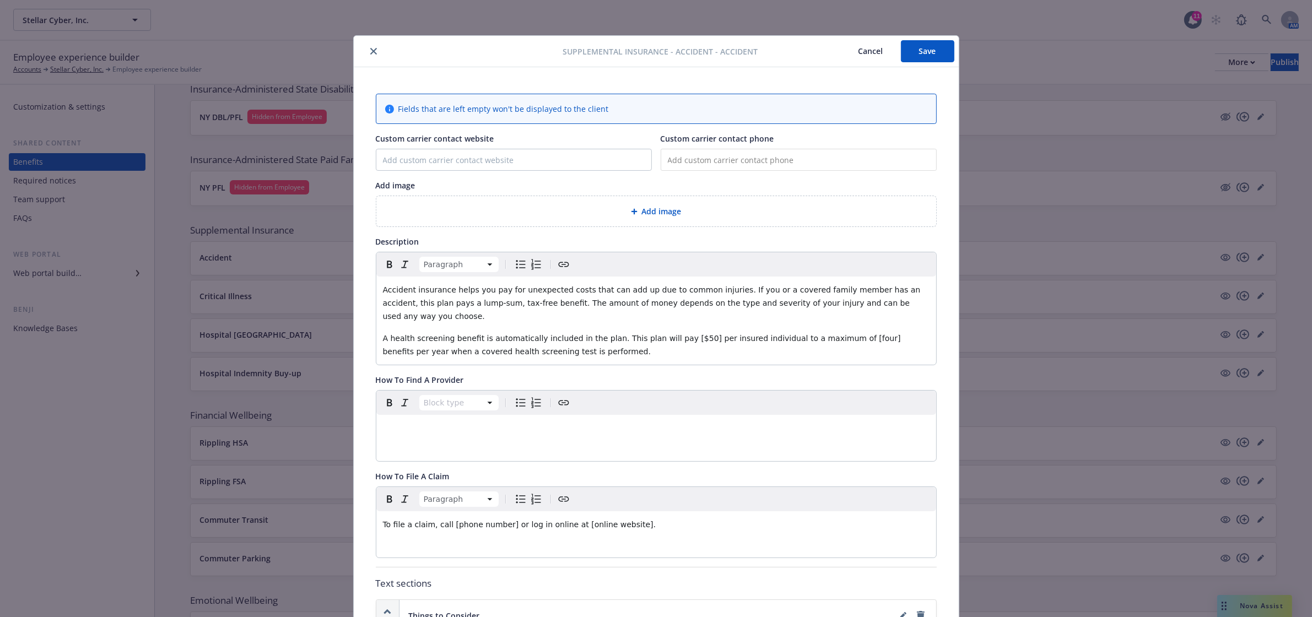
click at [546, 213] on div "Add image" at bounding box center [656, 211] width 542 height 13
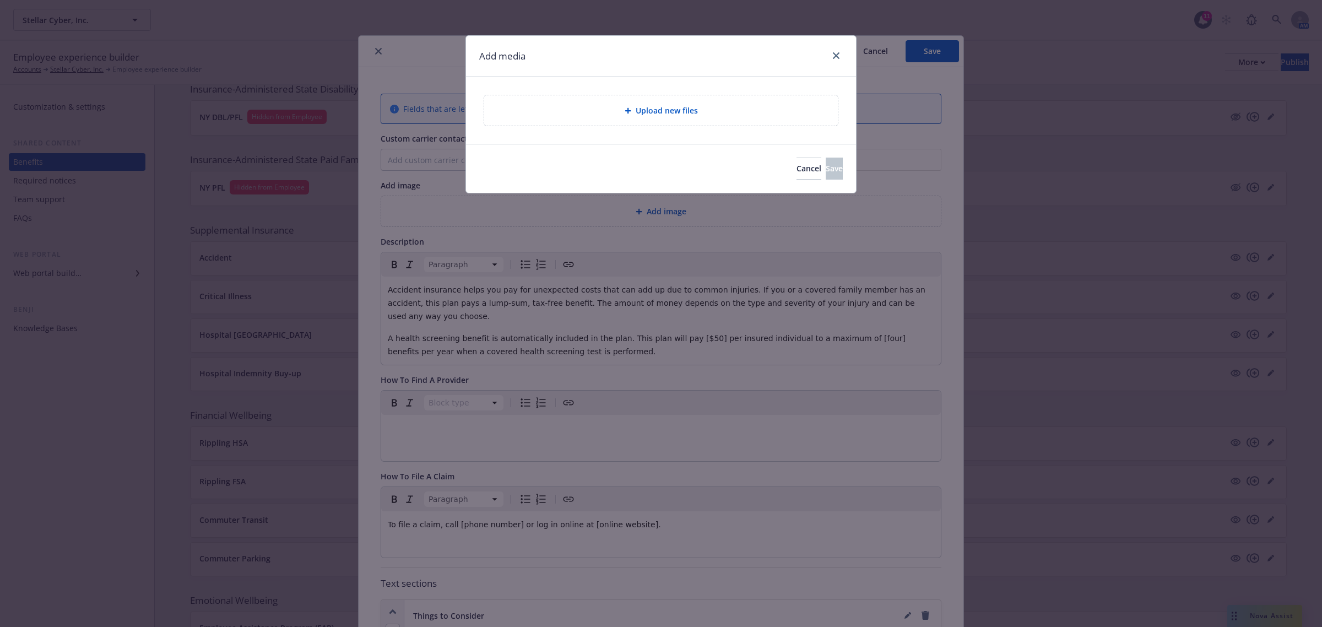
click at [638, 105] on span "Upload new files" at bounding box center [667, 111] width 62 height 12
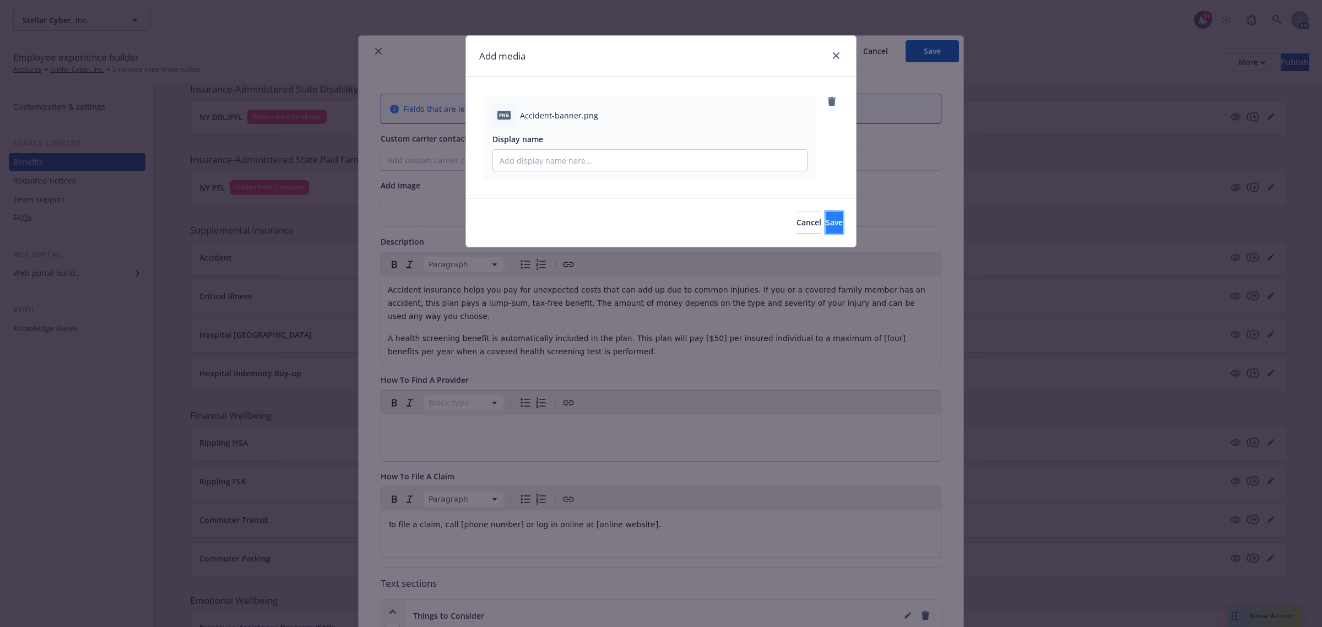
click at [826, 219] on span "Save" at bounding box center [834, 222] width 17 height 10
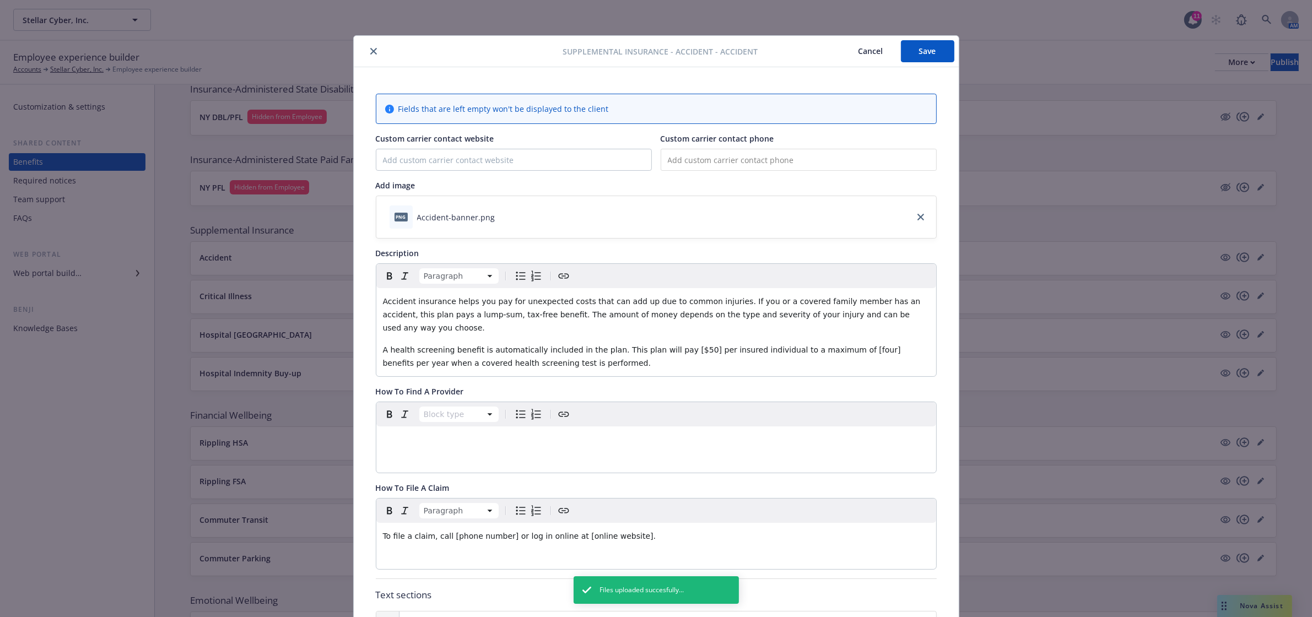
click at [924, 55] on button "Save" at bounding box center [927, 51] width 53 height 22
click at [370, 50] on icon "close" at bounding box center [373, 51] width 7 height 7
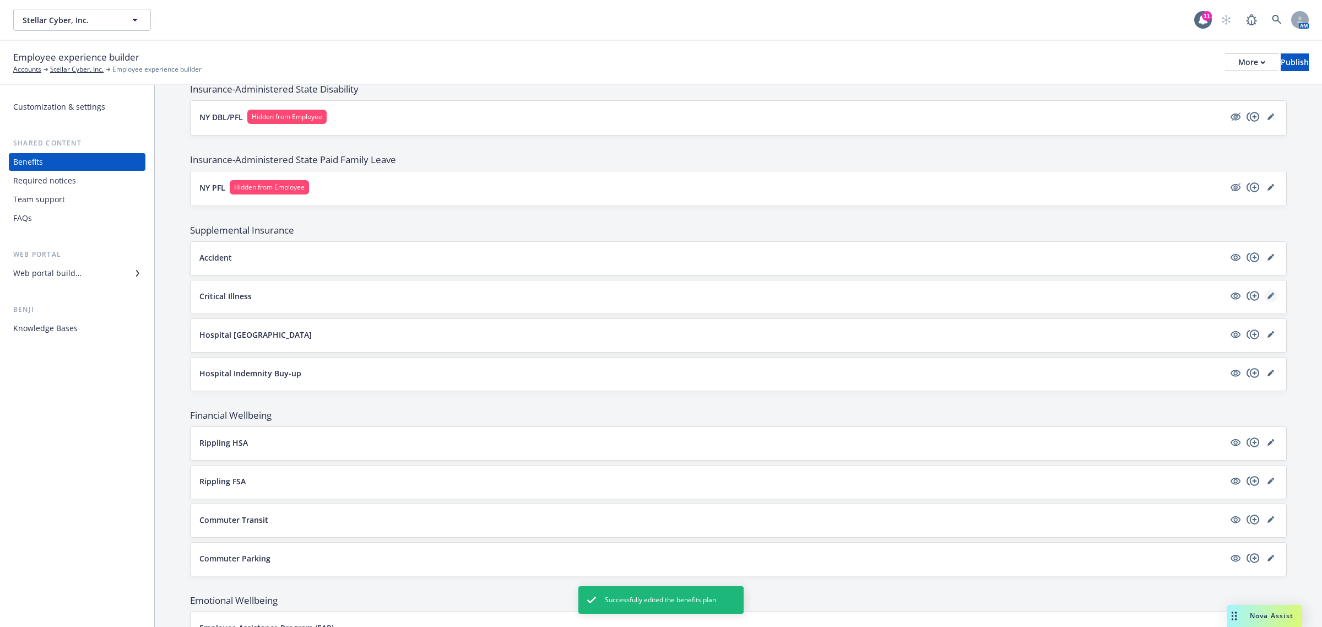
click at [1268, 298] on icon "editPencil" at bounding box center [1271, 297] width 6 height 6
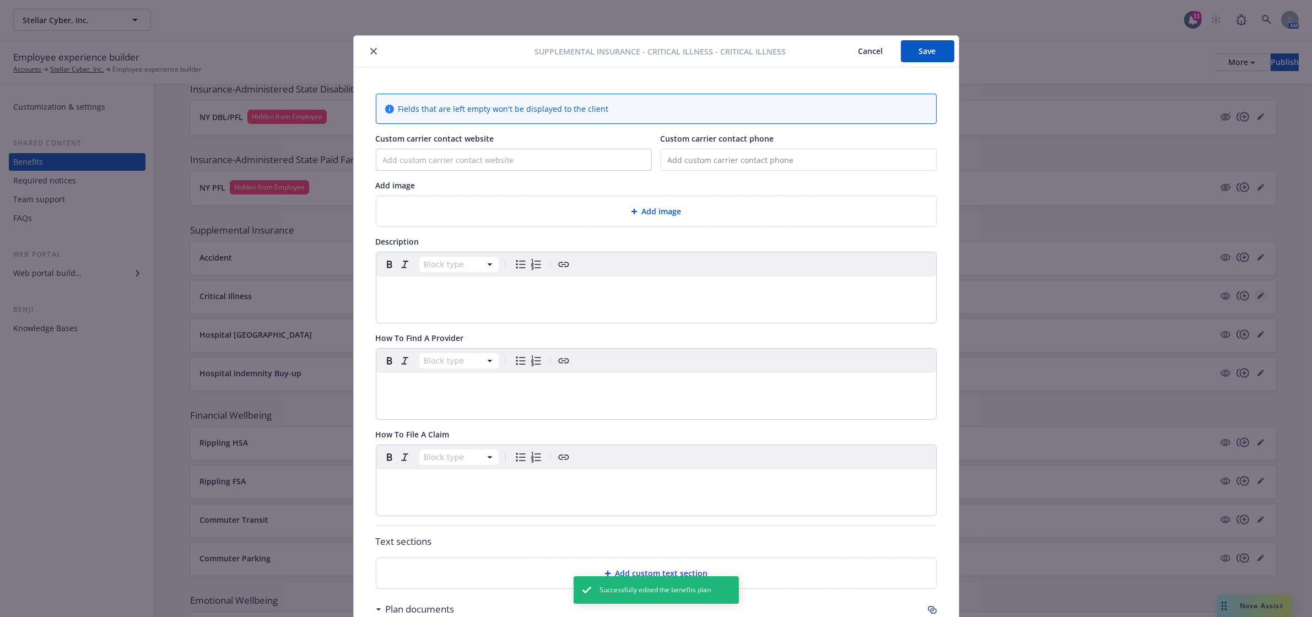
scroll to position [33, 0]
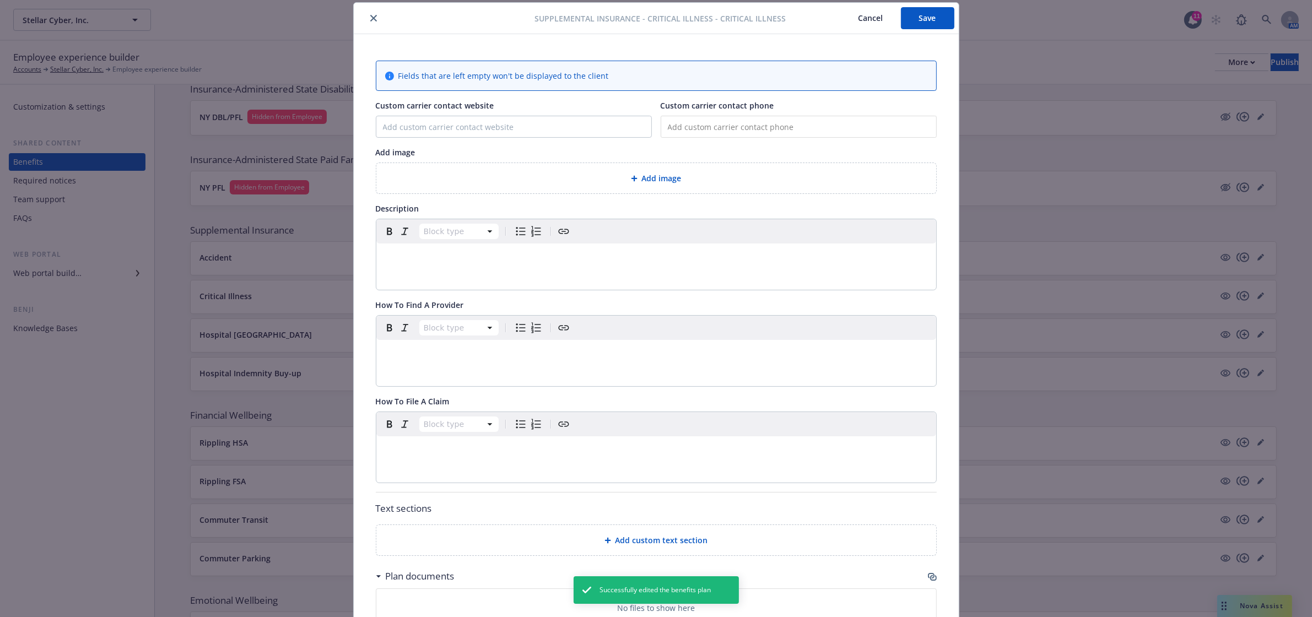
click at [676, 177] on div "Add image" at bounding box center [656, 178] width 542 height 13
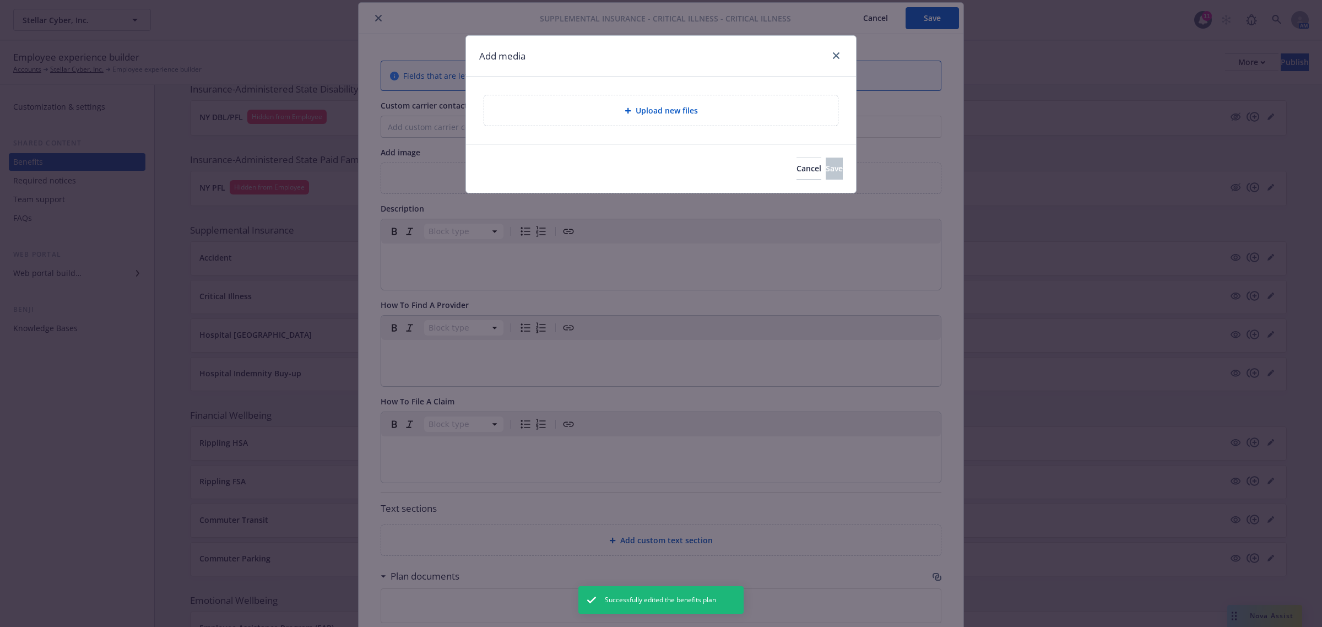
click at [630, 111] on icon at bounding box center [628, 111] width 6 height 6
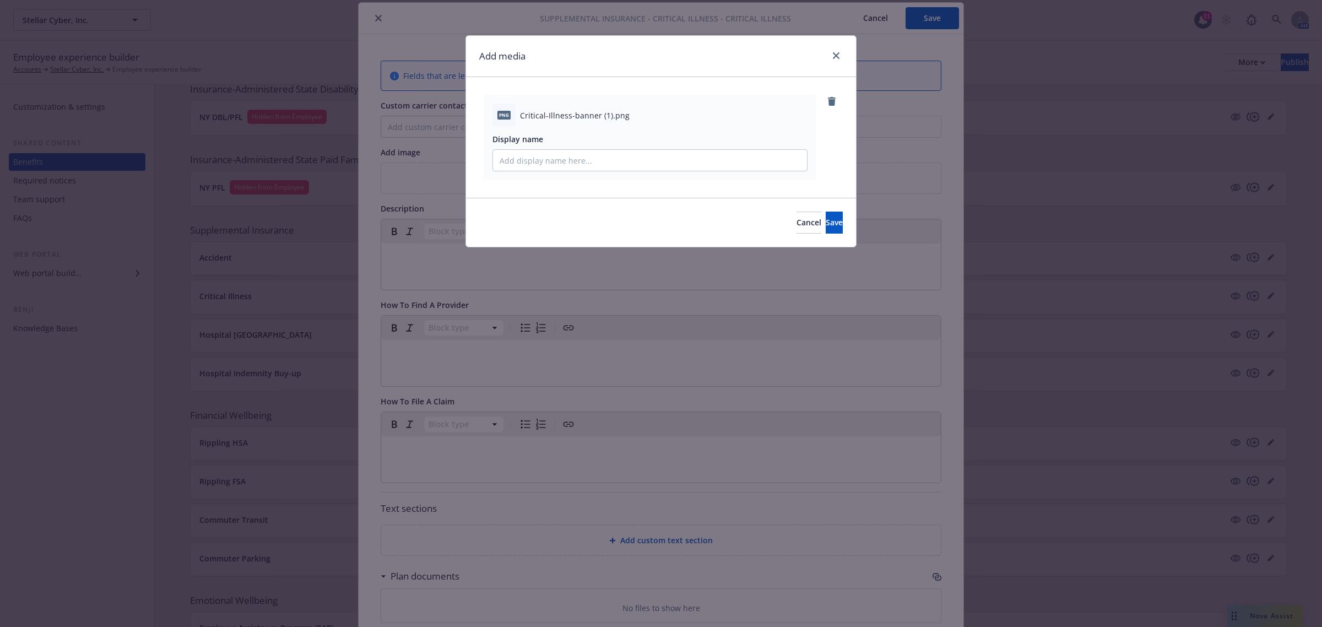
click at [809, 208] on div "Cancel Save" at bounding box center [661, 222] width 390 height 49
click at [826, 220] on span "Save" at bounding box center [834, 222] width 17 height 10
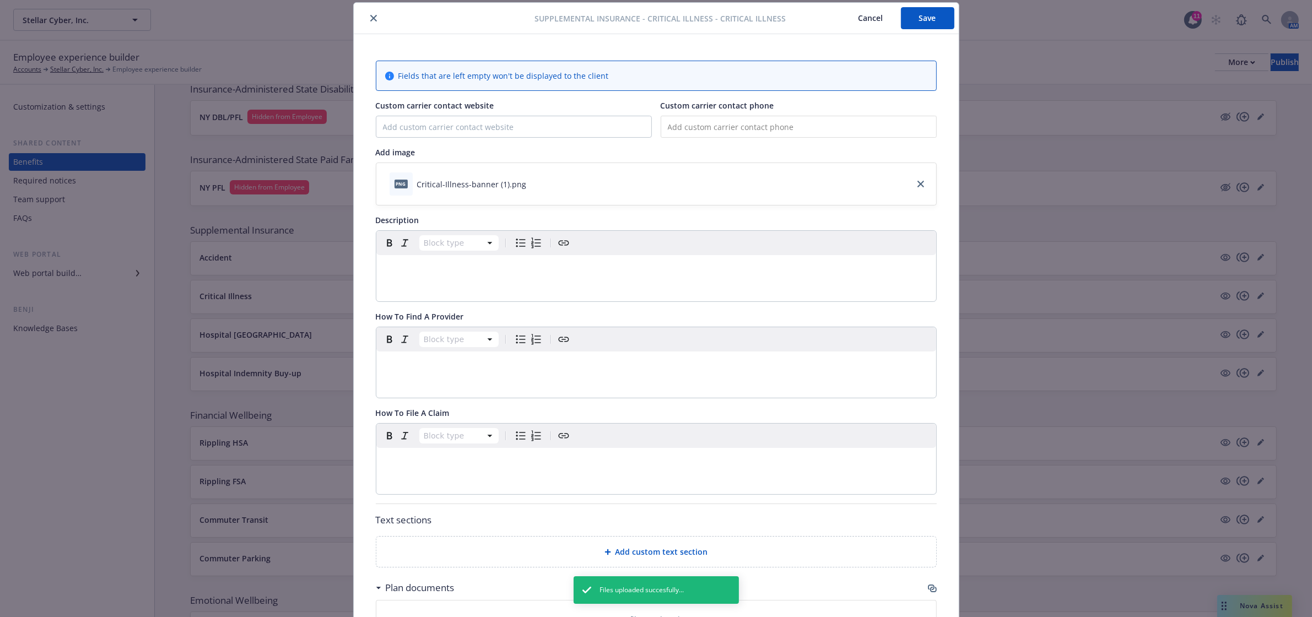
click at [923, 19] on button "Save" at bounding box center [927, 18] width 53 height 22
click at [370, 17] on icon "close" at bounding box center [373, 18] width 7 height 7
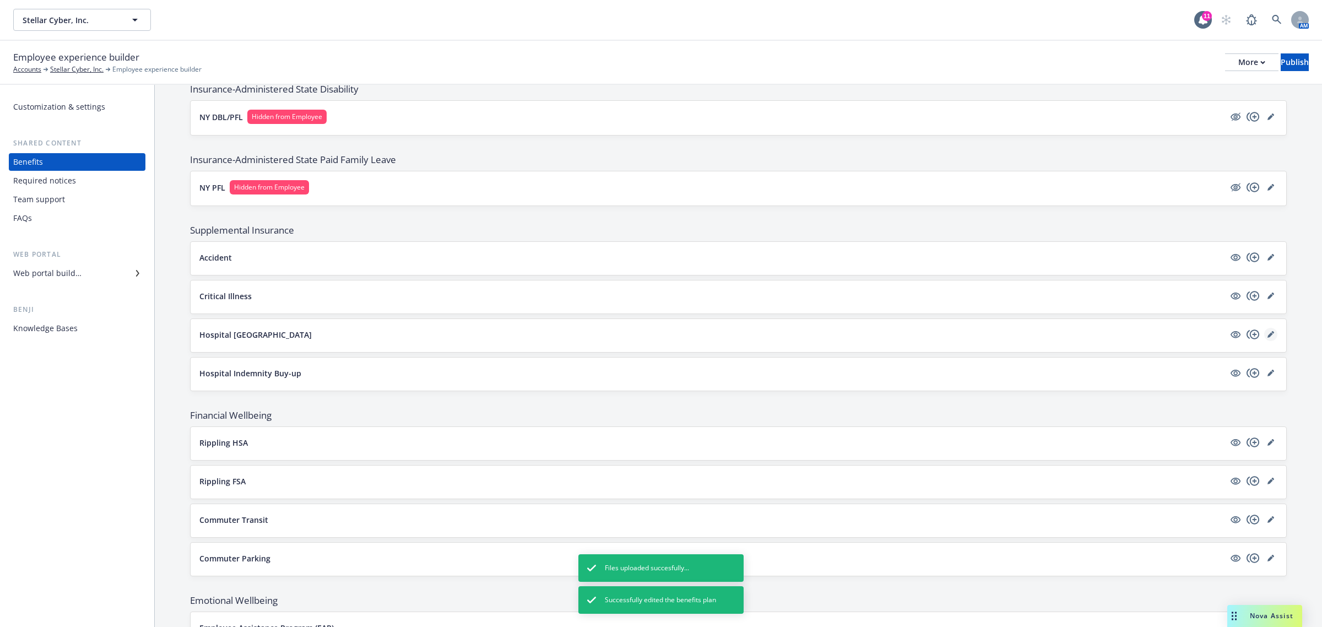
click at [1268, 335] on icon "editPencil" at bounding box center [1271, 334] width 7 height 7
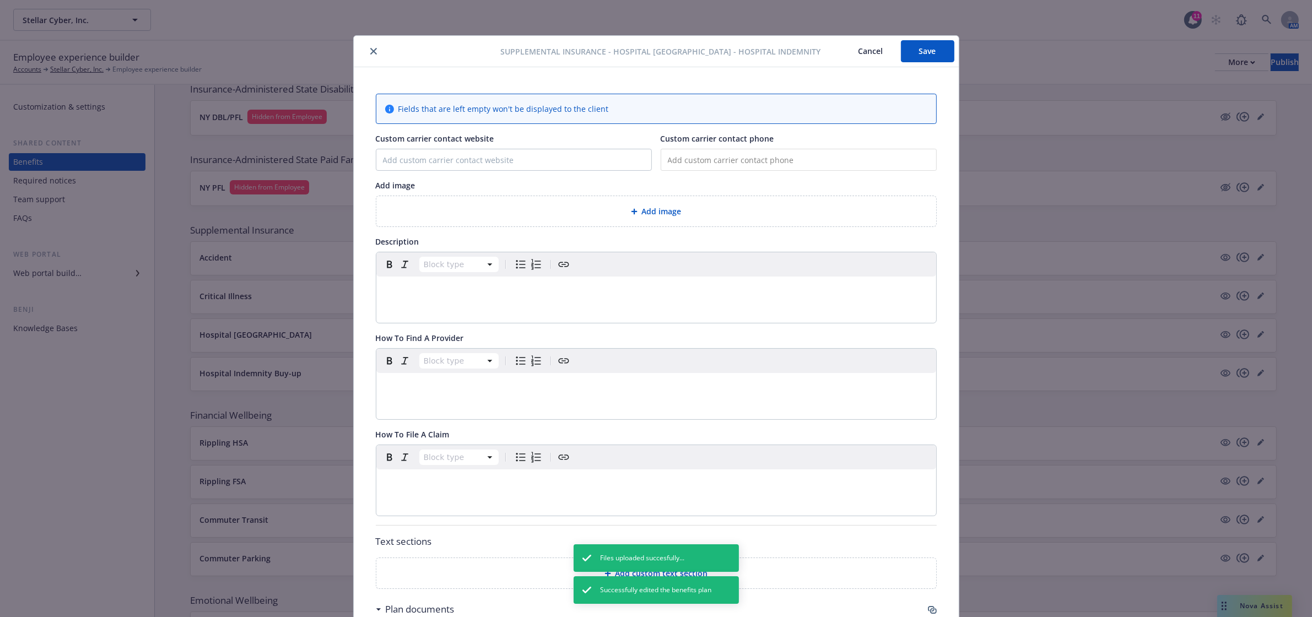
scroll to position [33, 0]
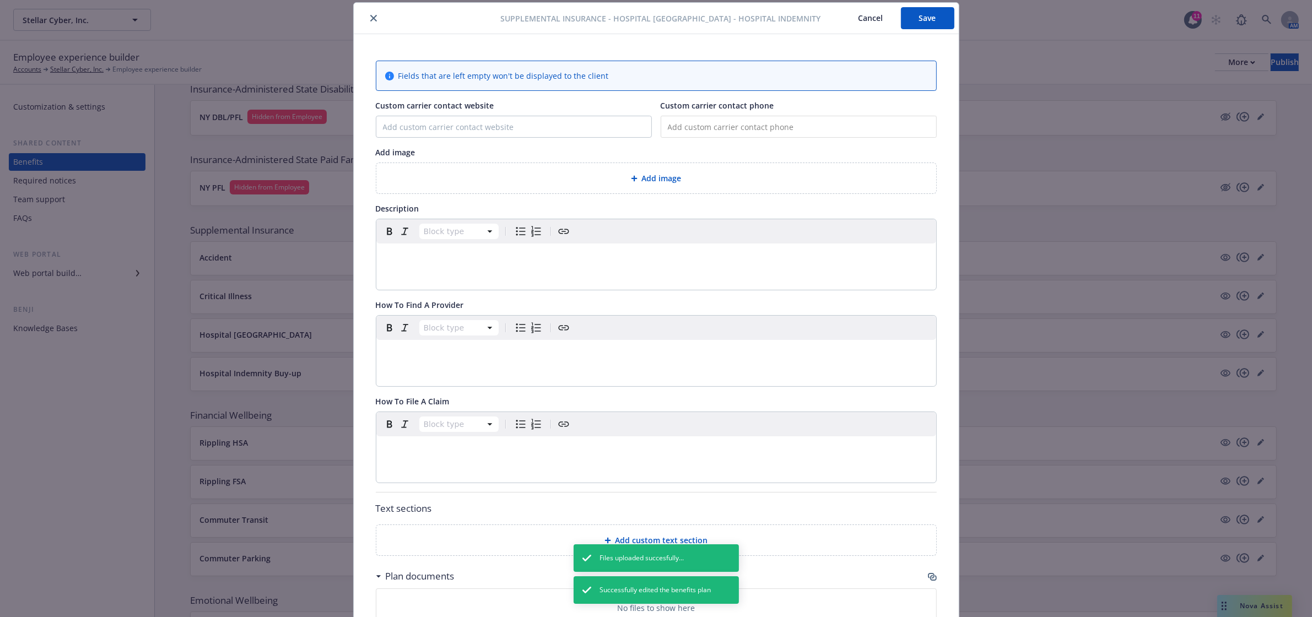
click at [687, 182] on div "Add image" at bounding box center [656, 178] width 542 height 13
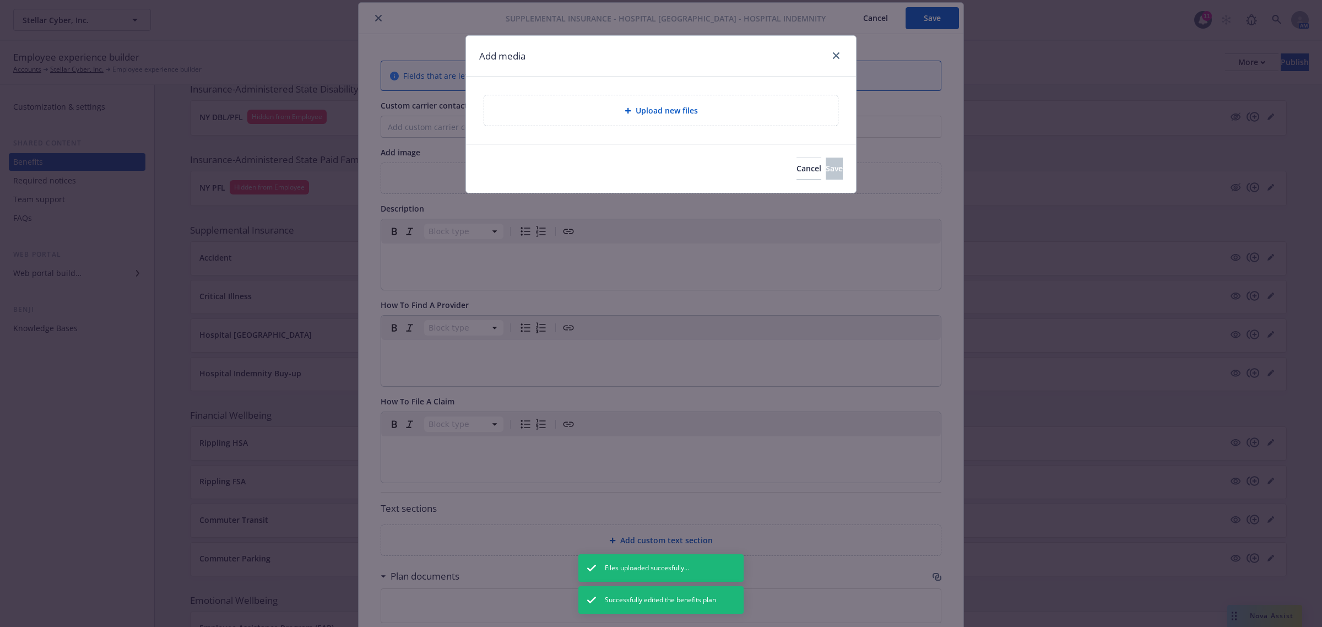
click at [664, 112] on span "Upload new files" at bounding box center [667, 111] width 62 height 12
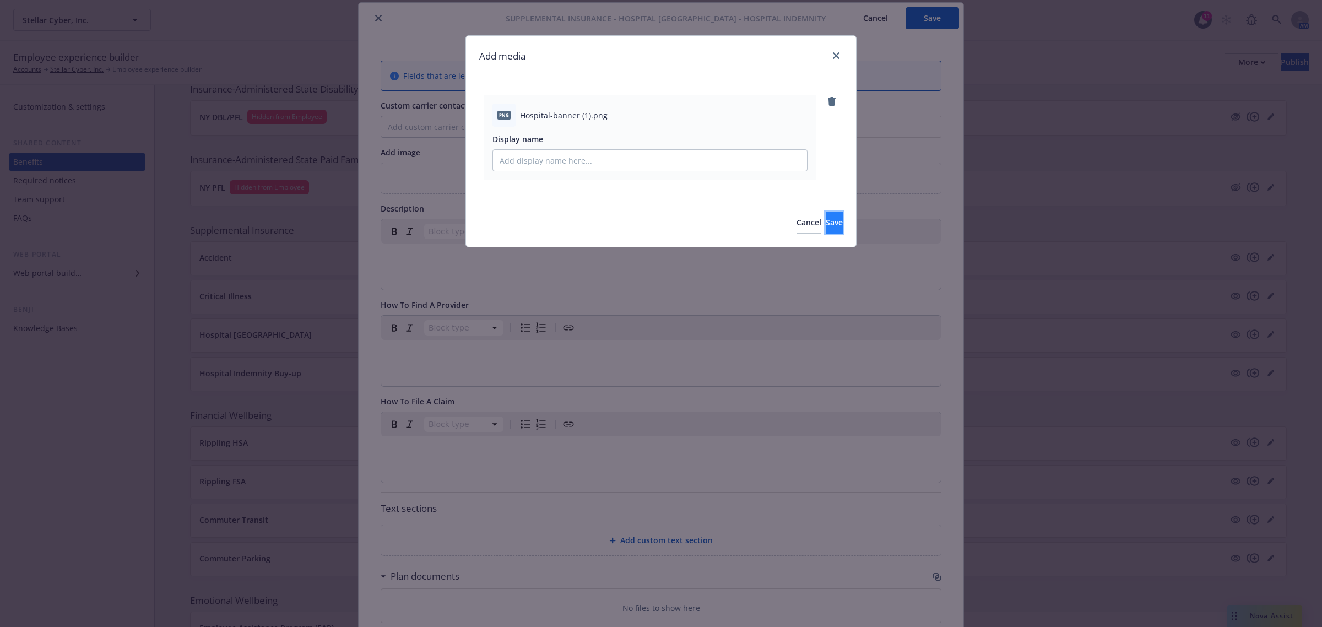
click at [826, 213] on button "Save" at bounding box center [834, 223] width 17 height 22
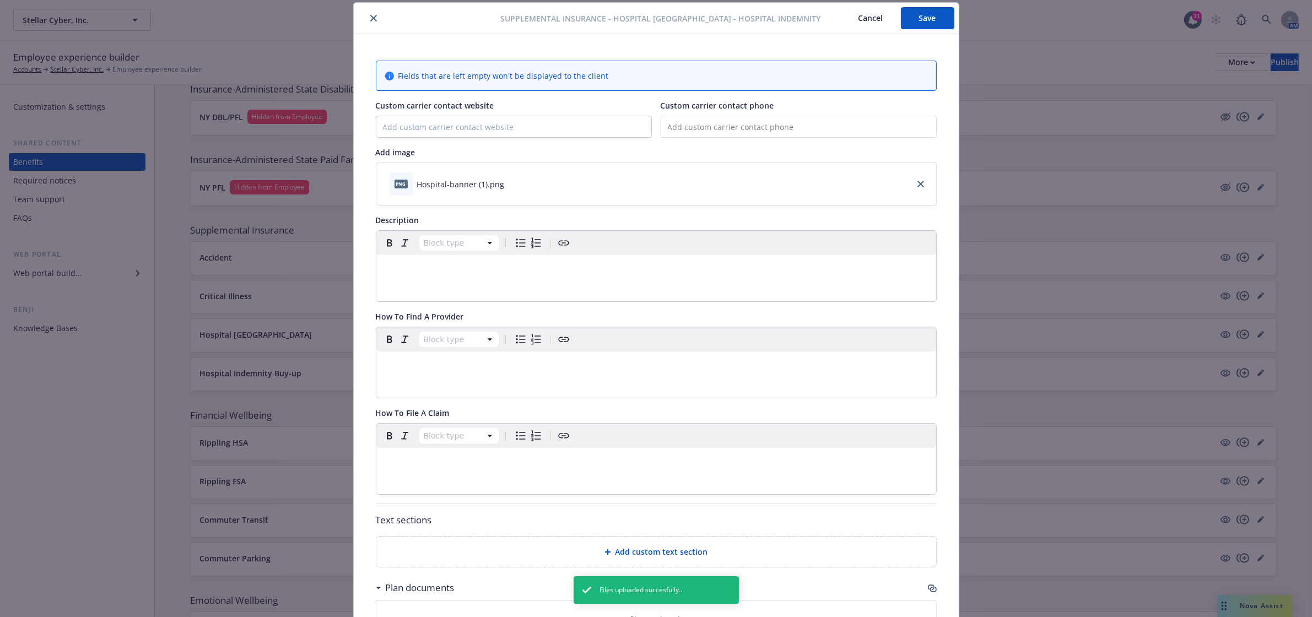
click at [916, 12] on button "Save" at bounding box center [927, 18] width 53 height 22
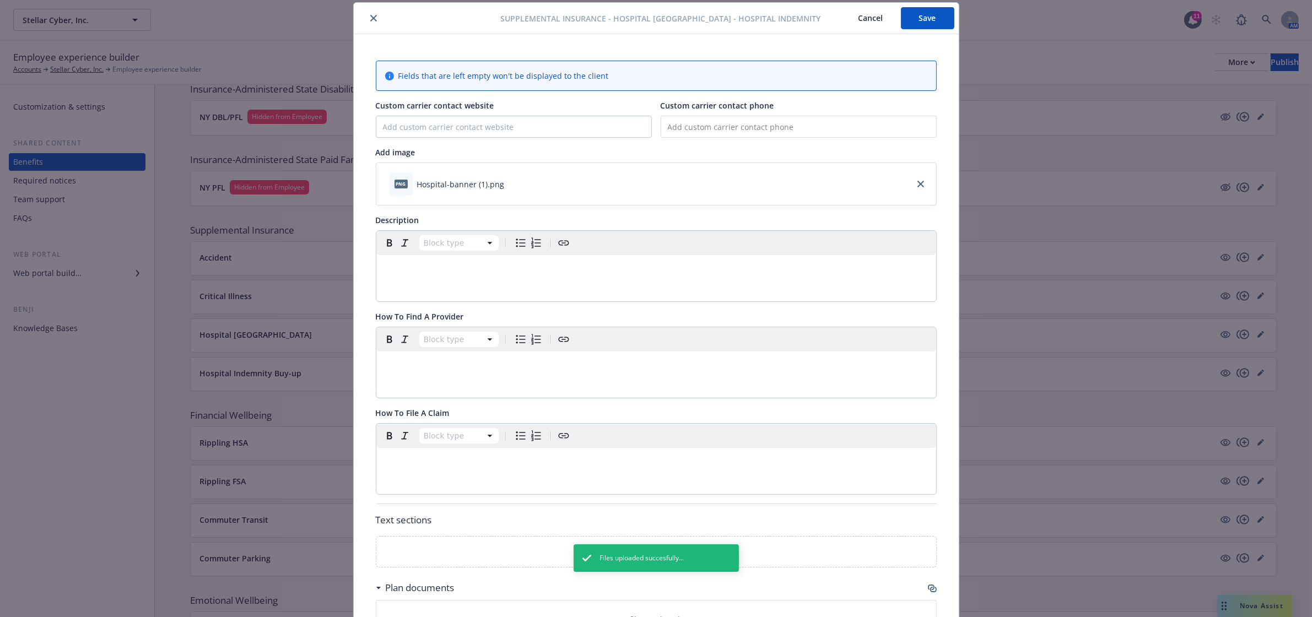
click at [370, 17] on icon "close" at bounding box center [373, 18] width 7 height 7
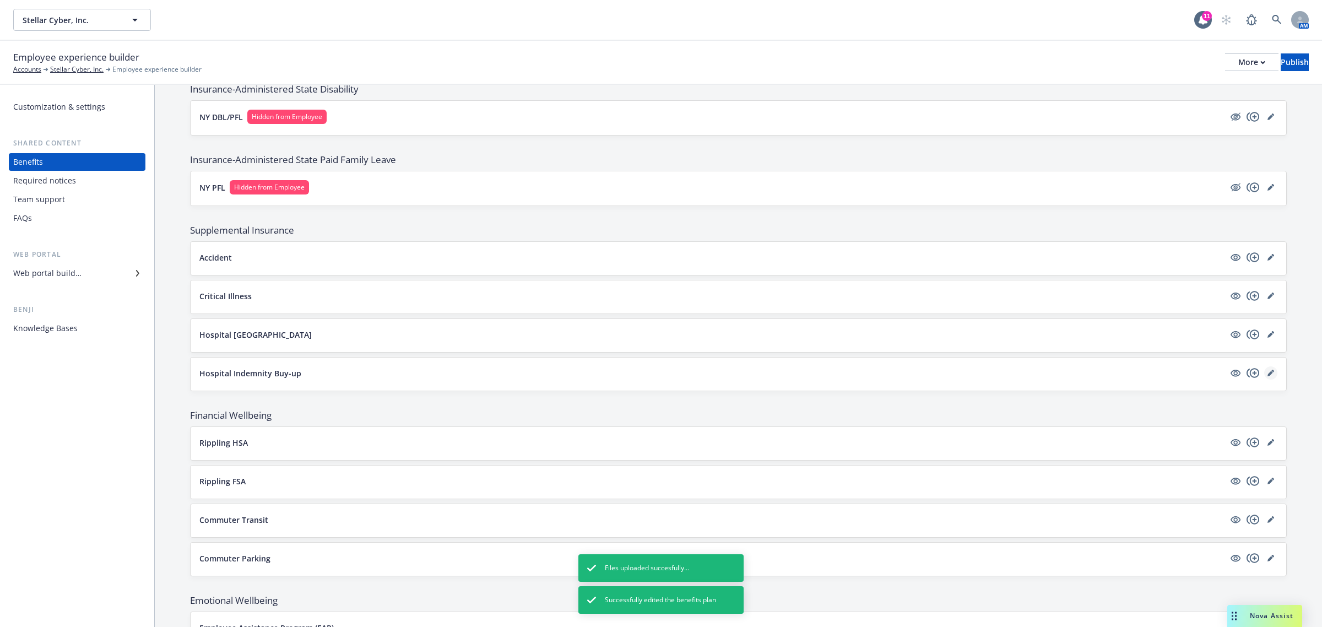
click at [1264, 378] on link "editPencil" at bounding box center [1270, 372] width 13 height 13
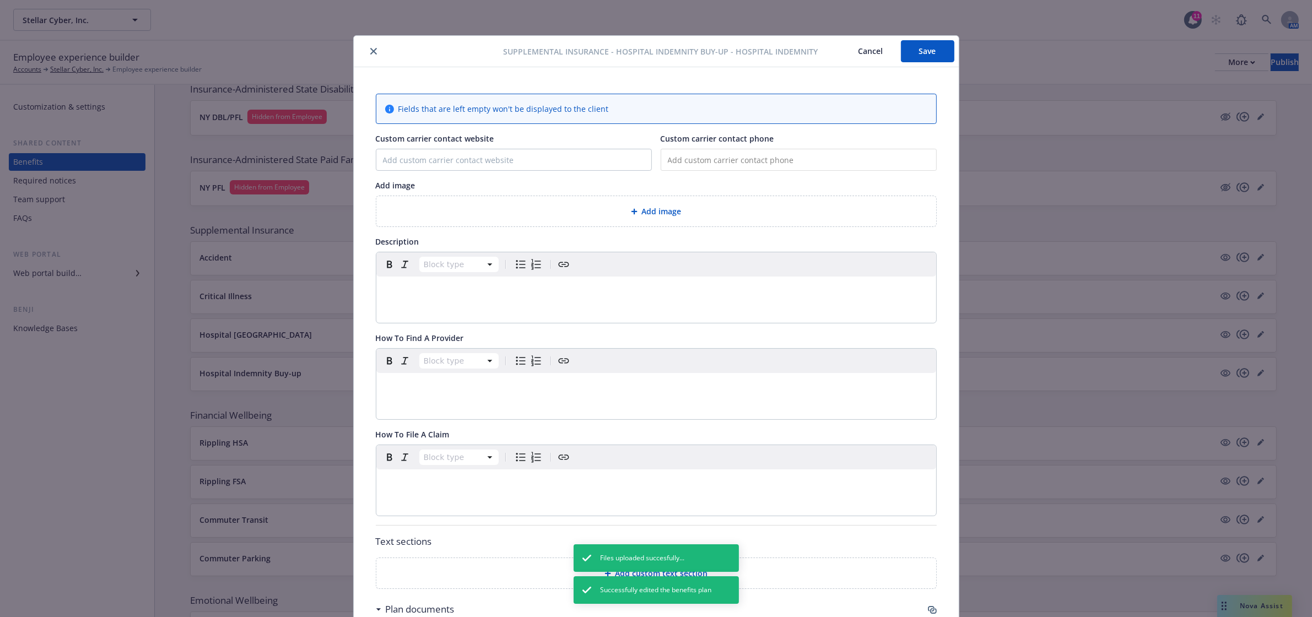
scroll to position [33, 0]
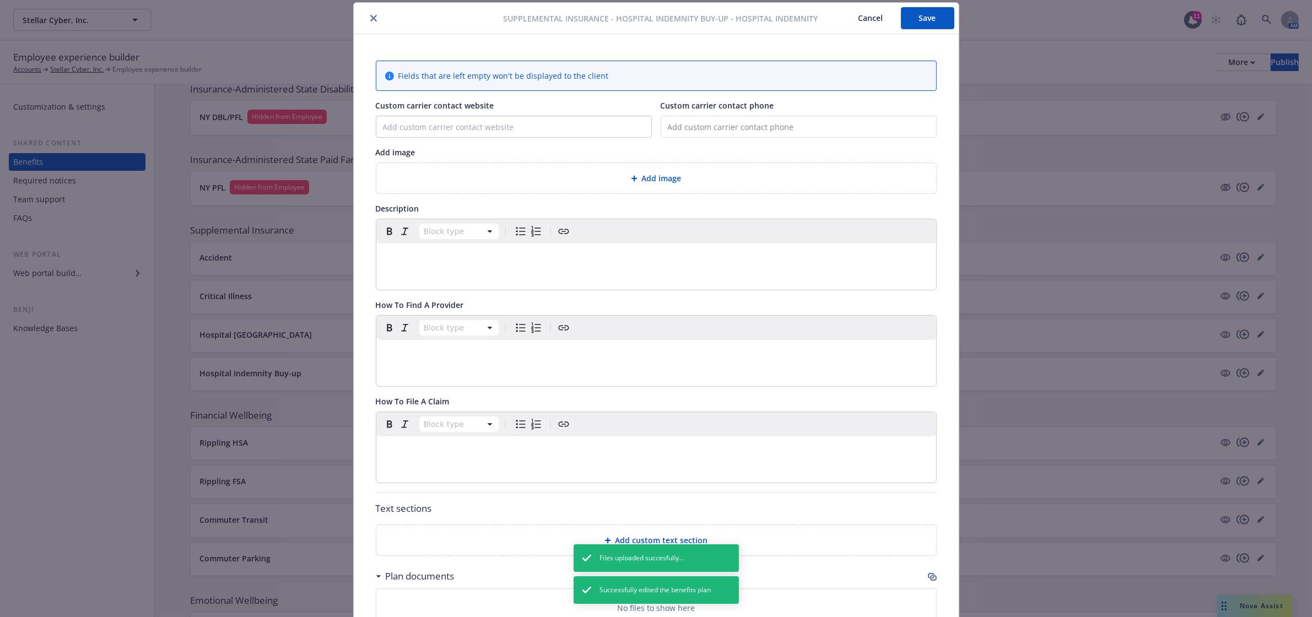
click at [679, 175] on div "Add image" at bounding box center [656, 178] width 542 height 13
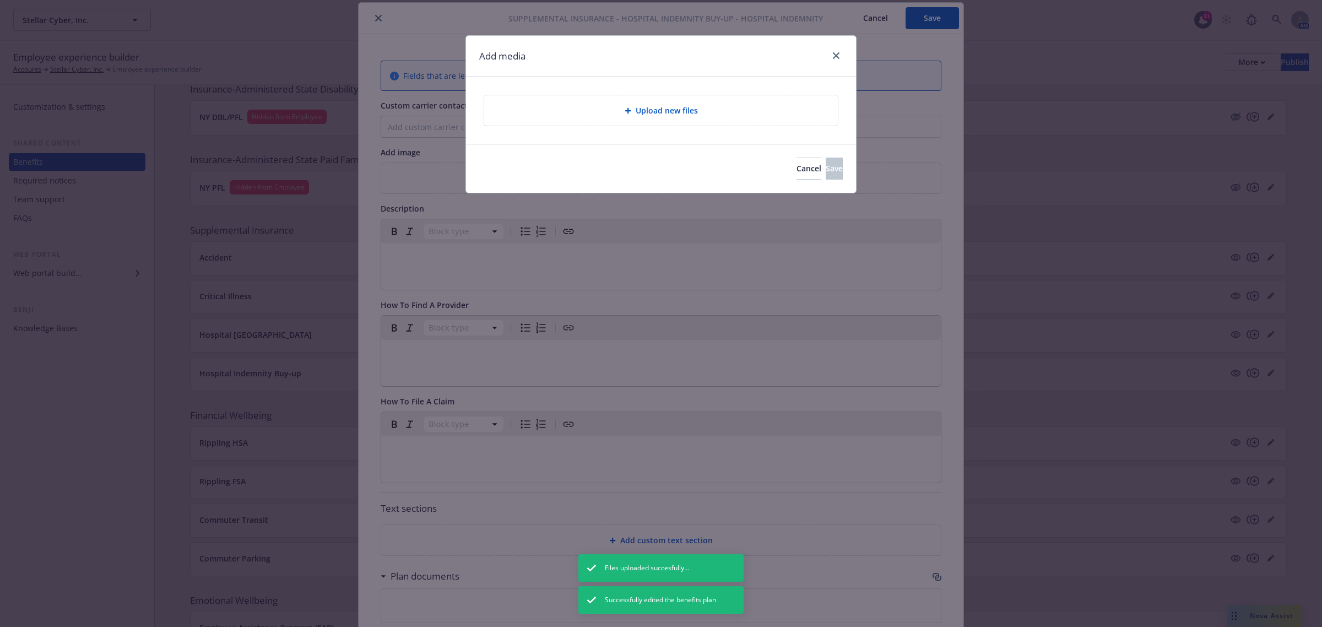
click at [610, 110] on div "Upload new files" at bounding box center [661, 110] width 336 height 13
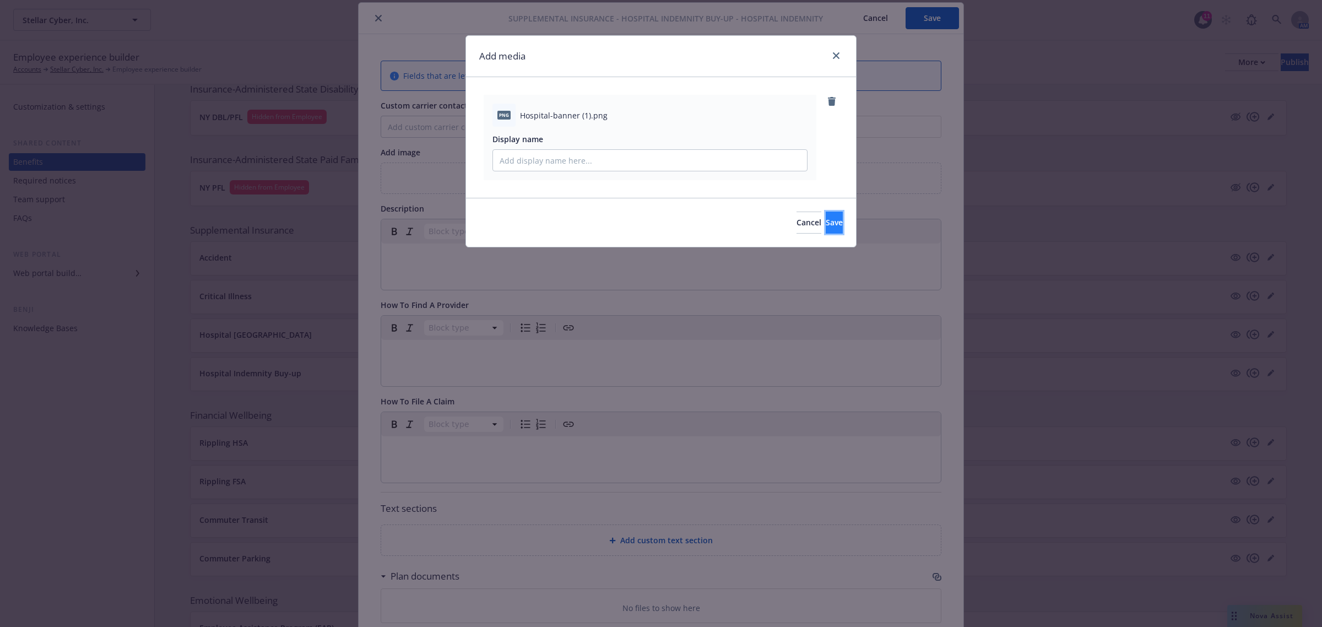
click at [826, 219] on span "Save" at bounding box center [834, 222] width 17 height 10
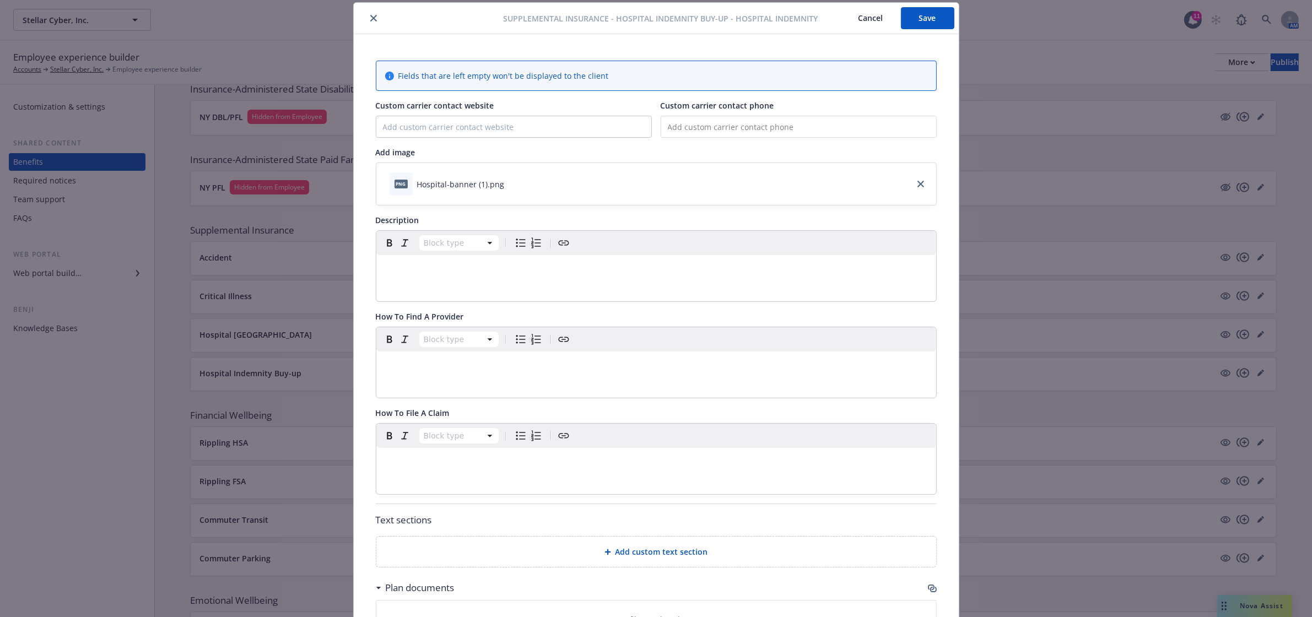
click at [927, 18] on button "Save" at bounding box center [927, 18] width 53 height 22
click at [370, 15] on icon "close" at bounding box center [373, 18] width 7 height 7
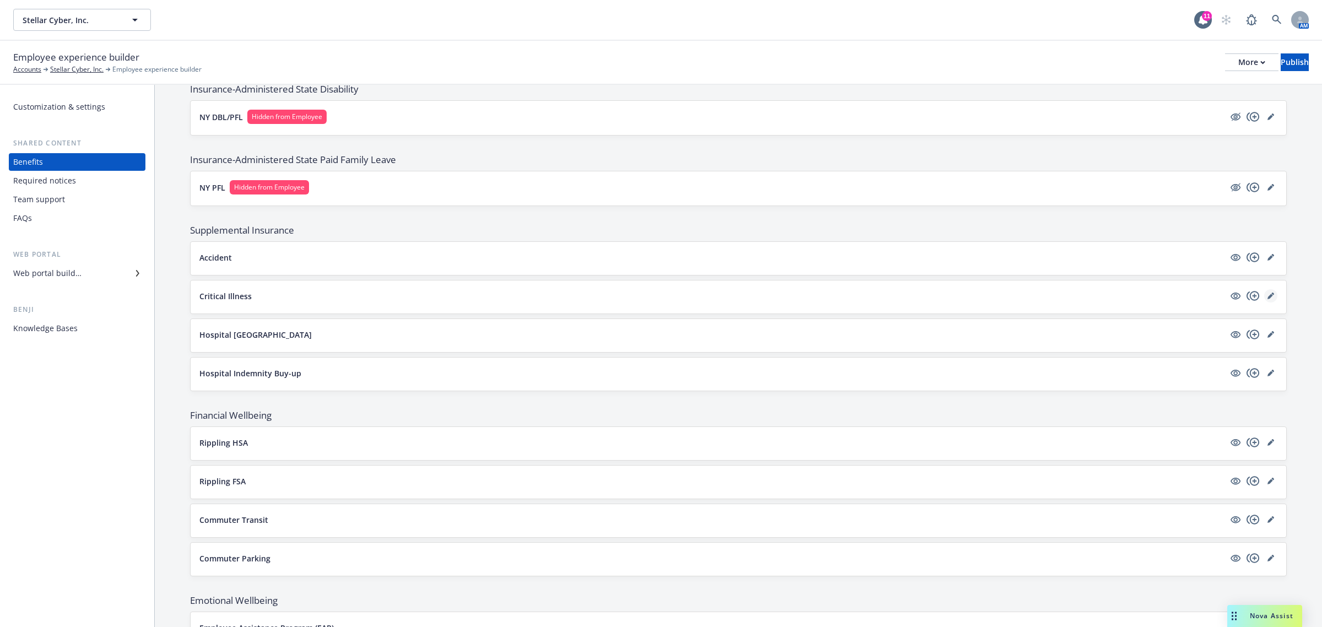
click at [1268, 297] on icon "editPencil" at bounding box center [1271, 296] width 7 height 7
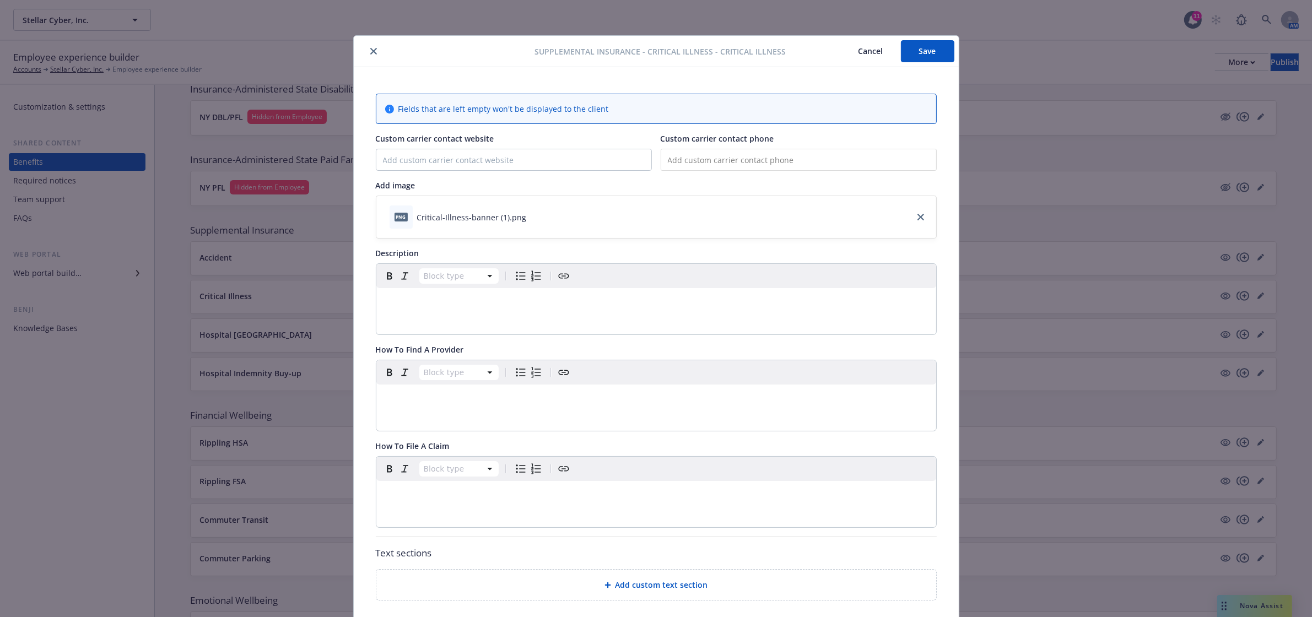
scroll to position [33, 0]
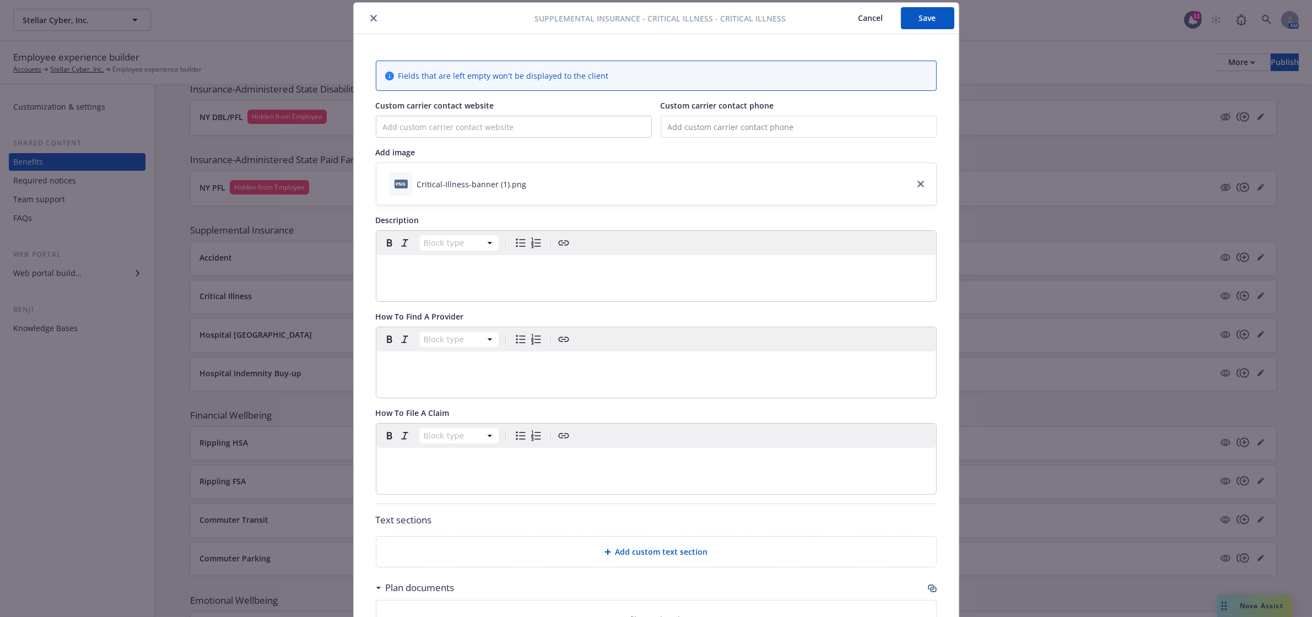
click at [471, 271] on p "editable markdown" at bounding box center [656, 268] width 547 height 13
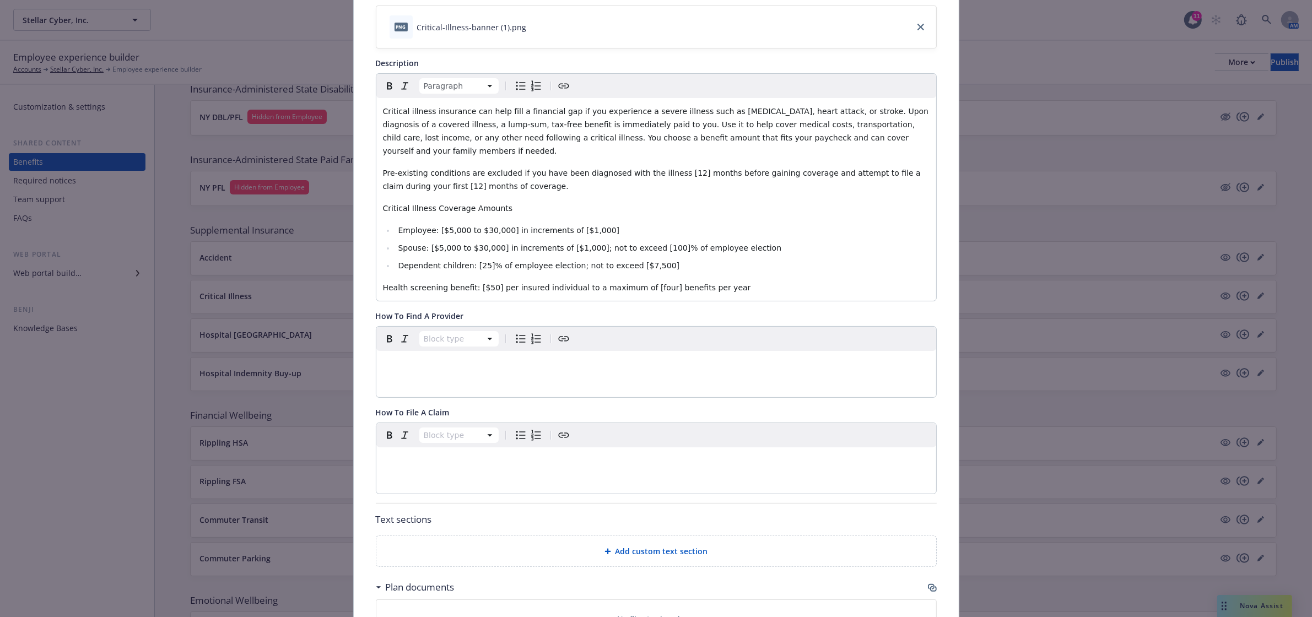
scroll to position [217, 0]
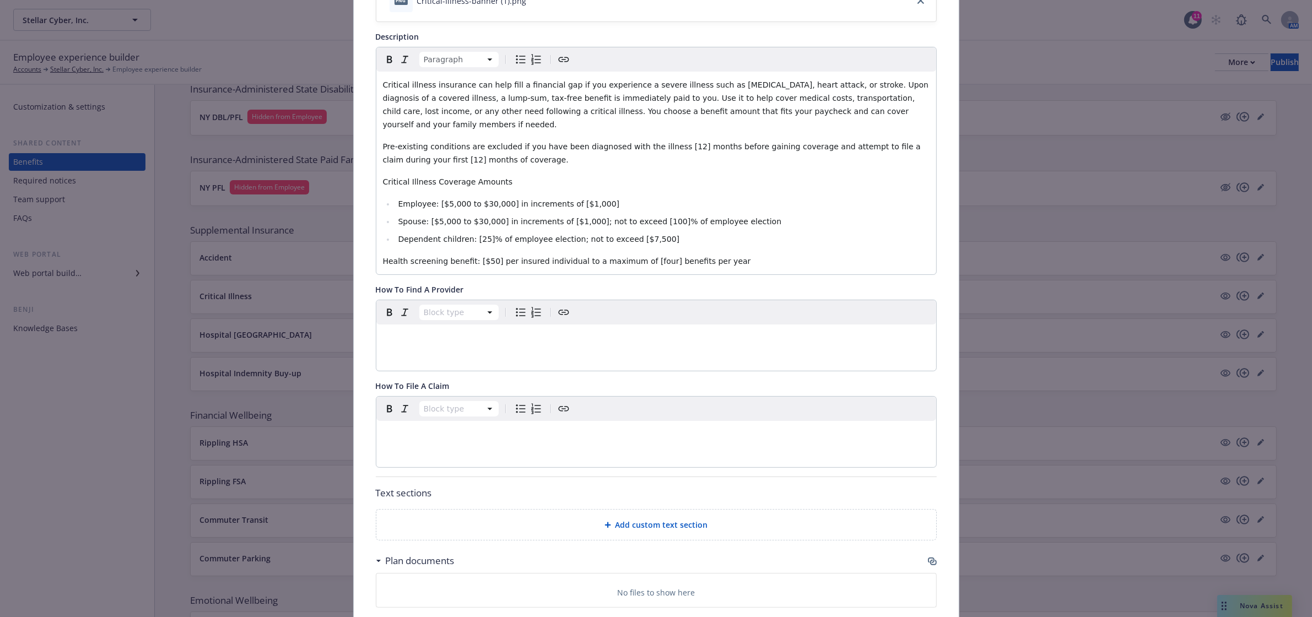
click at [429, 428] on p "editable markdown" at bounding box center [656, 434] width 547 height 13
click at [684, 519] on span "Add custom text section" at bounding box center [661, 525] width 93 height 12
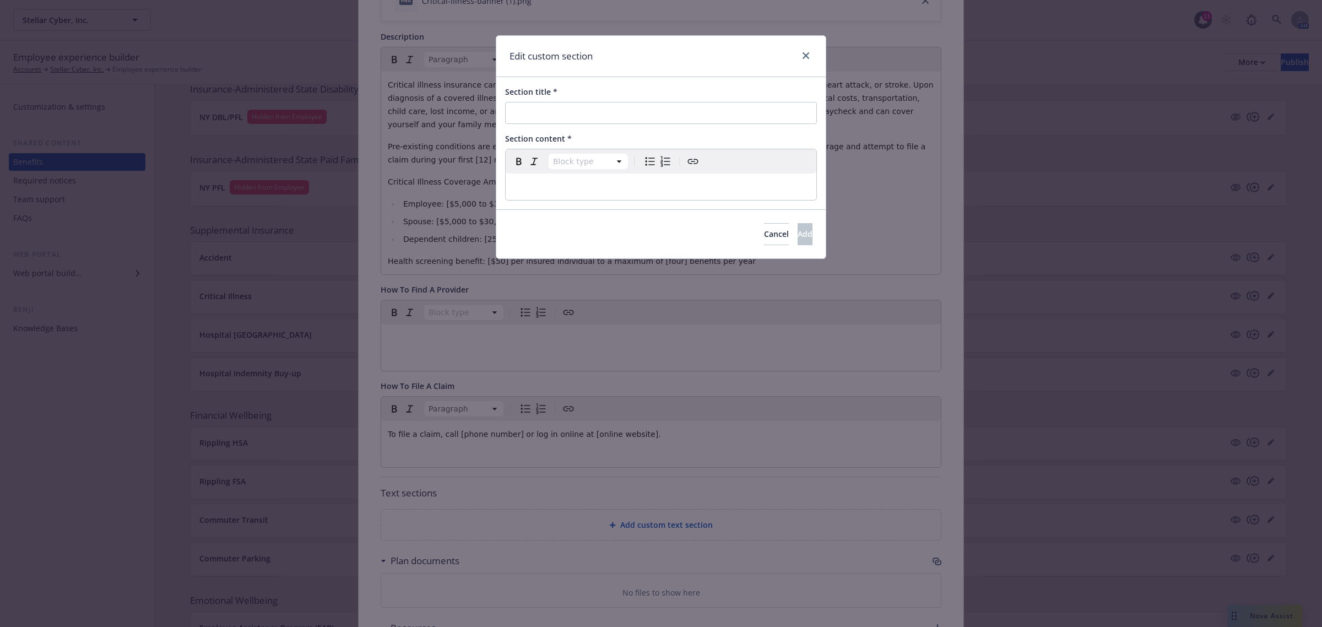
click at [574, 98] on div "Section title *" at bounding box center [661, 105] width 312 height 38
click at [580, 110] on input "Section title *" at bounding box center [661, 113] width 312 height 22
type input "Things to Consider"
click at [567, 180] on p "editable markdown" at bounding box center [660, 186] width 297 height 13
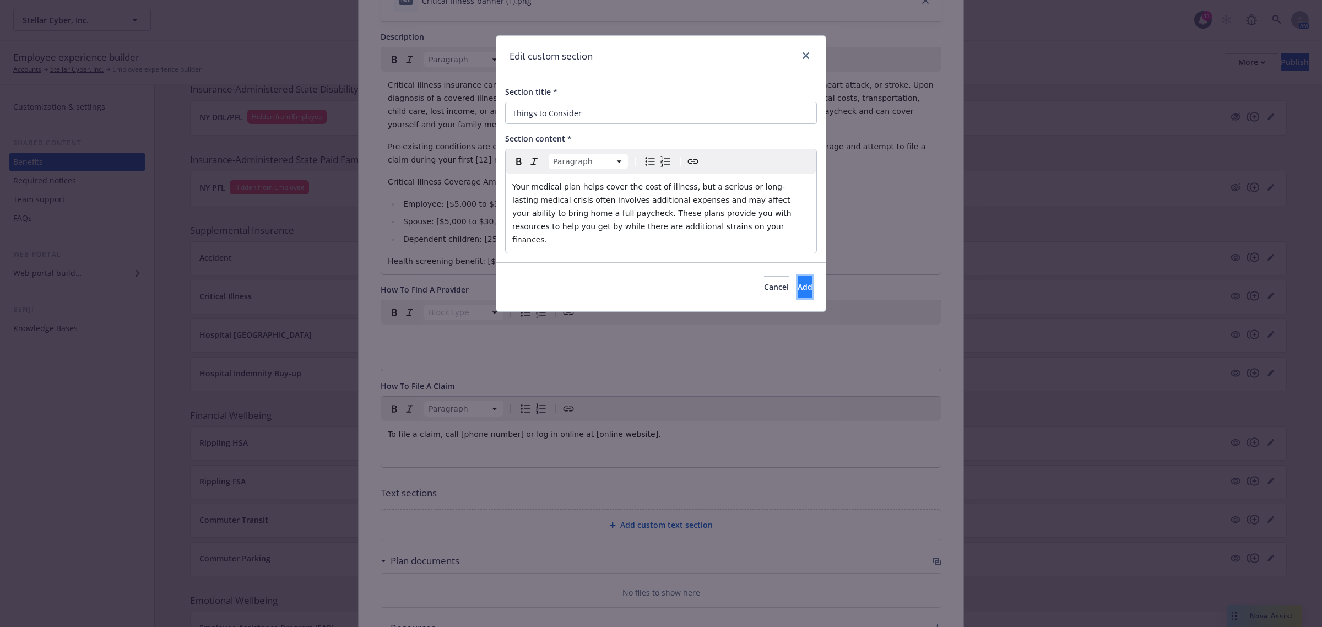
click at [798, 276] on button "Add" at bounding box center [805, 287] width 15 height 22
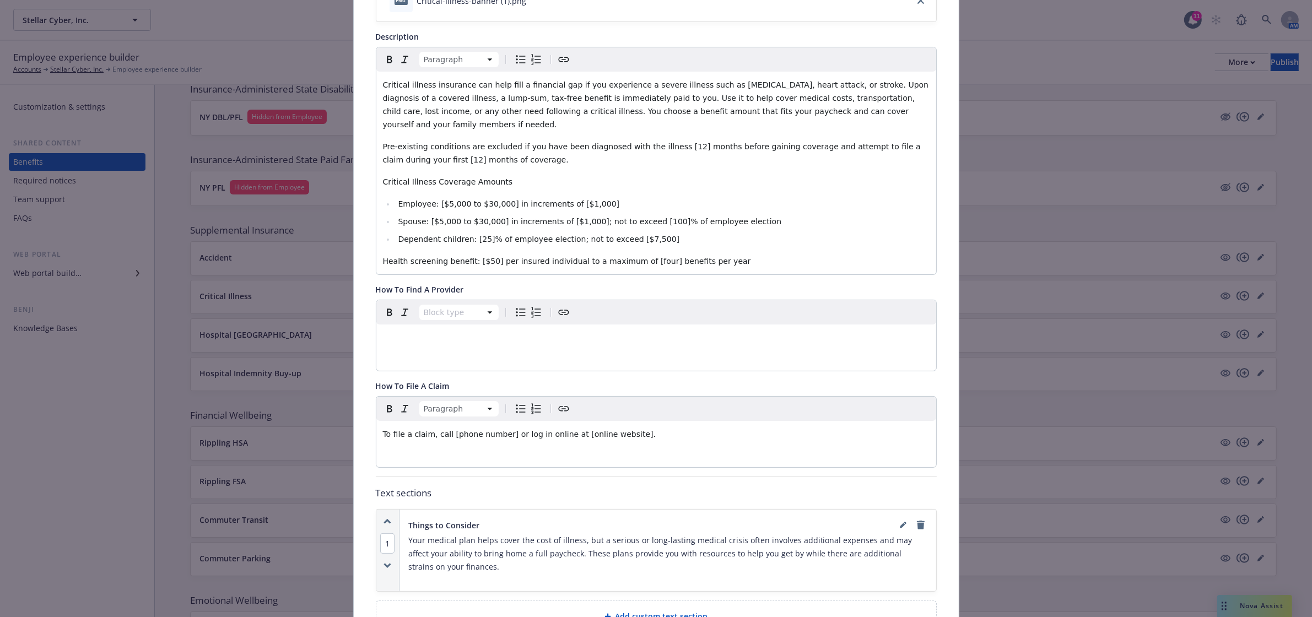
scroll to position [492, 0]
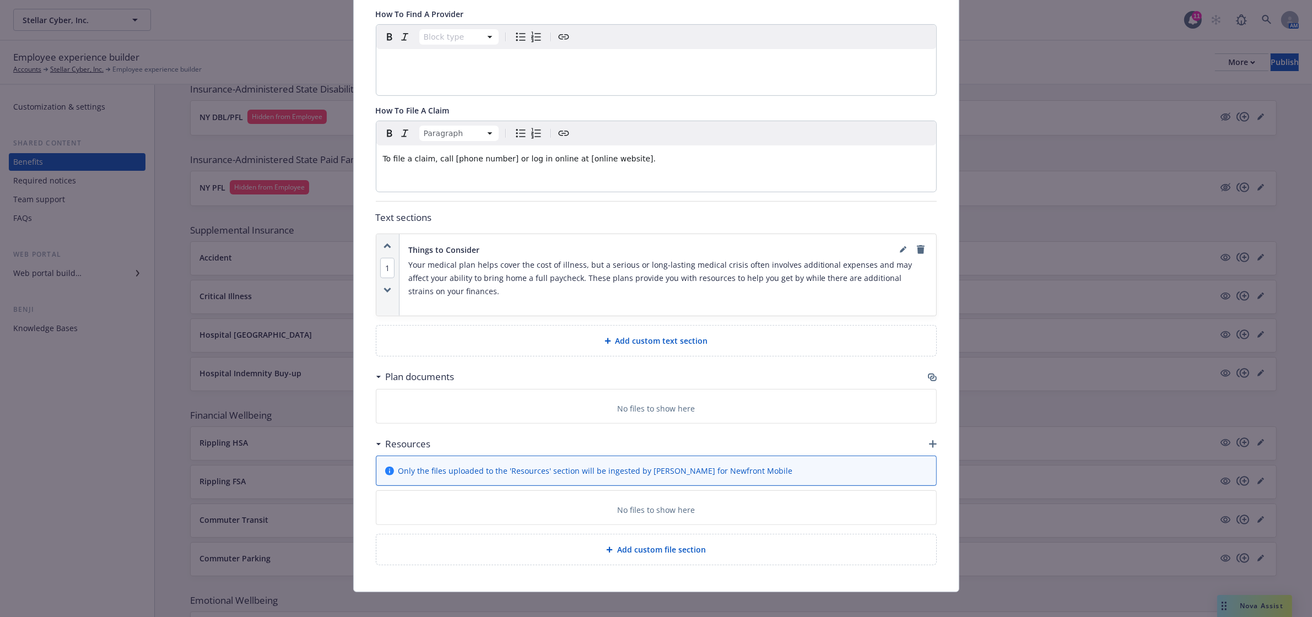
click at [610, 547] on div at bounding box center [611, 550] width 11 height 7
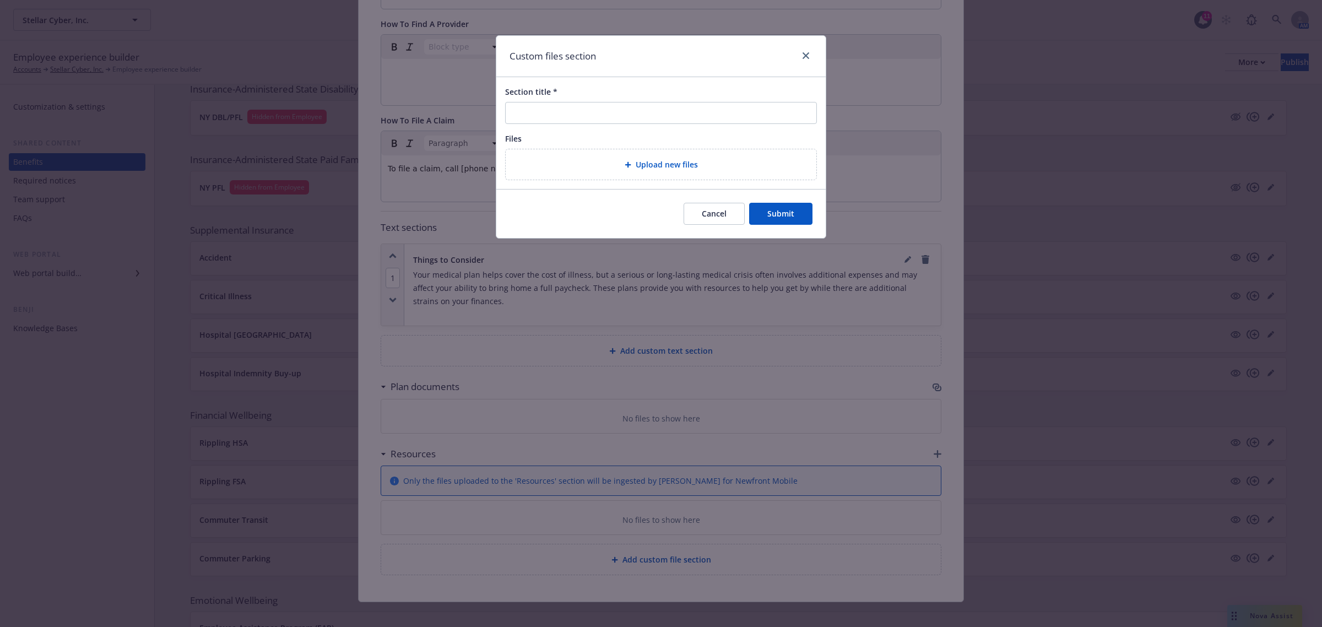
click at [706, 215] on button "Cancel" at bounding box center [714, 214] width 61 height 22
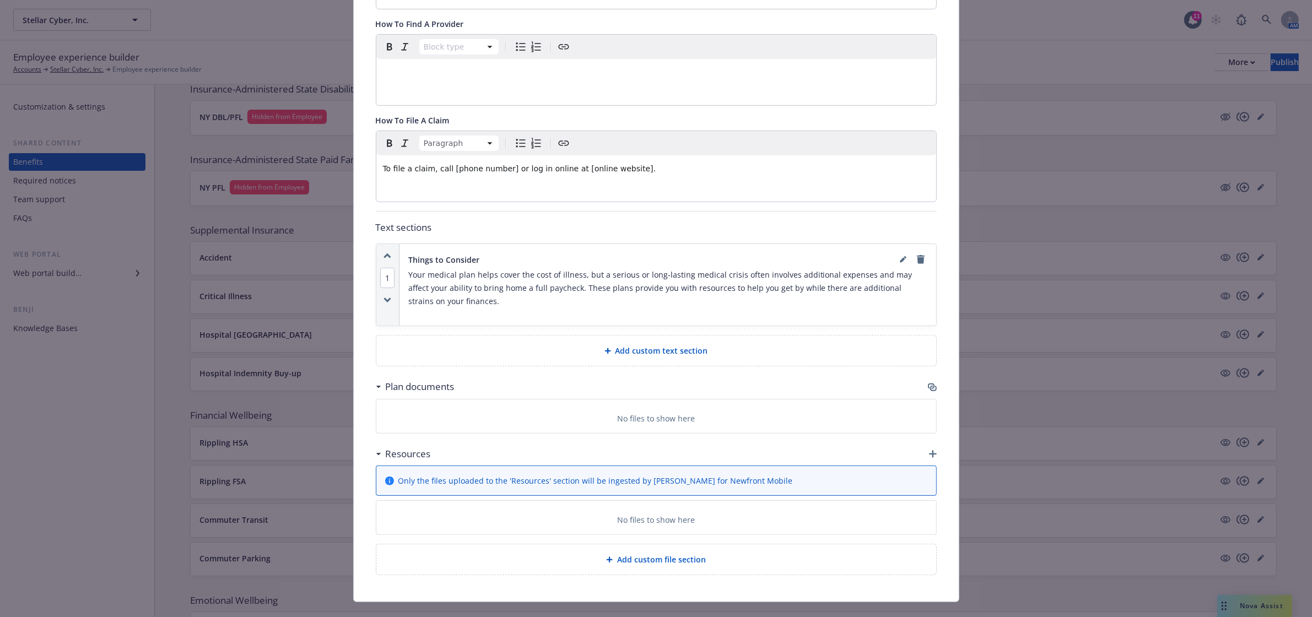
click at [672, 345] on span "Add custom text section" at bounding box center [661, 351] width 93 height 12
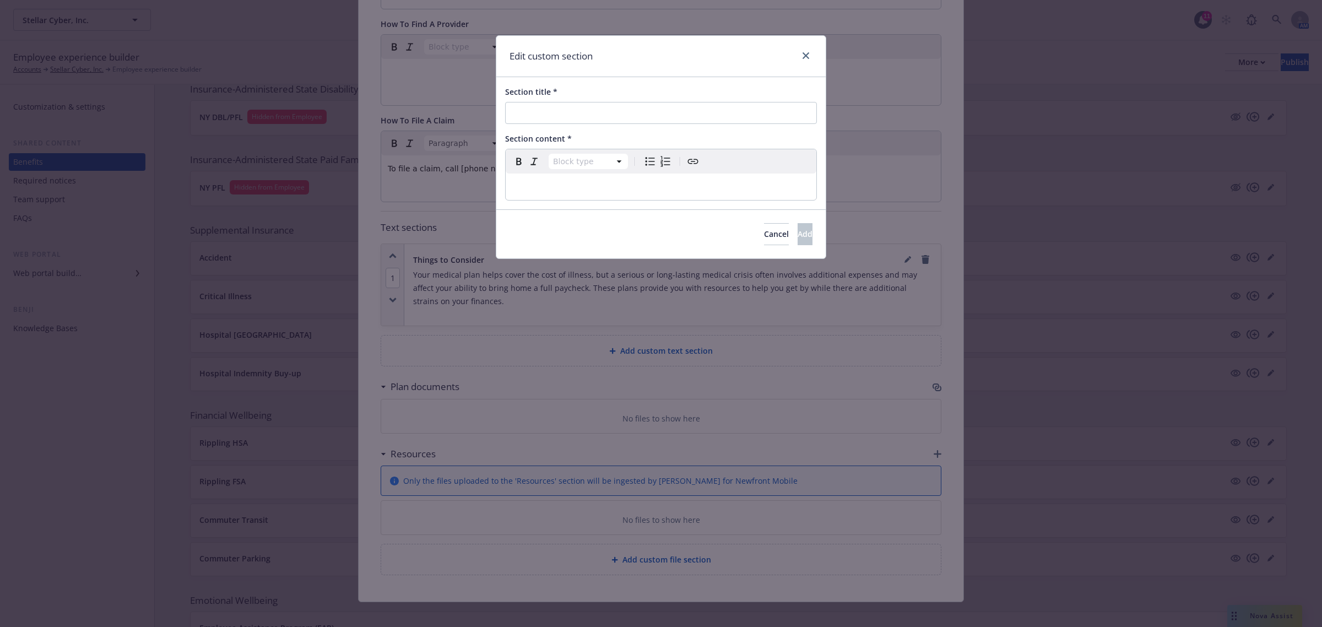
click at [542, 180] on p "editable markdown" at bounding box center [660, 186] width 297 height 13
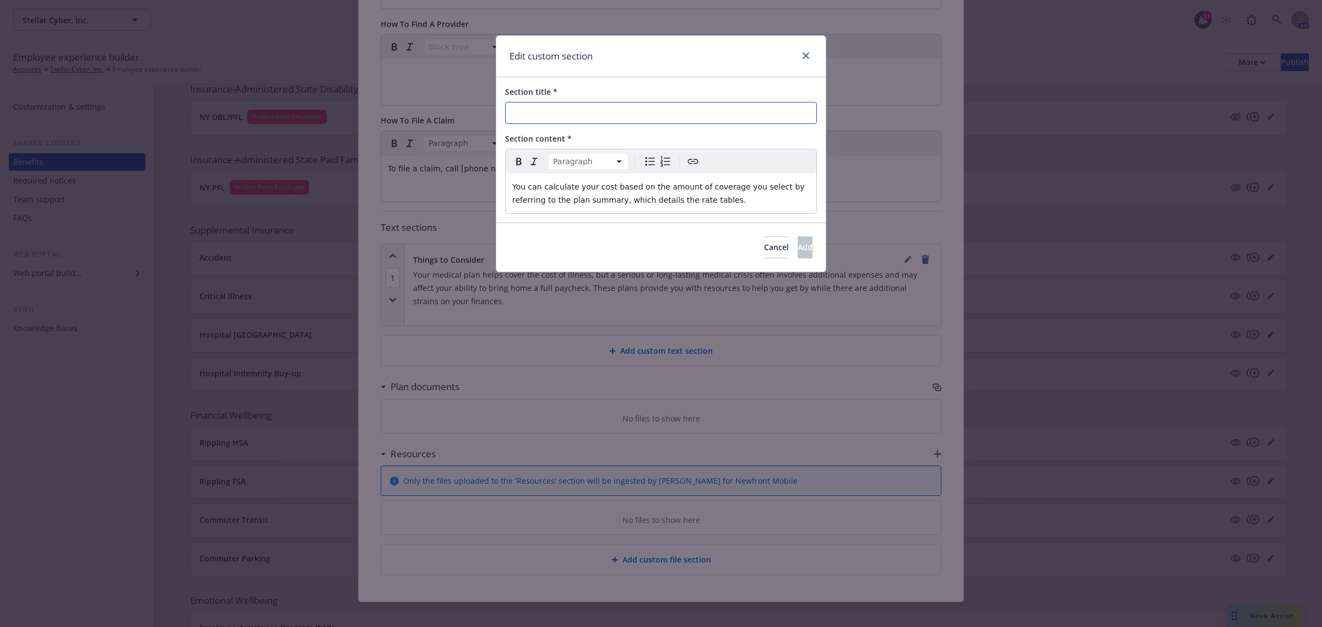
click at [544, 111] on input "Section title *" at bounding box center [661, 113] width 312 height 22
type input "Calculate Your Cost"
click at [798, 247] on span "Add" at bounding box center [805, 247] width 15 height 10
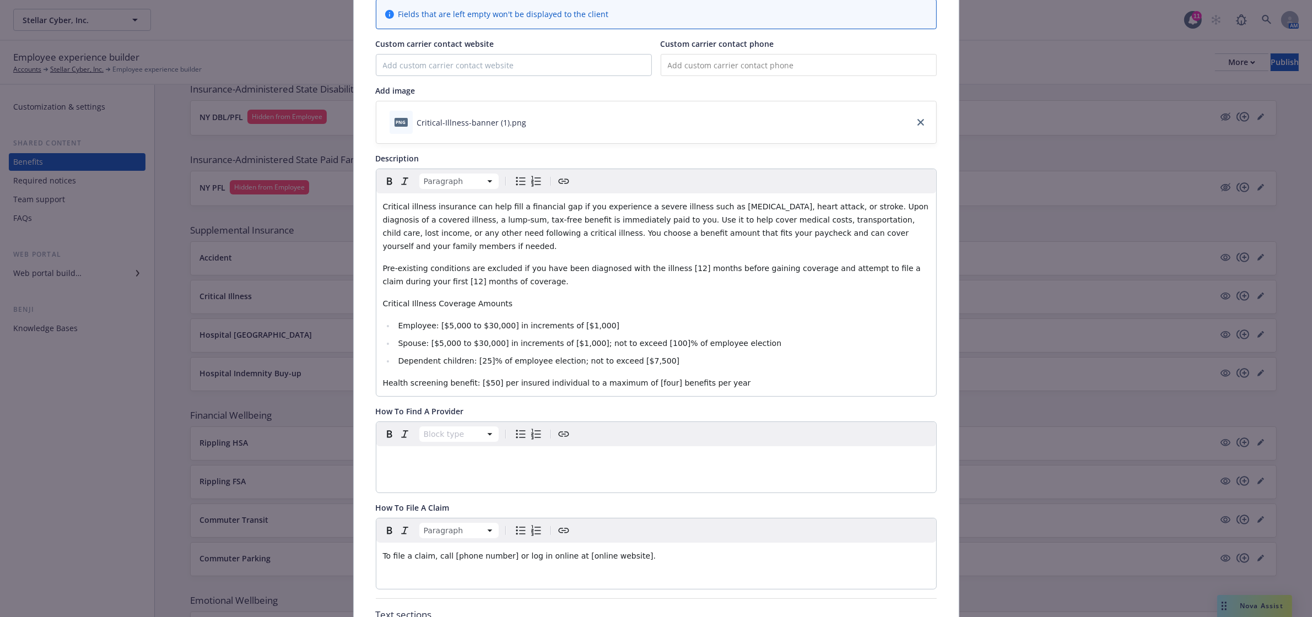
scroll to position [0, 0]
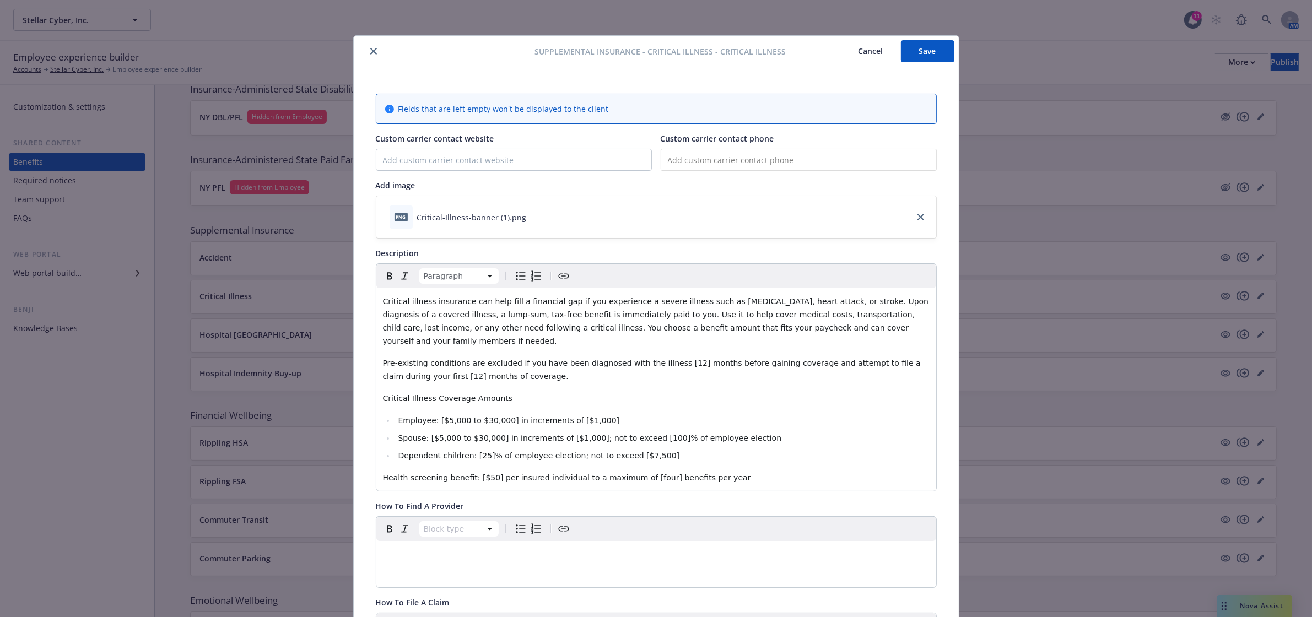
click at [912, 59] on button "Save" at bounding box center [927, 51] width 53 height 22
click at [370, 52] on icon "close" at bounding box center [373, 51] width 7 height 7
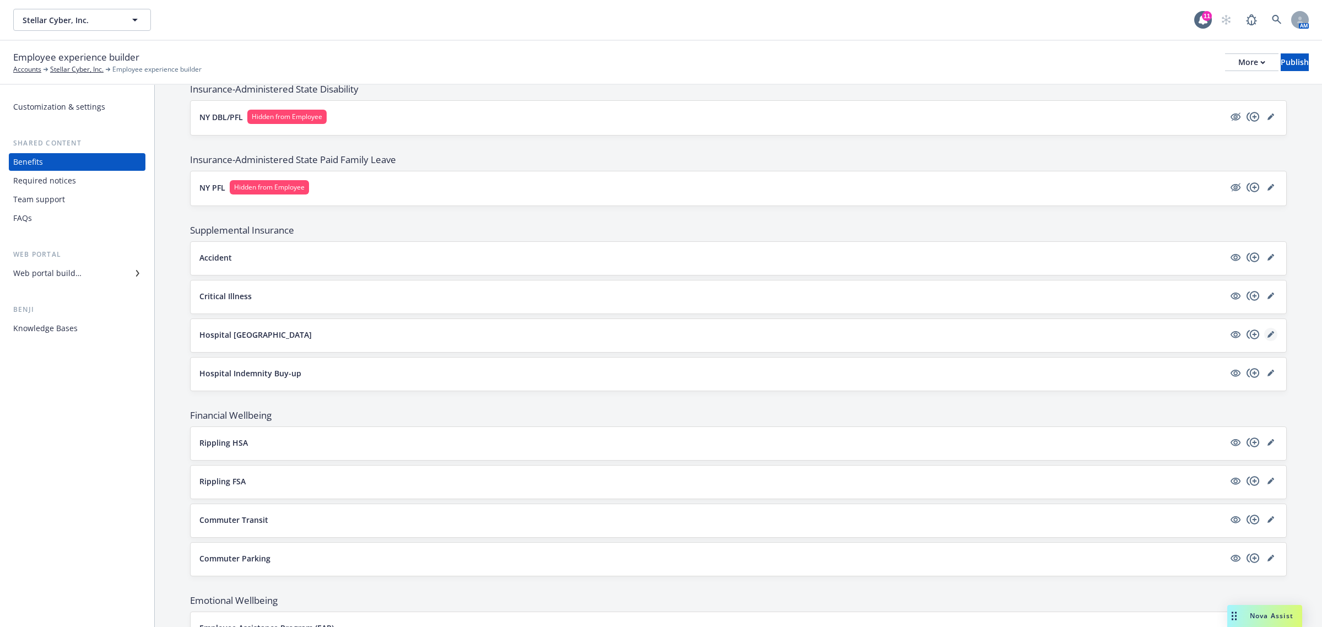
click at [1268, 338] on icon "editPencil" at bounding box center [1271, 335] width 6 height 6
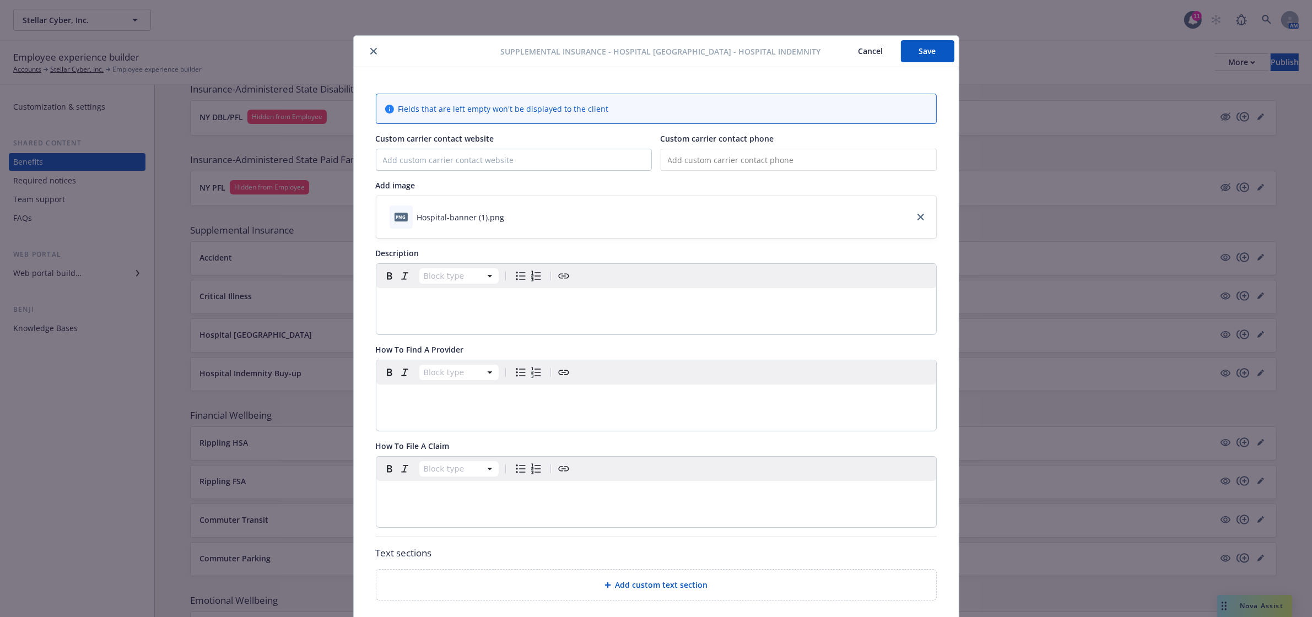
scroll to position [33, 0]
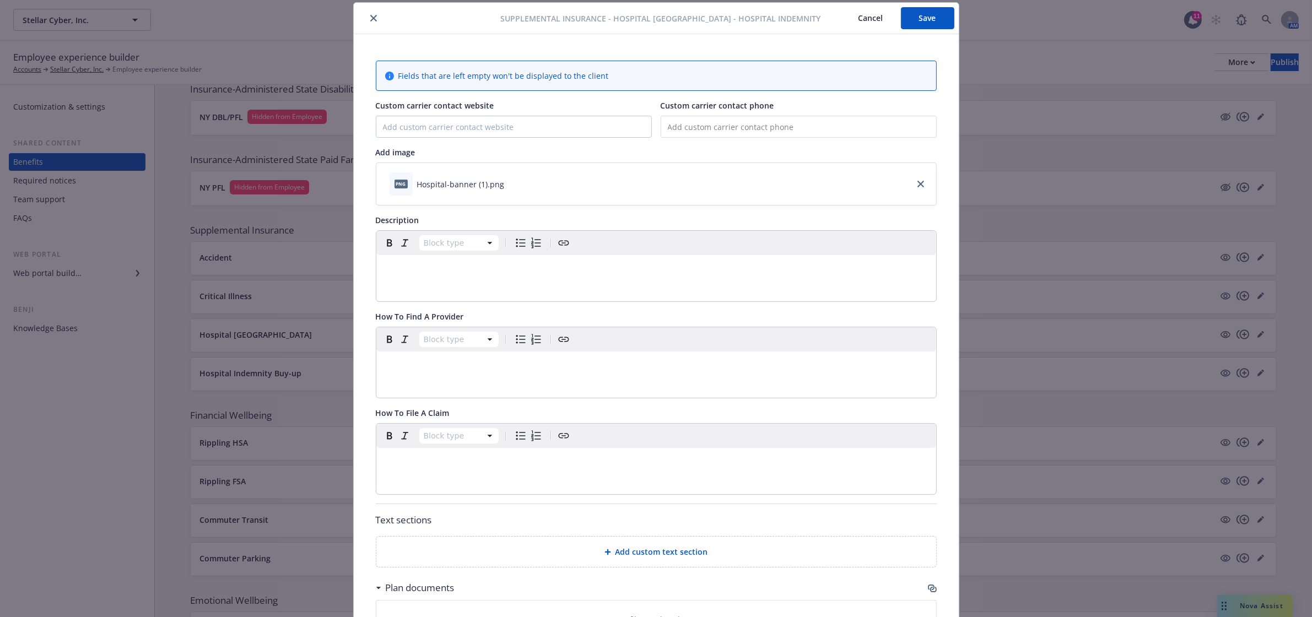
click at [489, 273] on p "editable markdown" at bounding box center [656, 268] width 547 height 13
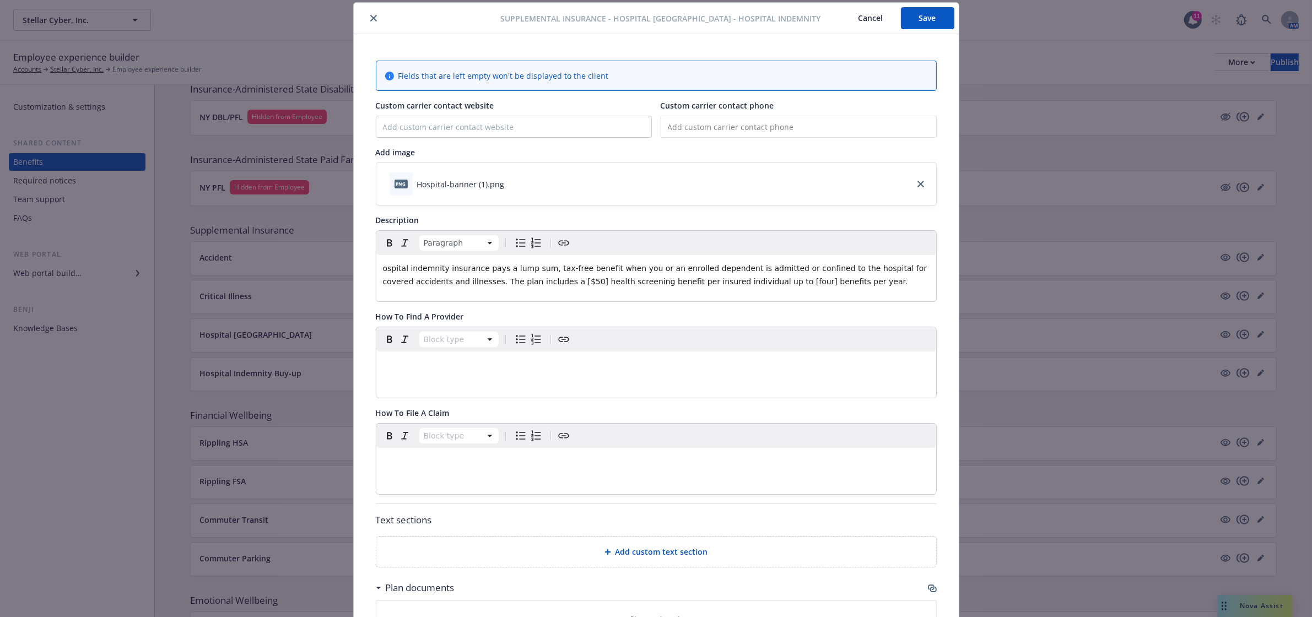
click at [468, 467] on p "editable markdown" at bounding box center [656, 461] width 547 height 13
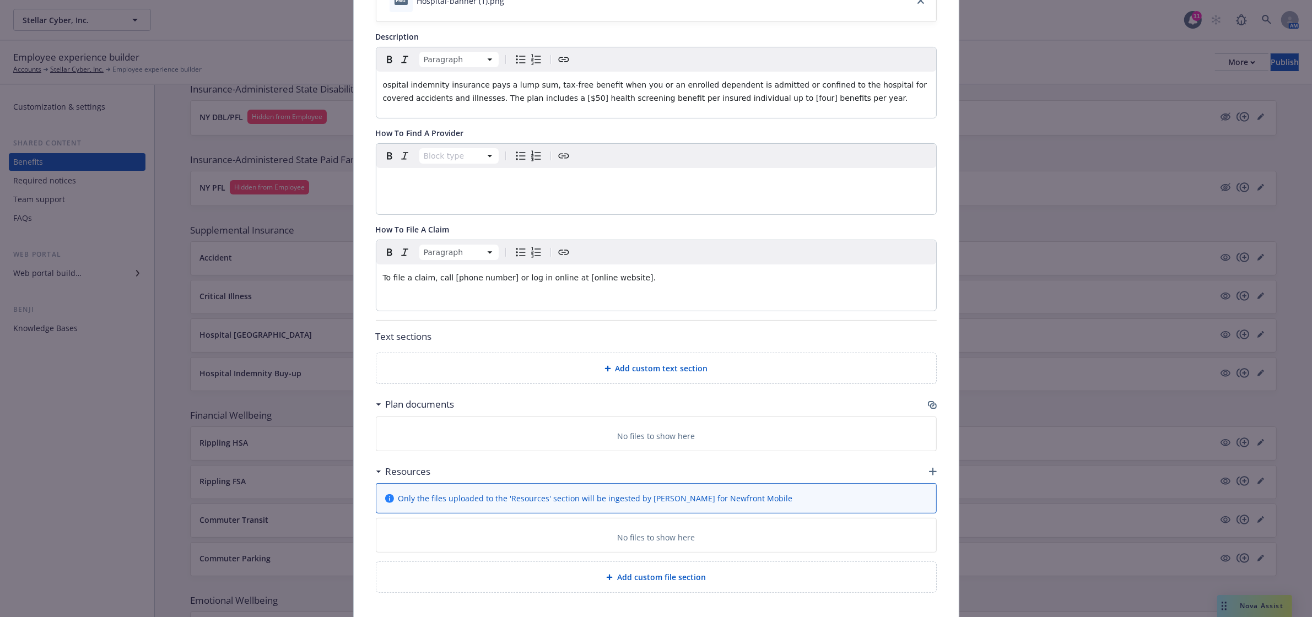
click at [645, 372] on span "Add custom text section" at bounding box center [661, 369] width 93 height 12
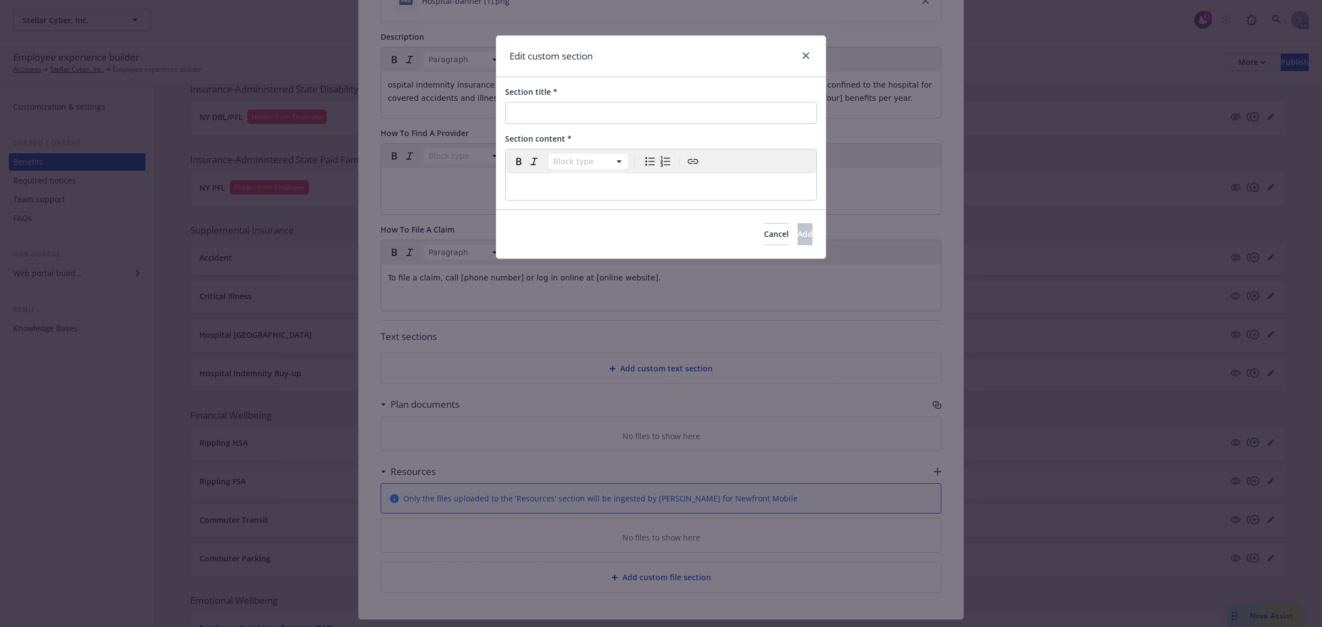
click at [521, 181] on p "editable markdown" at bounding box center [660, 186] width 297 height 13
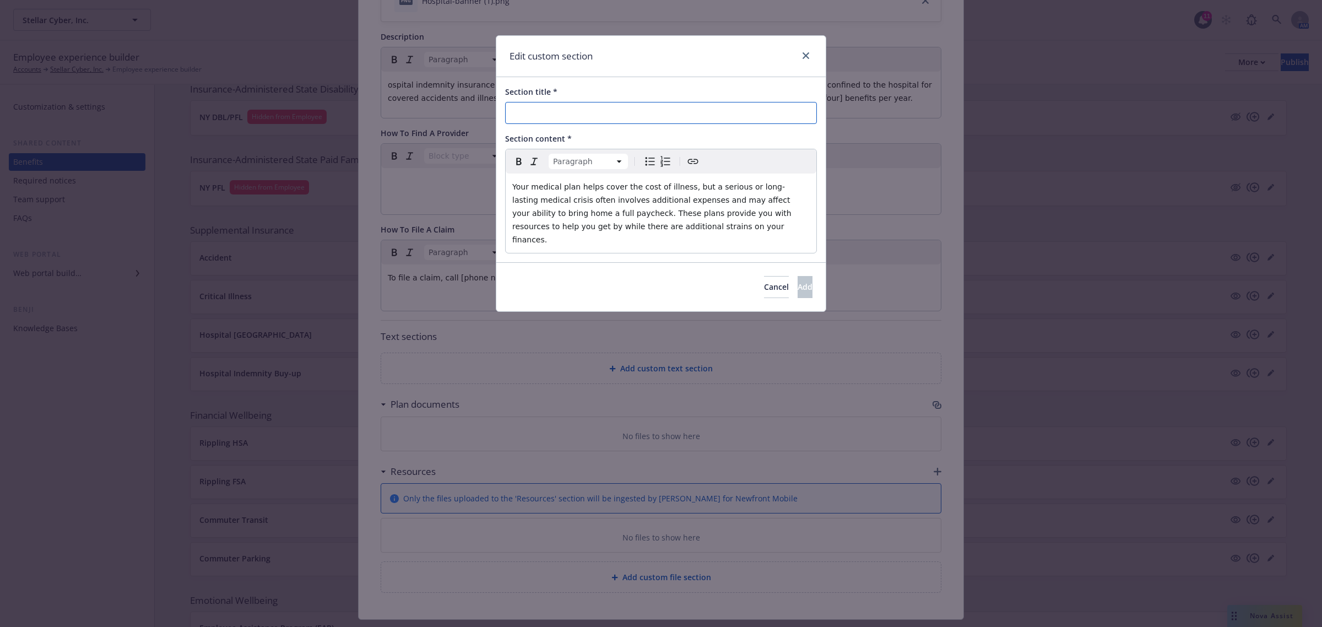
click at [516, 109] on input "Section title *" at bounding box center [661, 113] width 312 height 22
type input "Things to Consider"
click at [807, 276] on button "Add" at bounding box center [805, 287] width 15 height 22
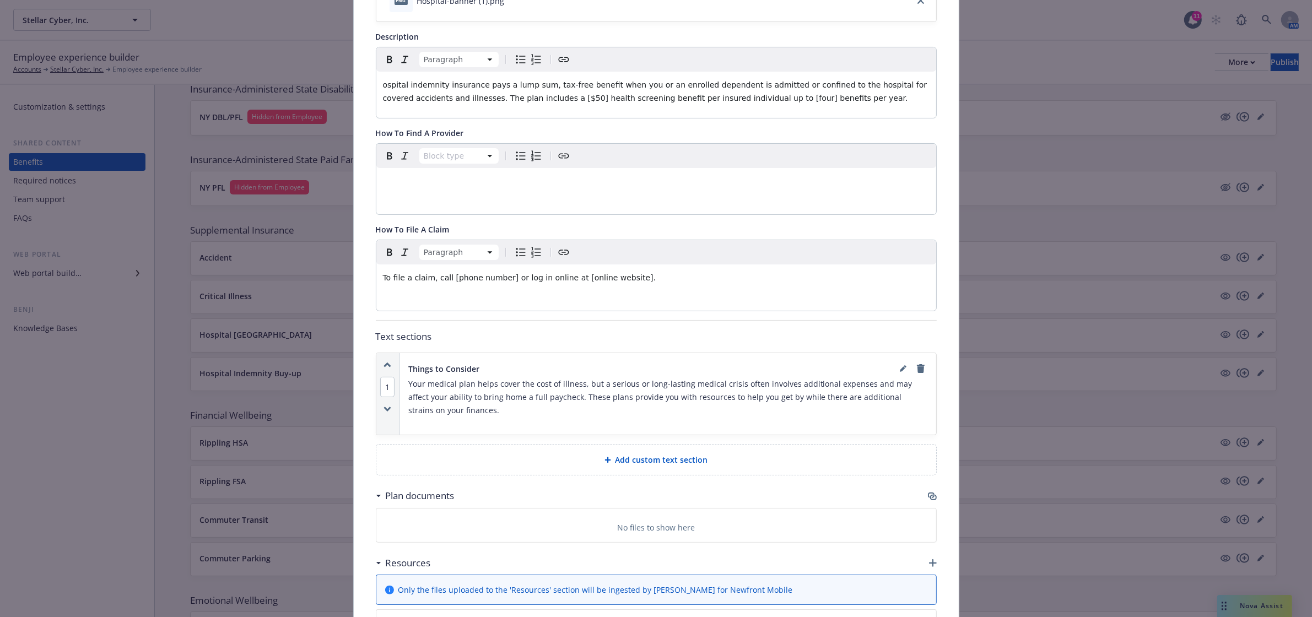
click at [604, 463] on icon at bounding box center [607, 460] width 6 height 6
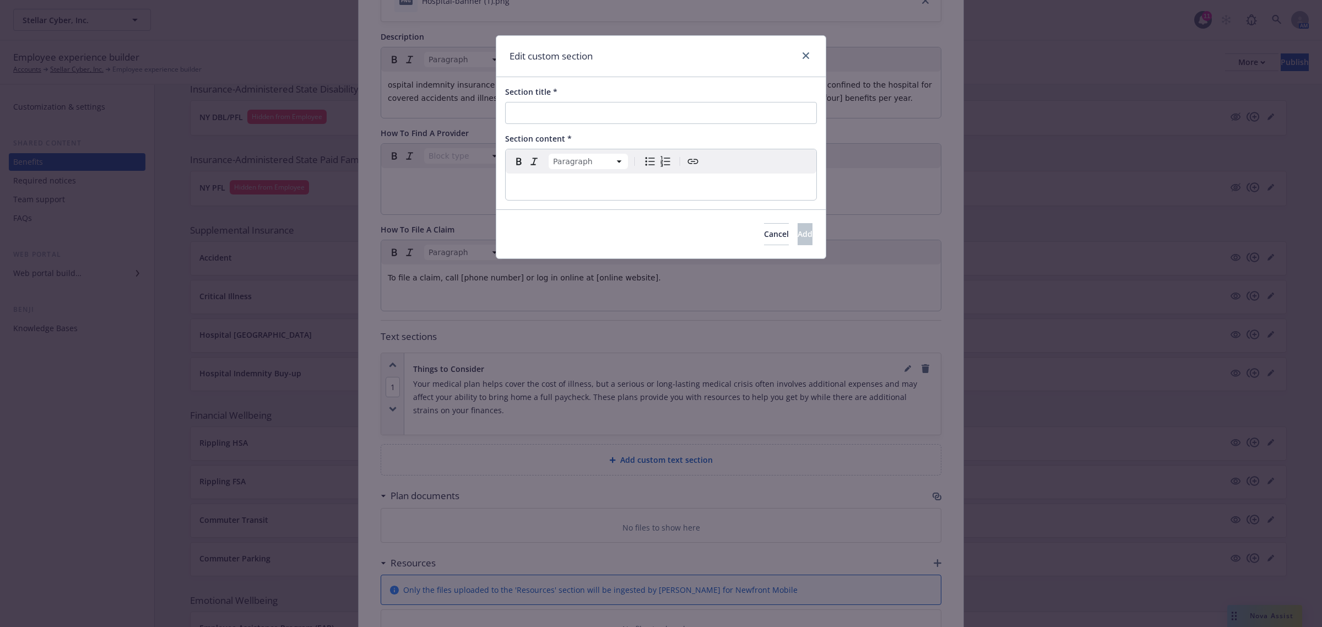
click at [520, 193] on p "editable markdown" at bounding box center [660, 186] width 297 height 13
select select
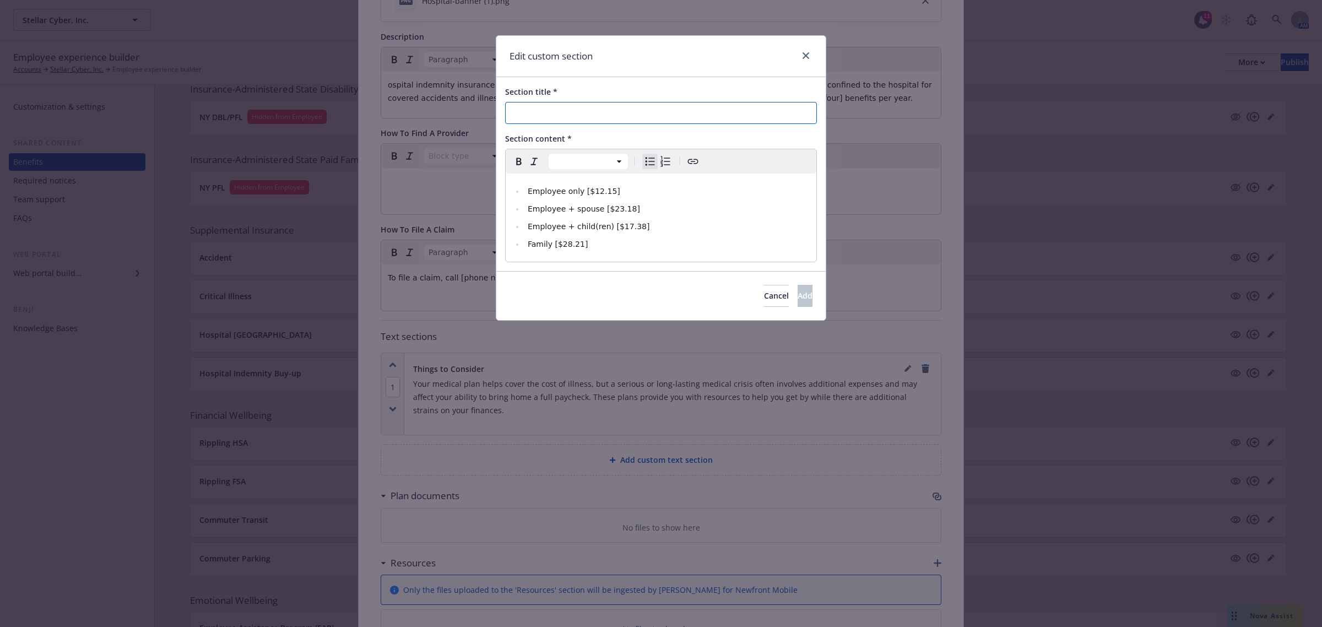
click at [515, 117] on input "Section title *" at bounding box center [661, 113] width 312 height 22
paste input "Calculate Your Cost"
type input "Calculate Your Cost"
click at [798, 292] on button "Add" at bounding box center [805, 296] width 15 height 22
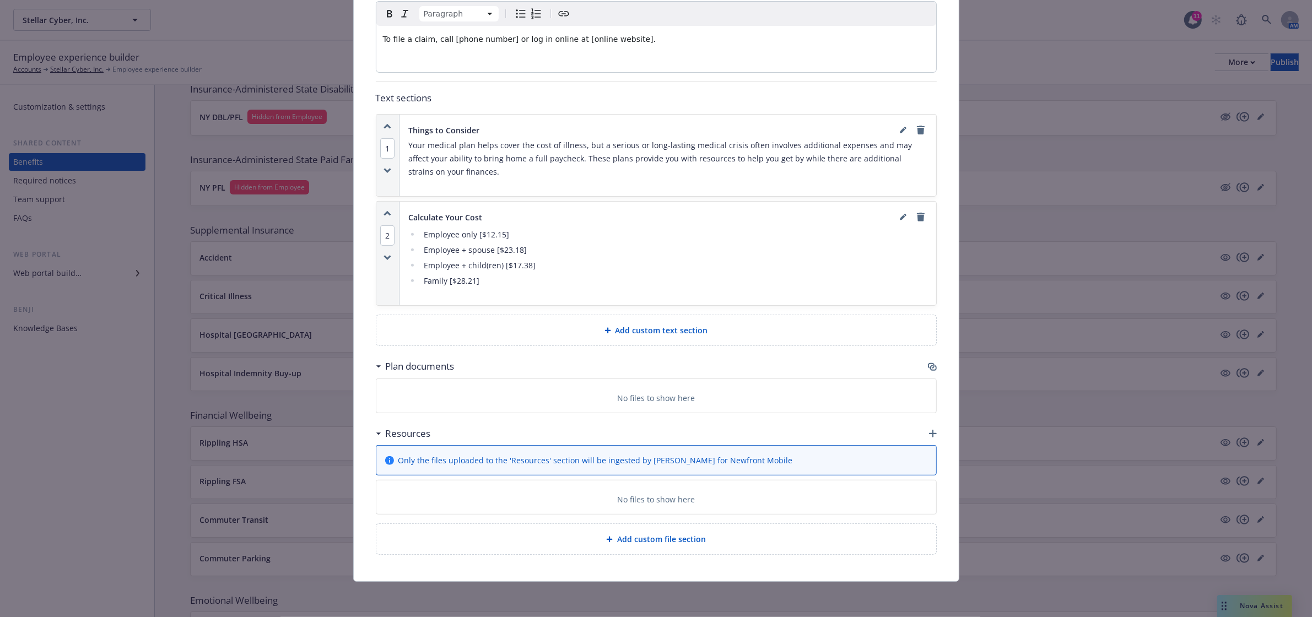
scroll to position [0, 0]
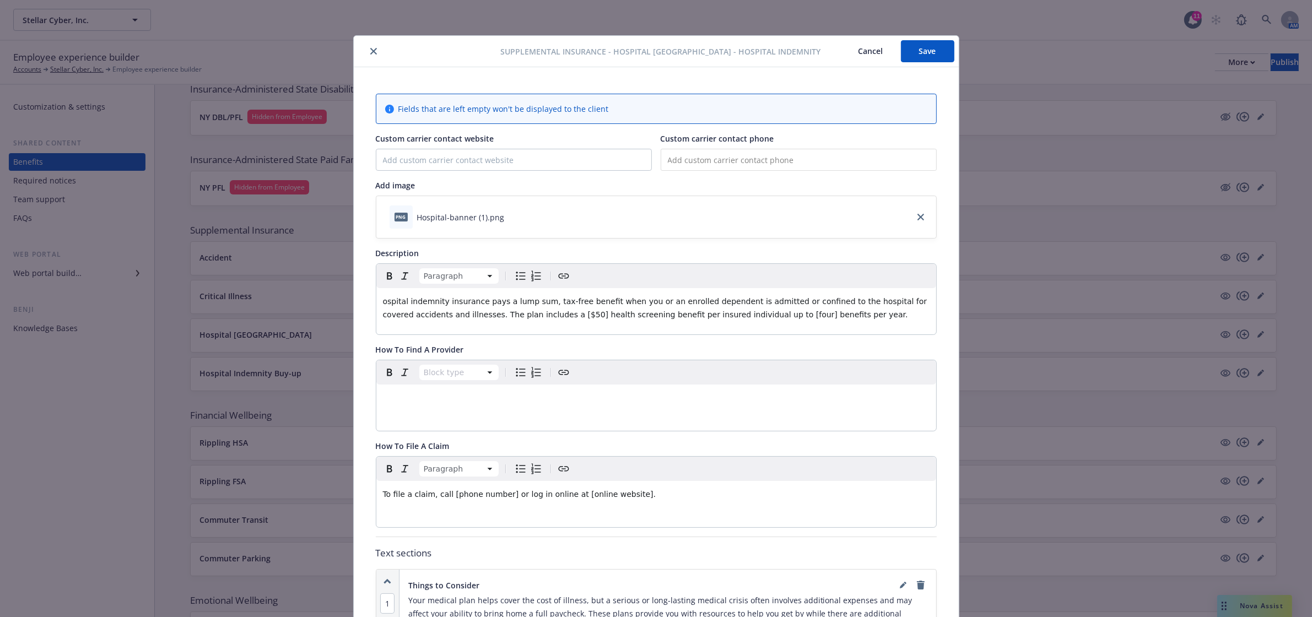
click at [916, 51] on button "Save" at bounding box center [927, 51] width 53 height 22
click at [370, 52] on icon "close" at bounding box center [373, 51] width 7 height 7
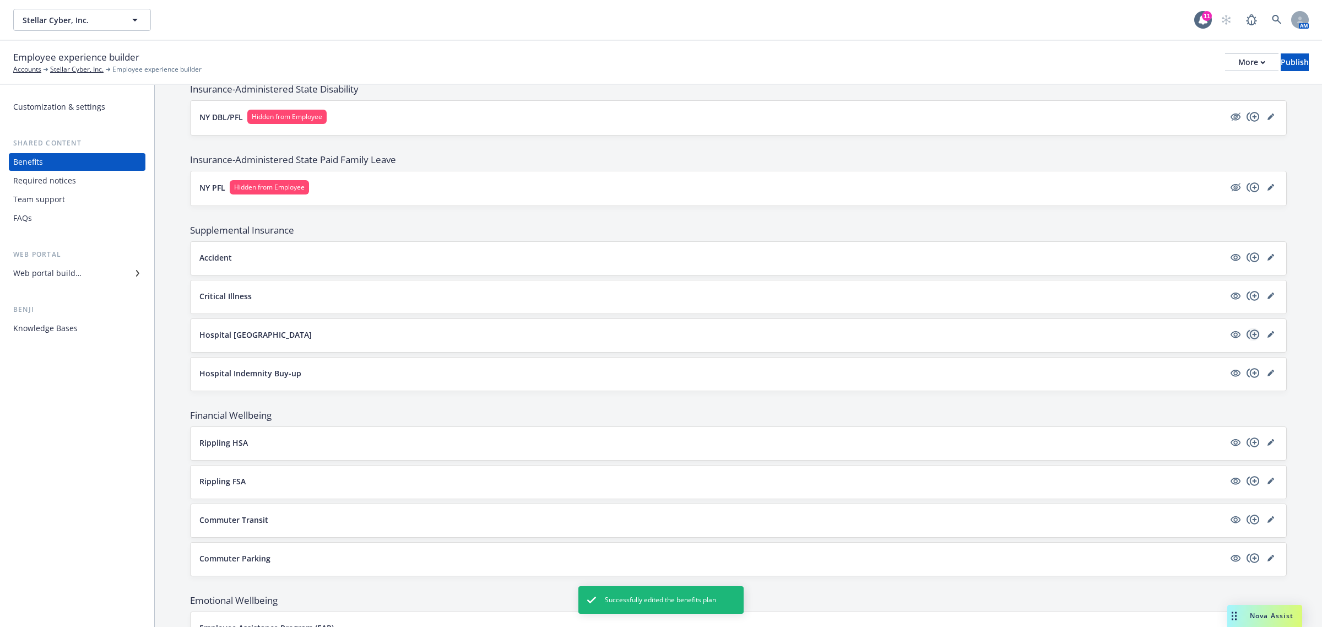
click at [1247, 337] on icon "copyPlus" at bounding box center [1253, 334] width 13 height 13
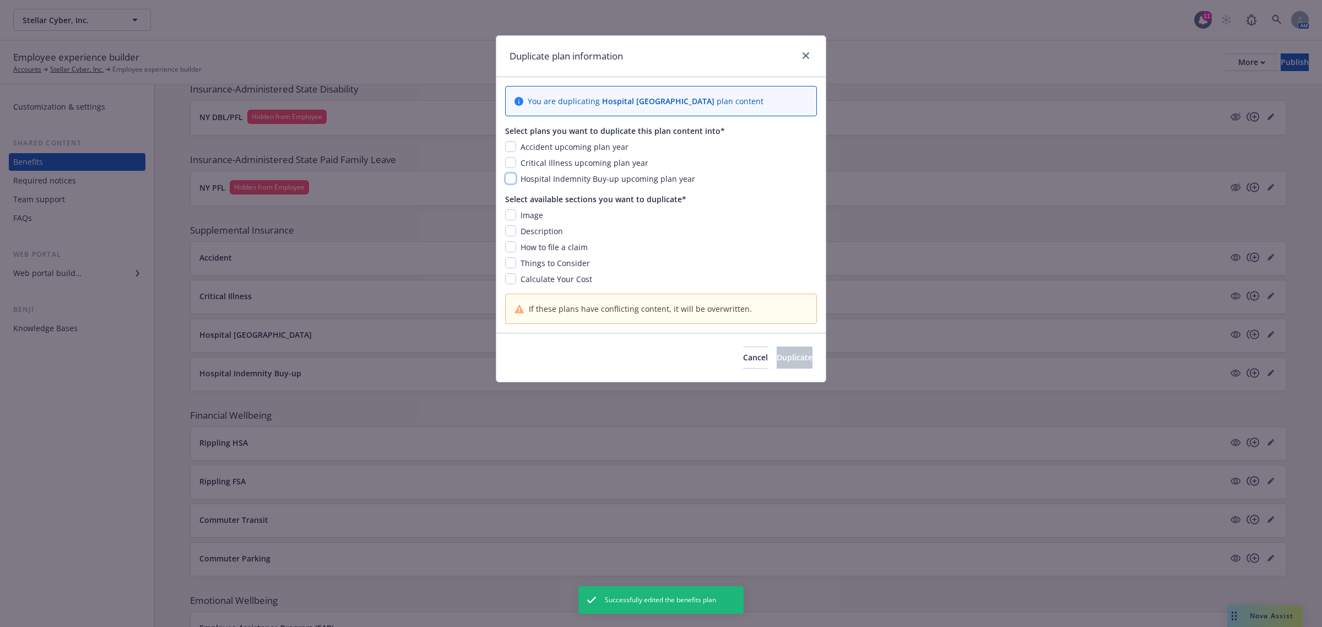
click at [510, 183] on input "checkbox" at bounding box center [510, 178] width 11 height 11
checkbox input "true"
click at [508, 219] on input "checkbox" at bounding box center [510, 214] width 11 height 11
checkbox input "false"
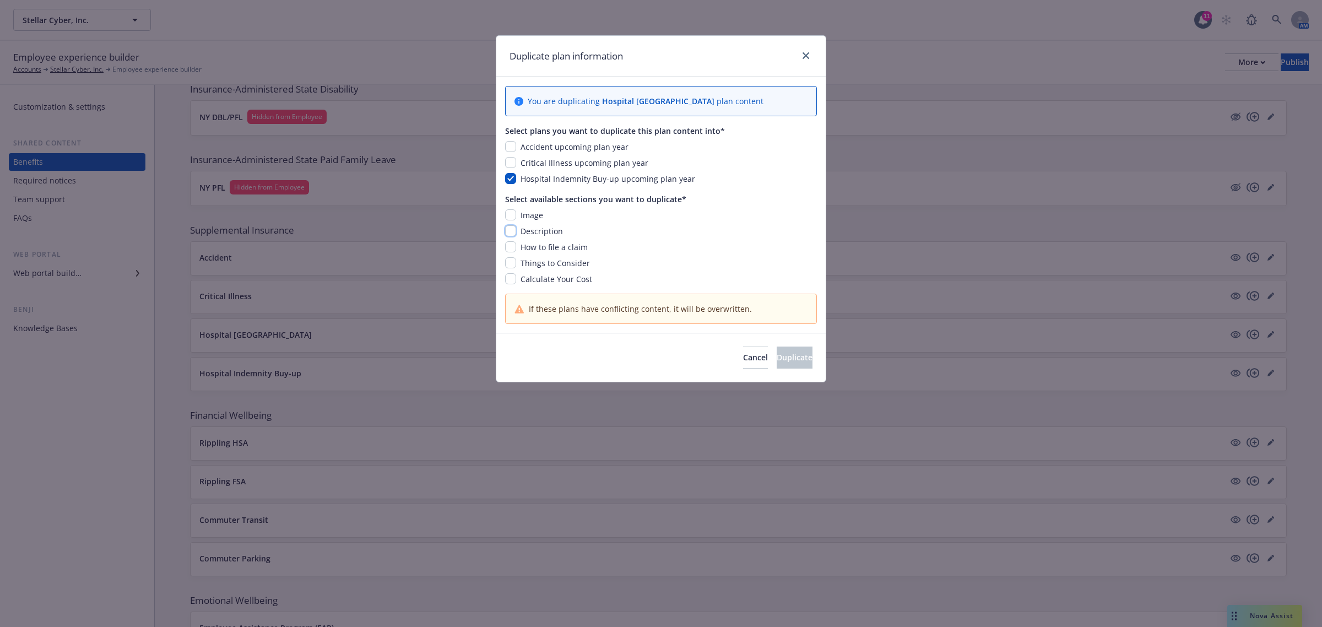
click at [510, 236] on input "checkbox" at bounding box center [510, 230] width 11 height 11
checkbox input "true"
click at [511, 247] on input "checkbox" at bounding box center [510, 246] width 11 height 11
checkbox input "true"
click at [510, 259] on input "checkbox" at bounding box center [510, 262] width 11 height 11
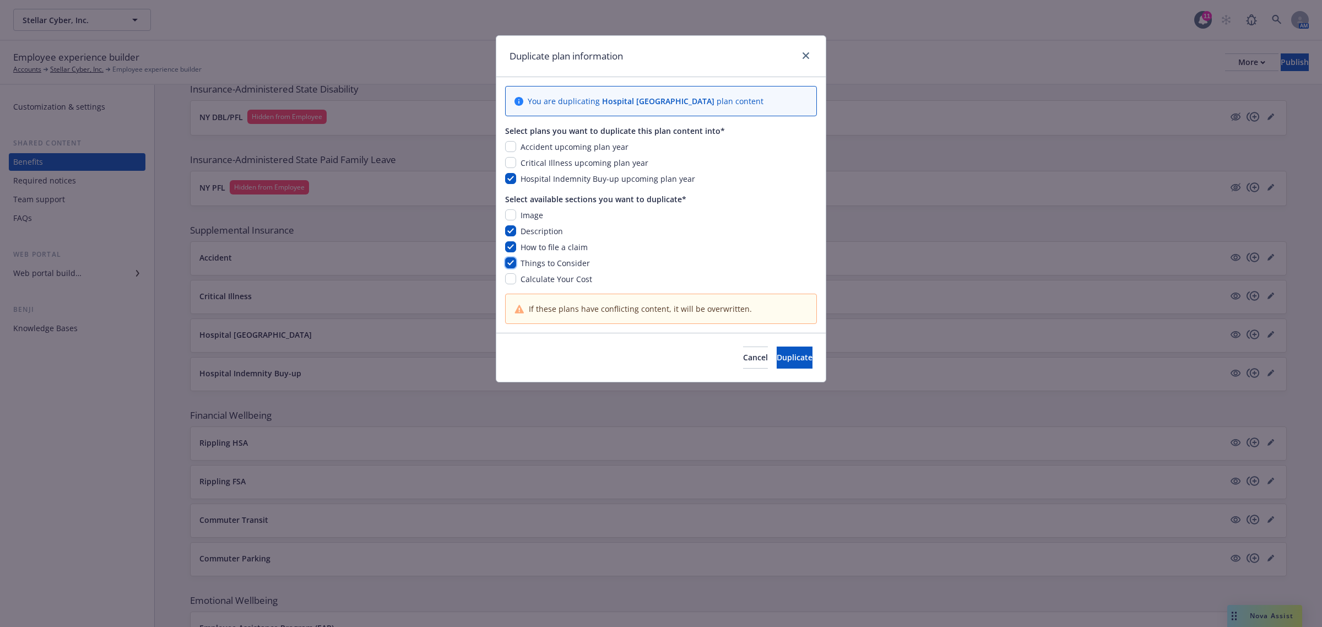
checkbox input "true"
click at [507, 284] on input "checkbox" at bounding box center [510, 278] width 11 height 11
checkbox input "true"
click at [799, 361] on button "Duplicate" at bounding box center [795, 358] width 36 height 22
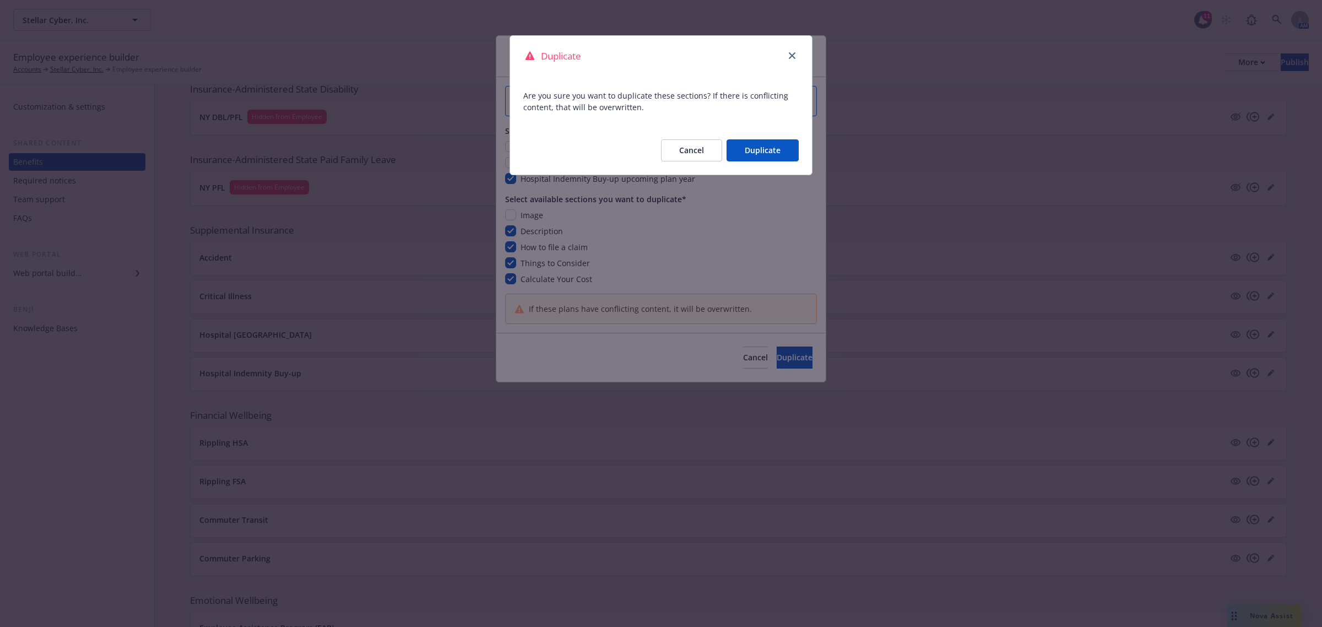
click at [771, 148] on button "Duplicate" at bounding box center [763, 150] width 72 height 22
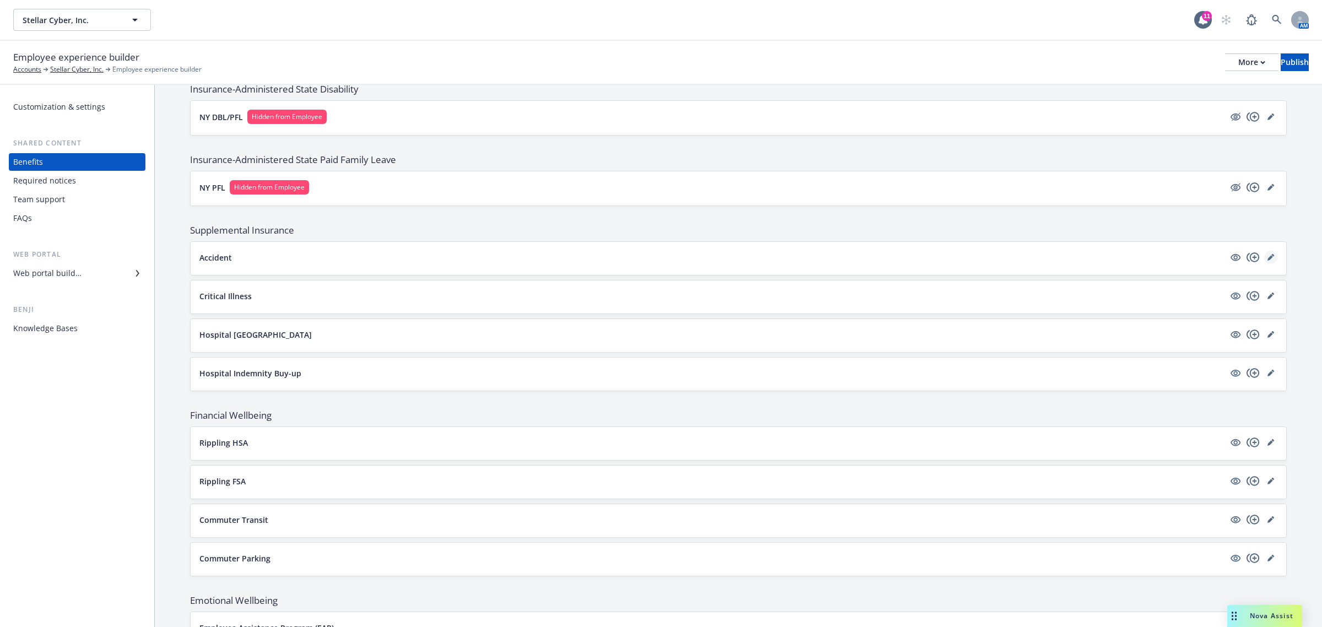
click at [1264, 256] on link "editPencil" at bounding box center [1270, 257] width 13 height 13
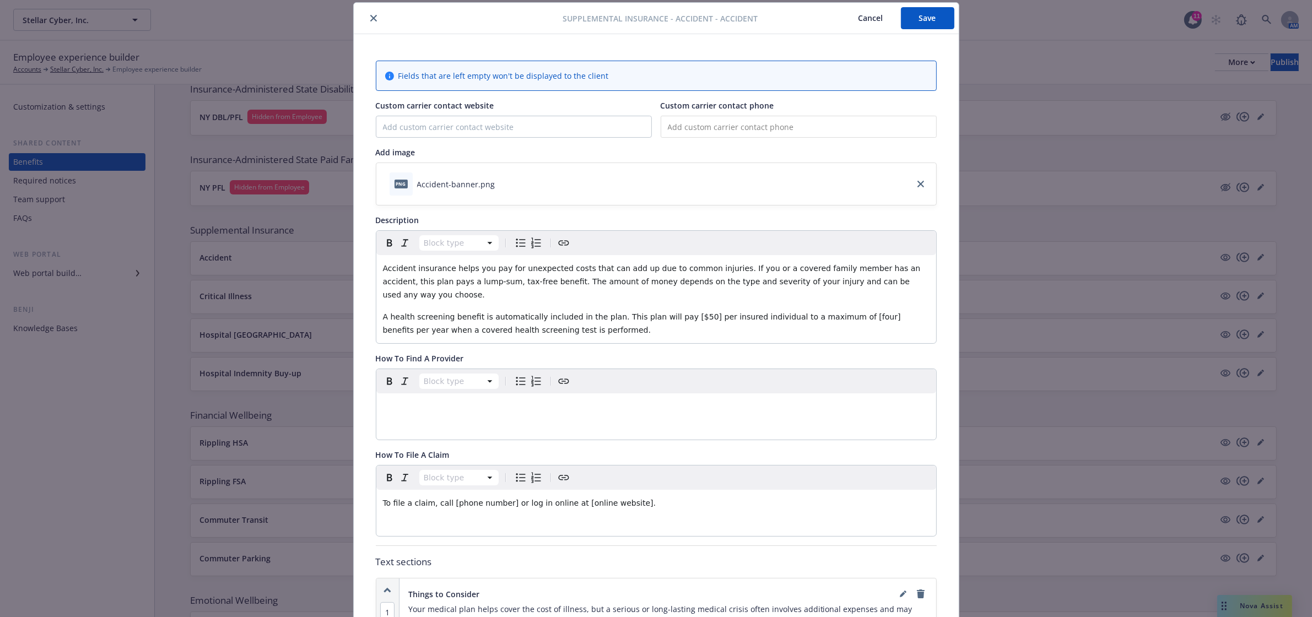
scroll to position [488, 0]
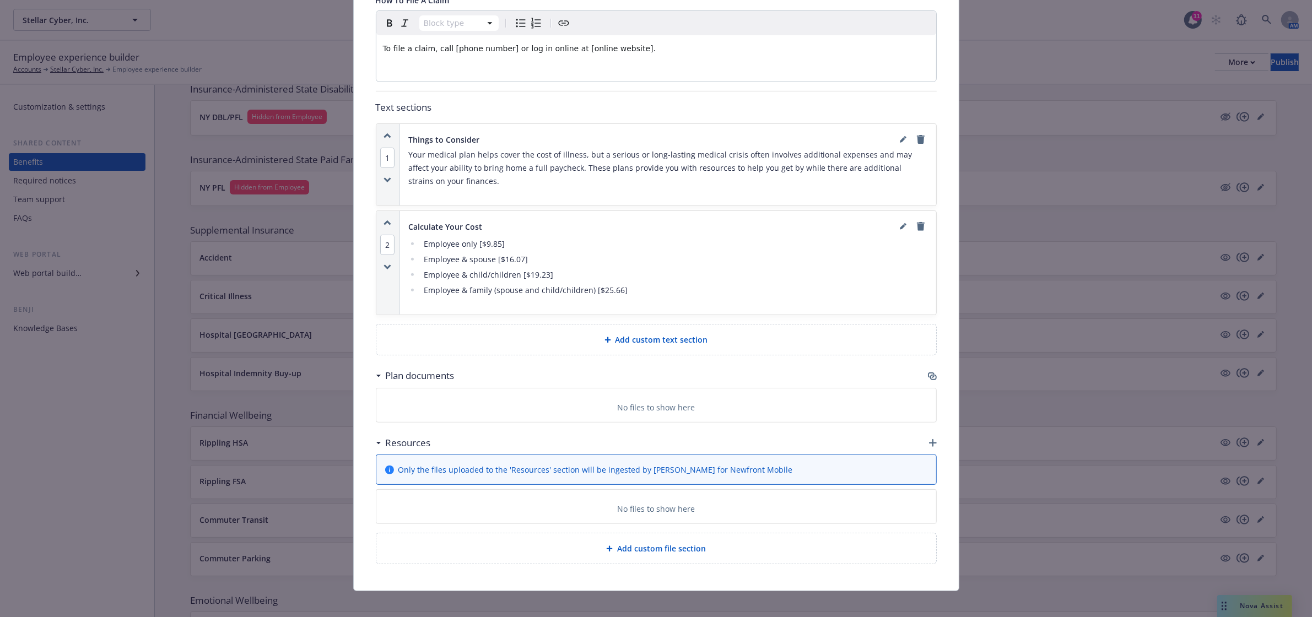
click at [499, 237] on li "Employee only [$9.85]" at bounding box center [673, 243] width 507 height 13
click at [900, 225] on icon "editPencil" at bounding box center [903, 228] width 6 height 6
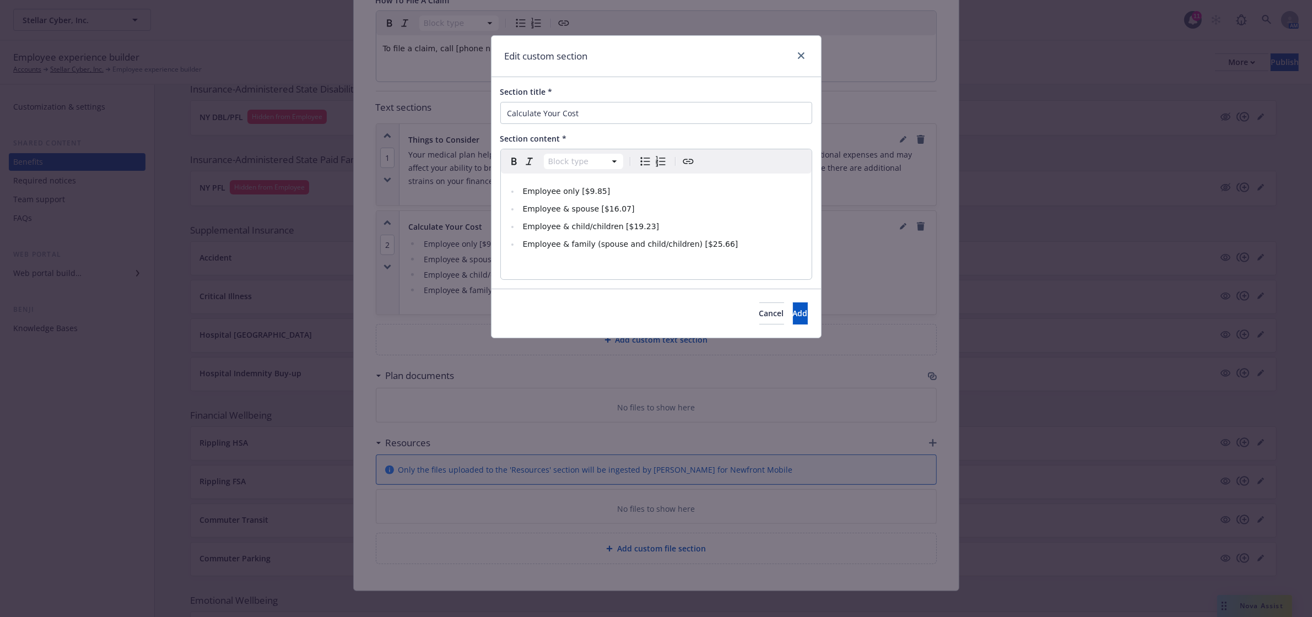
scroll to position [477, 0]
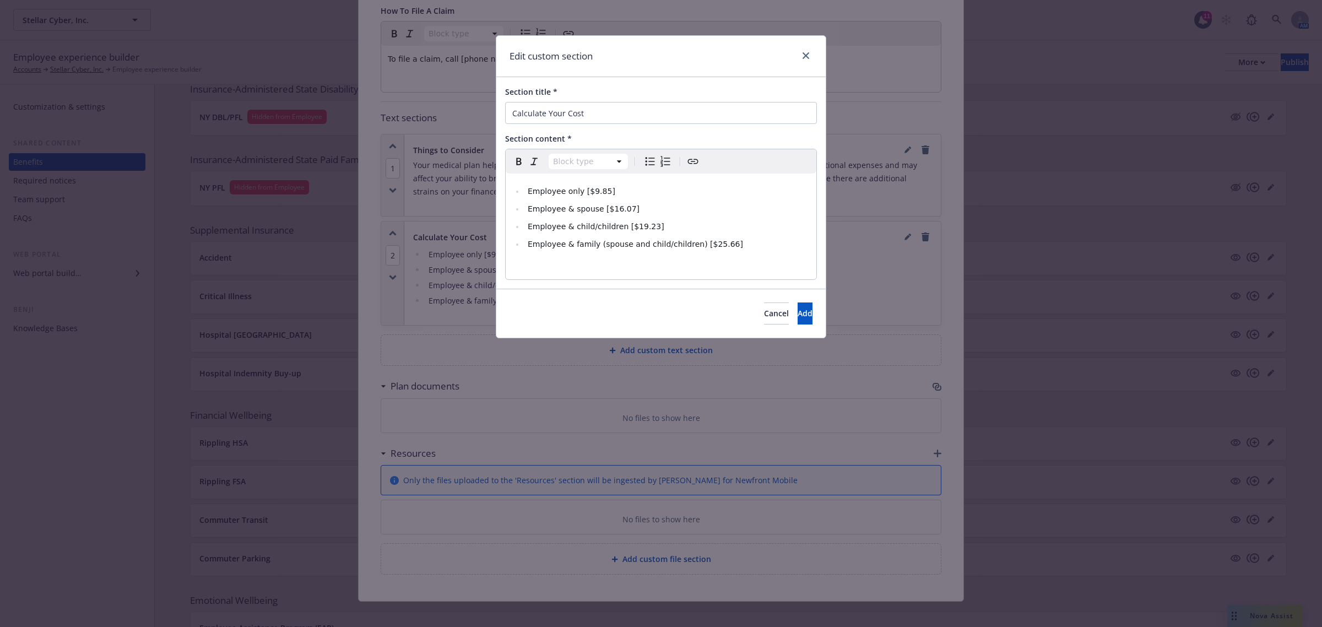
select select
click at [636, 189] on li "Employee only [$9.85]" at bounding box center [666, 191] width 285 height 13
drag, startPoint x: 598, startPoint y: 210, endPoint x: 629, endPoint y: 214, distance: 31.0
click at [629, 214] on li "Employee & spouse [$16.07]" at bounding box center [666, 208] width 285 height 13
click at [714, 245] on span "Employee & family (spouse and child/children) [$25.66]" at bounding box center [635, 244] width 215 height 9
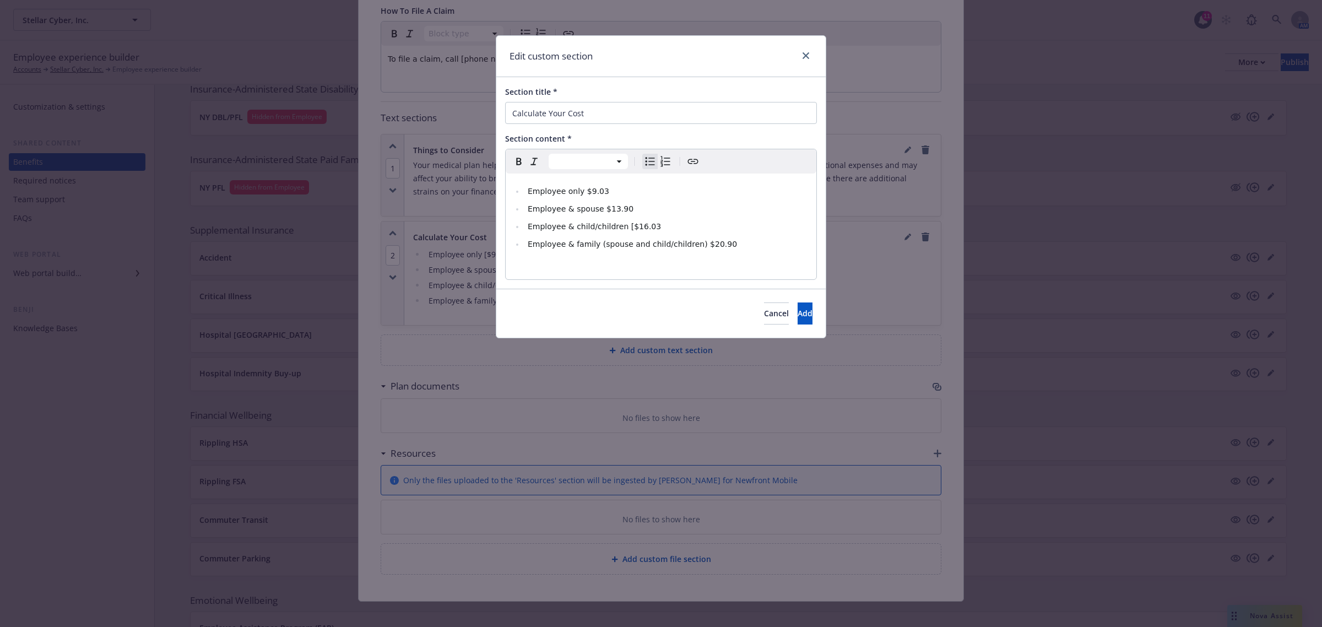
click at [623, 226] on span "Employee & child/children [$16.03" at bounding box center [594, 226] width 133 height 9
click at [798, 317] on button "Add" at bounding box center [805, 313] width 15 height 22
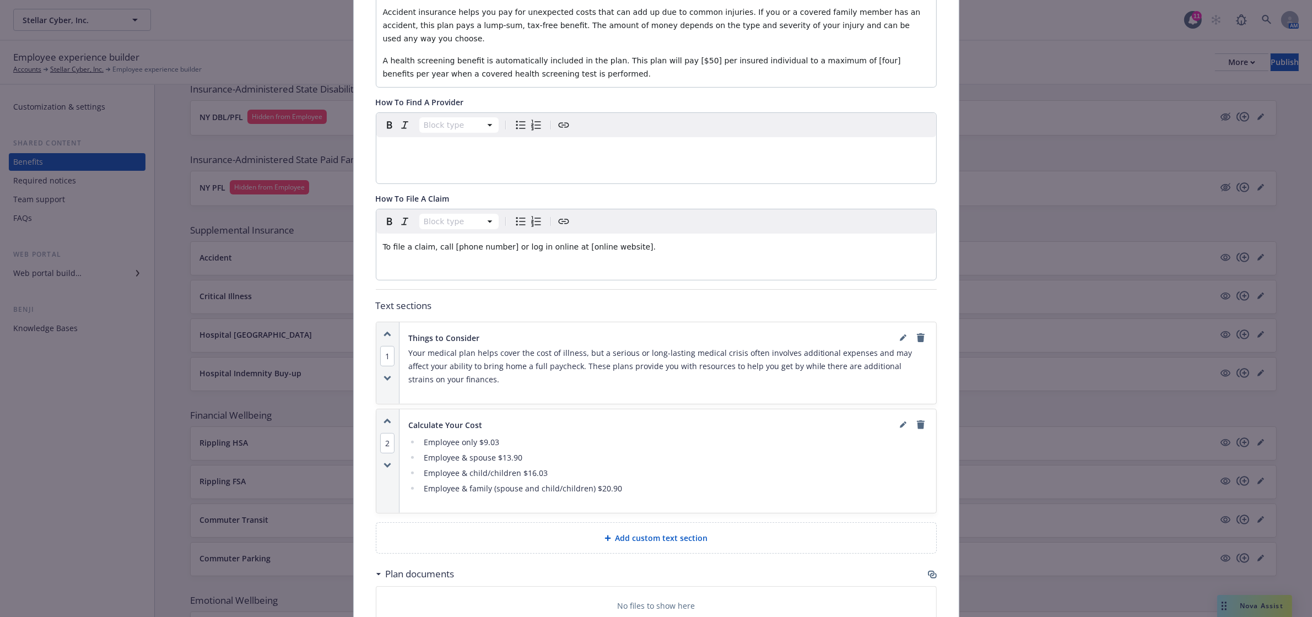
scroll to position [110, 0]
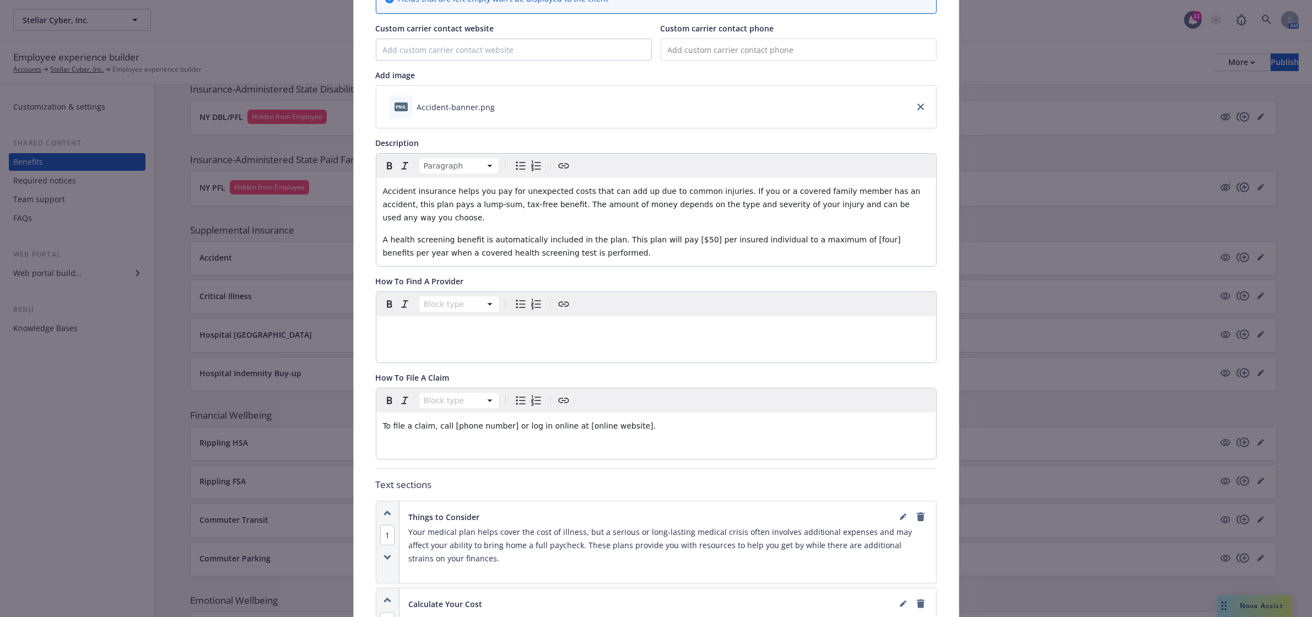
click at [667, 235] on span "A health screening benefit is automatically included in the plan. This plan wil…" at bounding box center [643, 246] width 521 height 22
click at [671, 235] on span "A health screening benefit is automatically included in the plan. This plan wil…" at bounding box center [643, 246] width 521 height 22
click at [657, 235] on span "A health screening benefit is automatically included in the plan. This plan wil…" at bounding box center [641, 246] width 517 height 22
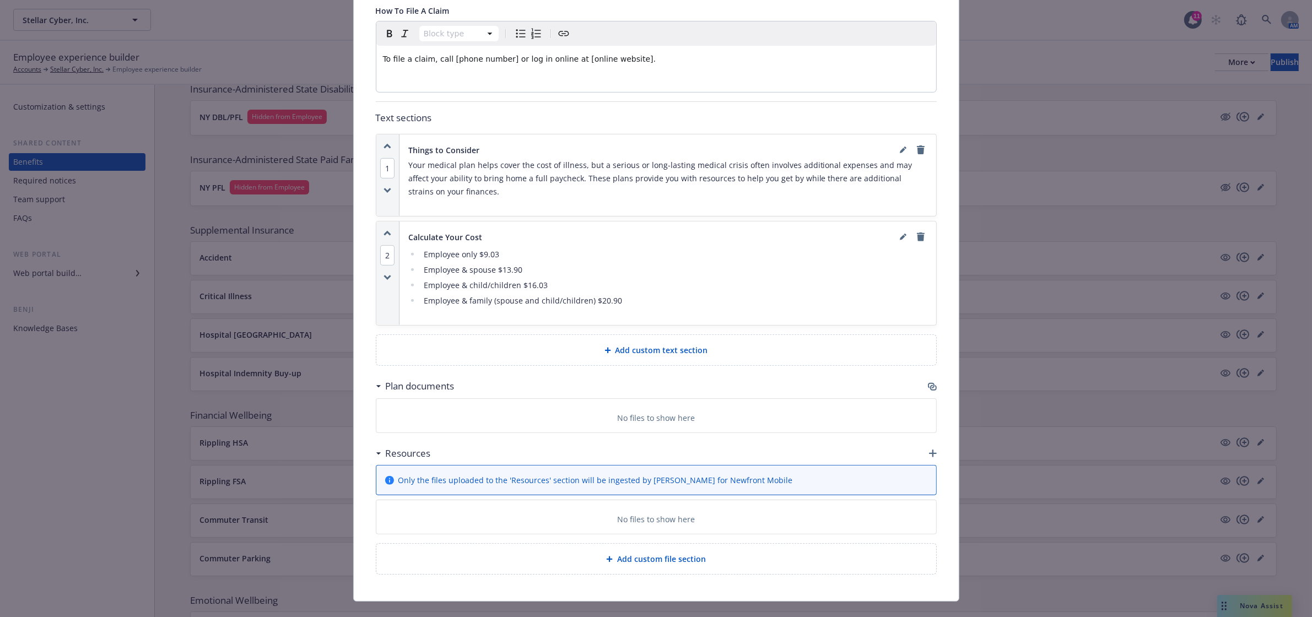
scroll to position [0, 0]
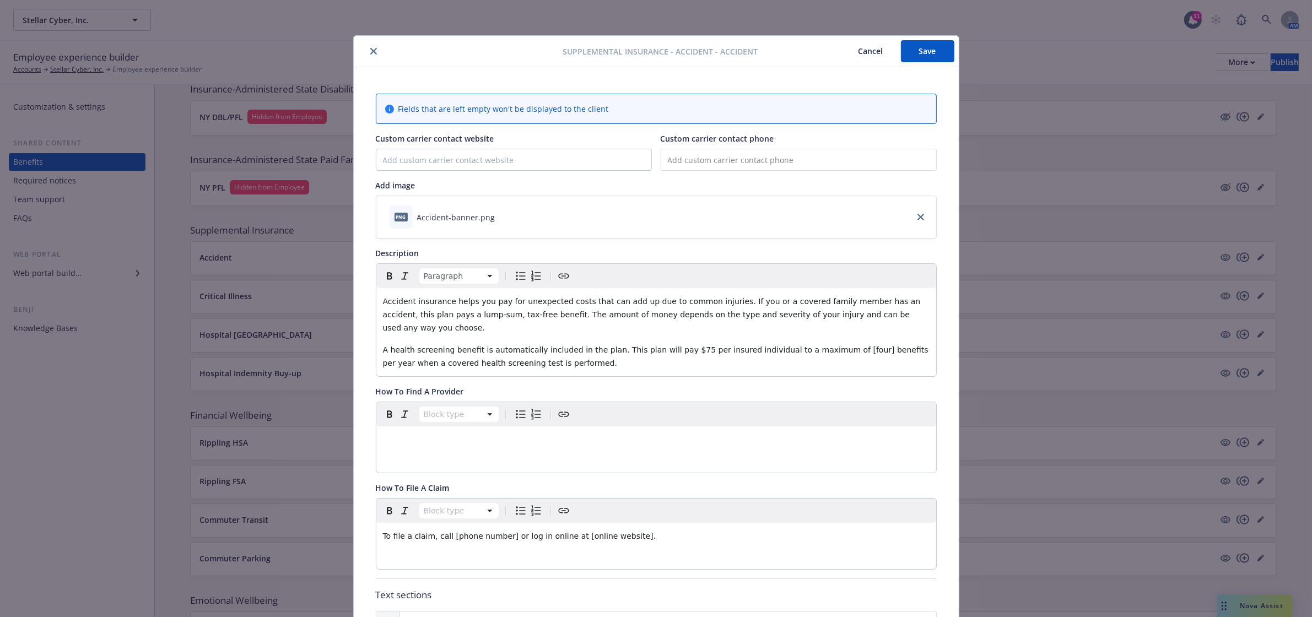
click at [919, 56] on button "Save" at bounding box center [927, 51] width 53 height 22
click at [370, 53] on icon "close" at bounding box center [373, 51] width 7 height 7
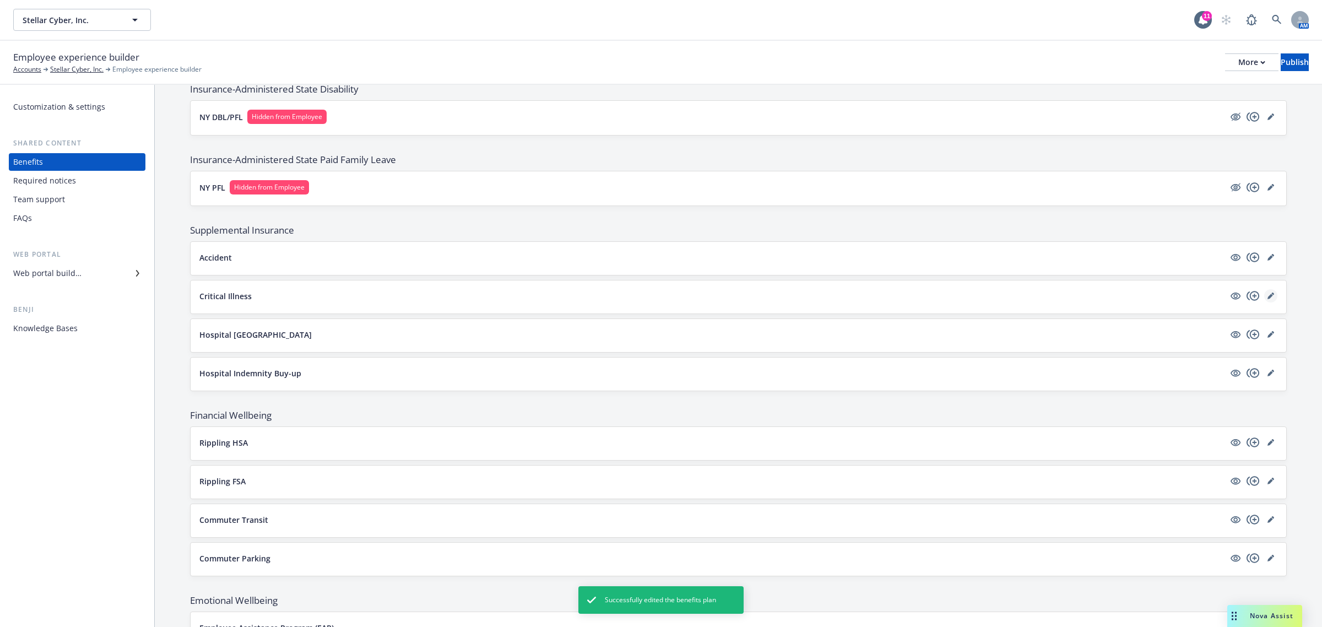
click at [1268, 296] on icon "editPencil" at bounding box center [1271, 296] width 7 height 7
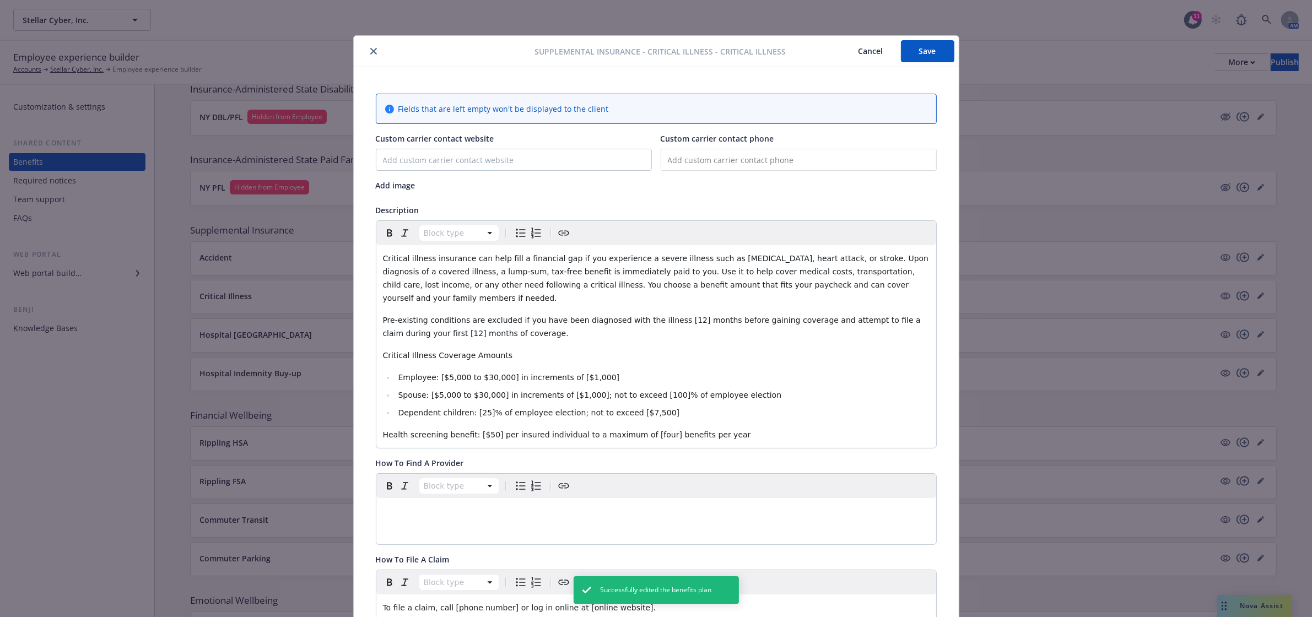
scroll to position [33, 0]
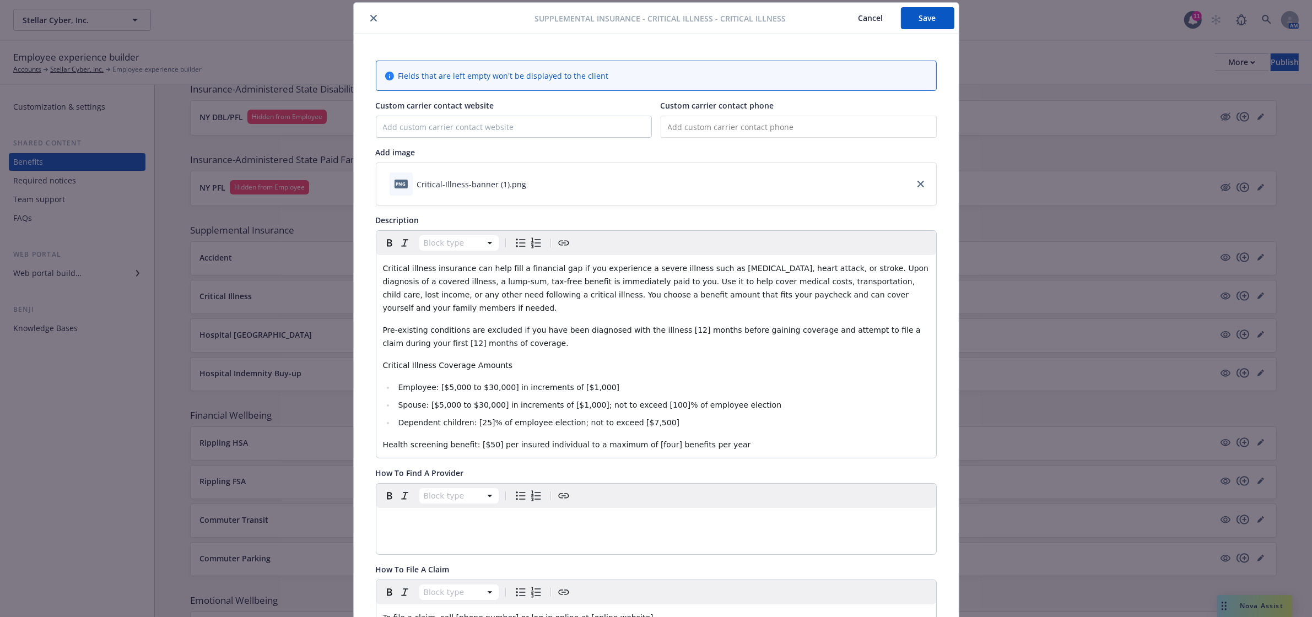
click at [440, 383] on span "Employee: [$5,000 to $30,000] in increments of [$1,000]" at bounding box center [508, 387] width 221 height 9
click at [433, 383] on span "Employee: [$10,000 to $30,000] in increments of [$1,000]" at bounding box center [511, 387] width 226 height 9
click at [475, 383] on span "Employee: $10,000 to $30,000] in increments of [$1,000]" at bounding box center [509, 387] width 223 height 9
click at [566, 383] on span "Employee: $10,000 to $40,000] in increments of [$1,000]" at bounding box center [509, 387] width 223 height 9
click at [496, 383] on span "Employee: $10,000 to $40,000] in increments of $10,000" at bounding box center [509, 387] width 222 height 9
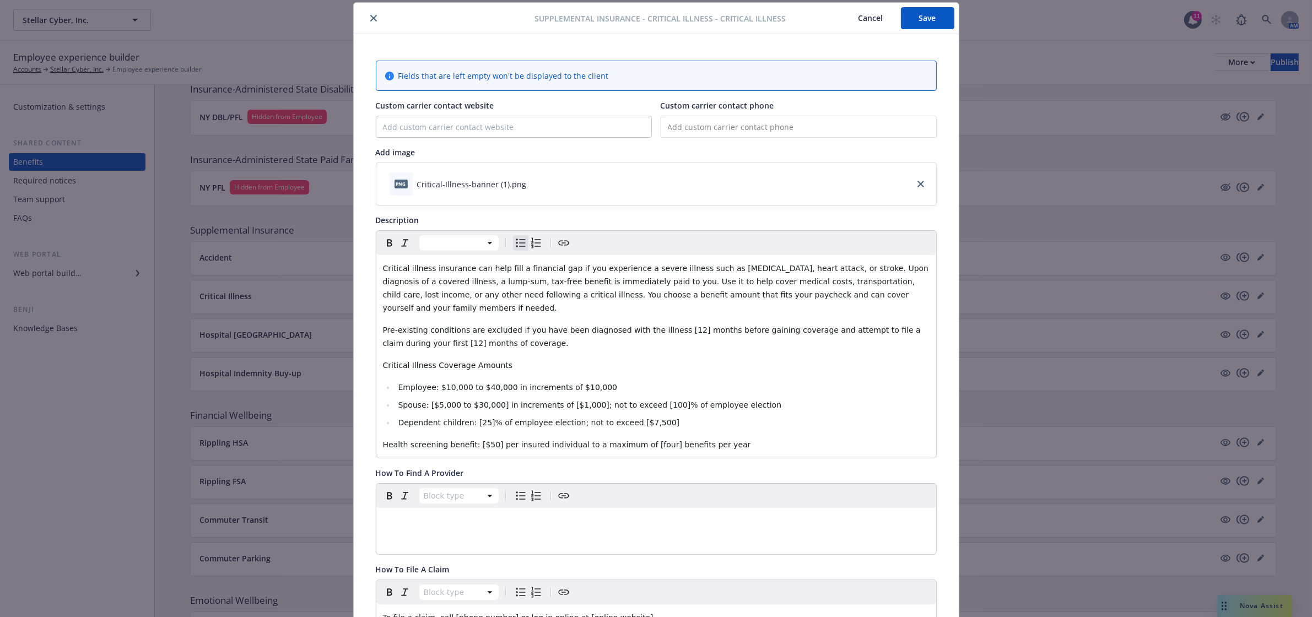
click at [431, 398] on li "Spouse: [$5,000 to $30,000] in increments of [$1,000]; not to exceed [100]% of …" at bounding box center [662, 404] width 534 height 13
drag, startPoint x: 421, startPoint y: 392, endPoint x: 575, endPoint y: 391, distance: 153.2
click at [575, 401] on span "Spouse: [$5,000 to $30,000] in increments of [$1,000]; not to exceed [100]% of …" at bounding box center [589, 405] width 383 height 9
click at [588, 381] on li "Employee: $10,000 to $40,000 in increments of $10,000" at bounding box center [662, 387] width 534 height 13
drag, startPoint x: 584, startPoint y: 376, endPoint x: 429, endPoint y: 376, distance: 155.4
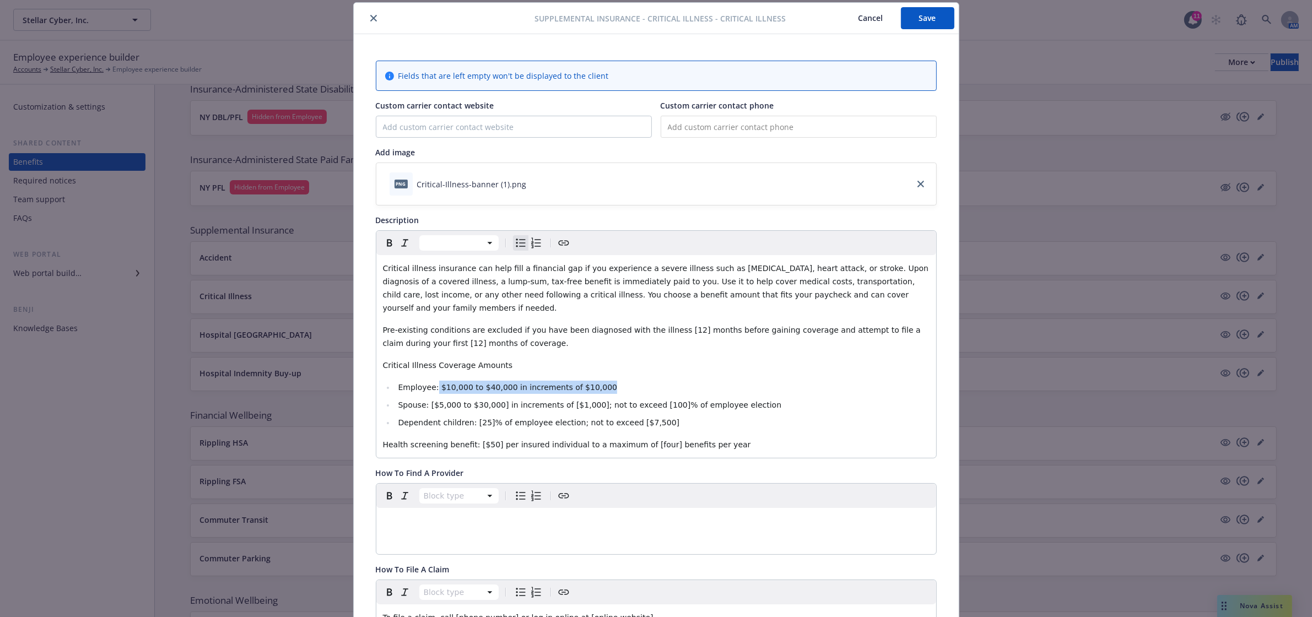
click at [429, 381] on li "Employee: $10,000 to $40,000 in increments of $10,000" at bounding box center [662, 387] width 534 height 13
copy span "$10,000 to $40,000 in increments of $10,000"
drag, startPoint x: 421, startPoint y: 392, endPoint x: 573, endPoint y: 397, distance: 151.6
click at [573, 401] on span "Spouse: [$5,000 to $30,000] in increments of [$1,000]; not to exceed [100]% of …" at bounding box center [589, 405] width 383 height 9
click at [629, 401] on span "Spouse: $10,000 to $40,000 in increments of $10,000; not to exceed [100]% of em…" at bounding box center [589, 405] width 383 height 9
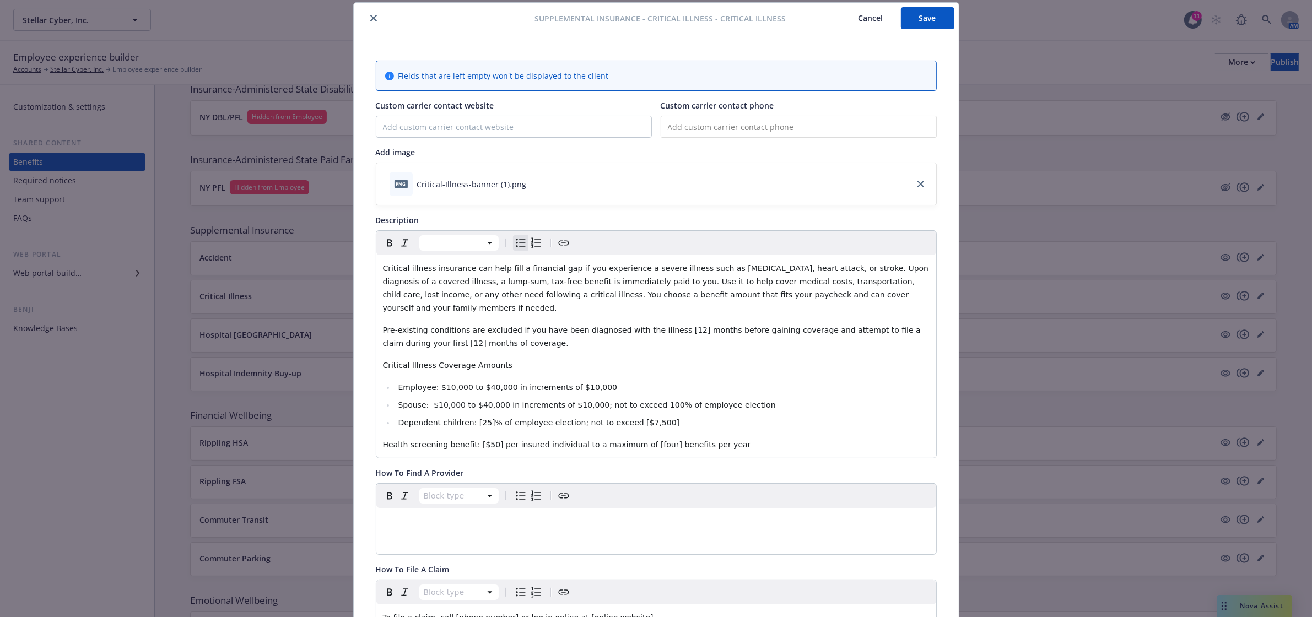
click at [466, 418] on span "Dependent children: [25]% of employee election; not to exceed [$7,500]" at bounding box center [539, 422] width 282 height 9
click at [466, 418] on span "Dependent children: 50% of employee election; not to exceed [$7,500]" at bounding box center [535, 422] width 275 height 9
drag, startPoint x: 693, startPoint y: 409, endPoint x: 780, endPoint y: 414, distance: 86.6
click at [780, 416] on li "Dependent children: $5,000 to $20.000 in $5,000 increments. 50% of employee ele…" at bounding box center [662, 422] width 534 height 13
click at [475, 440] on span "Health screening benefit: [$50] per insured individual to a maximum of [four] b…" at bounding box center [567, 444] width 368 height 9
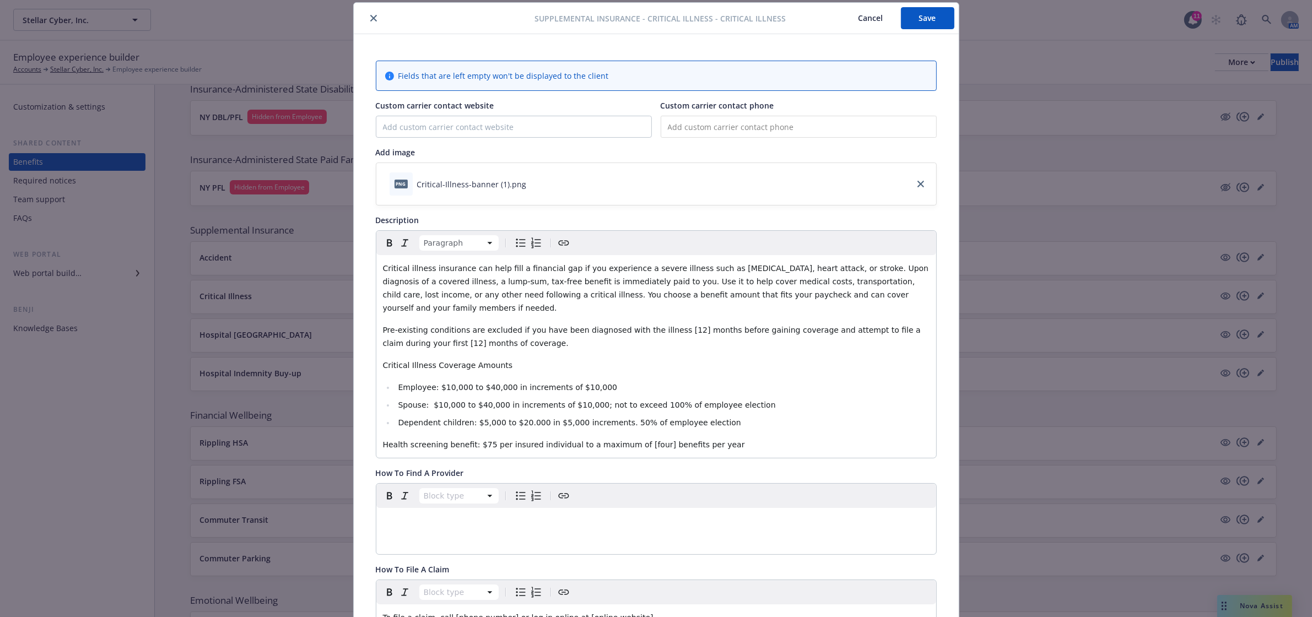
click at [635, 440] on span "Health screening benefit: $75 per insured individual to a maximum of [four] ben…" at bounding box center [564, 444] width 362 height 9
click at [599, 418] on span "Dependent children: $5,000 to $20.000 in $5,000 increments. 50% of employee ele…" at bounding box center [569, 422] width 343 height 9
click at [912, 14] on button "Save" at bounding box center [927, 18] width 53 height 22
click at [482, 364] on div "Critical illness insurance can help fill a financial gap if you experience a se…" at bounding box center [656, 356] width 560 height 203
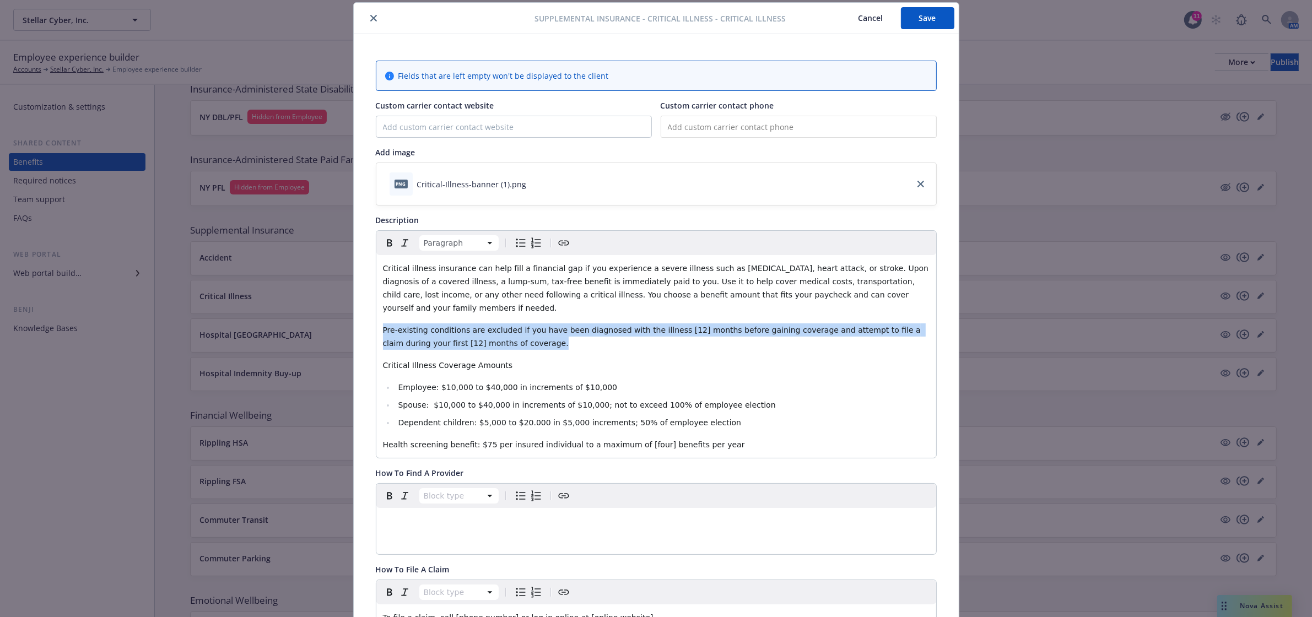
drag, startPoint x: 379, startPoint y: 315, endPoint x: 510, endPoint y: 334, distance: 132.5
click at [510, 334] on p "Pre-existing conditions are excluded if you have been diagnosed with the illnes…" at bounding box center [656, 336] width 547 height 26
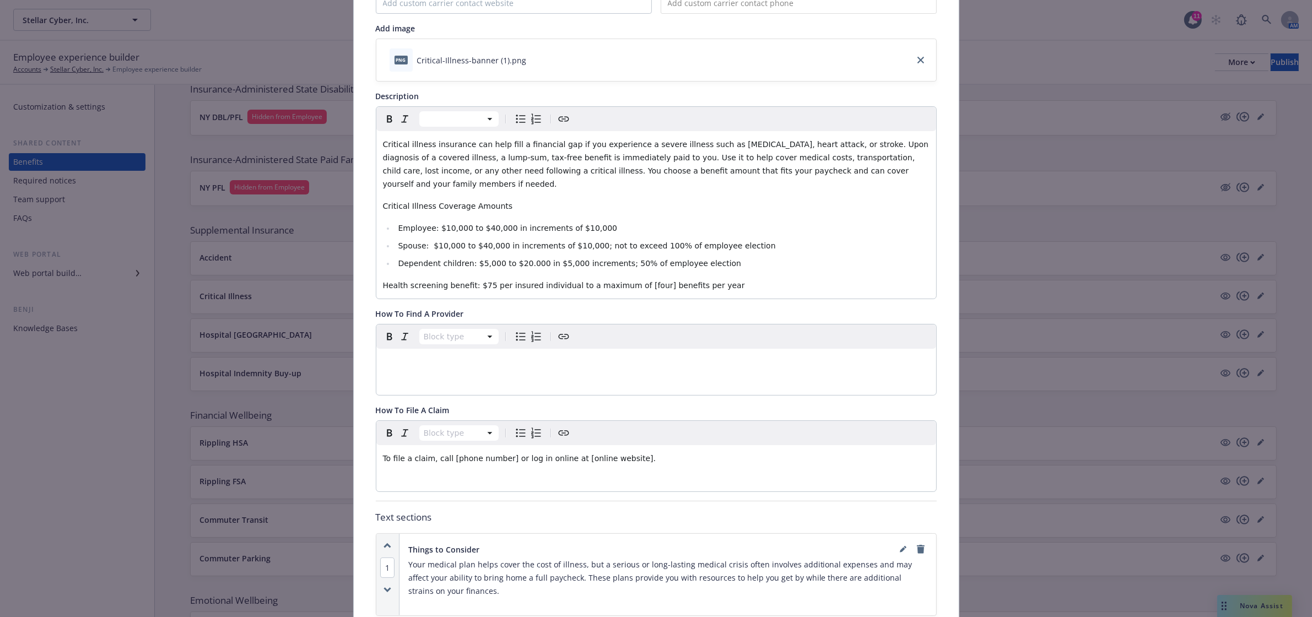
scroll to position [0, 0]
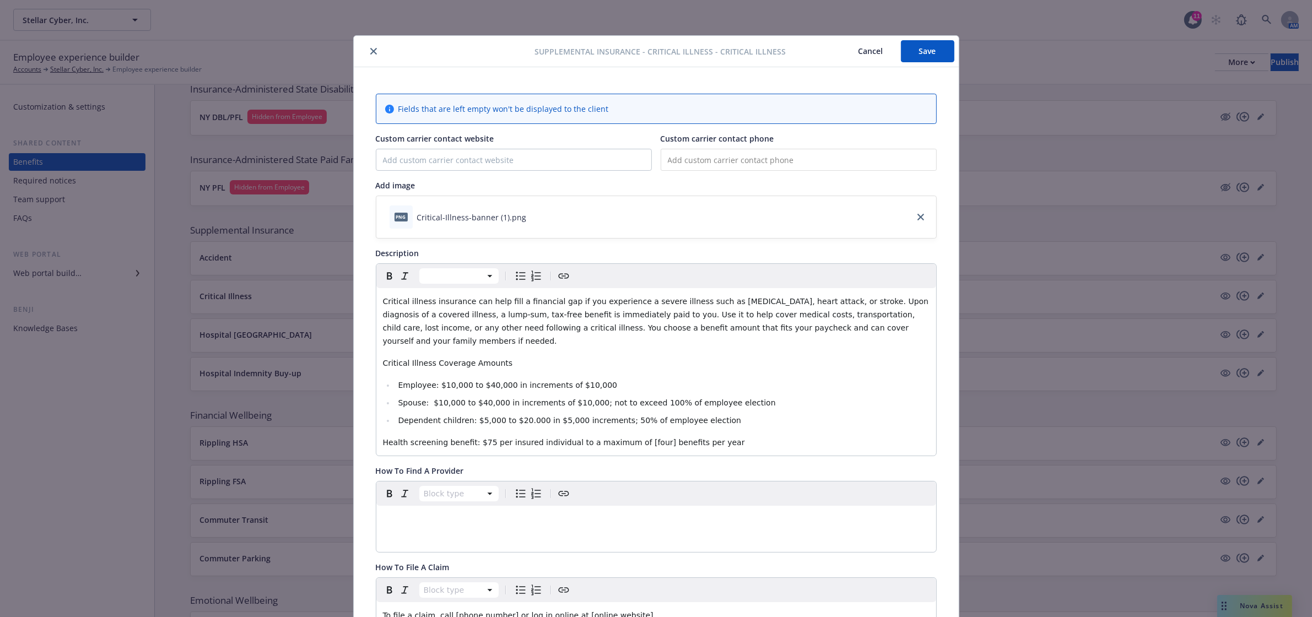
click at [928, 56] on button "Save" at bounding box center [927, 51] width 53 height 22
click at [370, 50] on icon "close" at bounding box center [373, 51] width 7 height 7
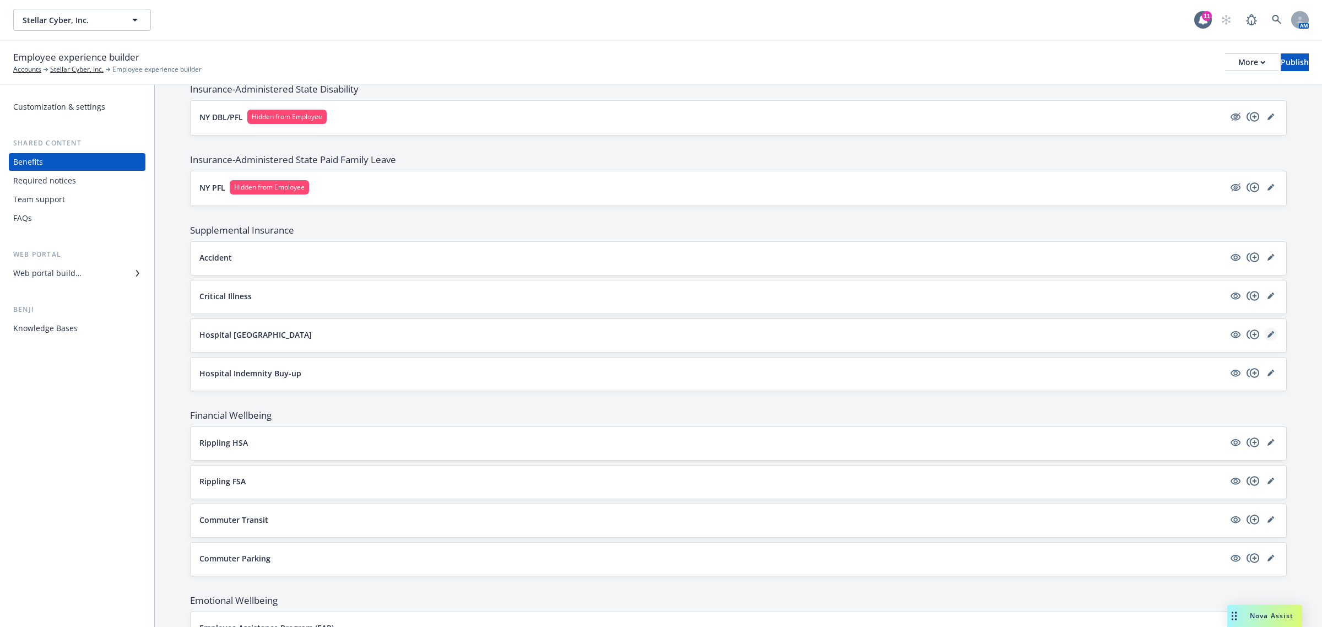
click at [1268, 338] on icon "editPencil" at bounding box center [1271, 334] width 7 height 7
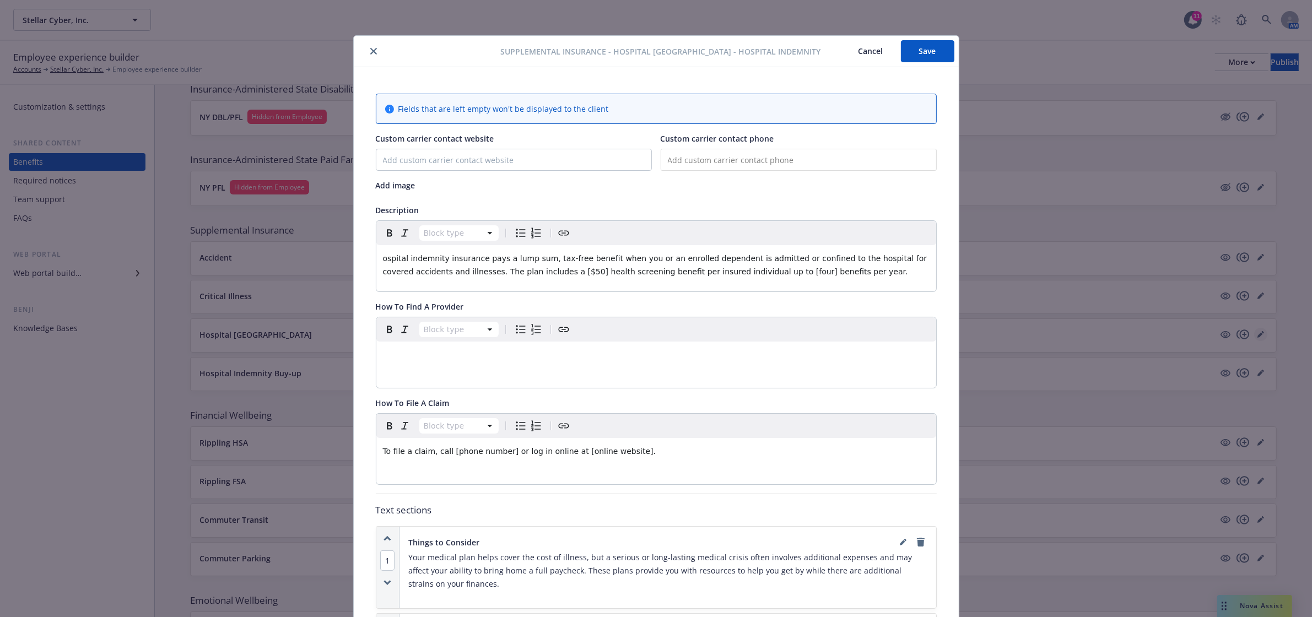
scroll to position [33, 0]
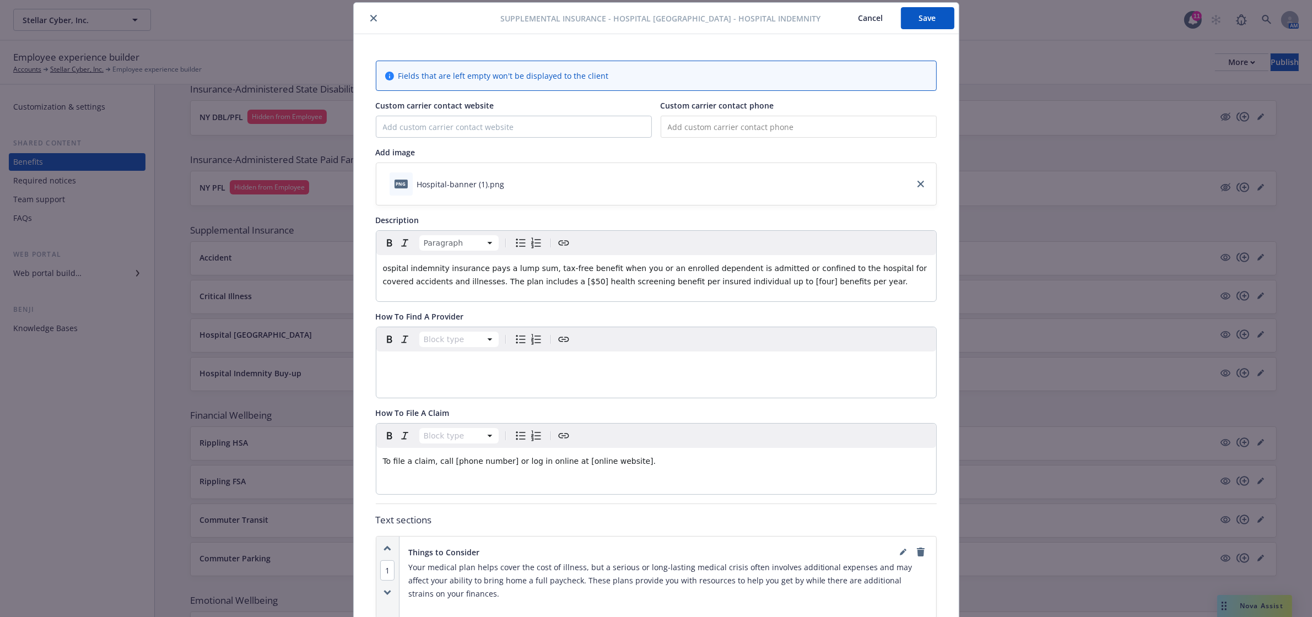
click at [505, 282] on span "ospital indemnity insurance pays a lump sum, tax-free benefit when you or an en…" at bounding box center [656, 275] width 547 height 22
click at [376, 269] on div "ospital indemnity insurance pays a lump sum, tax-free benefit when you or an en…" at bounding box center [656, 275] width 560 height 40
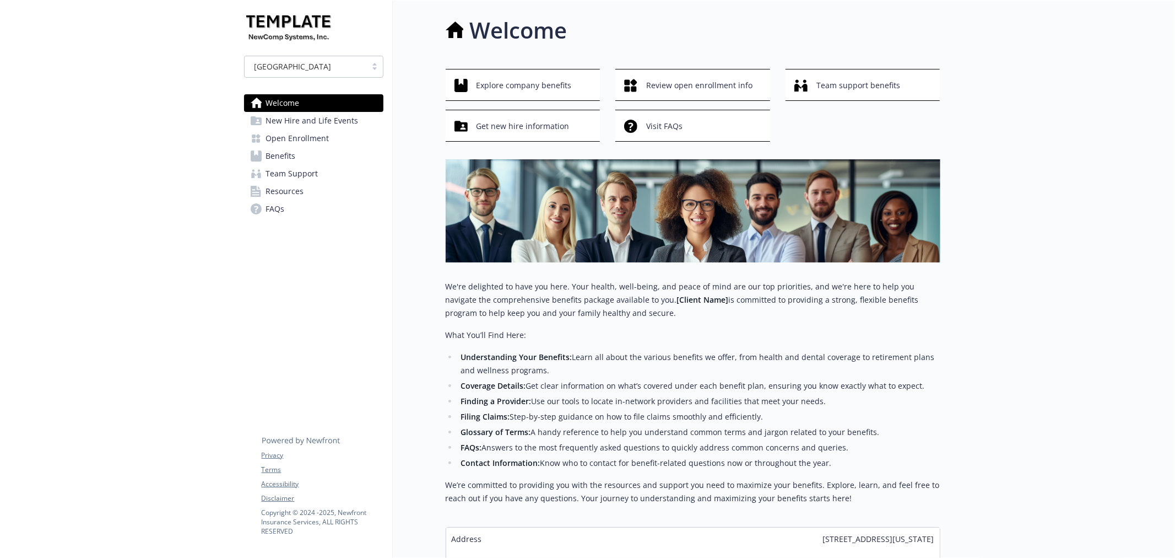
click at [303, 156] on link "Benefits" at bounding box center [313, 156] width 139 height 18
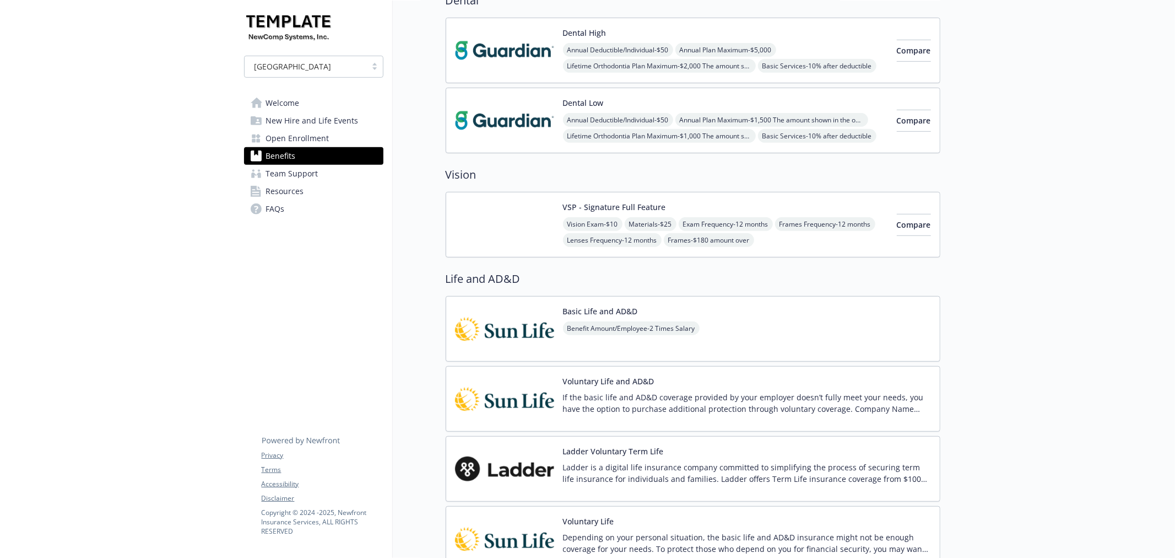
scroll to position [489, 0]
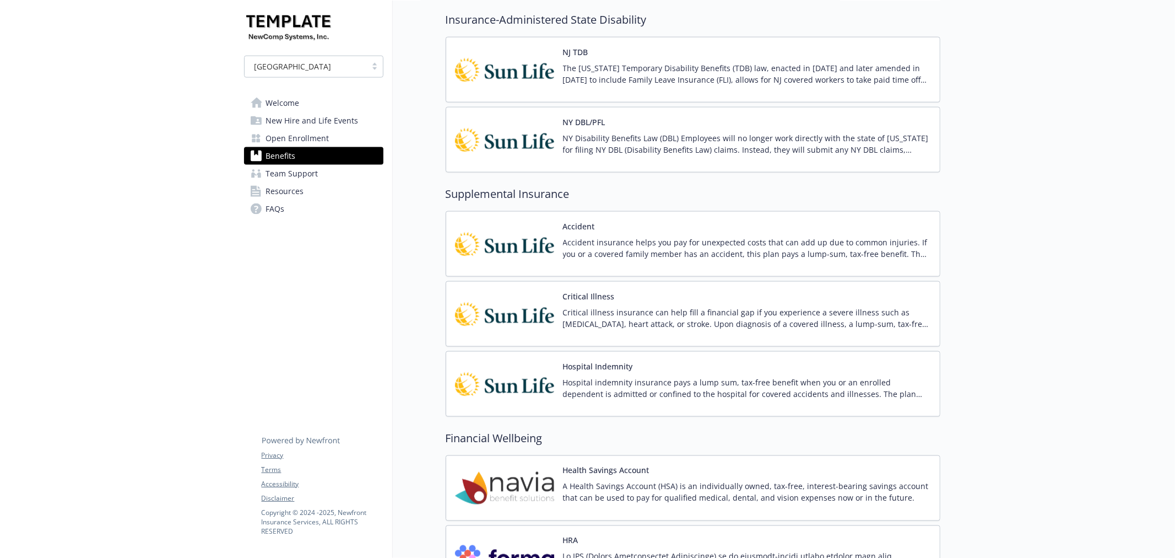
click at [673, 238] on p "Accident insurance helps you pay for unexpected costs that can add up due to co…" at bounding box center [747, 247] width 368 height 23
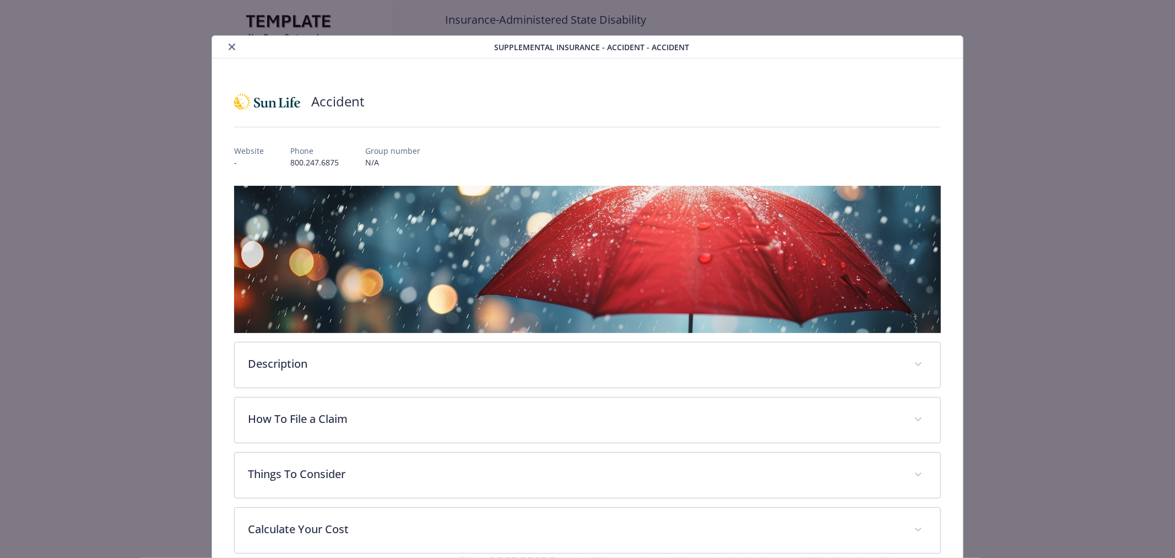
scroll to position [57, 0]
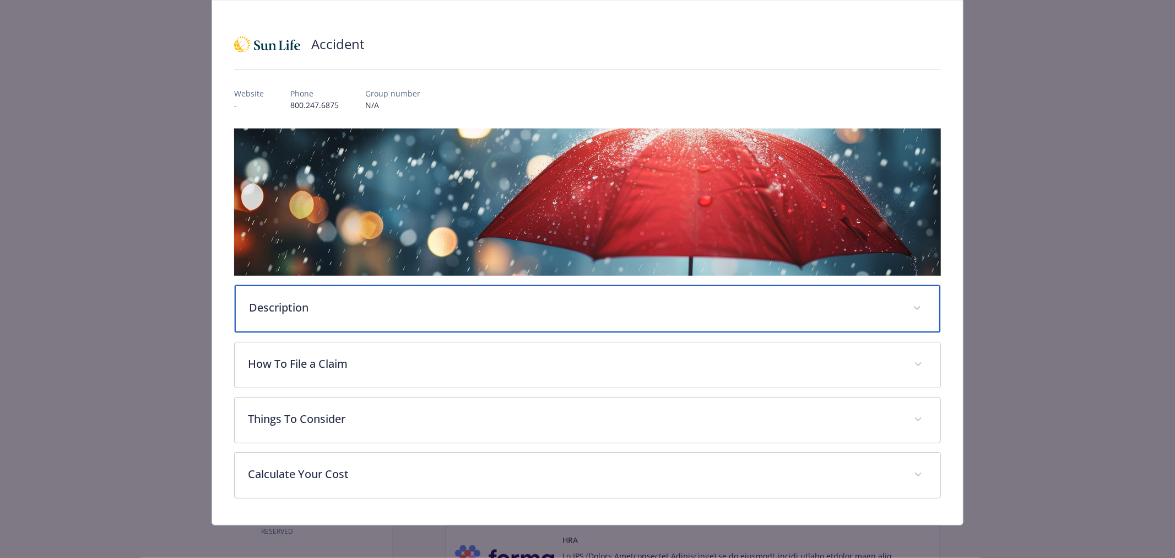
click at [594, 318] on div "Description" at bounding box center [588, 308] width 706 height 47
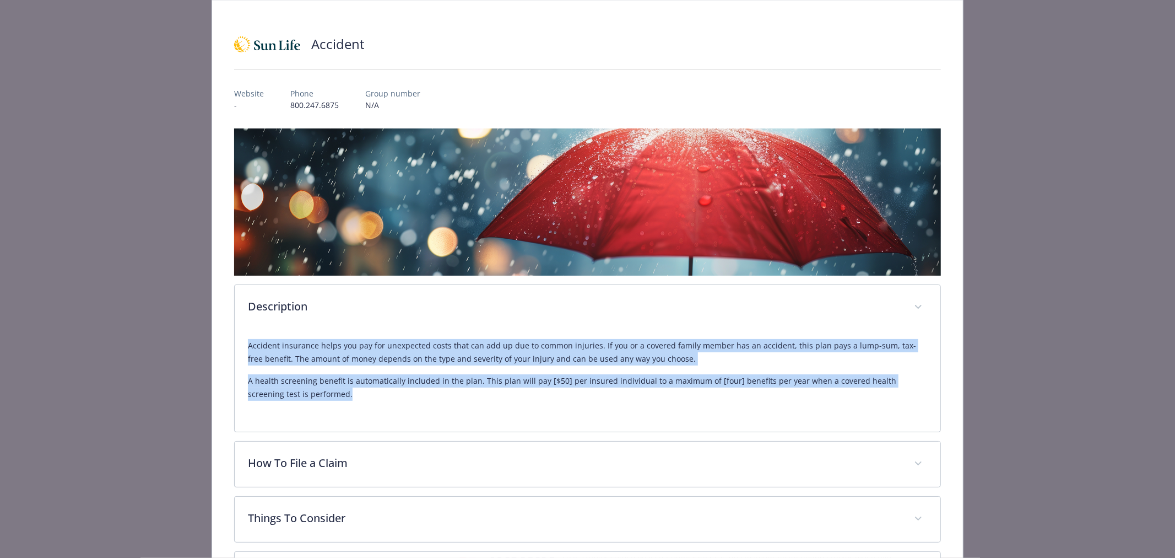
drag, startPoint x: 322, startPoint y: 393, endPoint x: 224, endPoint y: 345, distance: 109.1
click at [224, 345] on div "Accident Website - Phone 800.247.6875 Group number N/A Description Accident ins…" at bounding box center [587, 312] width 751 height 623
copy div "Accident insurance helps you pay for unexpected costs that can add up due to co…"
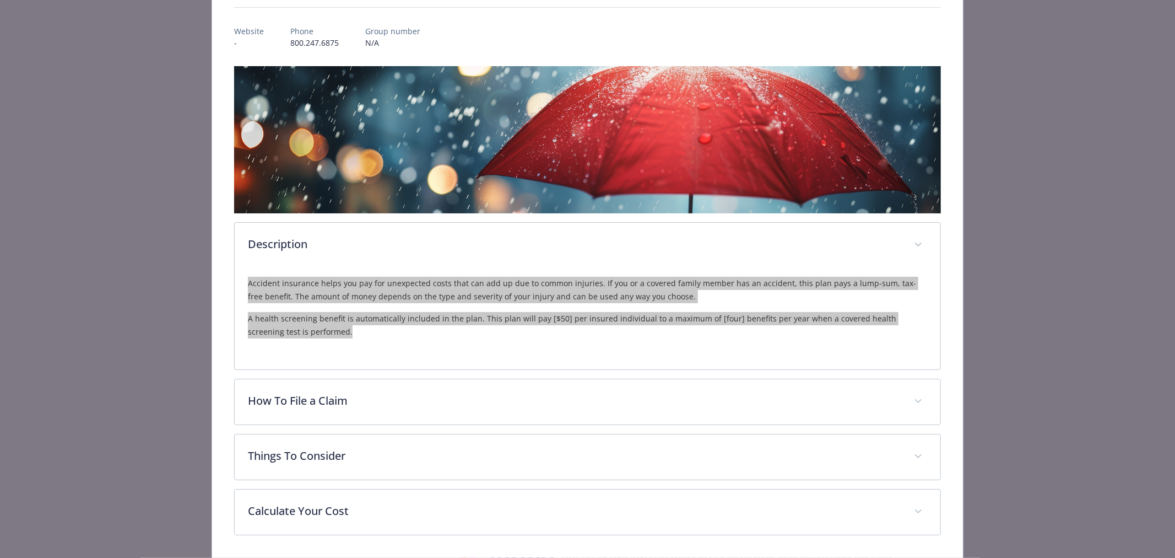
scroll to position [158, 0]
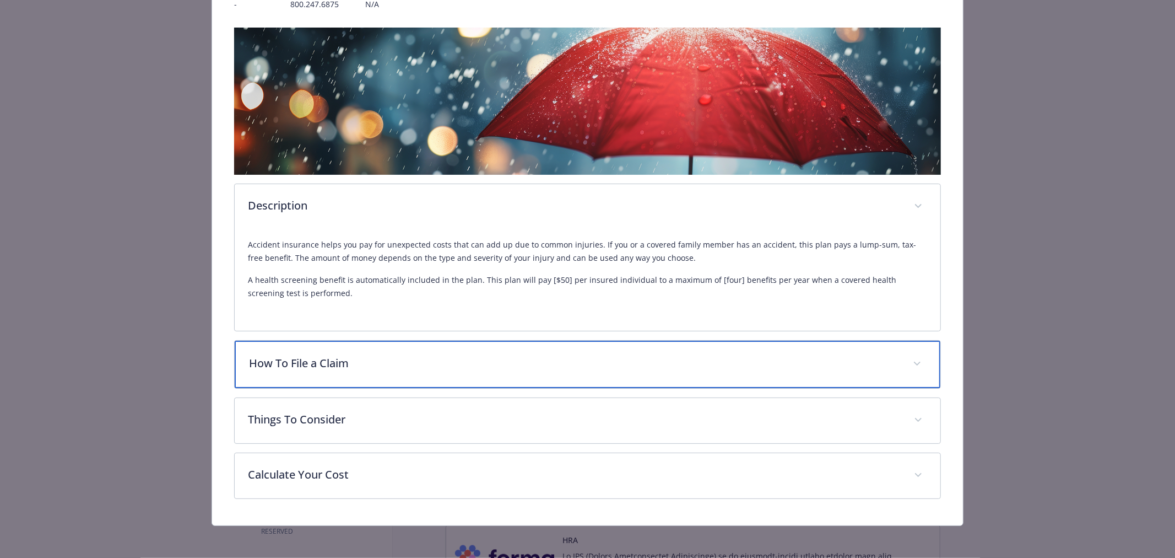
click at [502, 368] on p "How To File a Claim" at bounding box center [574, 363] width 651 height 17
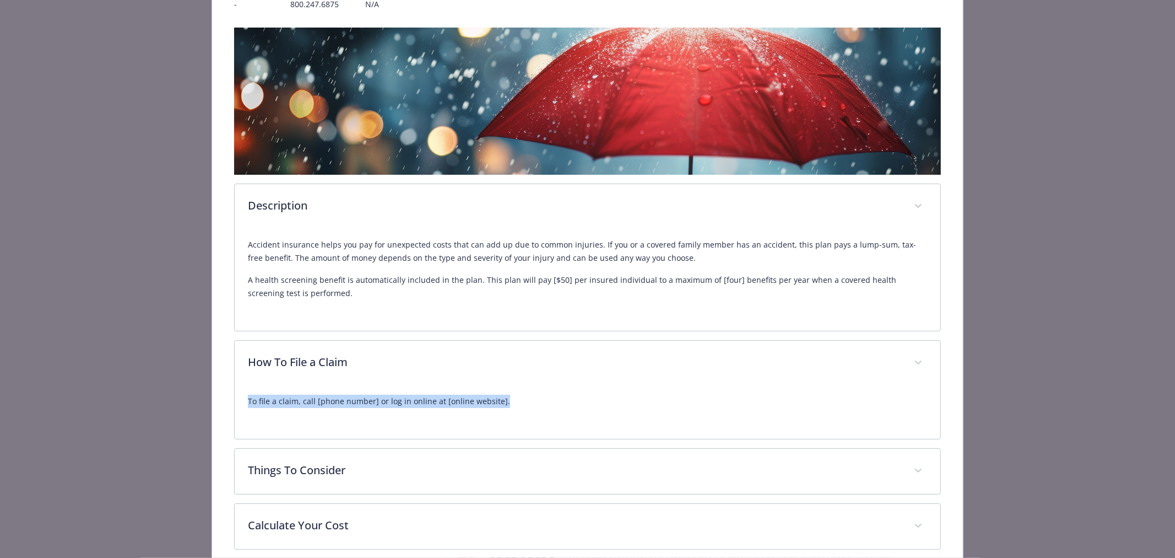
drag, startPoint x: 510, startPoint y: 399, endPoint x: 240, endPoint y: 407, distance: 269.5
click at [240, 407] on div "To file a claim, call [phone number] or log in online at [online website]." at bounding box center [588, 412] width 706 height 53
copy p "To file a claim, call [phone number] or log in online at [online website]."
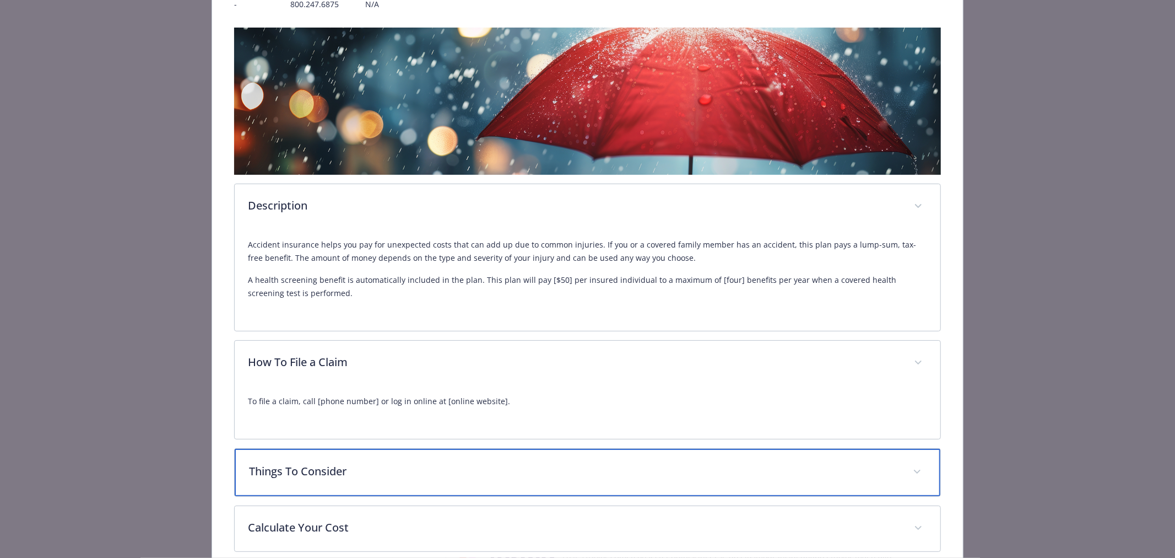
click at [378, 469] on p "Things To Consider" at bounding box center [574, 471] width 651 height 17
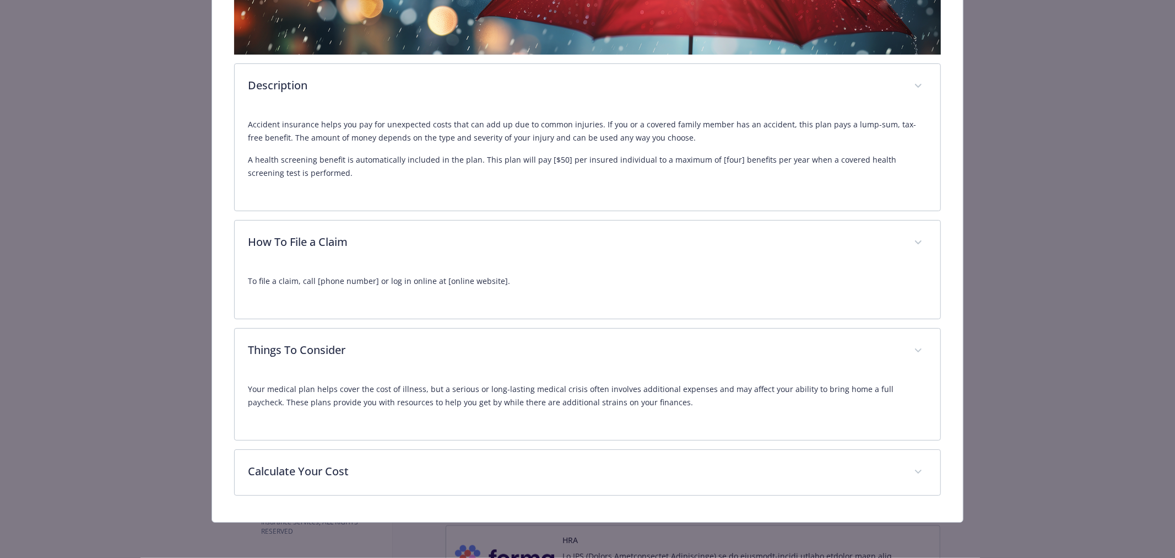
scroll to position [277, 0]
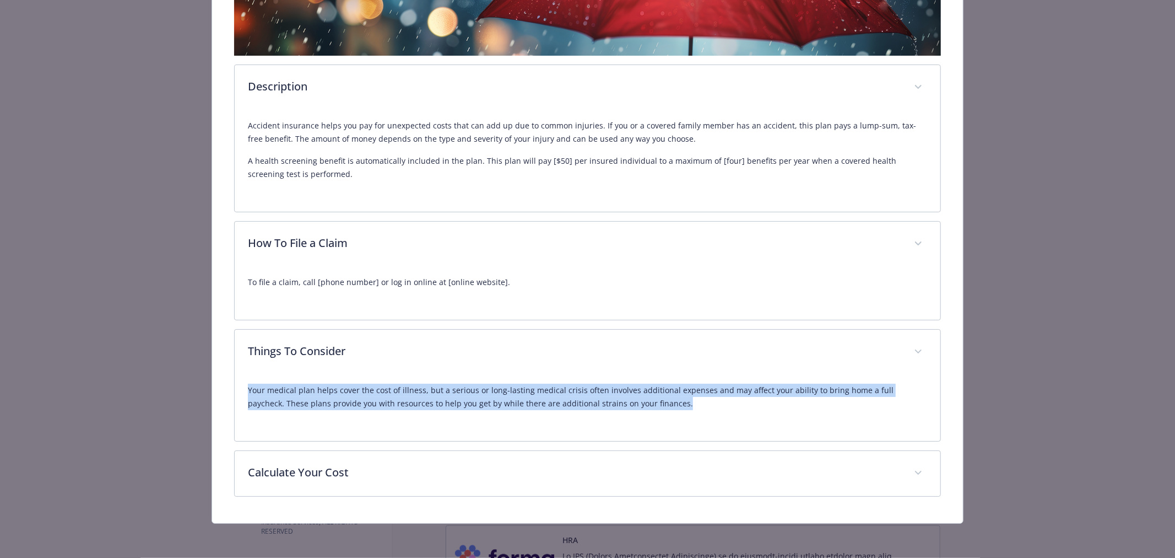
drag, startPoint x: 245, startPoint y: 386, endPoint x: 680, endPoint y: 408, distance: 435.8
click at [680, 408] on div "Your medical plan helps cover the cost of illness, but a serious or long-lastin…" at bounding box center [588, 408] width 706 height 66
copy p "Your medical plan helps cover the cost of illness, but a serious or long-lastin…"
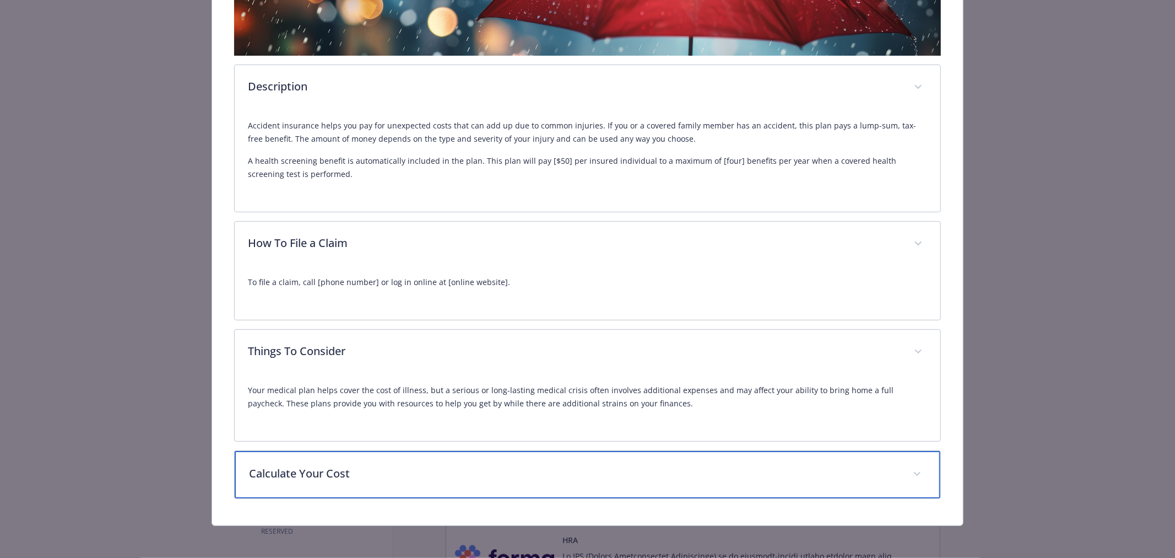
click at [278, 475] on p "Calculate Your Cost" at bounding box center [574, 473] width 651 height 17
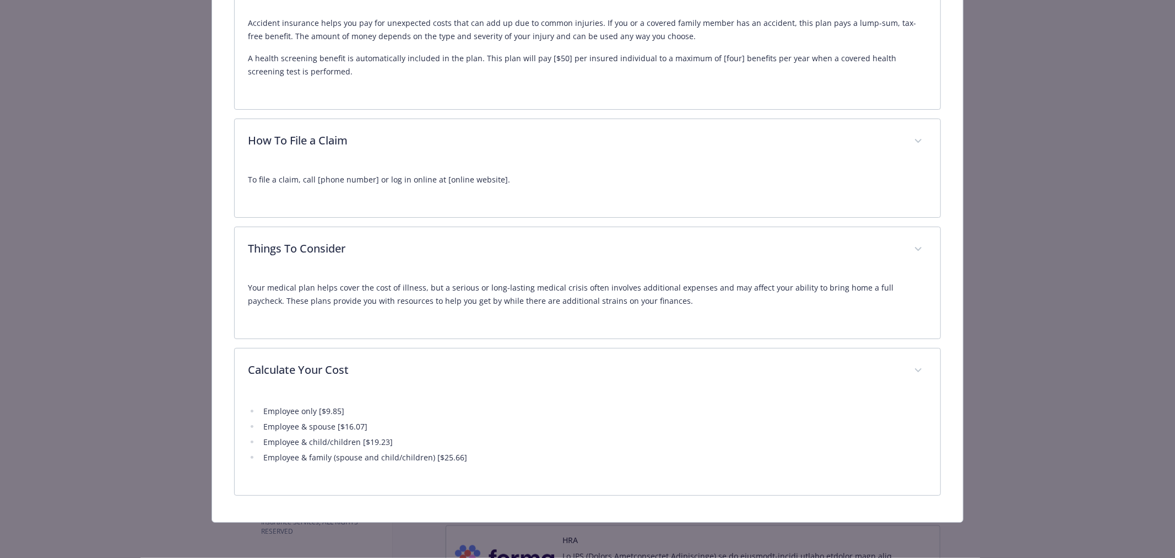
scroll to position [378, 0]
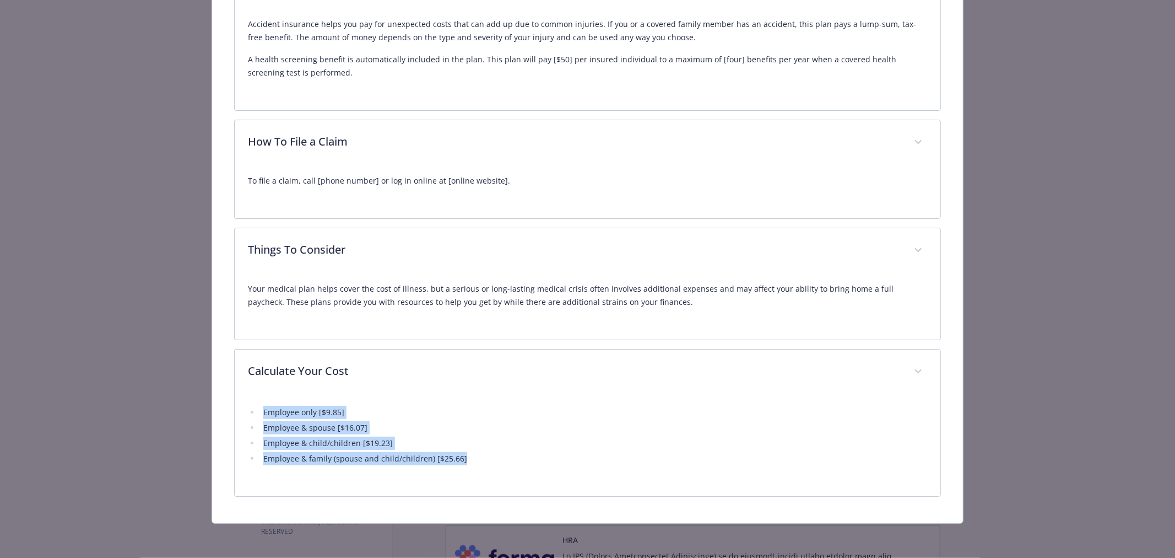
drag, startPoint x: 467, startPoint y: 455, endPoint x: 239, endPoint y: 406, distance: 232.6
click at [239, 406] on div "Employee only [$9.85] Employee & spouse [$16.07] Employee & child/children [$19…" at bounding box center [588, 444] width 706 height 101
copy ul "Employee only [$9.85] Employee & spouse [$16.07] Employee & child/children [$19…"
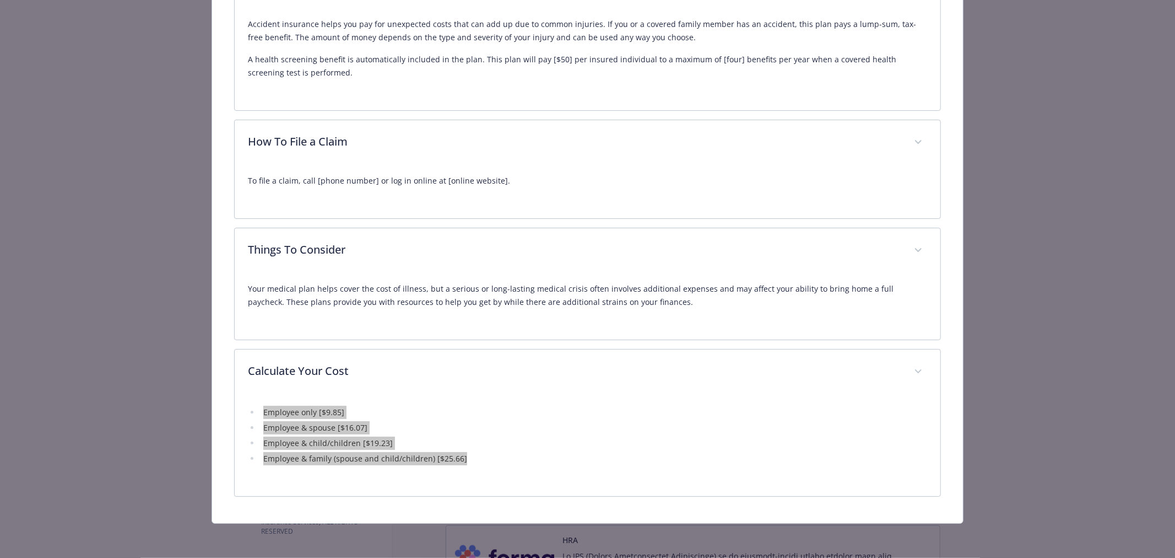
scroll to position [0, 0]
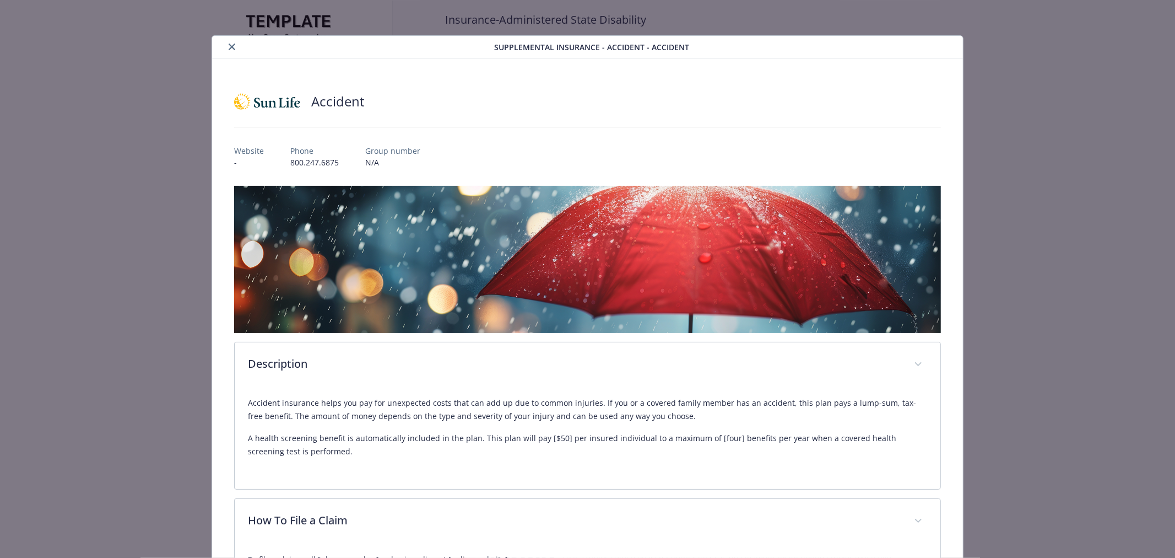
click at [229, 45] on icon "close" at bounding box center [232, 47] width 7 height 7
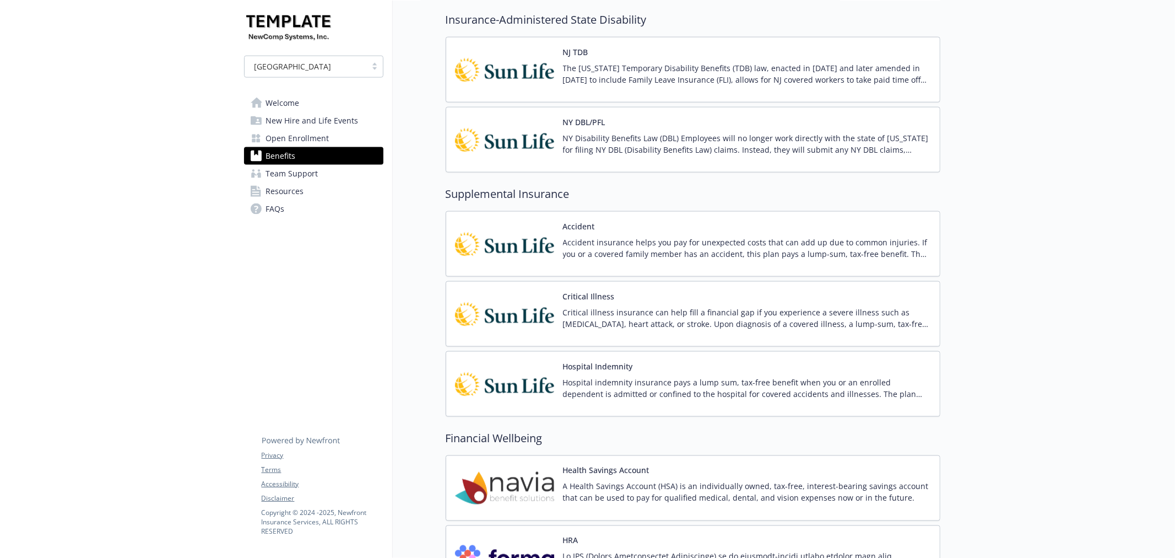
click at [594, 316] on p "Critical illness insurance can help fill a financial gap if you experience a se…" at bounding box center [747, 317] width 368 height 23
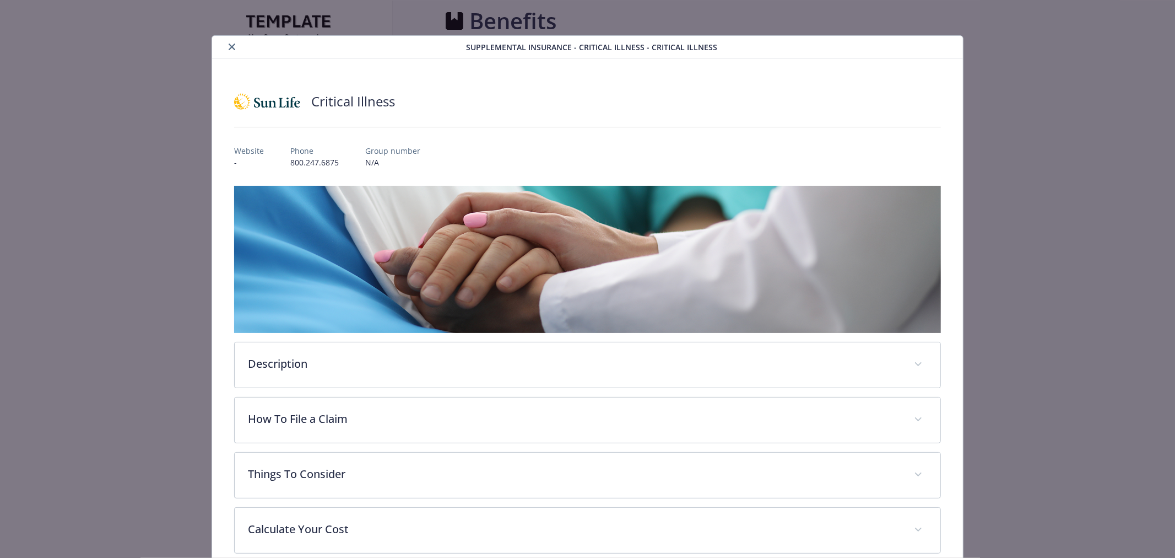
scroll to position [1306, 0]
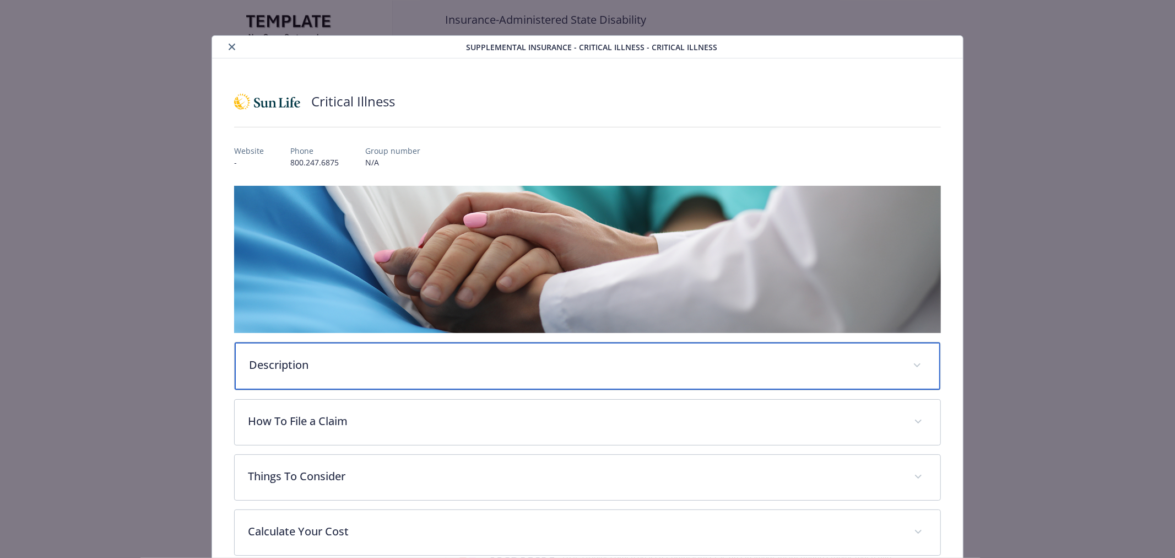
click at [394, 365] on p "Description" at bounding box center [574, 364] width 651 height 17
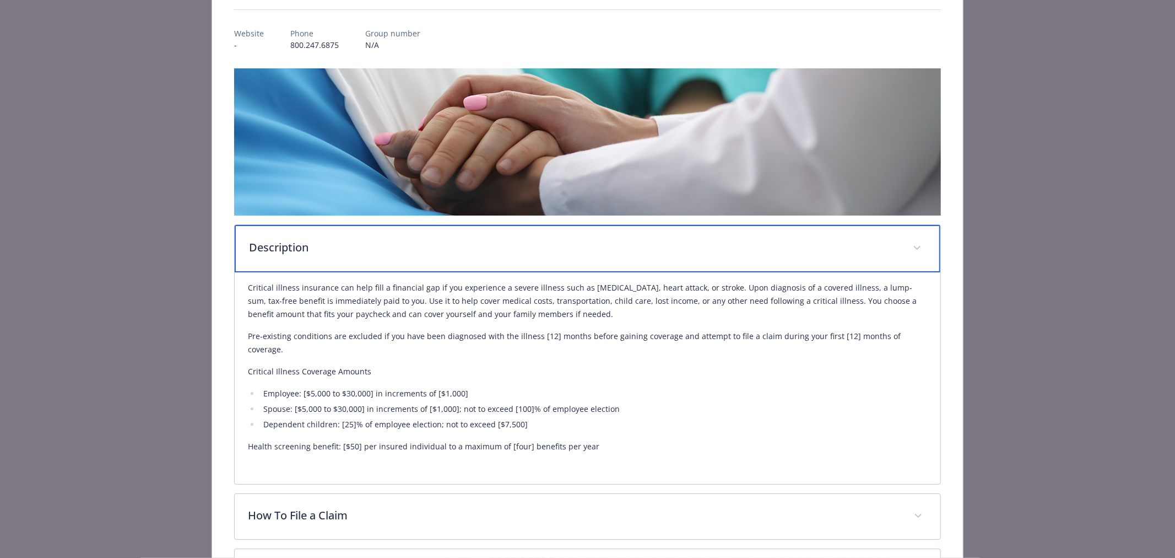
scroll to position [93, 0]
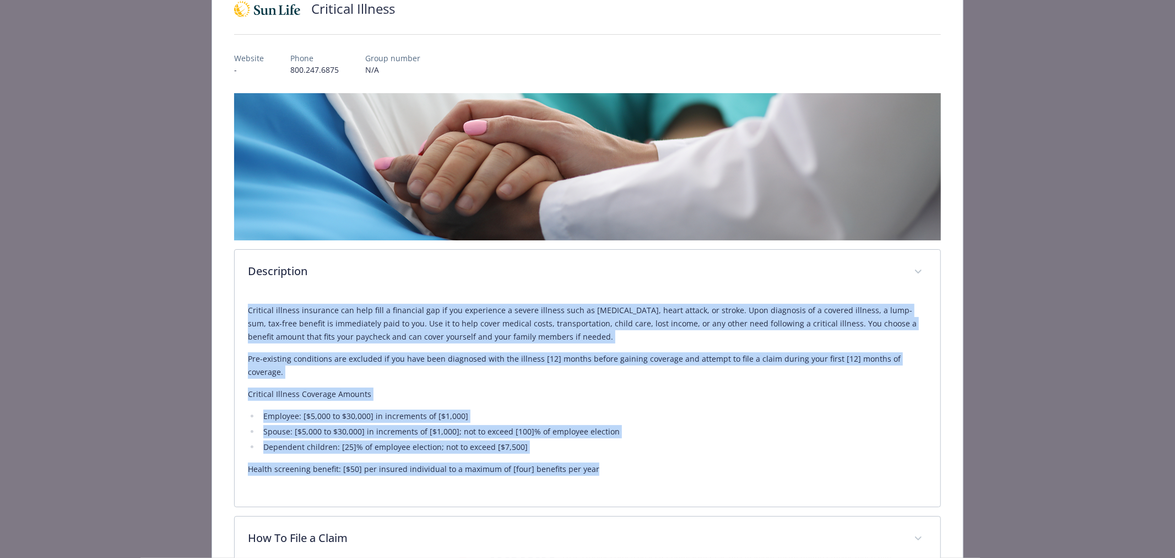
drag, startPoint x: 598, startPoint y: 458, endPoint x: 215, endPoint y: 309, distance: 410.5
click at [215, 309] on div "Critical Illness Website - Phone 800.247.6875 Group number N/A Description Crit…" at bounding box center [587, 332] width 751 height 733
copy div "Critical illness insurance can help fill a financial gap if you experience a se…"
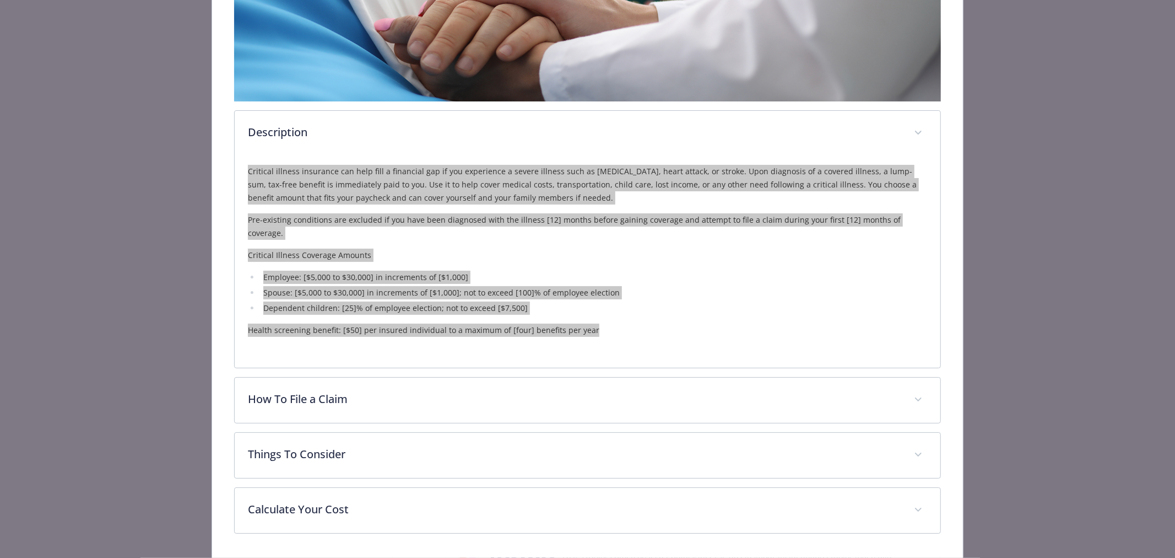
scroll to position [255, 0]
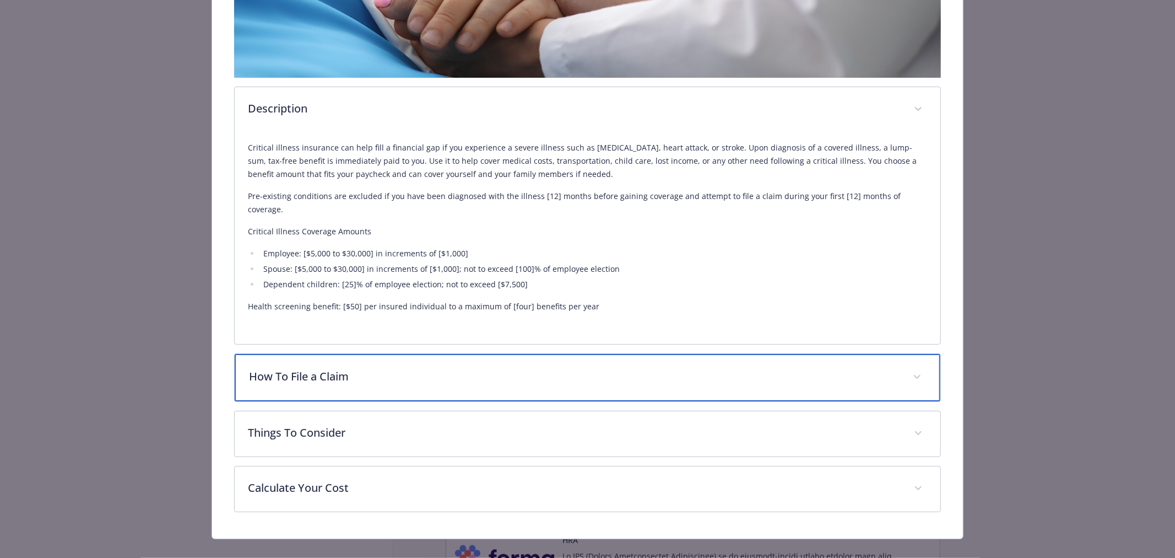
click at [452, 368] on p "How To File a Claim" at bounding box center [574, 376] width 651 height 17
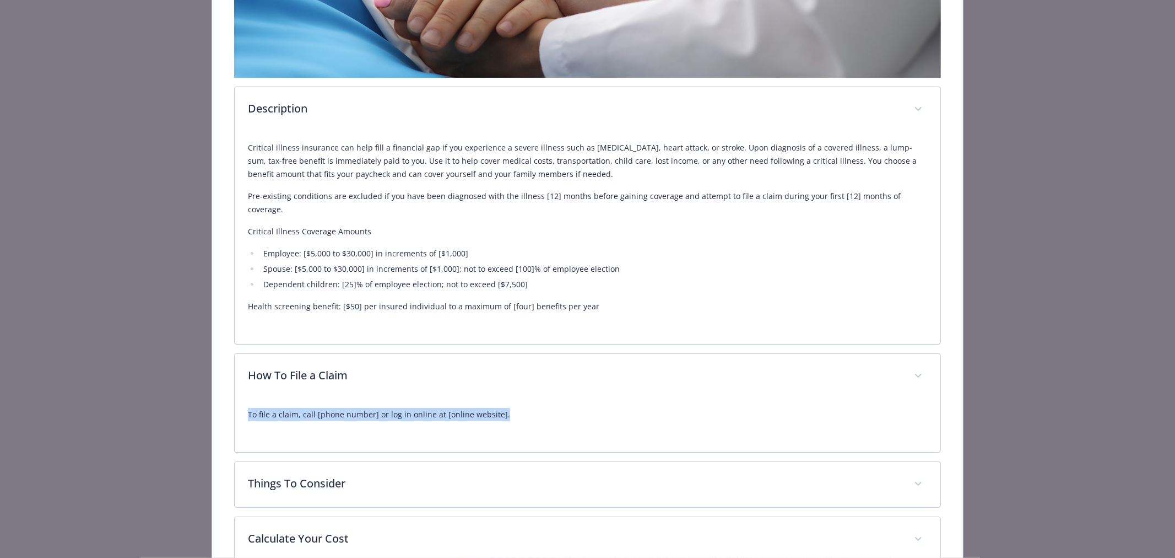
drag, startPoint x: 540, startPoint y: 404, endPoint x: 234, endPoint y: 399, distance: 305.8
click at [235, 399] on div "To file a claim, call [phone number] or log in online at [online website]." at bounding box center [588, 425] width 706 height 53
copy p "To file a claim, call [phone number] or log in online at [online website]."
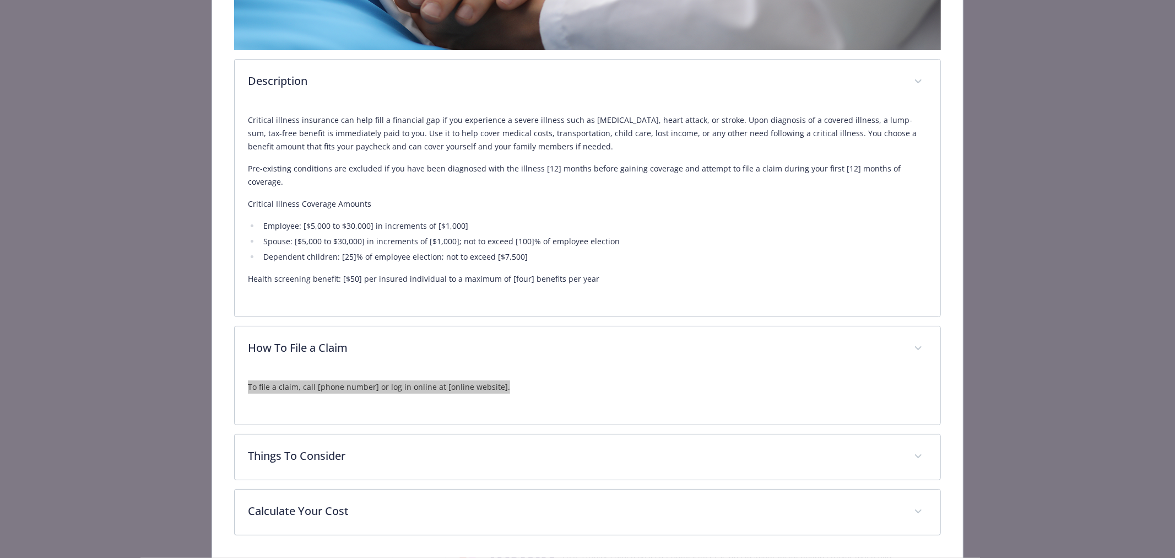
scroll to position [309, 0]
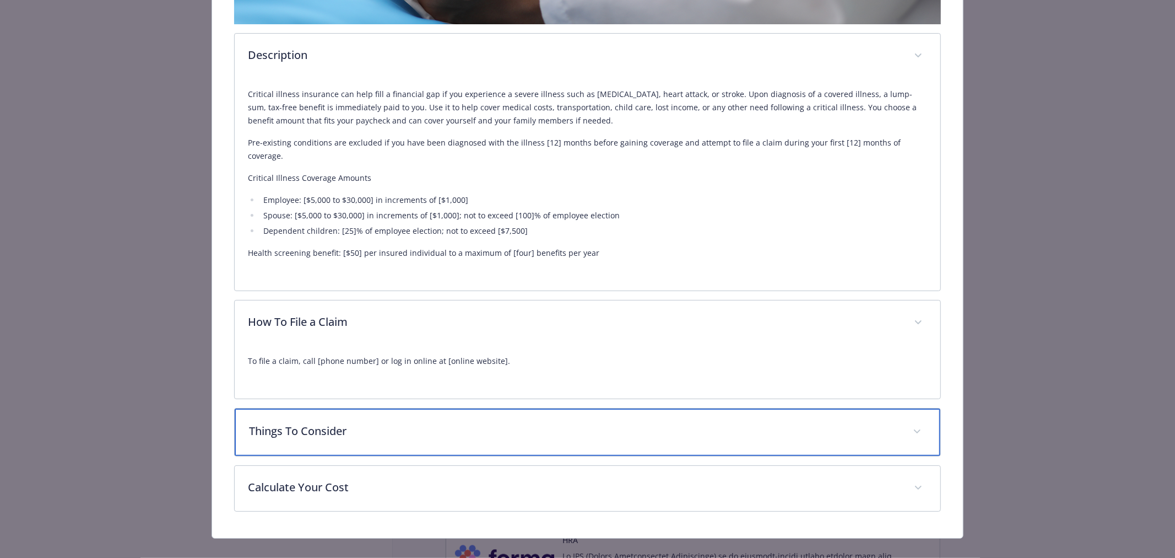
click at [403, 425] on div "Things To Consider" at bounding box center [588, 431] width 706 height 47
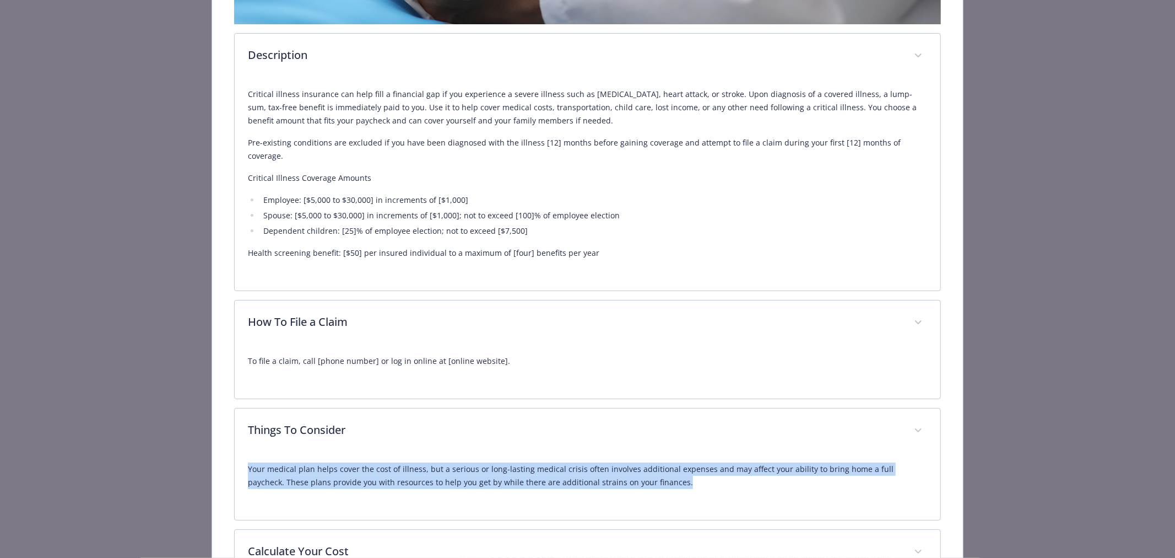
drag, startPoint x: 245, startPoint y: 454, endPoint x: 707, endPoint y: 480, distance: 463.0
click at [707, 480] on div "Your medical plan helps cover the cost of illness, but a serious or long-lastin…" at bounding box center [588, 486] width 706 height 66
copy p "Your medical plan helps cover the cost of illness, but a serious or long-lastin…"
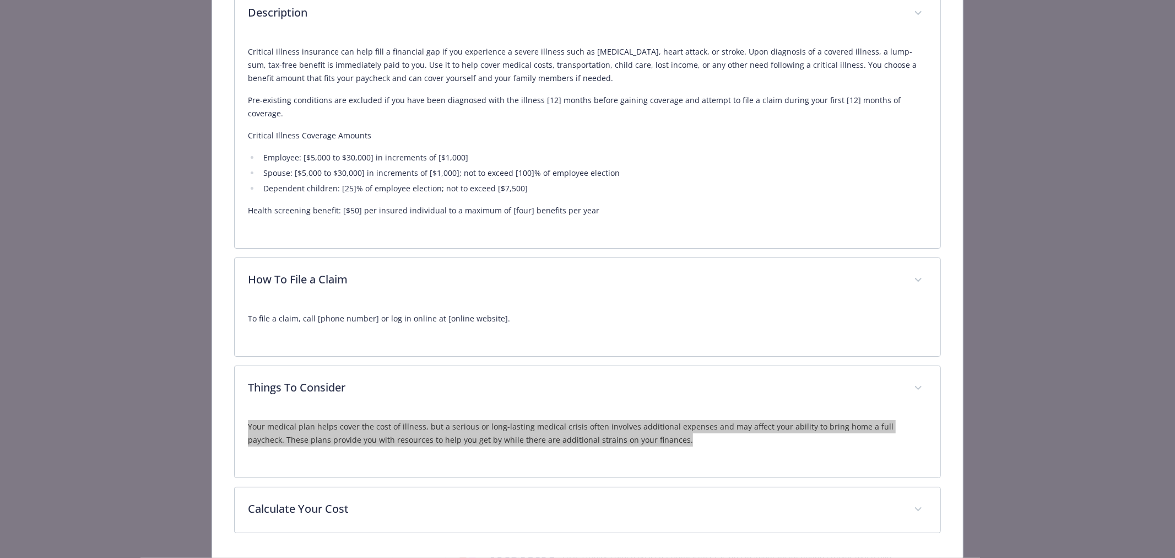
scroll to position [375, 0]
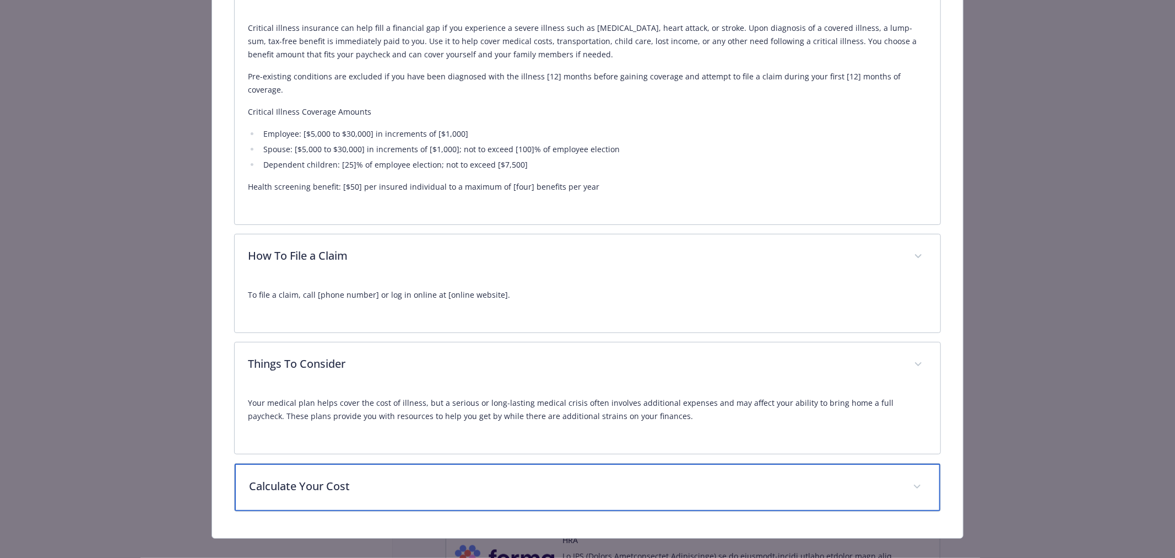
click at [479, 483] on div "Calculate Your Cost" at bounding box center [588, 486] width 706 height 47
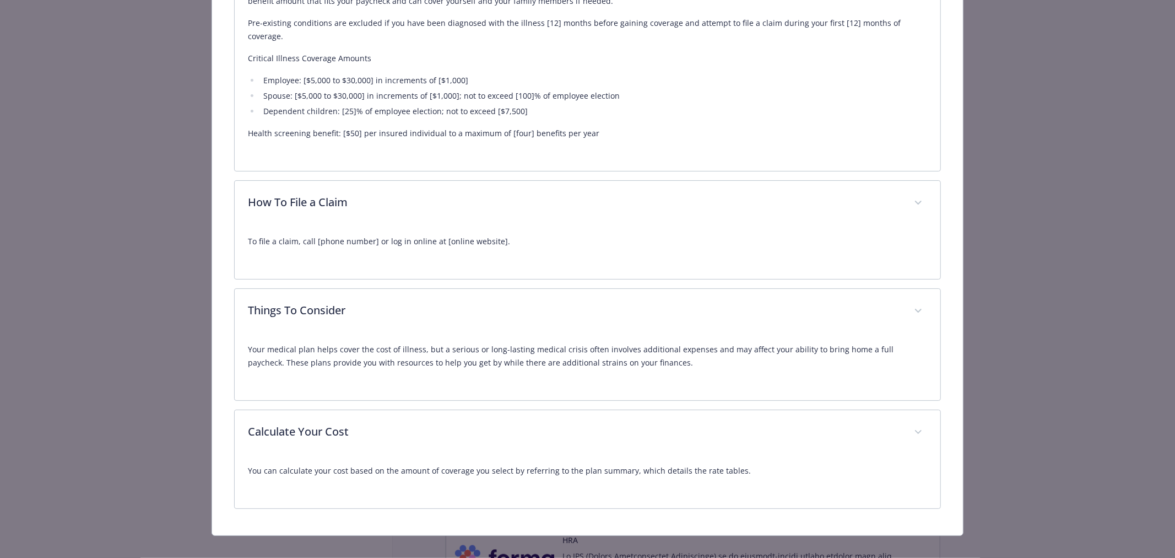
scroll to position [427, 0]
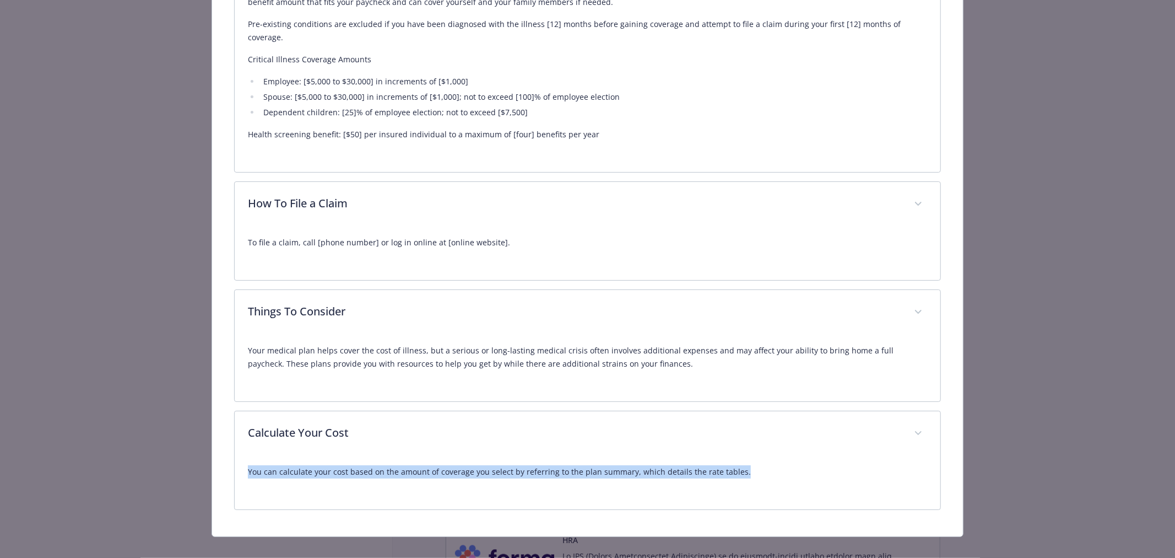
drag, startPoint x: 748, startPoint y: 459, endPoint x: 212, endPoint y: 450, distance: 536.1
click at [212, 450] on div "Critical Illness Website - Phone 800.247.6875 Group number N/A Description Crit…" at bounding box center [587, 83] width 751 height 905
copy p "You can calculate your cost based on the amount of coverage you select by refer…"
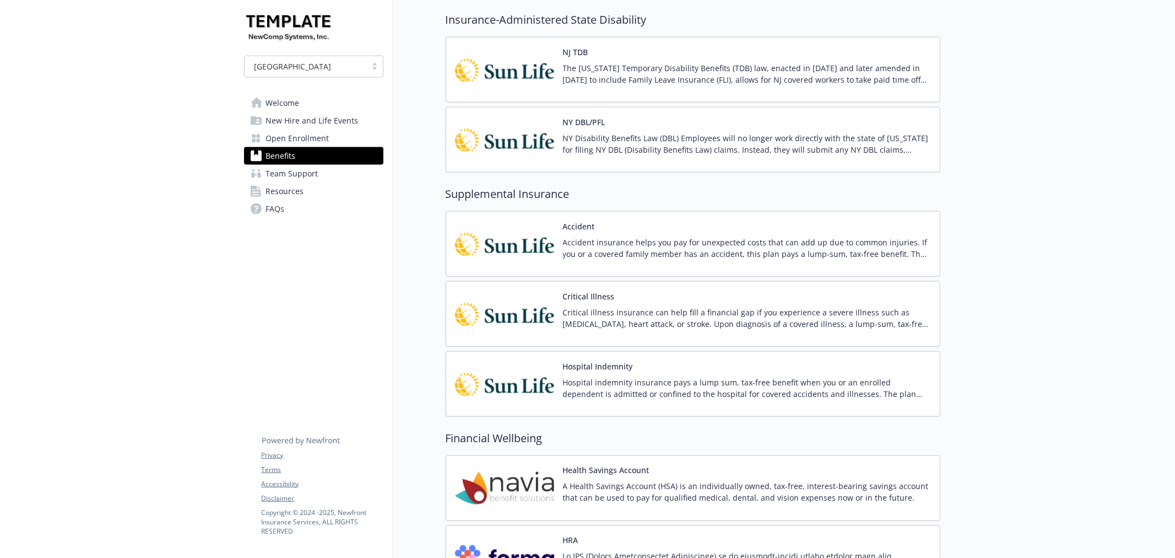
click at [626, 378] on p "Hospital indemnity insurance pays a lump sum, tax-free benefit when you or an e…" at bounding box center [747, 387] width 368 height 23
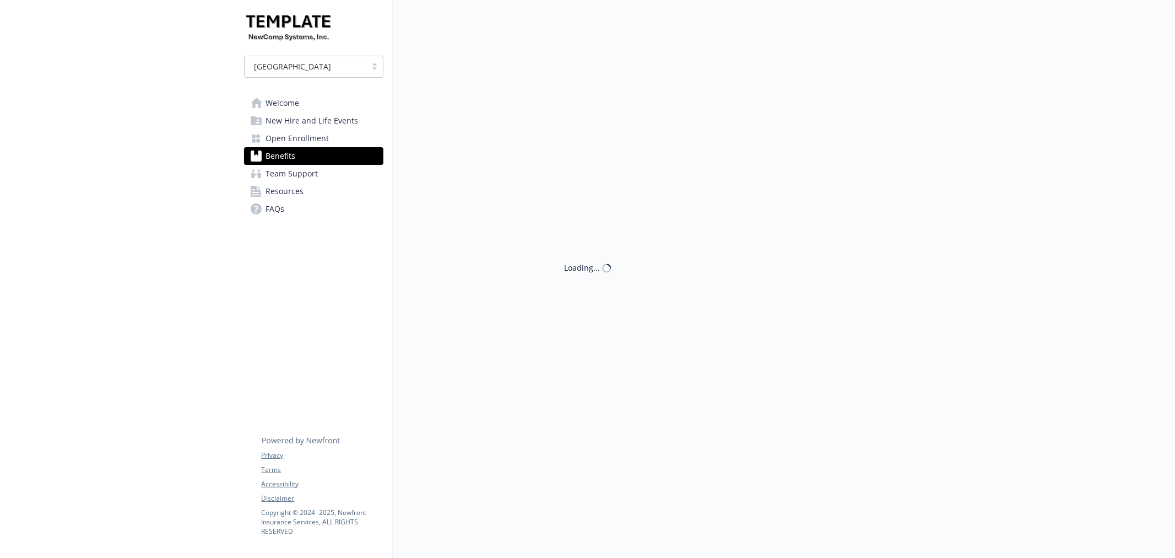
scroll to position [1306, 0]
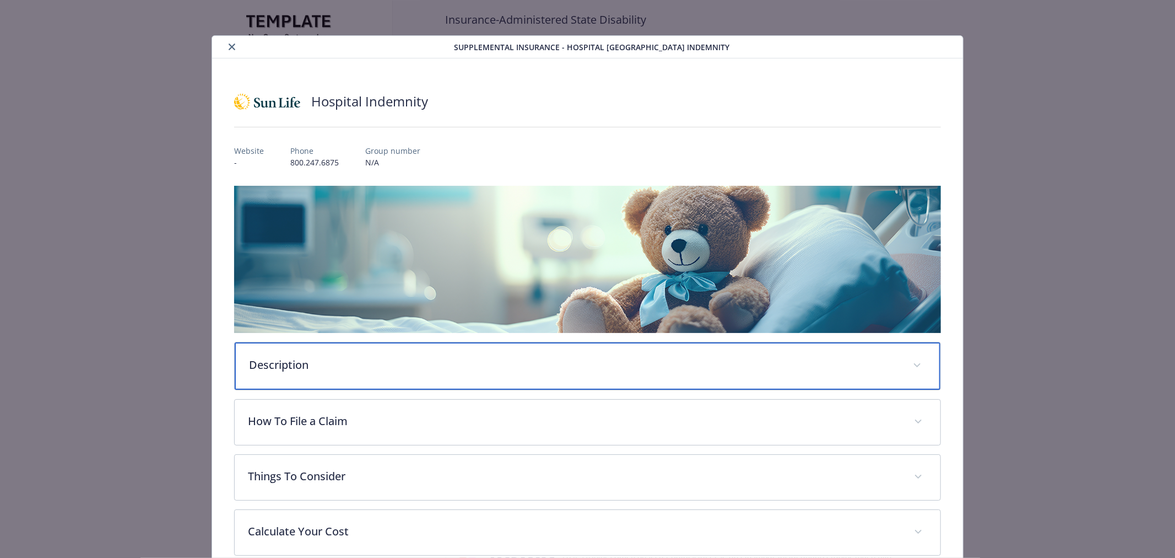
click at [313, 354] on div "Description" at bounding box center [588, 365] width 706 height 47
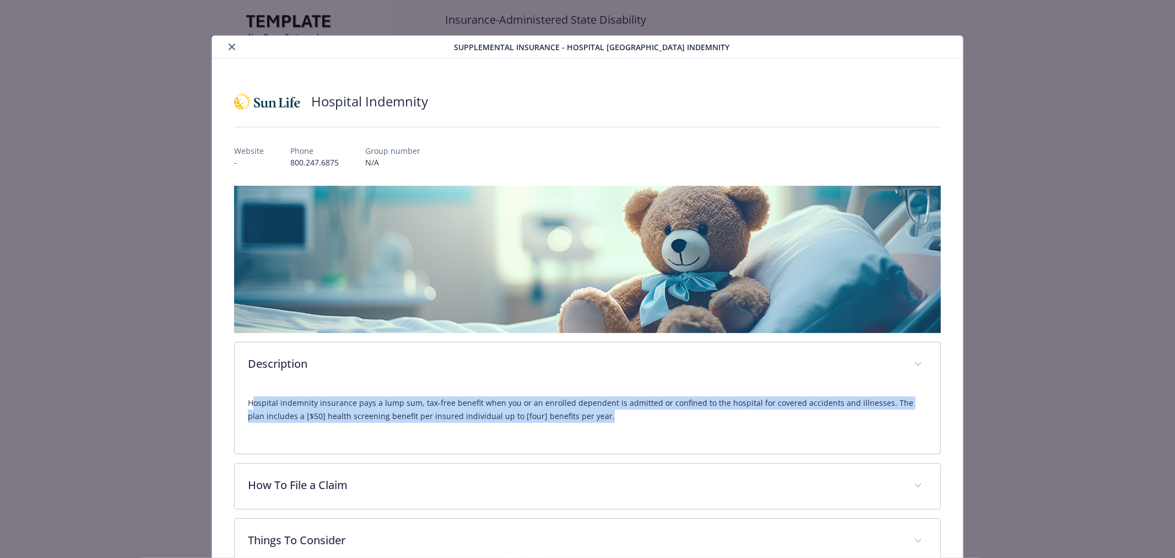
drag, startPoint x: 254, startPoint y: 401, endPoint x: 627, endPoint y: 419, distance: 373.4
click at [627, 419] on p "Hospital indemnity insurance pays a lump sum, tax-free benefit when you or an e…" at bounding box center [587, 409] width 679 height 26
copy p "ospital indemnity insurance pays a lump sum, tax-free benefit when you or an en…"
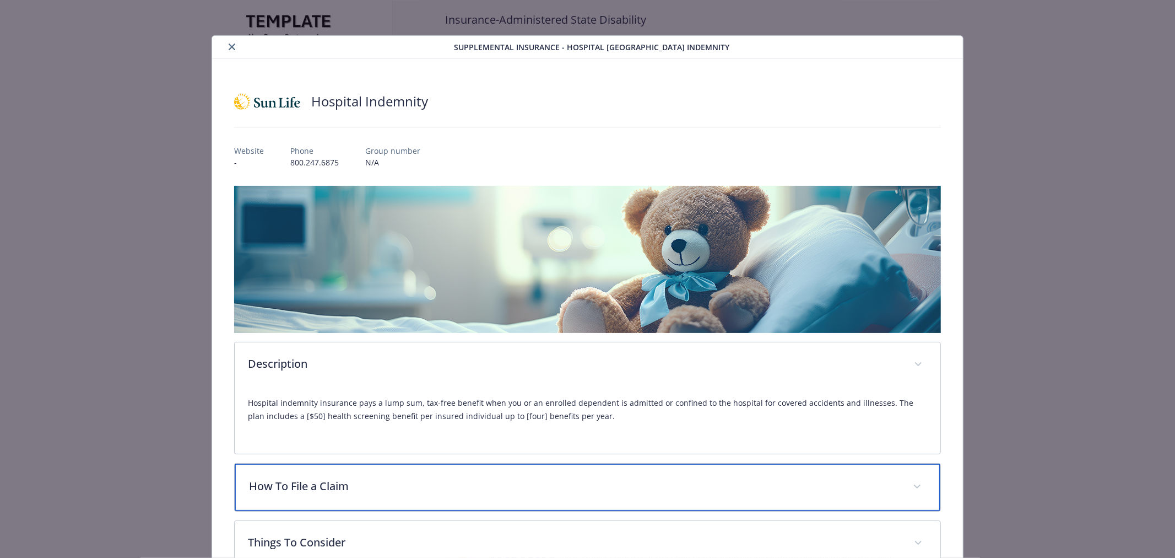
click at [516, 478] on p "How To File a Claim" at bounding box center [574, 486] width 651 height 17
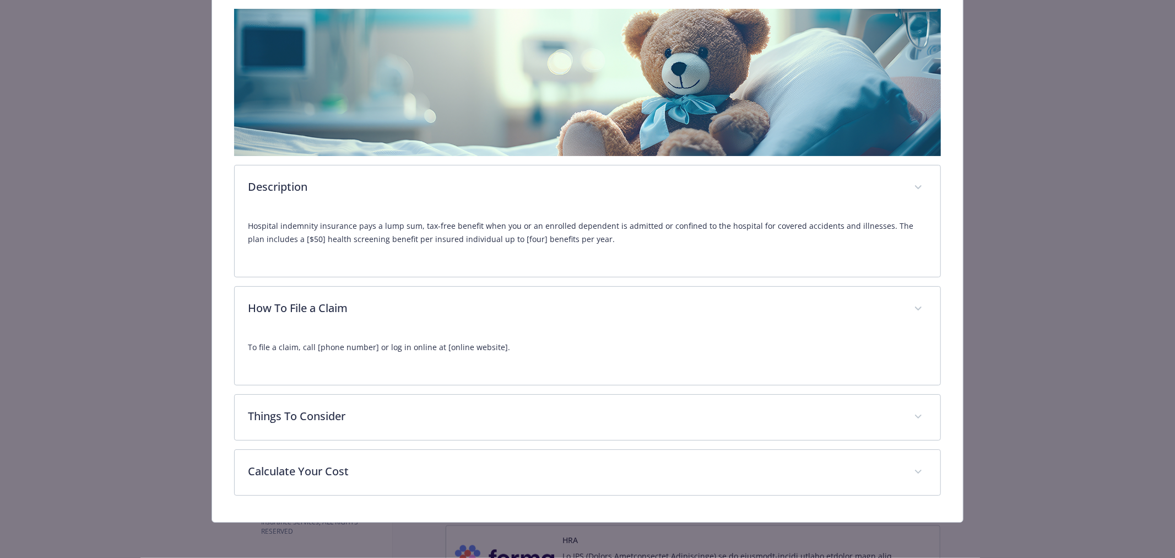
scroll to position [176, 0]
drag, startPoint x: 524, startPoint y: 343, endPoint x: 212, endPoint y: 342, distance: 312.4
click at [212, 342] on div "Hospital Indemnity Website - Phone 800.247.6875 Group number N/A Description Ho…" at bounding box center [587, 202] width 751 height 640
copy p "To file a claim, call [phone number] or log in online at [online website]."
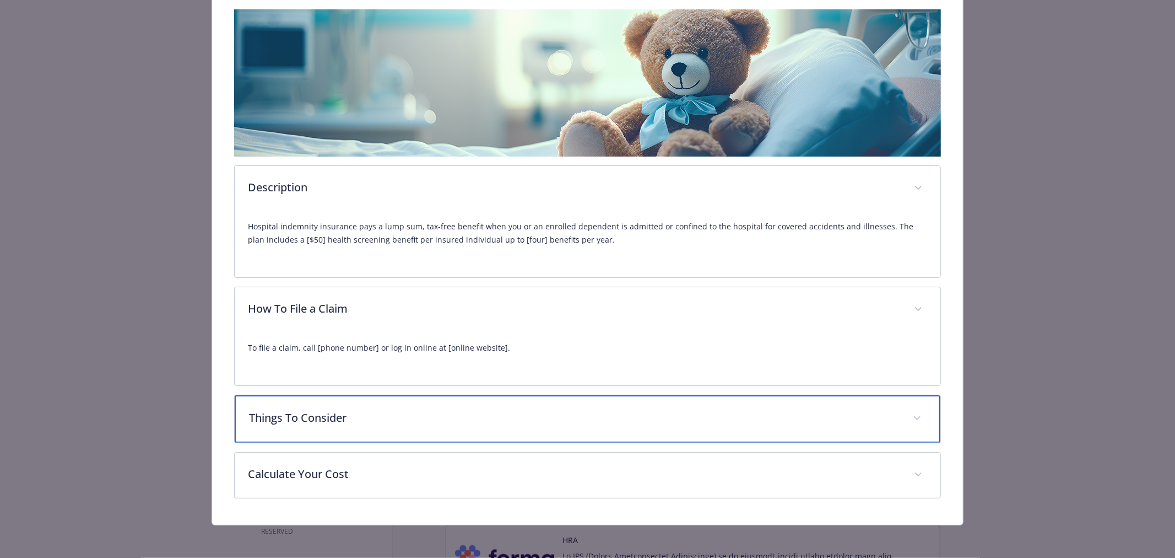
click at [313, 423] on p "Things To Consider" at bounding box center [574, 417] width 651 height 17
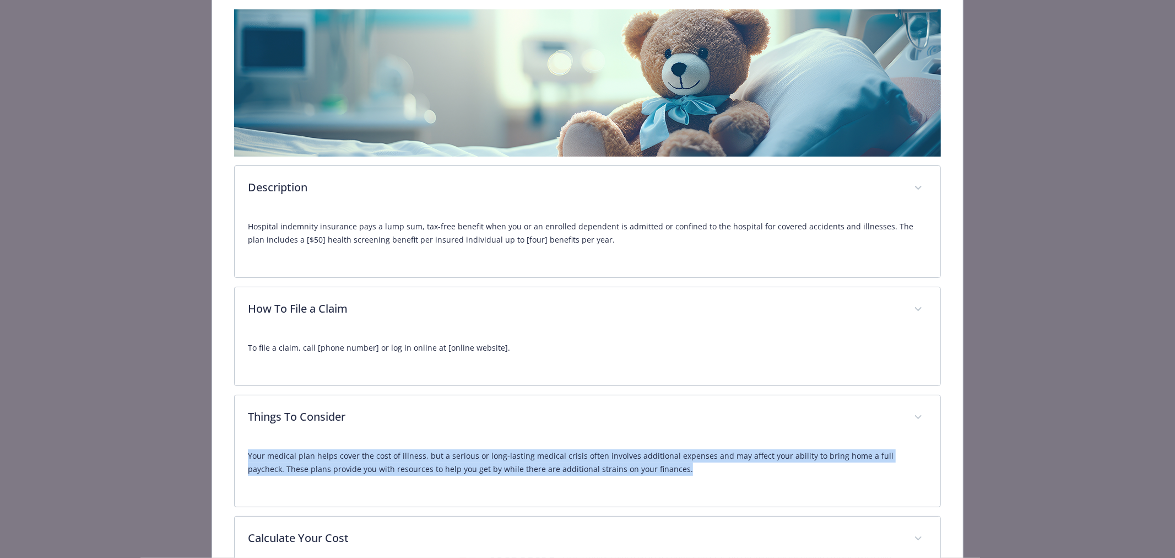
drag, startPoint x: 648, startPoint y: 473, endPoint x: 178, endPoint y: 442, distance: 470.4
click at [178, 442] on div "Supplemental Insurance - Hospital Indemnity - Hospital Indemnity Hospital Indem…" at bounding box center [587, 224] width 940 height 730
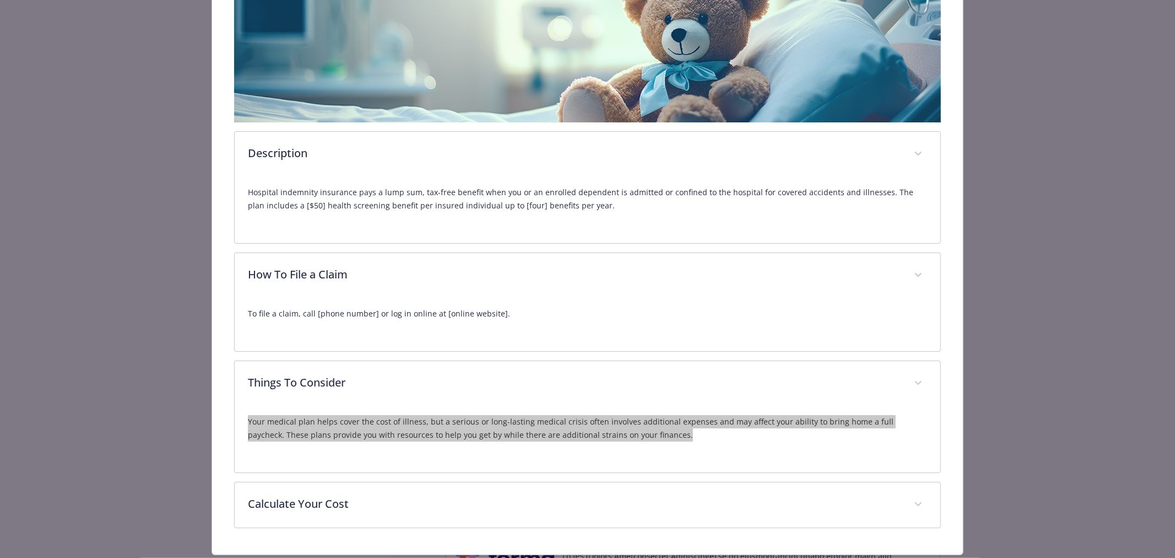
scroll to position [242, 0]
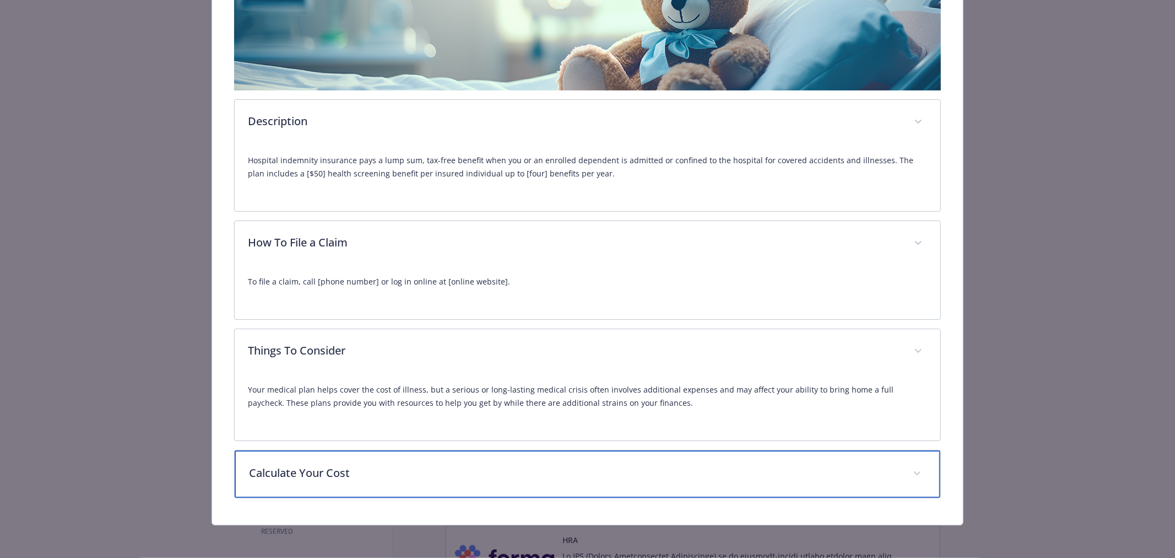
click at [387, 474] on p "Calculate Your Cost" at bounding box center [574, 472] width 651 height 17
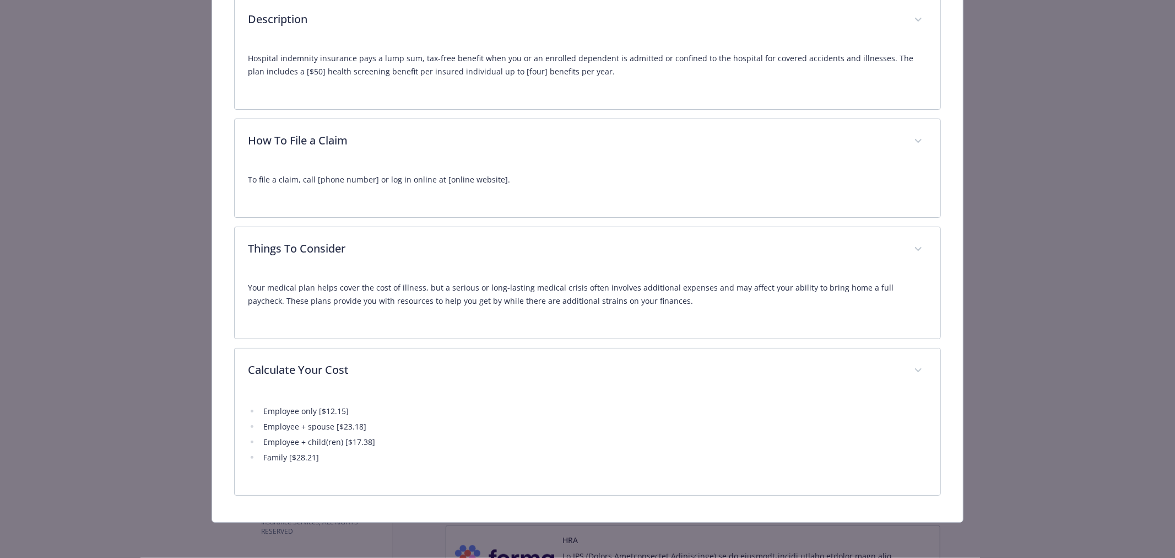
scroll to position [343, 0]
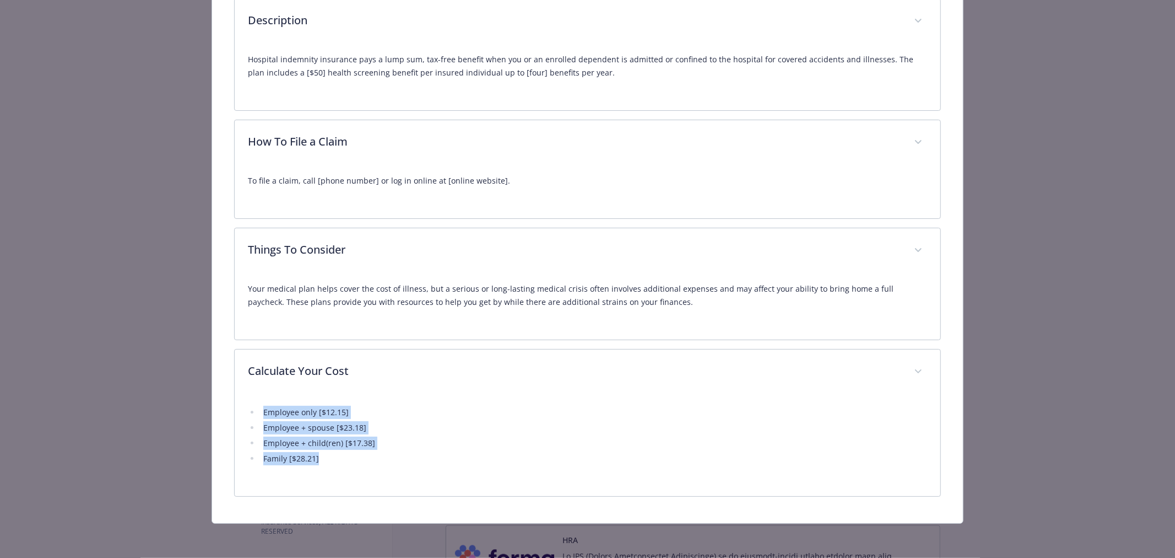
drag, startPoint x: 337, startPoint y: 459, endPoint x: 219, endPoint y: 401, distance: 131.3
click at [219, 401] on div "Hospital Indemnity Website - Phone 800.247.6875 Group number N/A Description Ho…" at bounding box center [587, 119] width 751 height 808
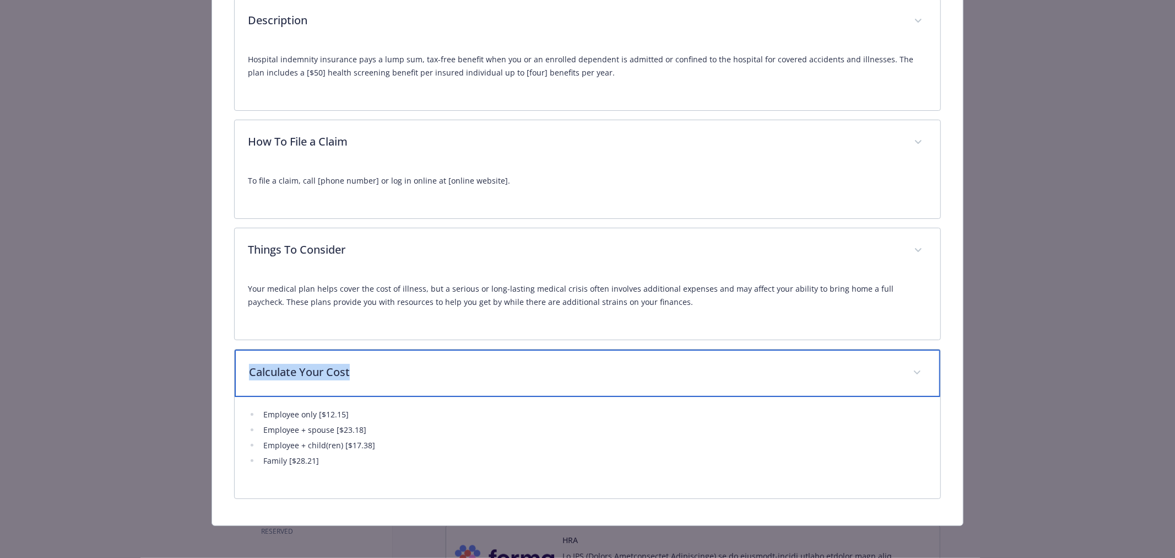
drag, startPoint x: 363, startPoint y: 360, endPoint x: 217, endPoint y: 364, distance: 146.0
click at [217, 364] on div "Hospital Indemnity Website - Phone 800.247.6875 Group number N/A Description Ho…" at bounding box center [587, 120] width 751 height 810
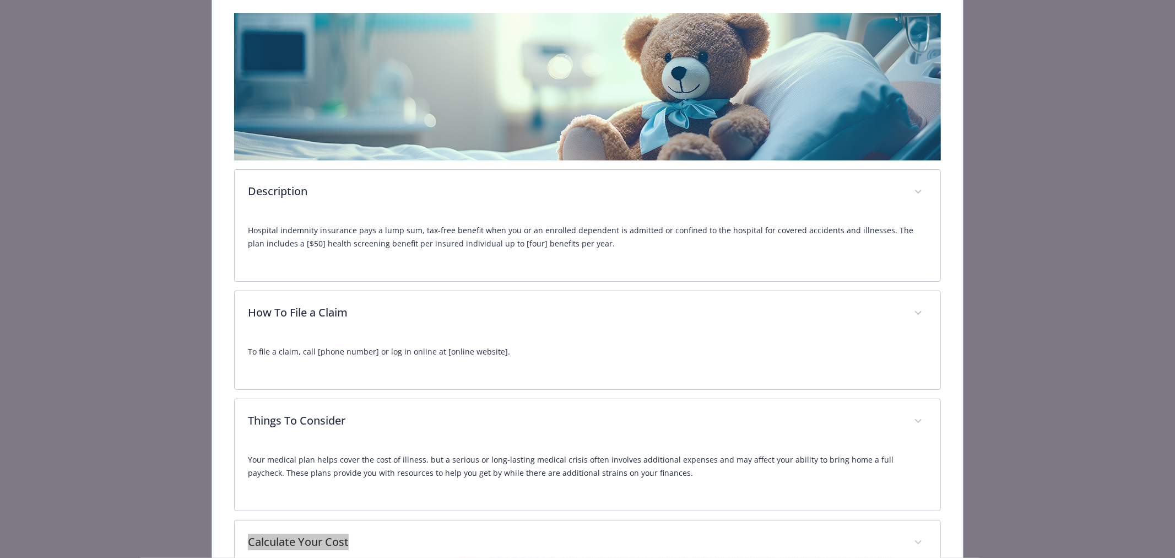
scroll to position [0, 0]
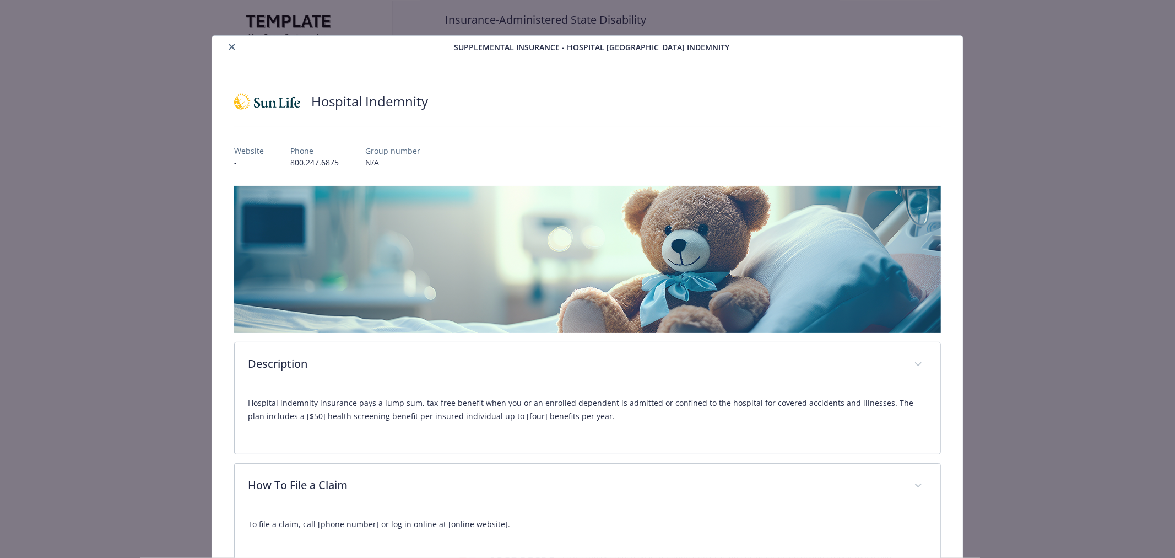
click at [231, 47] on icon "close" at bounding box center [232, 47] width 7 height 7
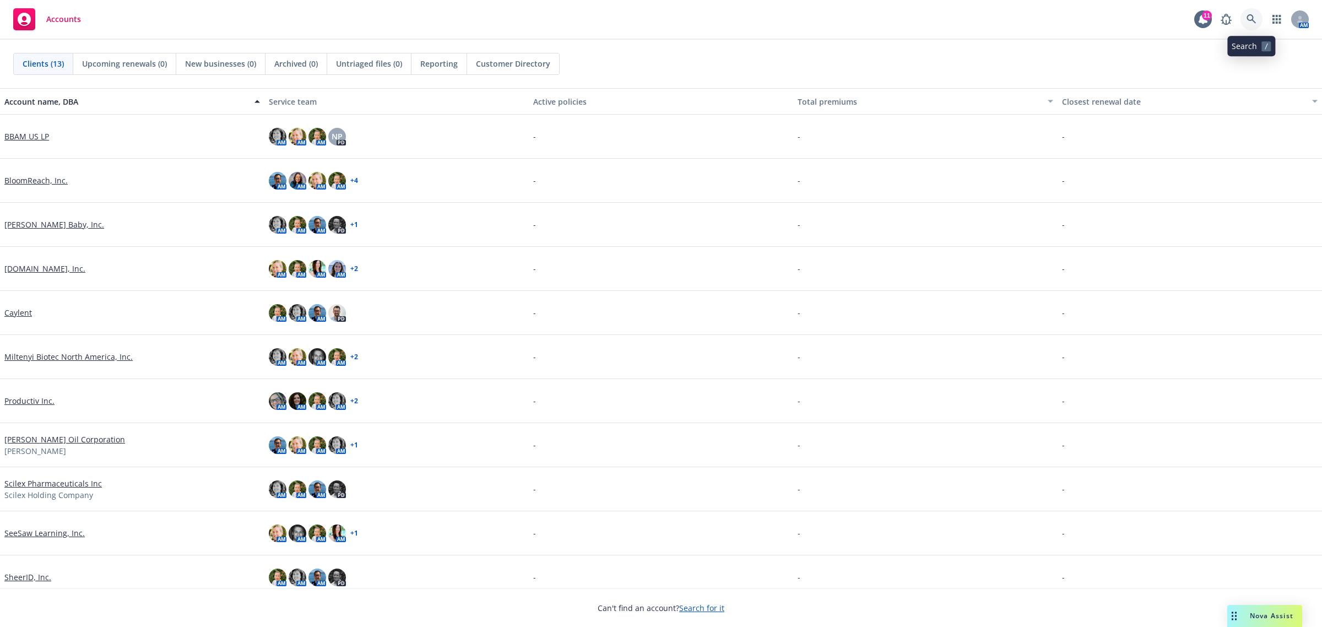
click at [1252, 17] on icon at bounding box center [1252, 19] width 10 height 10
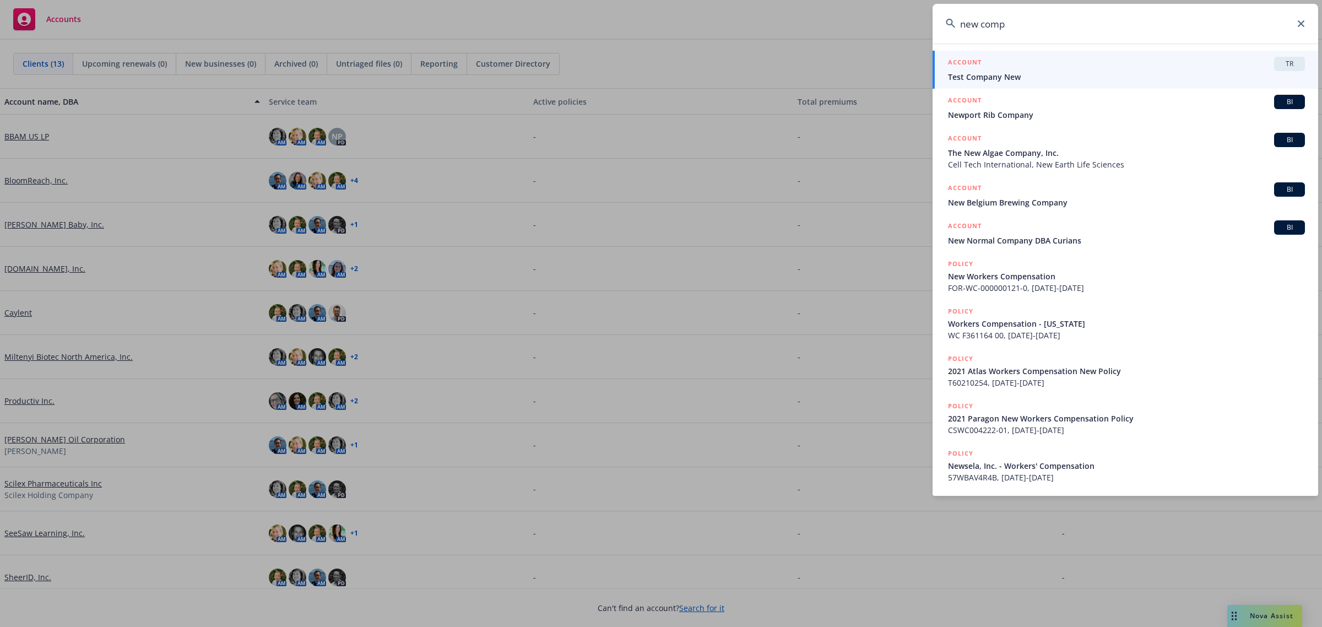
click at [988, 24] on input "new comp" at bounding box center [1126, 24] width 386 height 40
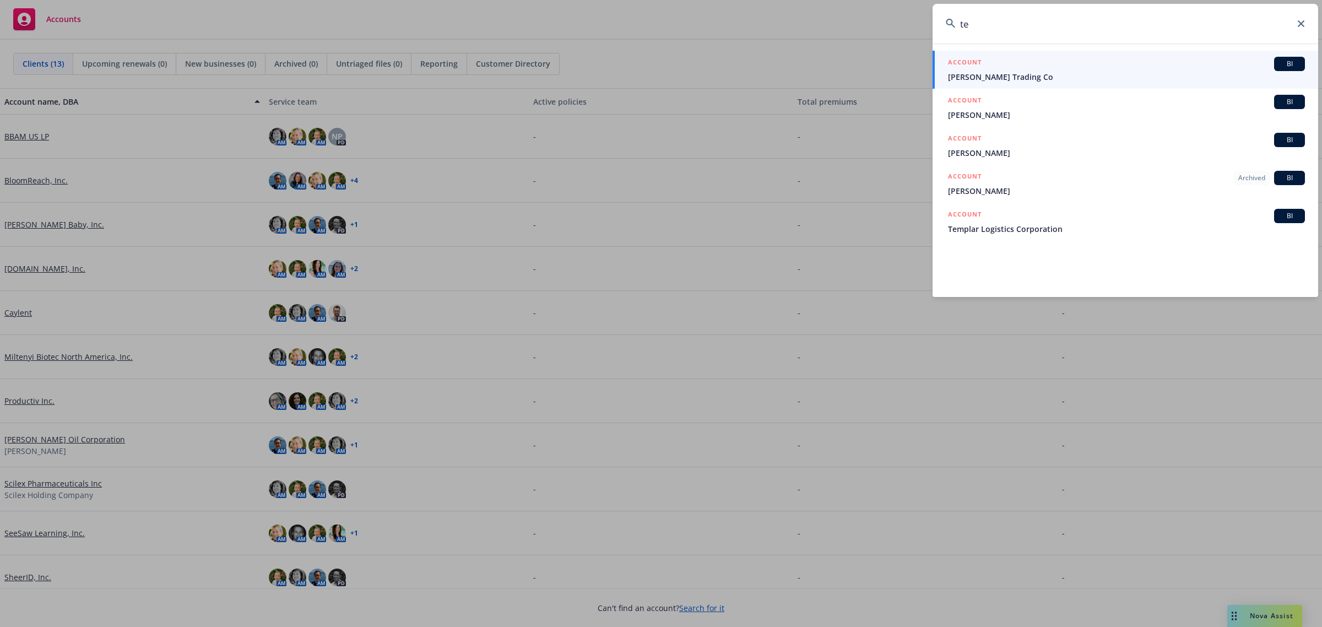
type input "t"
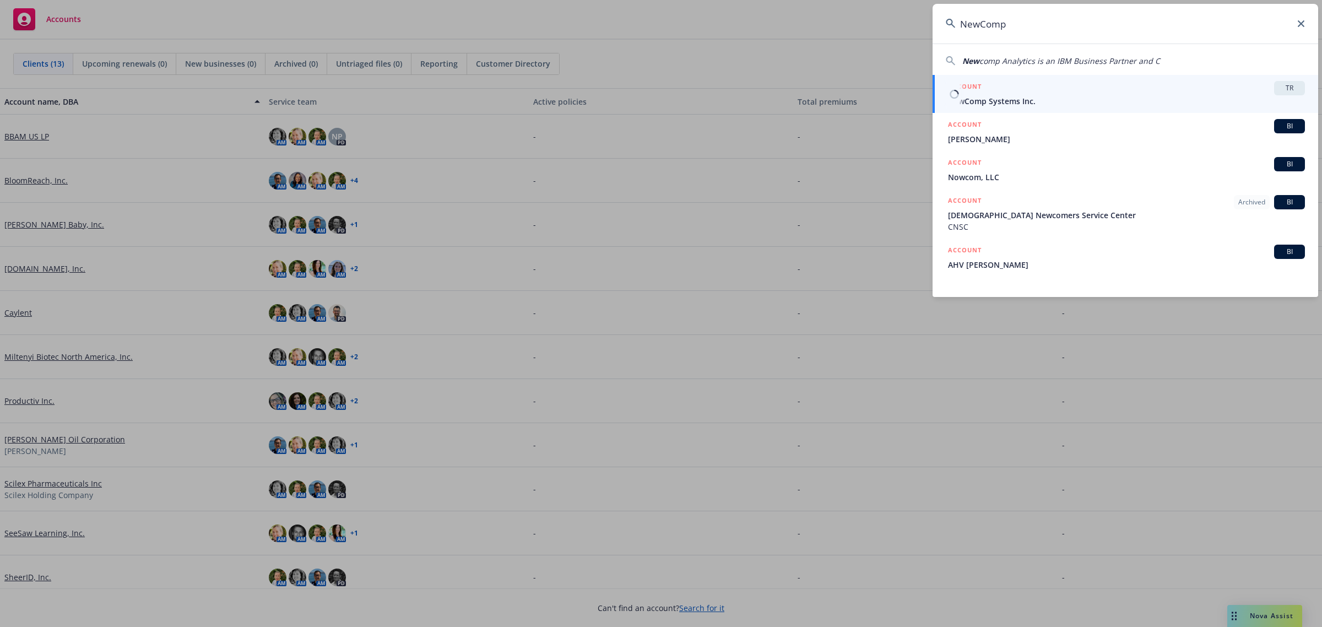
type input "NewComp"
click at [992, 102] on span "NewComp Systems Inc." at bounding box center [1126, 101] width 357 height 12
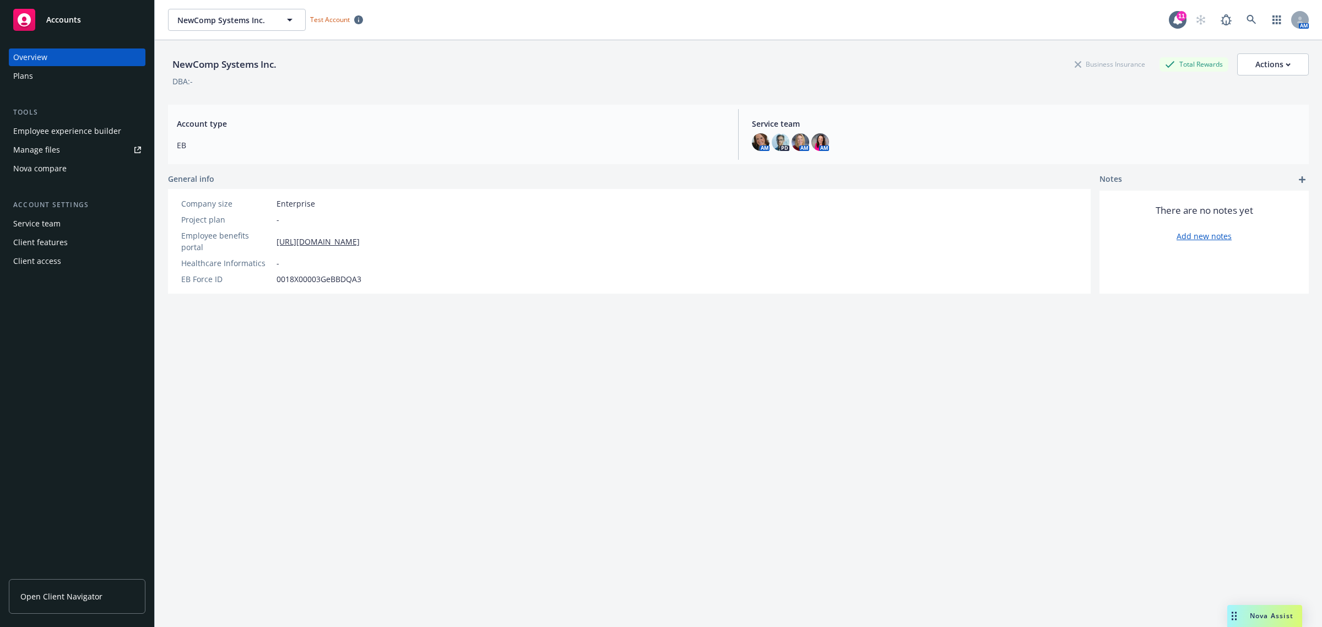
click at [45, 134] on div "Employee experience builder" at bounding box center [67, 131] width 108 height 18
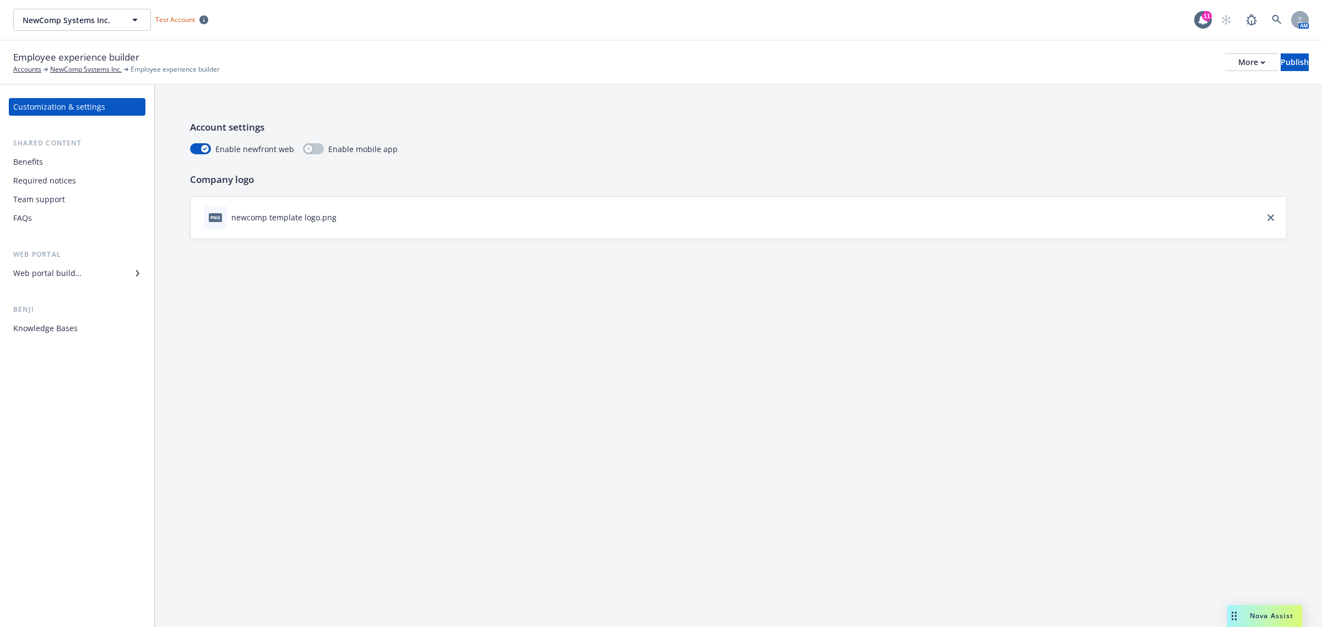
click at [42, 160] on div "Benefits" at bounding box center [28, 162] width 30 height 18
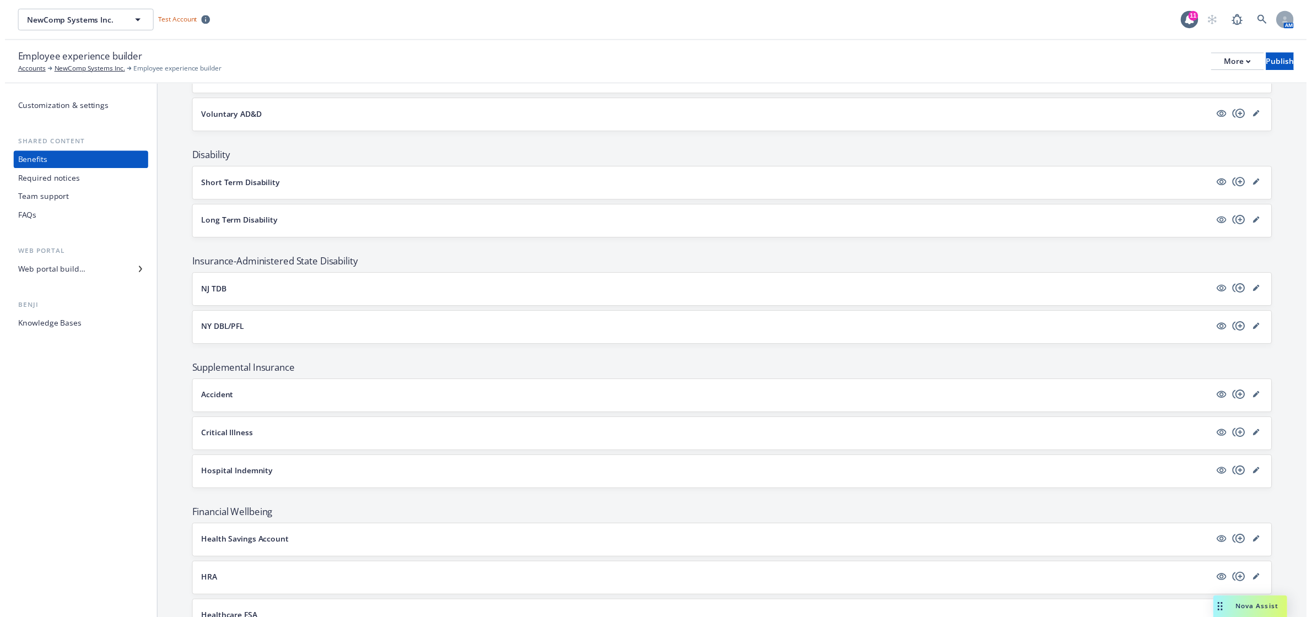
scroll to position [918, 0]
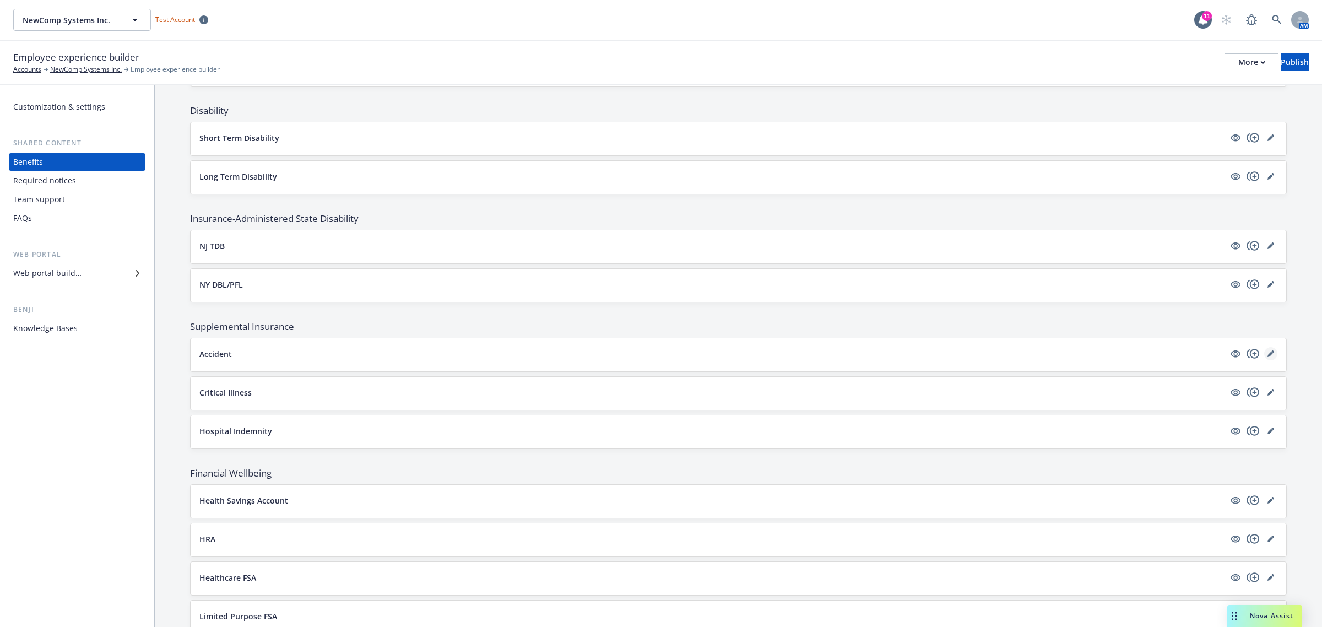
click at [1268, 357] on icon "editPencil" at bounding box center [1271, 353] width 7 height 7
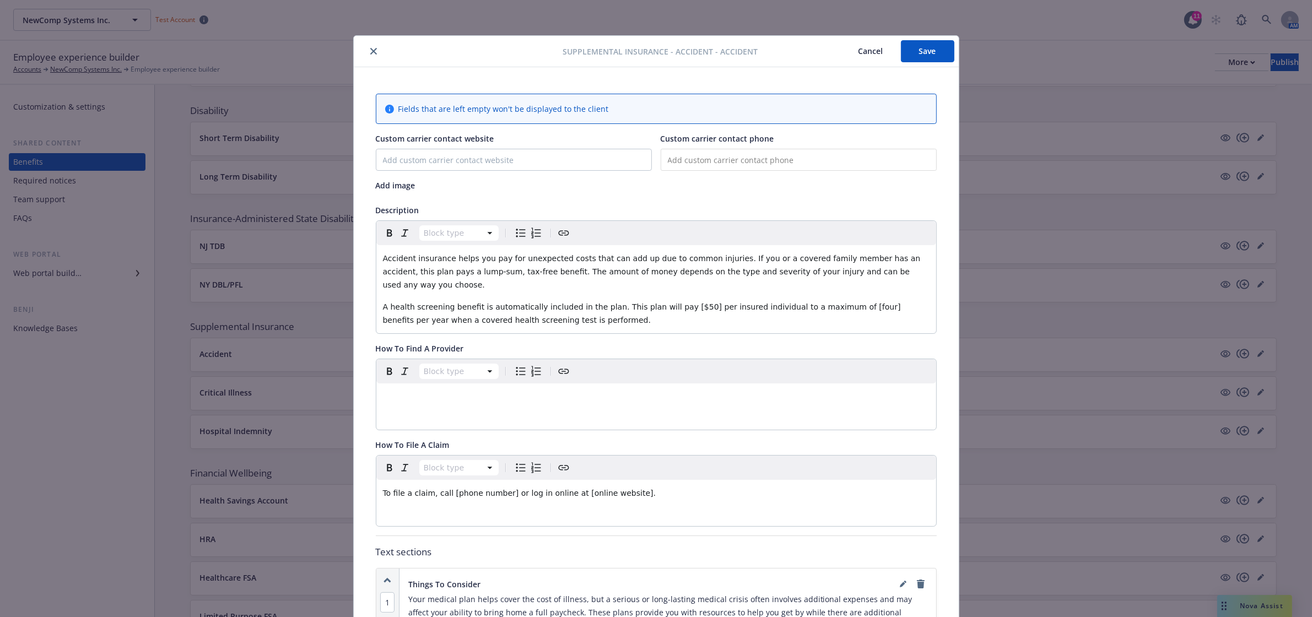
scroll to position [33, 0]
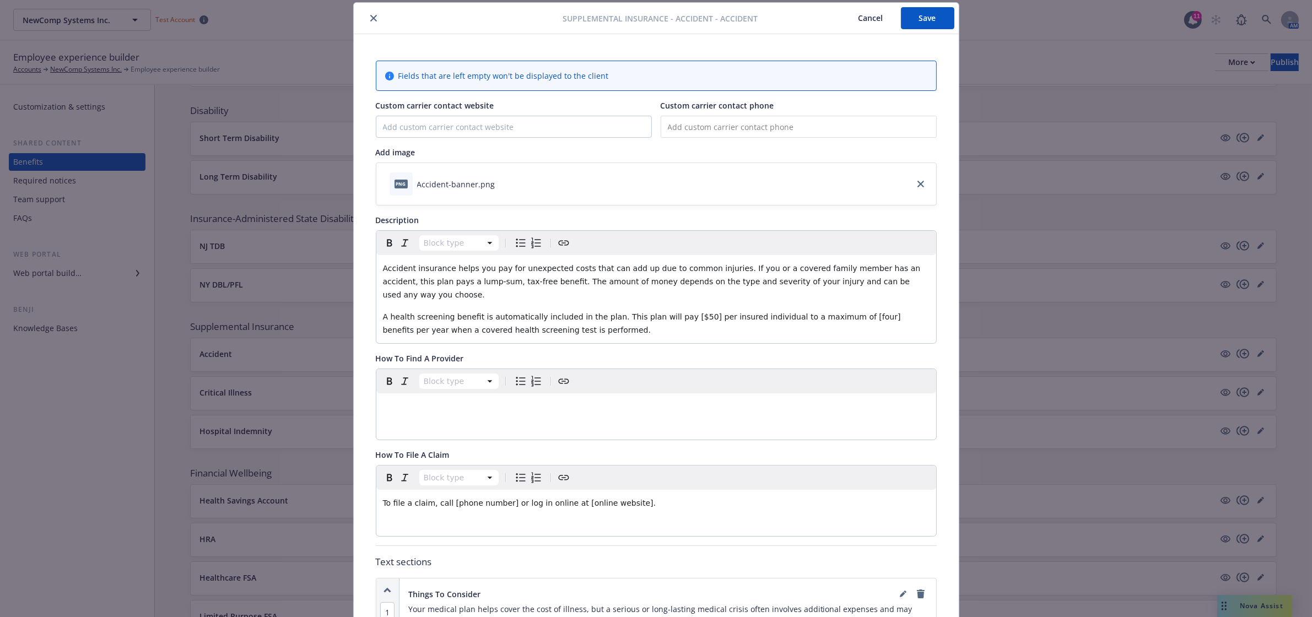
click at [501, 182] on icon "download file" at bounding box center [505, 183] width 9 height 9
click at [370, 17] on icon "close" at bounding box center [373, 18] width 7 height 7
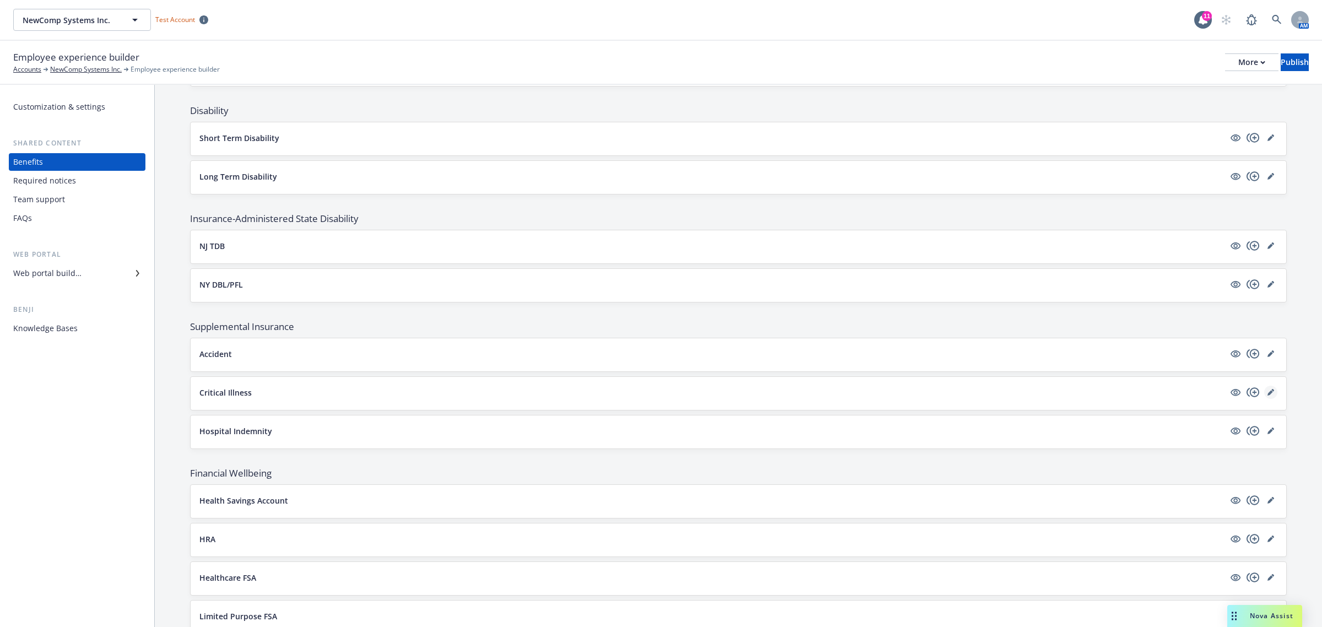
click at [1268, 396] on icon "editPencil" at bounding box center [1271, 392] width 7 height 7
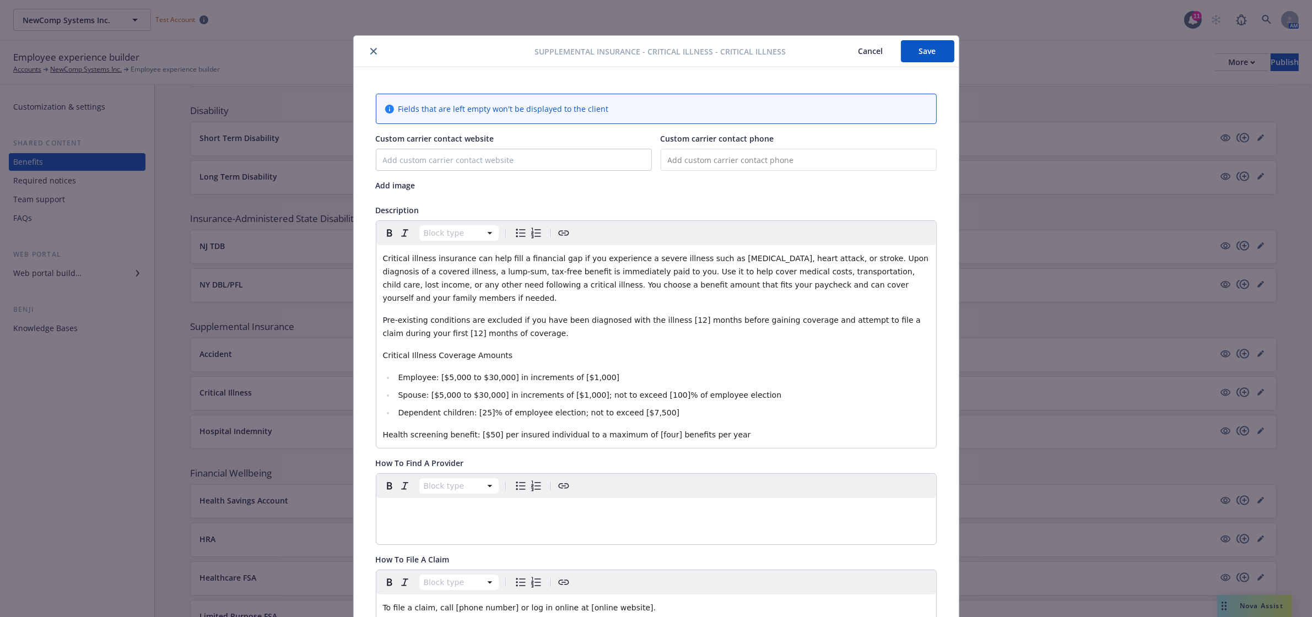
scroll to position [33, 0]
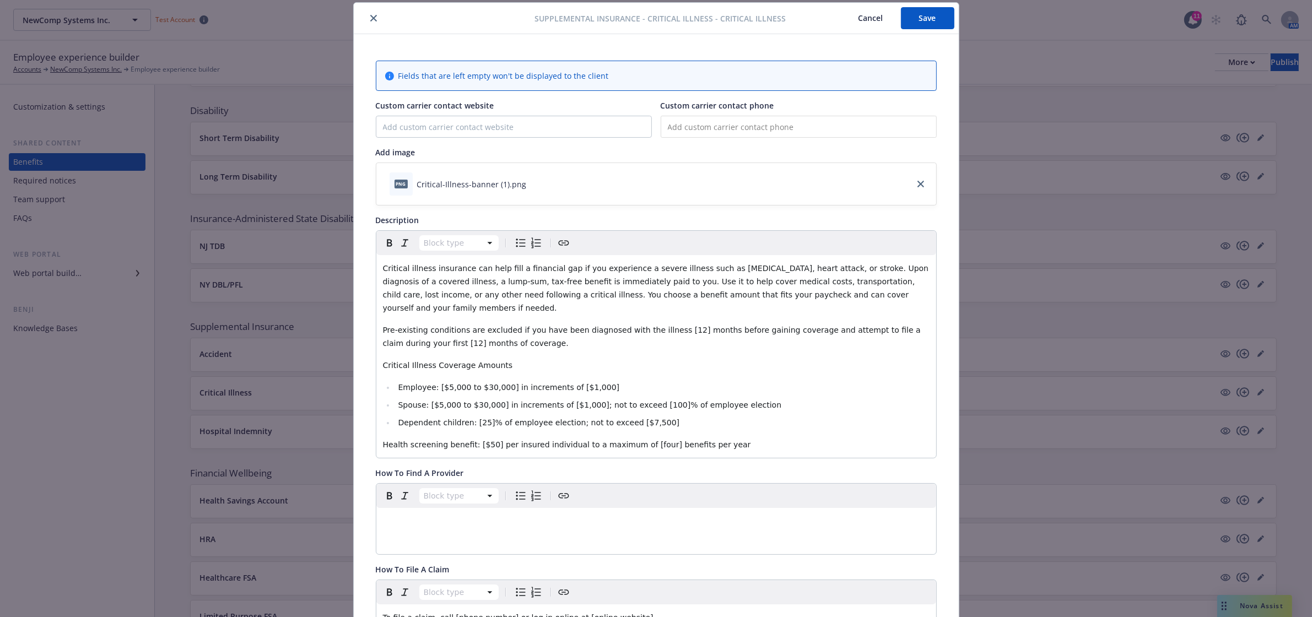
click at [532, 182] on icon "download file" at bounding box center [536, 183] width 9 height 9
click at [370, 18] on icon "close" at bounding box center [373, 18] width 7 height 7
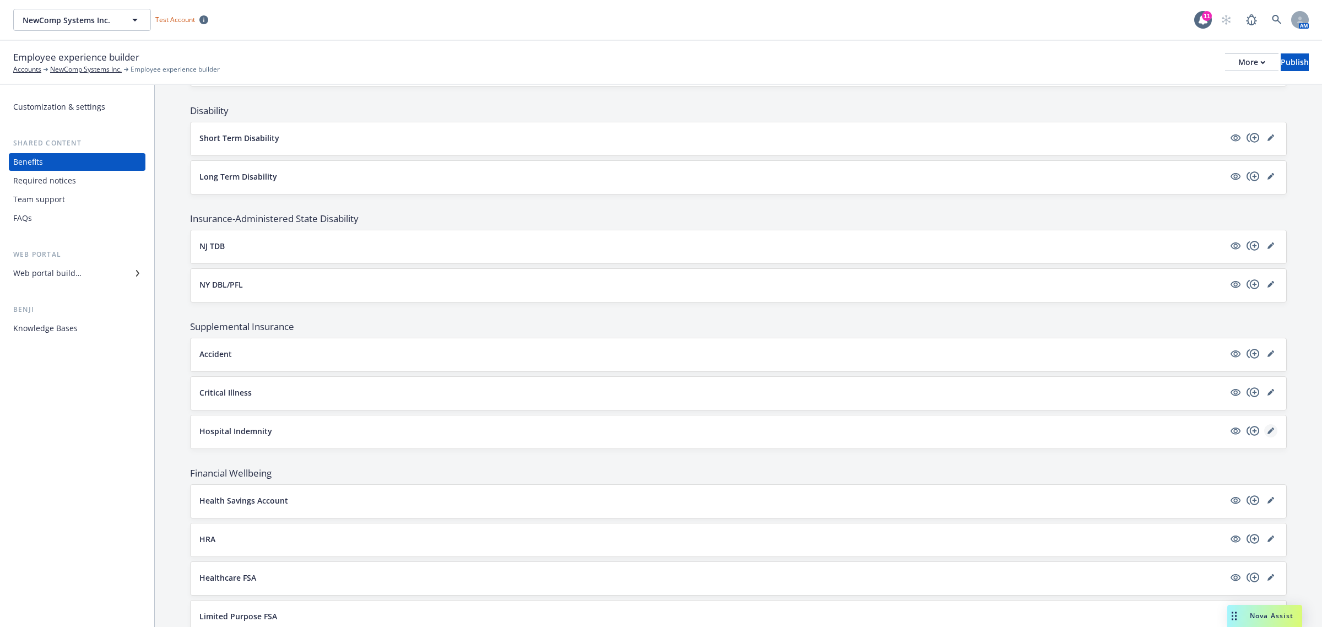
click at [1268, 434] on icon "editPencil" at bounding box center [1271, 432] width 6 height 6
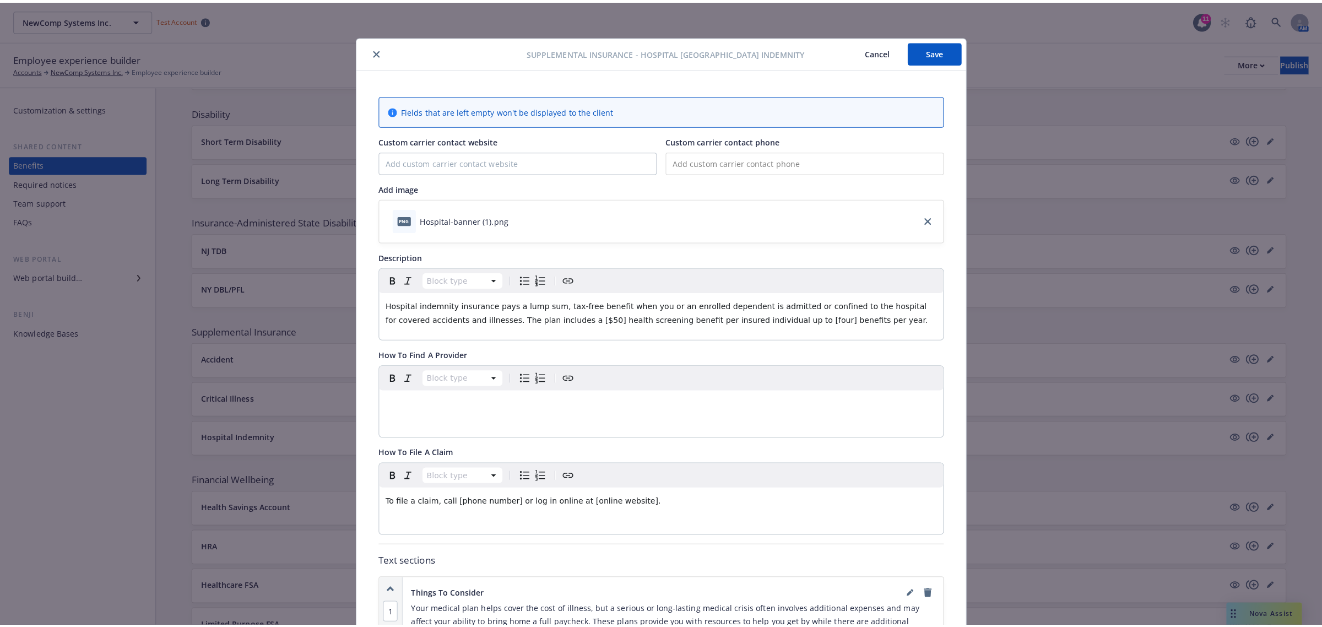
scroll to position [33, 0]
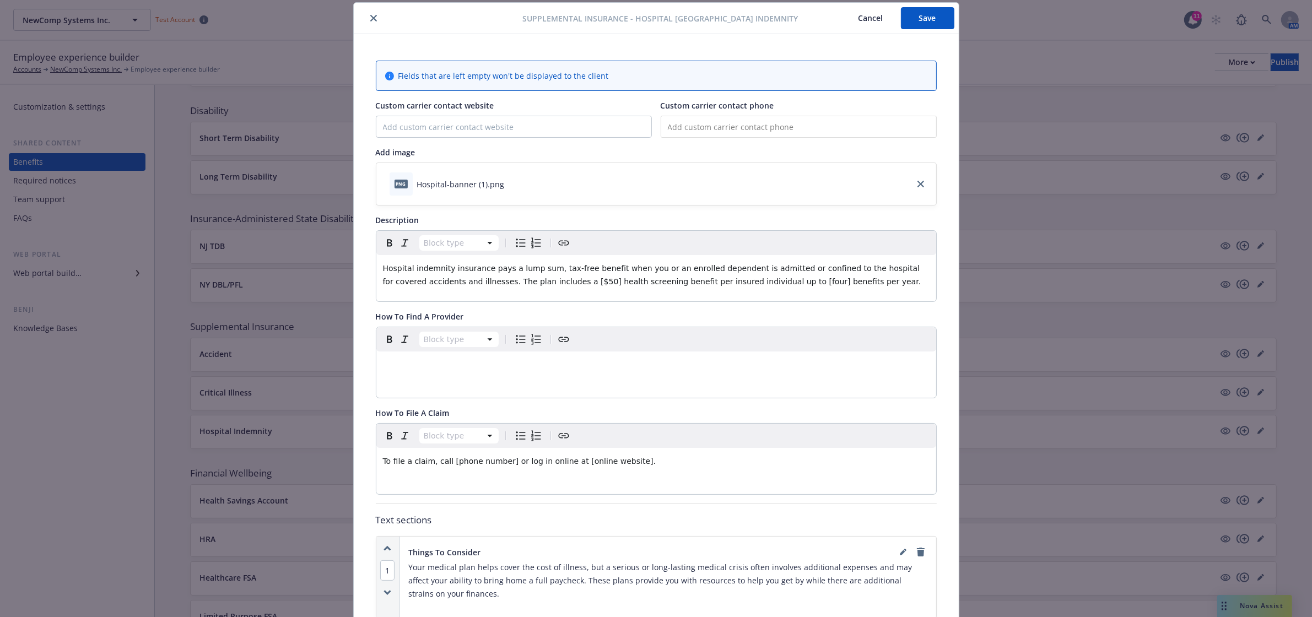
click at [511, 182] on icon "download file" at bounding box center [514, 182] width 7 height 7
click at [370, 19] on icon "close" at bounding box center [373, 18] width 7 height 7
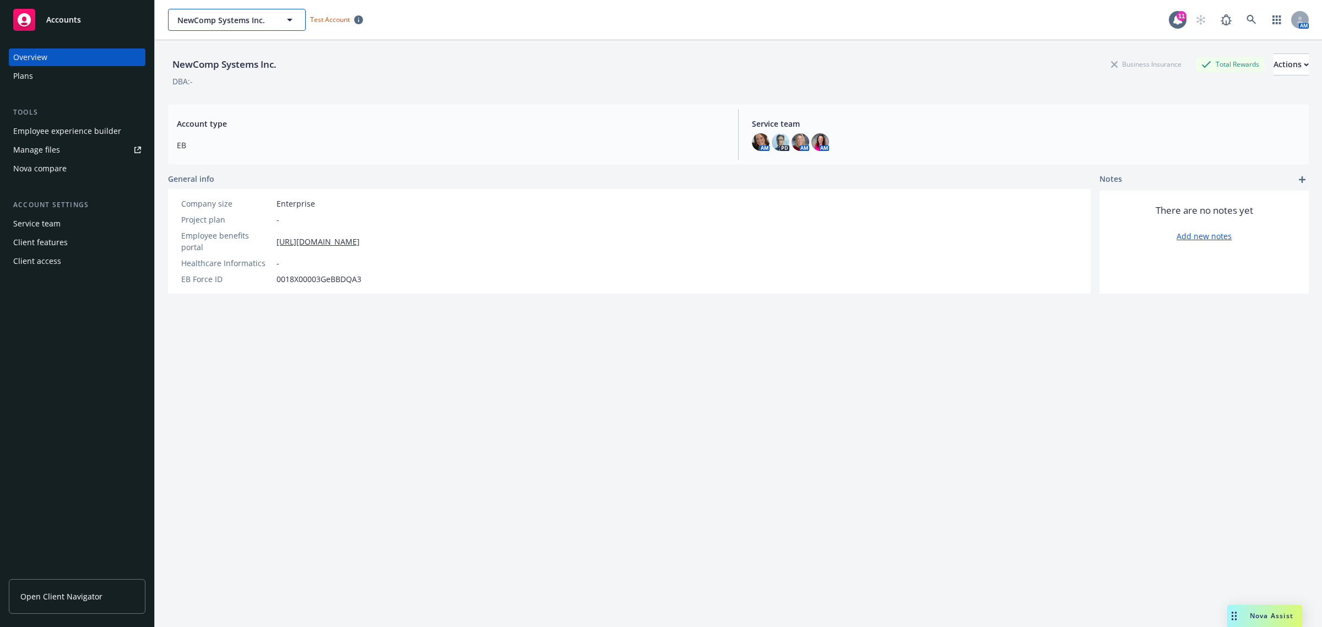
click at [235, 17] on span "NewComp Systems Inc." at bounding box center [224, 20] width 95 height 12
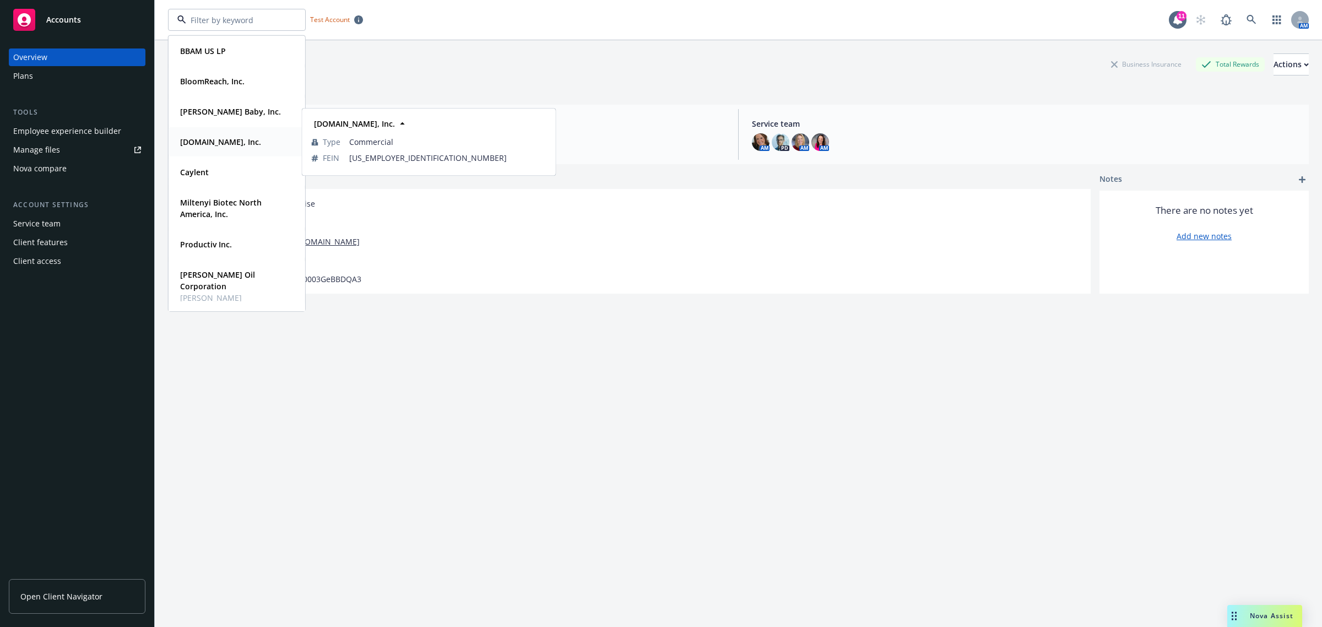
click at [199, 152] on div "[DOMAIN_NAME], Inc. Type Commercial FEIN [US_EMPLOYER_IDENTIFICATION_NUMBER]" at bounding box center [237, 141] width 136 height 29
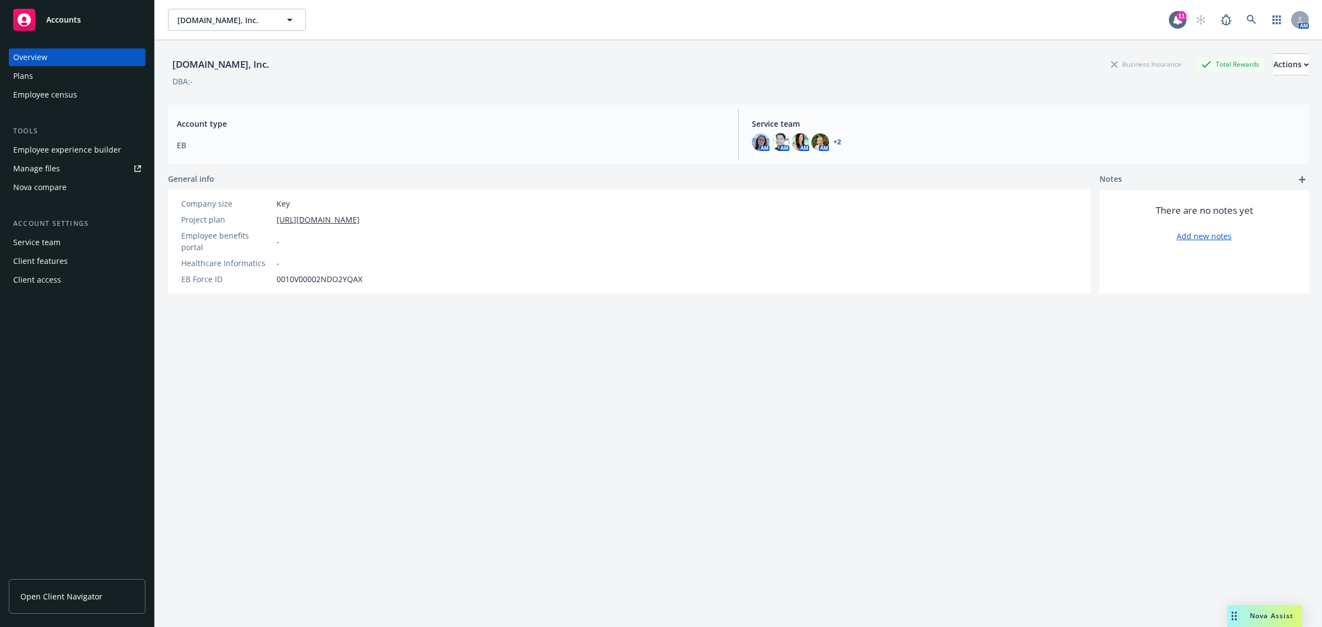
click at [56, 155] on div "Employee experience builder" at bounding box center [67, 150] width 108 height 18
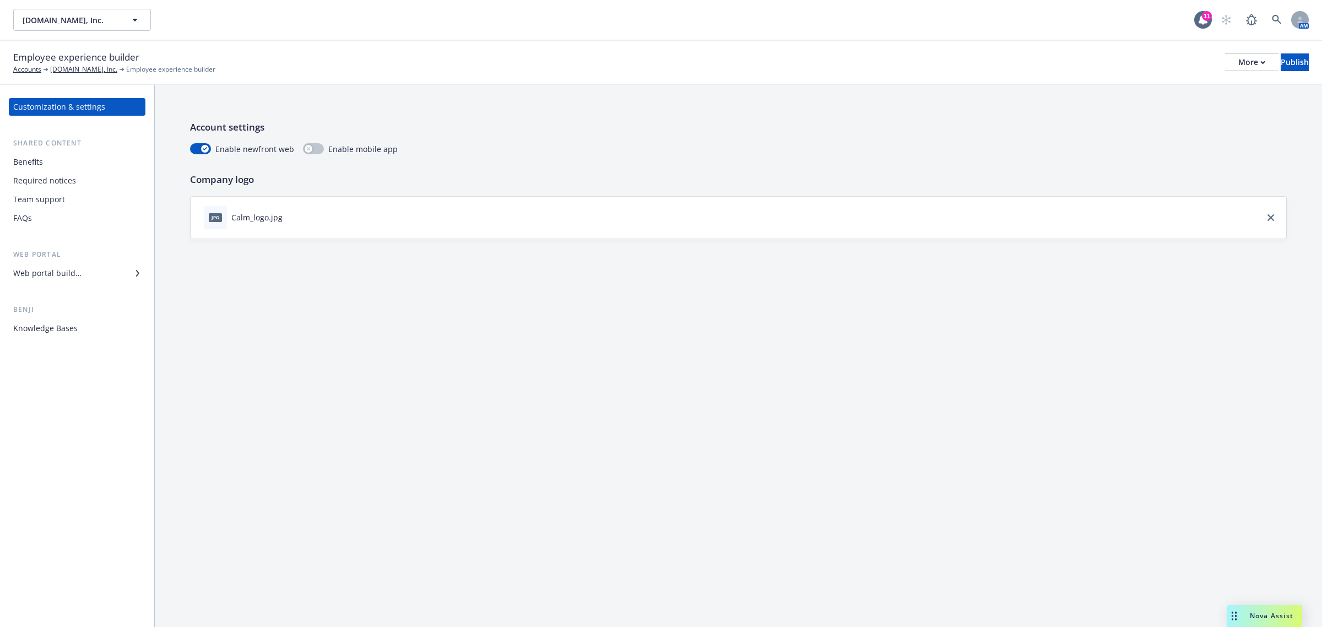
click at [45, 273] on div "Web portal builder" at bounding box center [47, 273] width 68 height 18
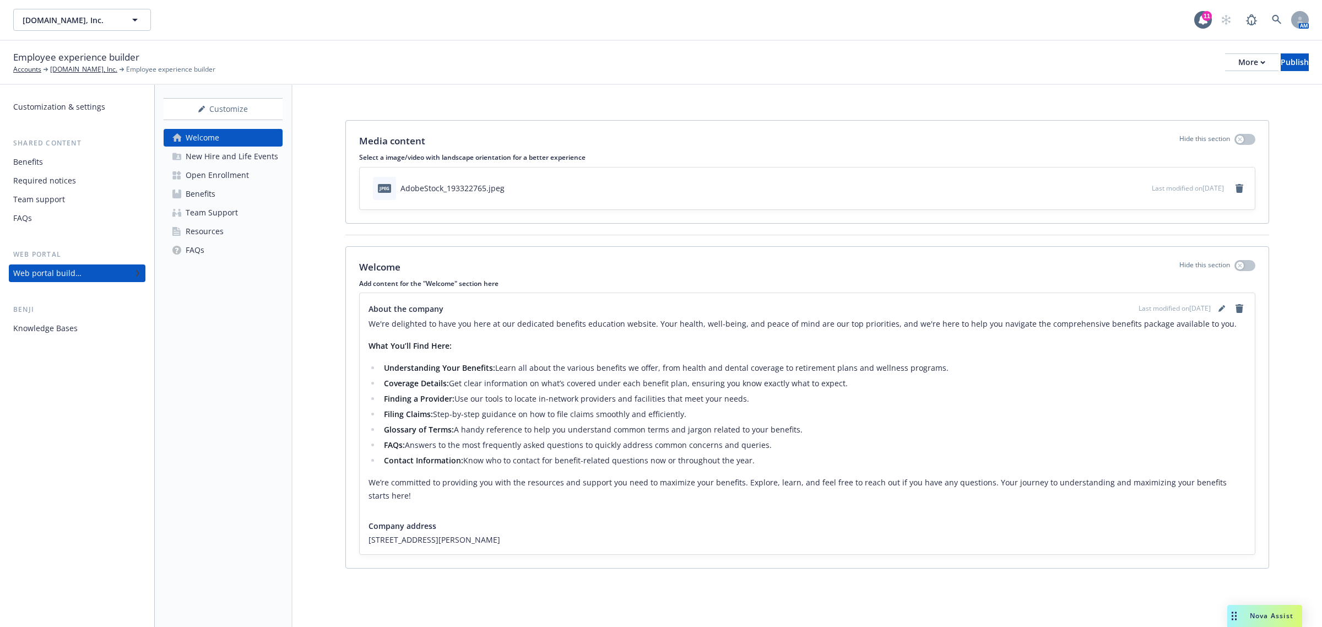
click at [255, 154] on div "New Hire and Life Events" at bounding box center [232, 157] width 93 height 18
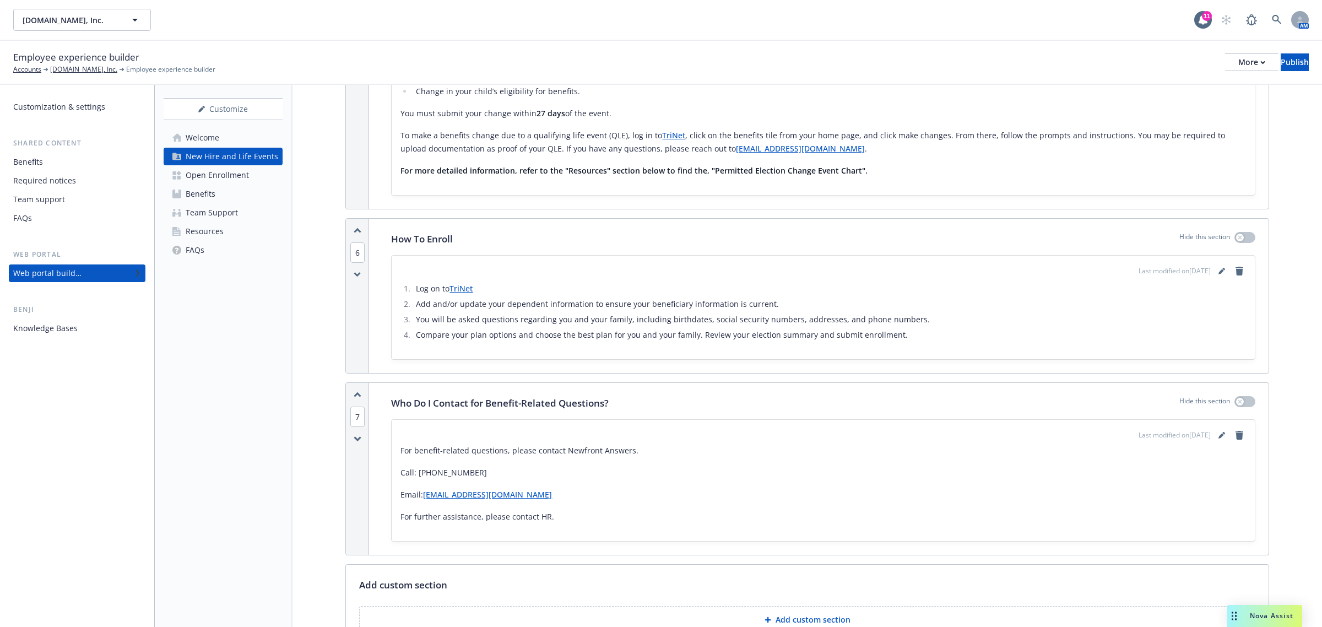
scroll to position [918, 0]
